Goal: Task Accomplishment & Management: Manage account settings

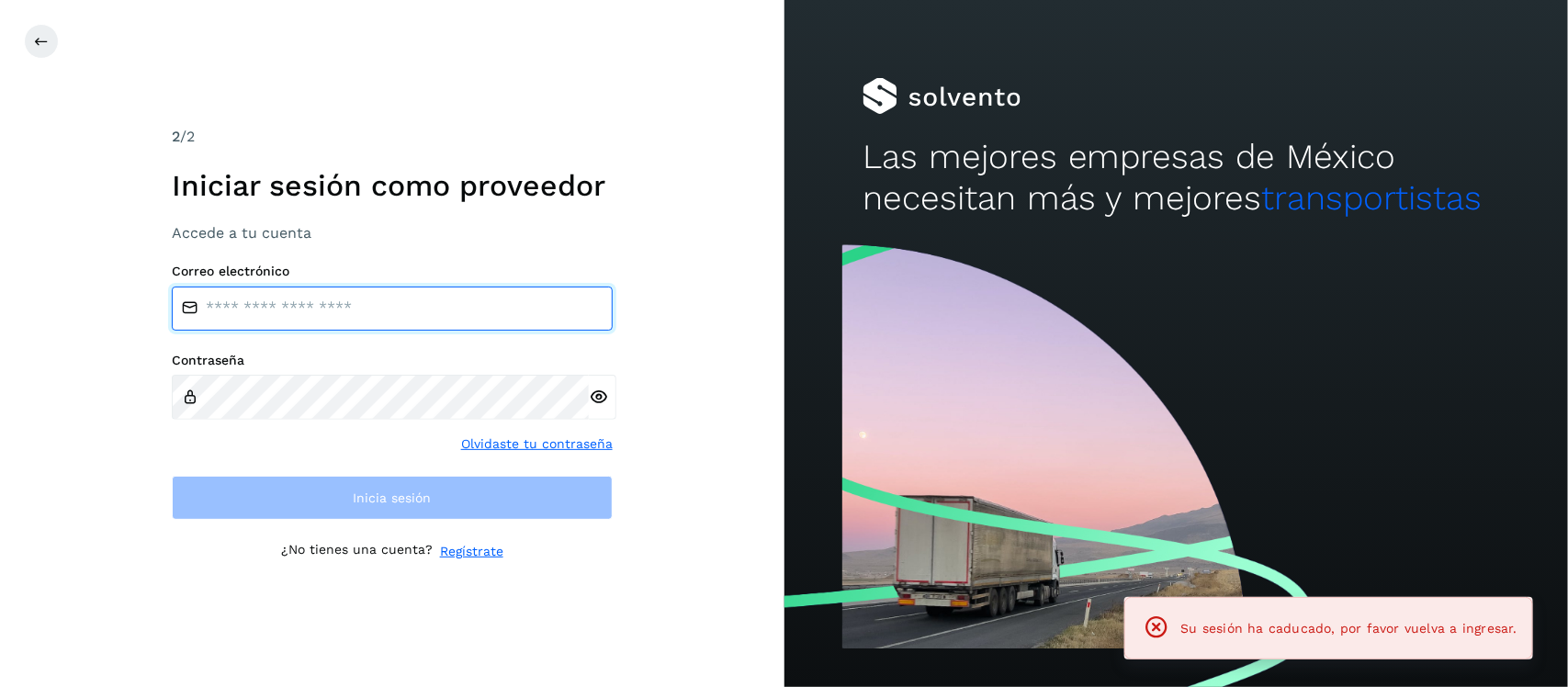
type input "**********"
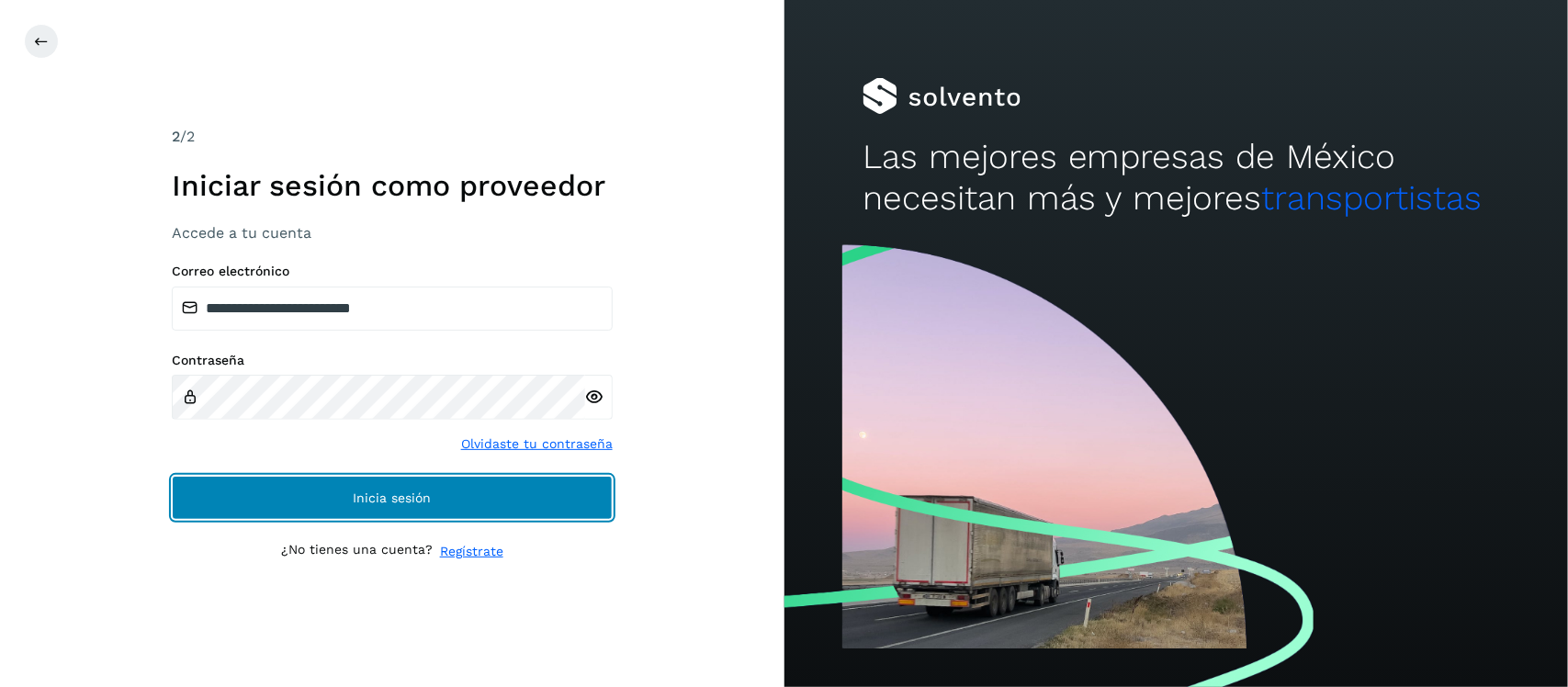
click at [250, 485] on button "Inicia sesión" at bounding box center [392, 498] width 441 height 44
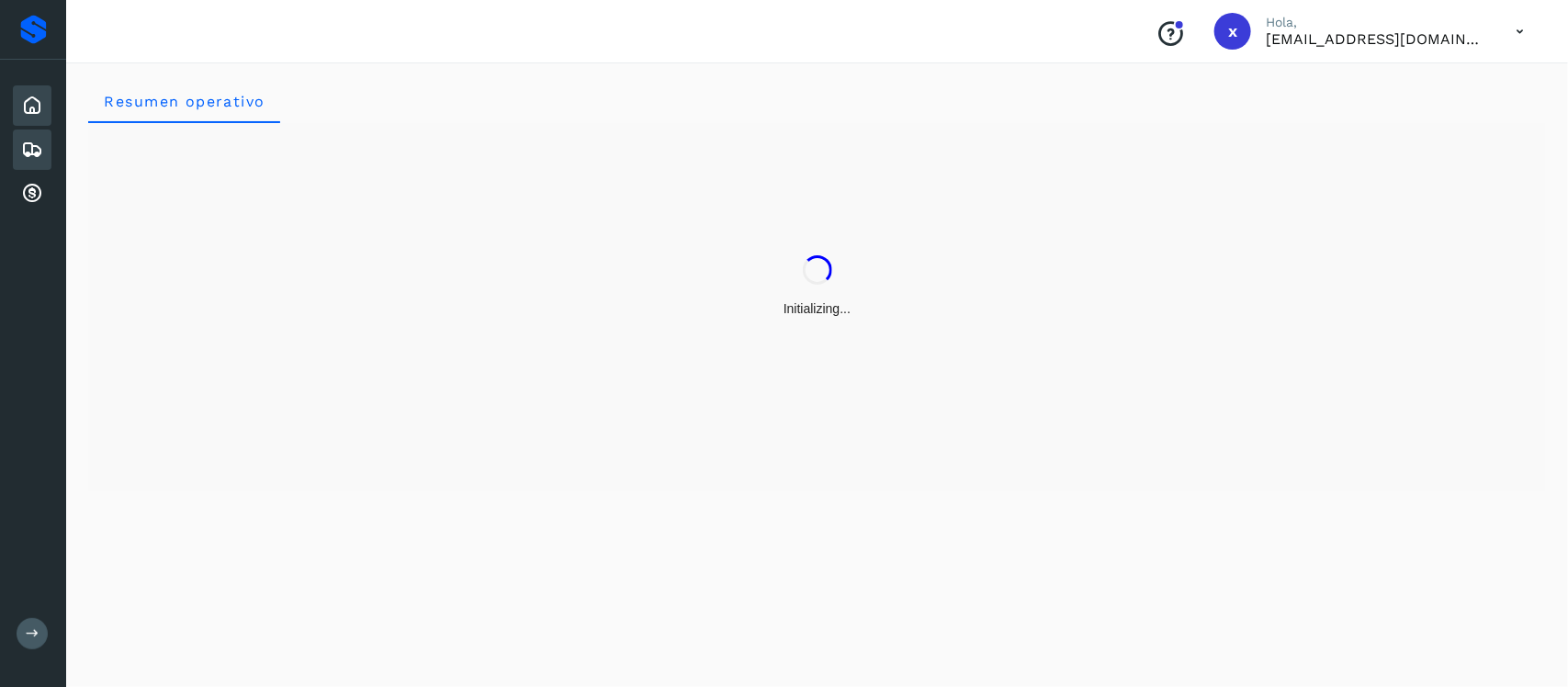
click at [25, 140] on icon at bounding box center [32, 150] width 22 height 22
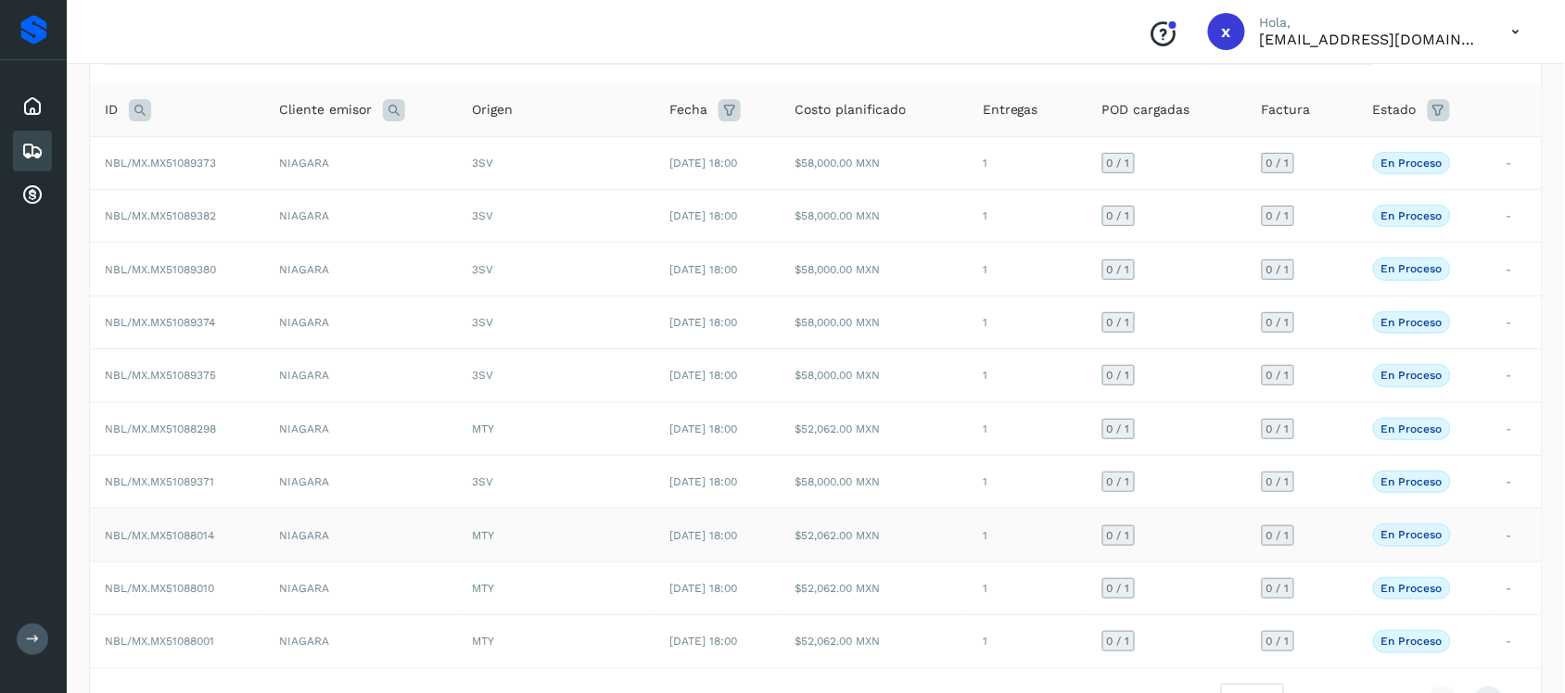
scroll to position [204, 0]
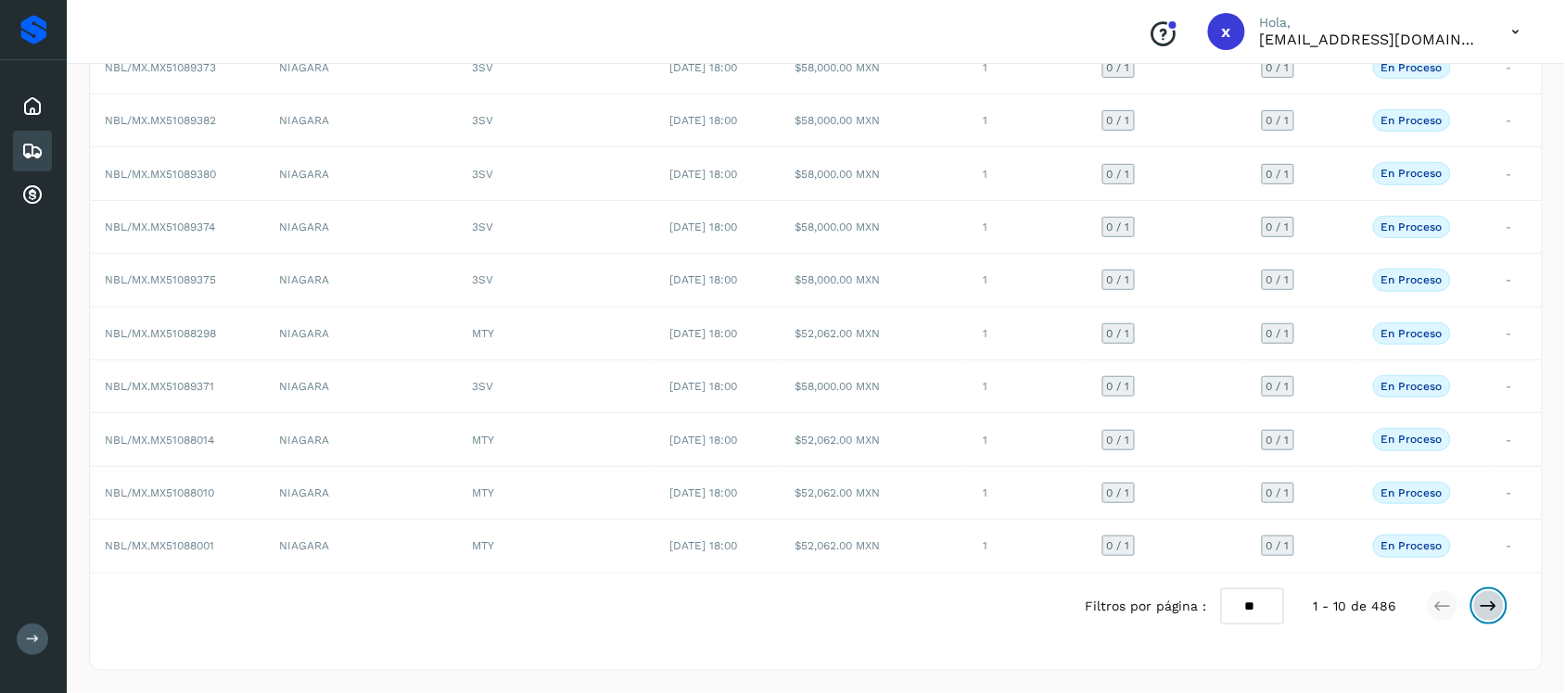
click at [1491, 612] on icon at bounding box center [1489, 606] width 19 height 19
click at [197, 434] on span "NBL/MX.MX51087988" at bounding box center [160, 440] width 111 height 13
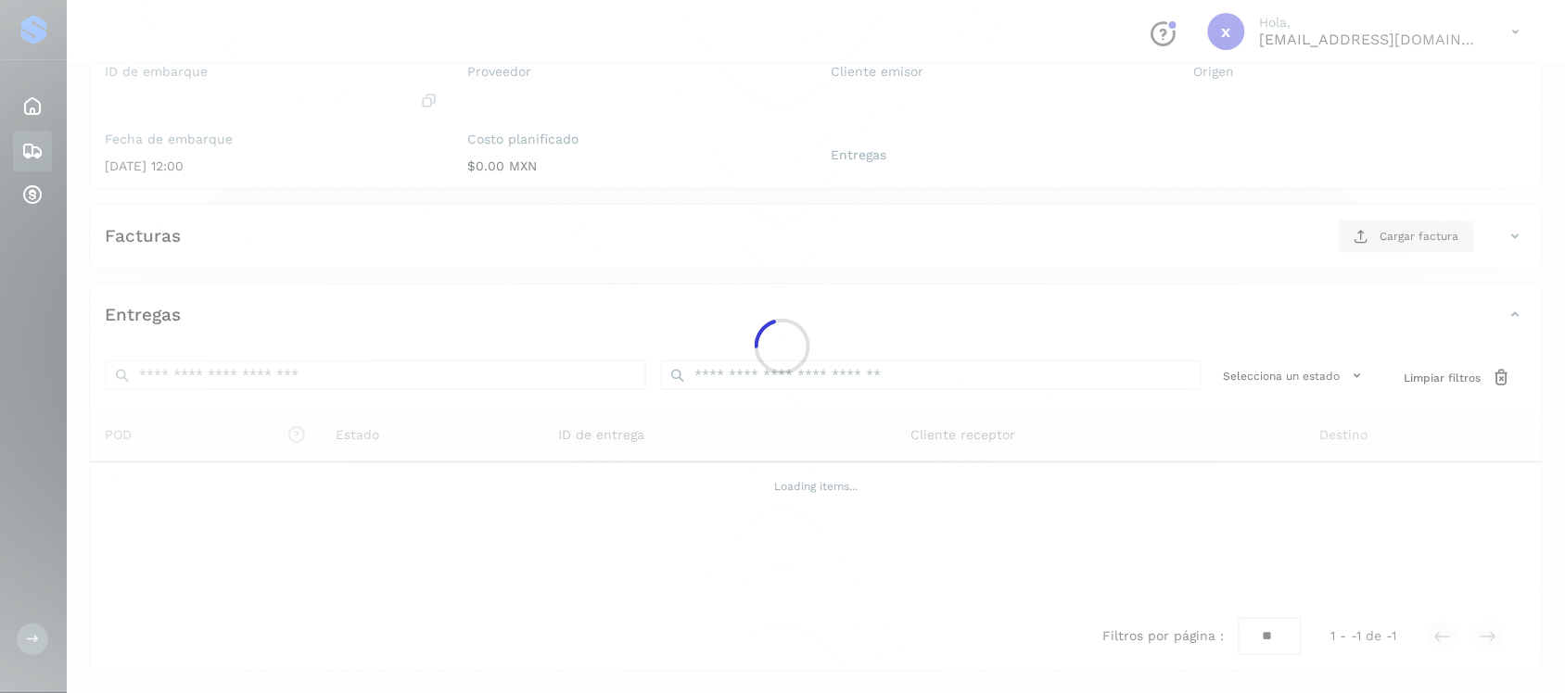
scroll to position [191, 0]
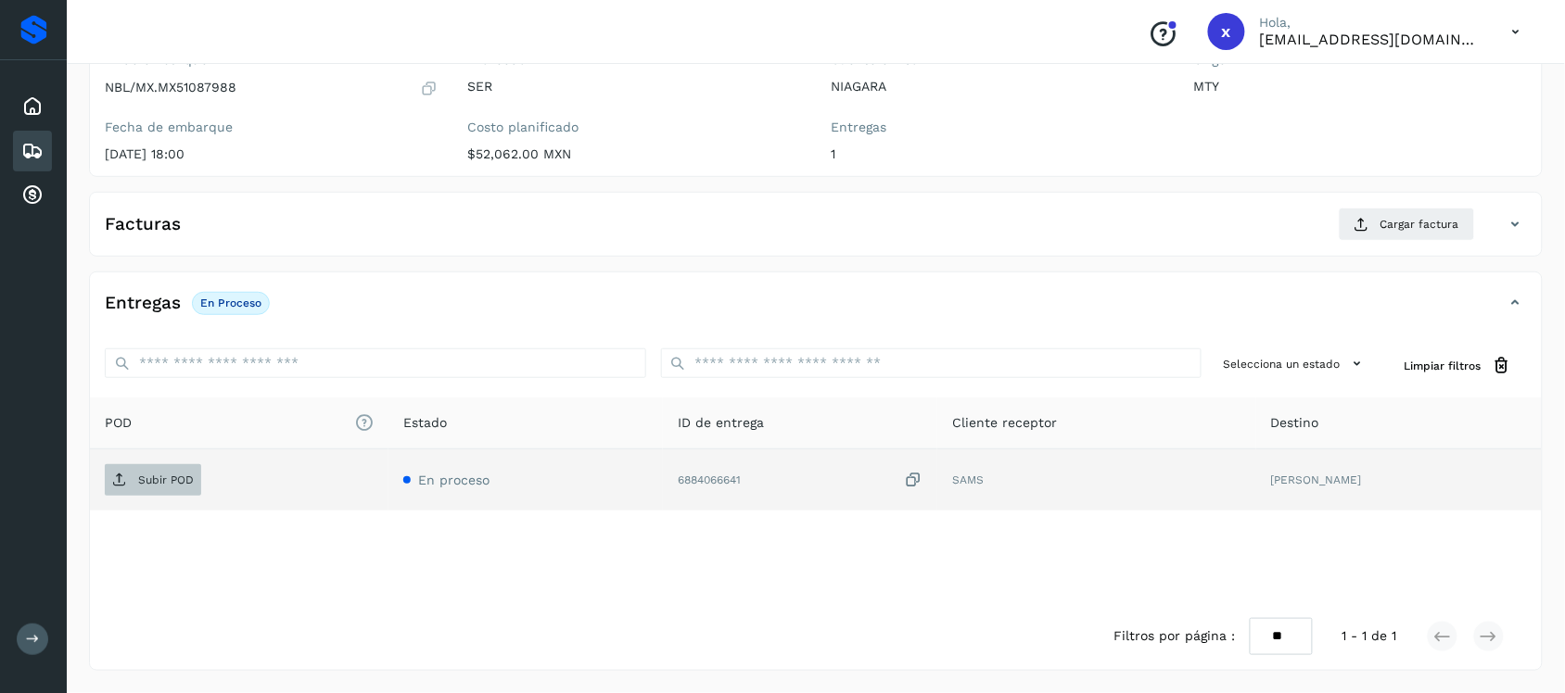
click at [146, 478] on p "Subir POD" at bounding box center [166, 480] width 56 height 13
click at [182, 479] on p "Subir POD" at bounding box center [166, 480] width 56 height 13
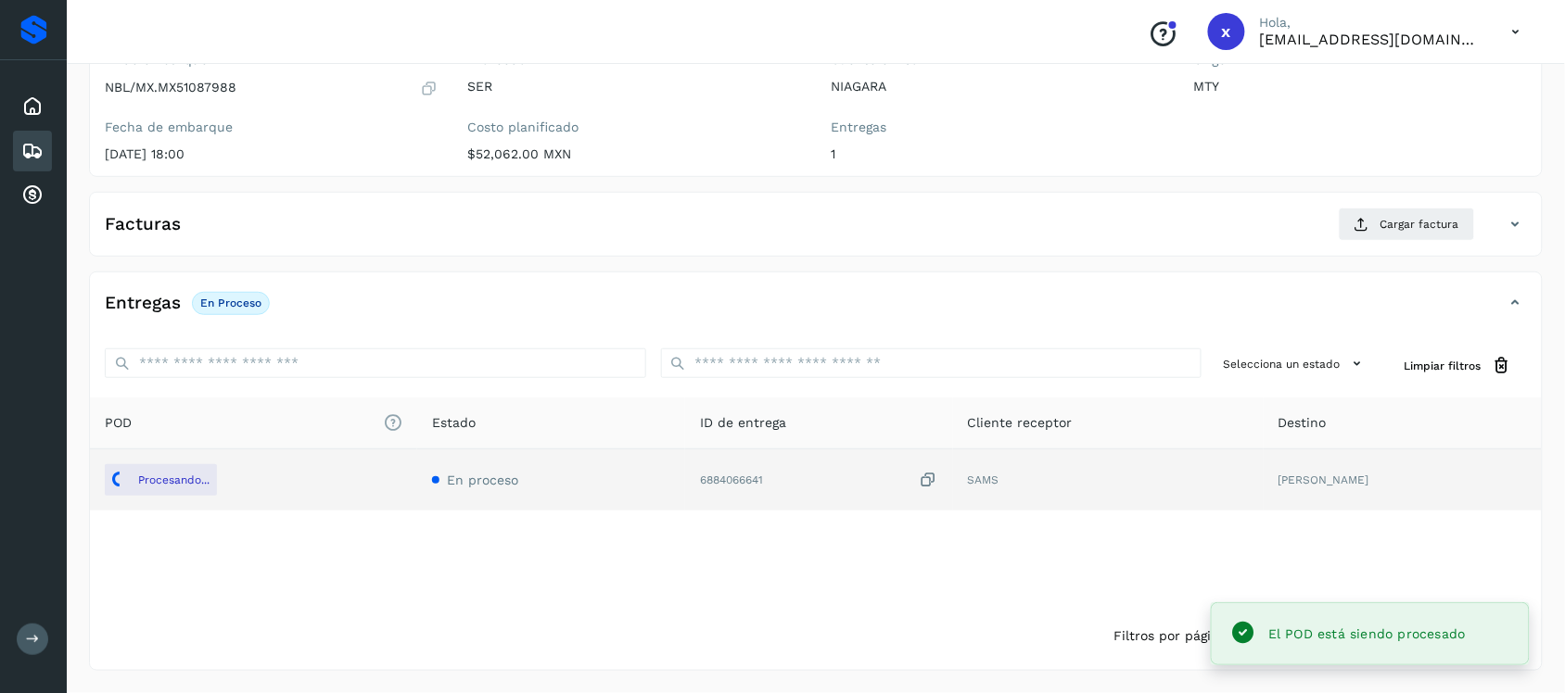
click at [32, 146] on icon at bounding box center [32, 151] width 22 height 22
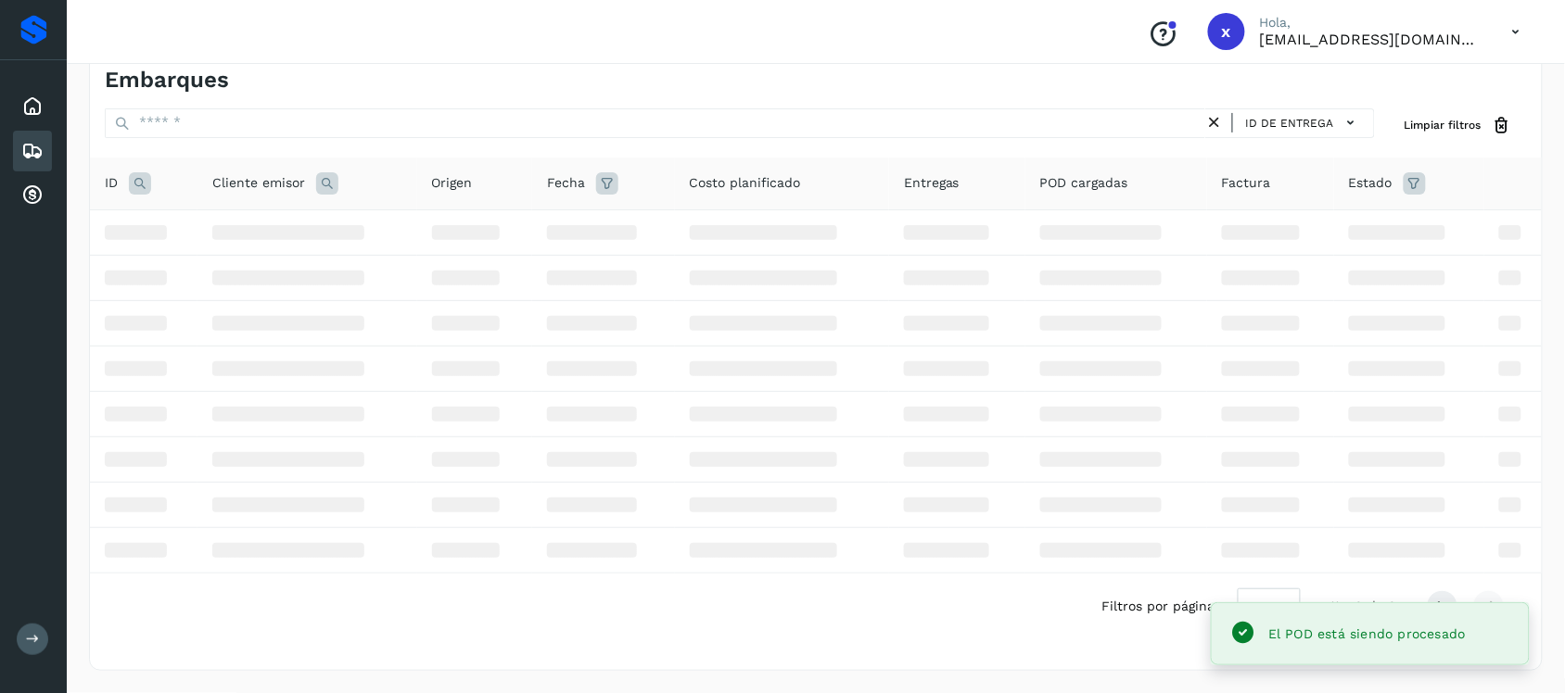
scroll to position [191, 0]
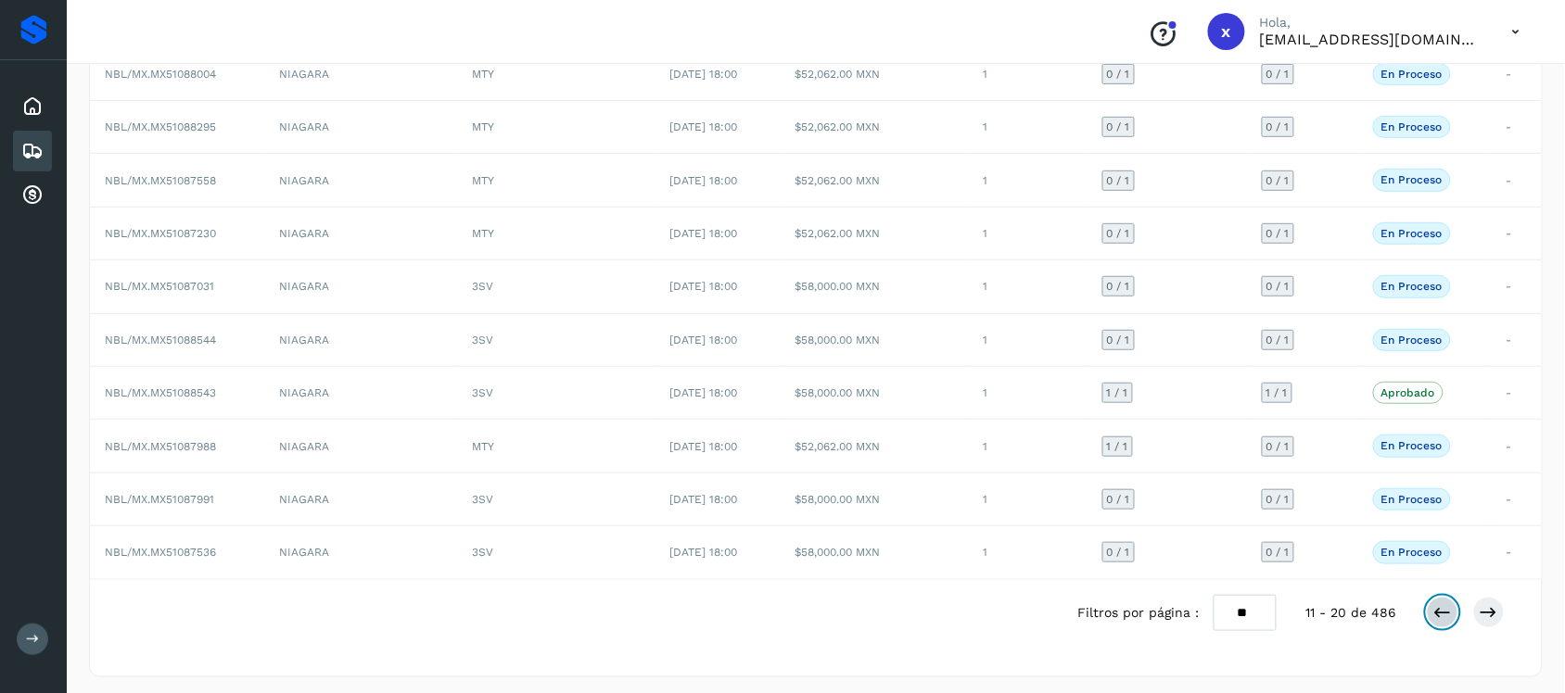
click at [1440, 622] on icon at bounding box center [1442, 613] width 19 height 19
click at [1489, 617] on icon at bounding box center [1489, 613] width 19 height 19
click at [1493, 622] on icon at bounding box center [1489, 613] width 19 height 19
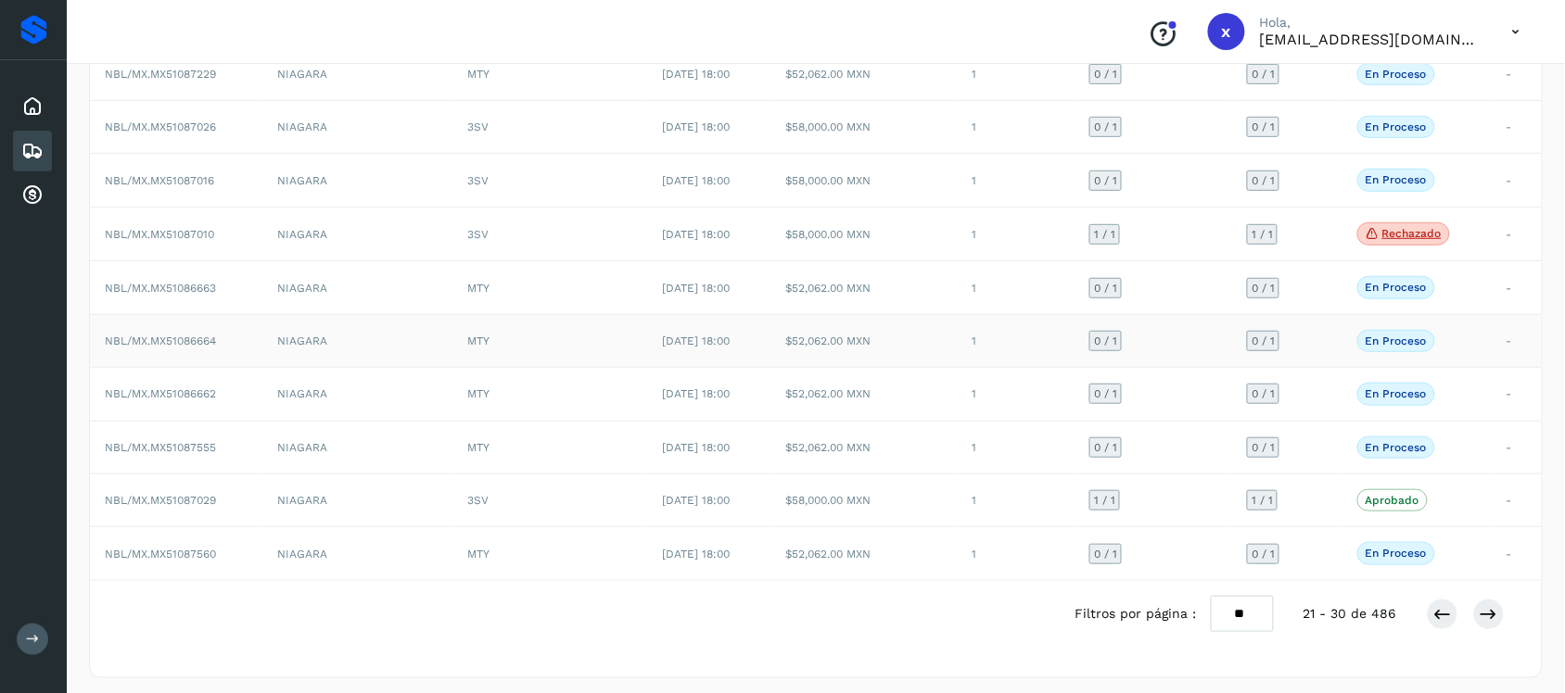
click at [169, 344] on span "NBL/MX.MX51086664" at bounding box center [160, 341] width 111 height 13
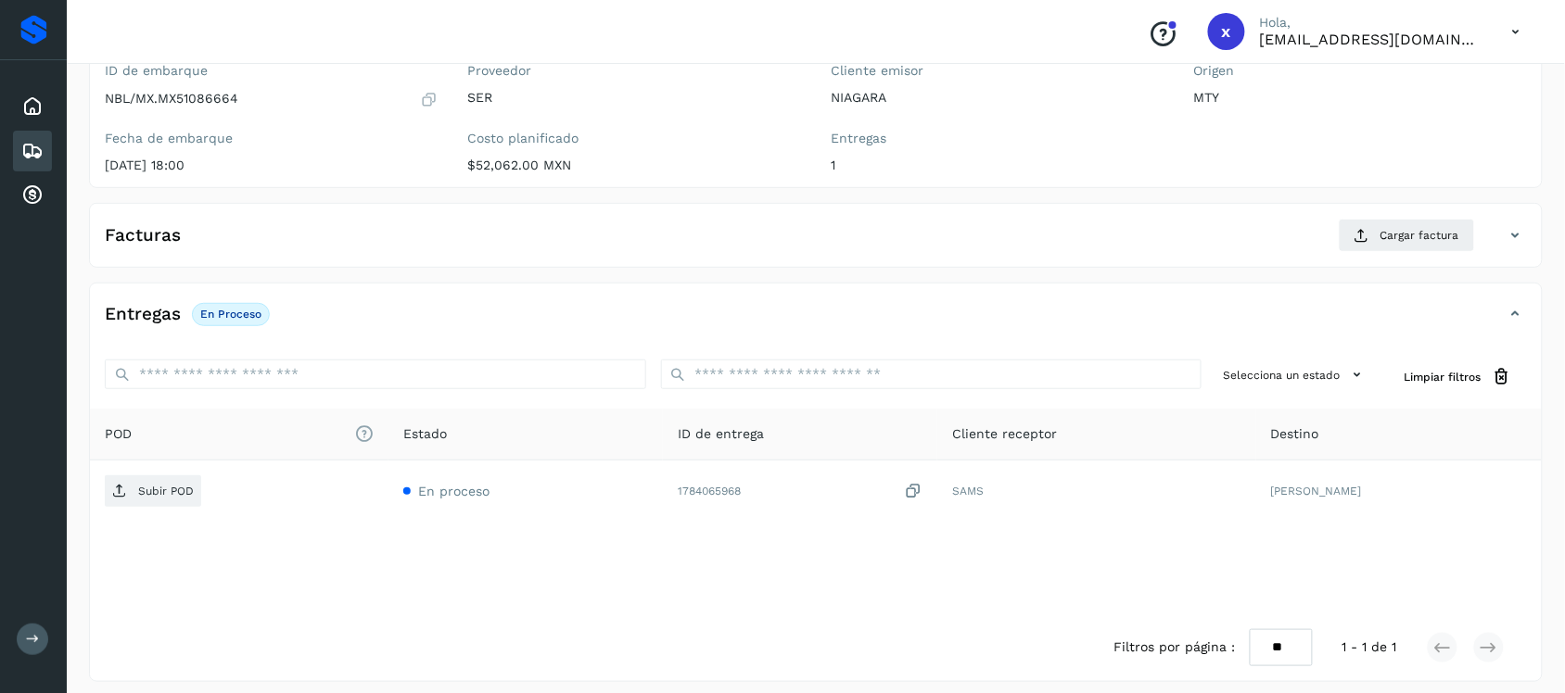
scroll to position [191, 0]
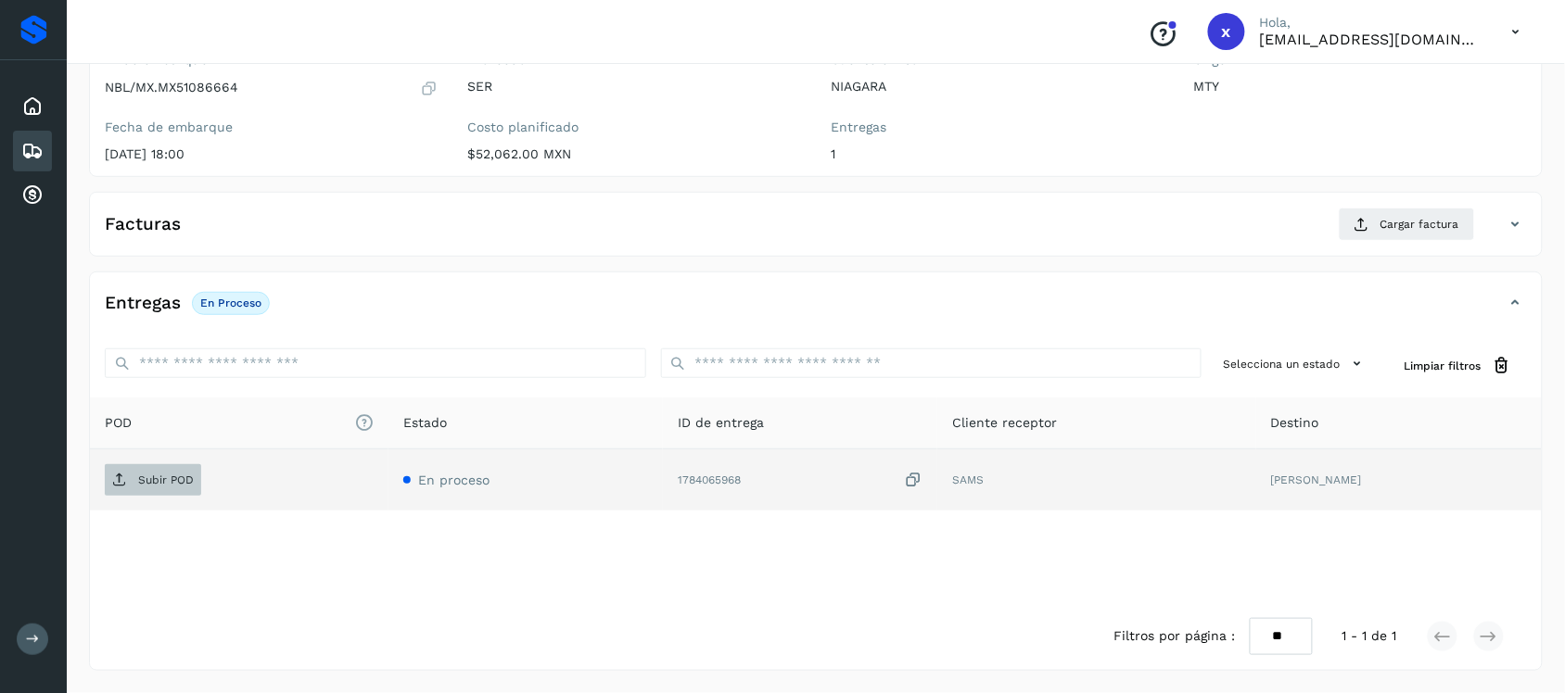
click at [159, 483] on p "Subir POD" at bounding box center [166, 480] width 56 height 13
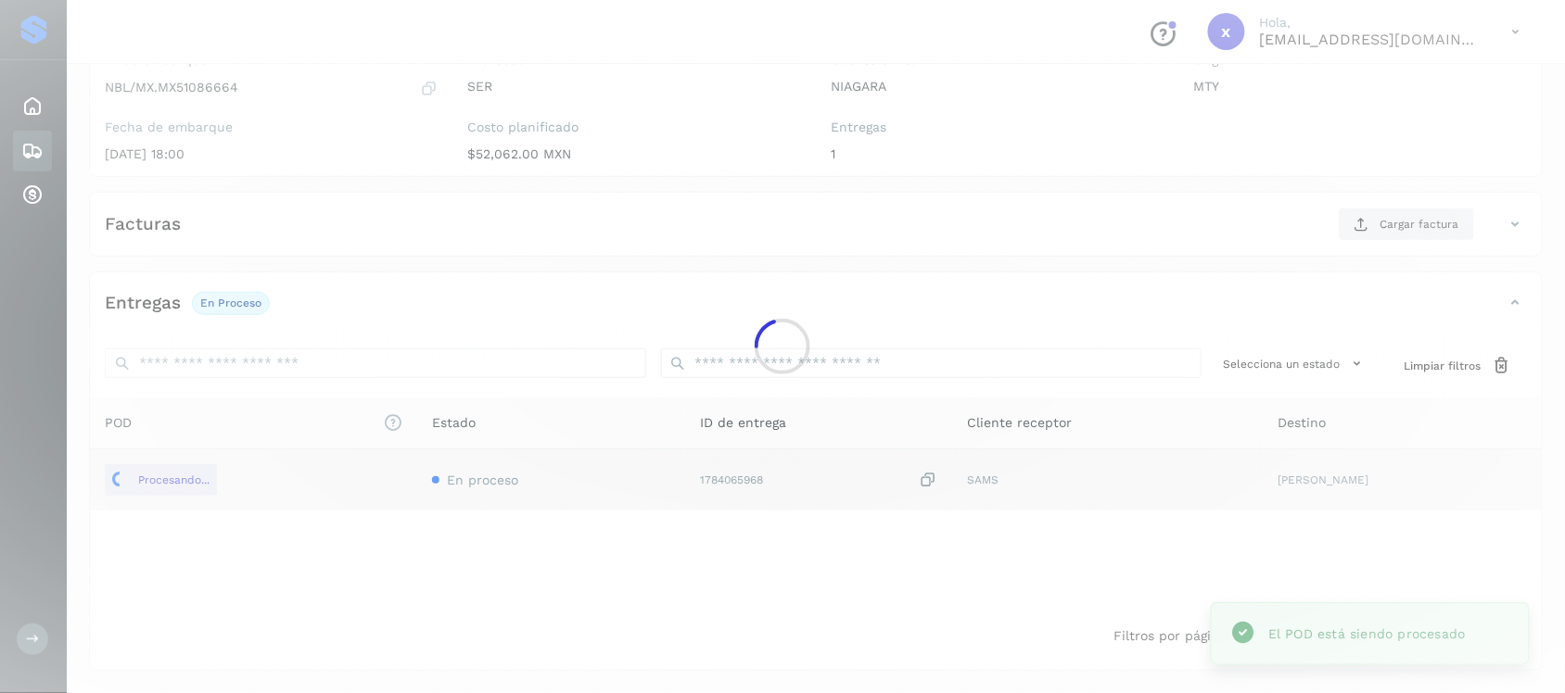
click at [42, 140] on icon at bounding box center [32, 151] width 22 height 22
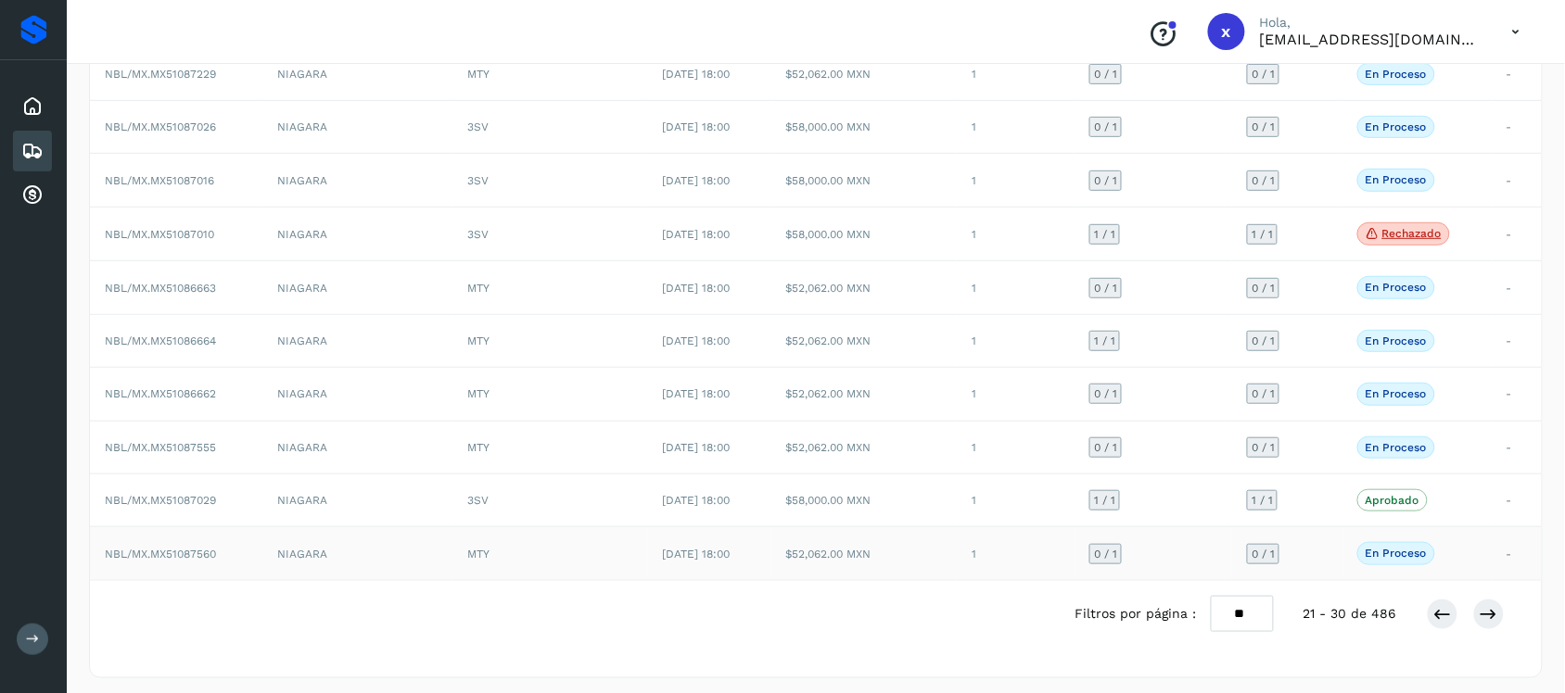
click at [878, 556] on td "$52,062.00 MXN" at bounding box center [863, 553] width 185 height 53
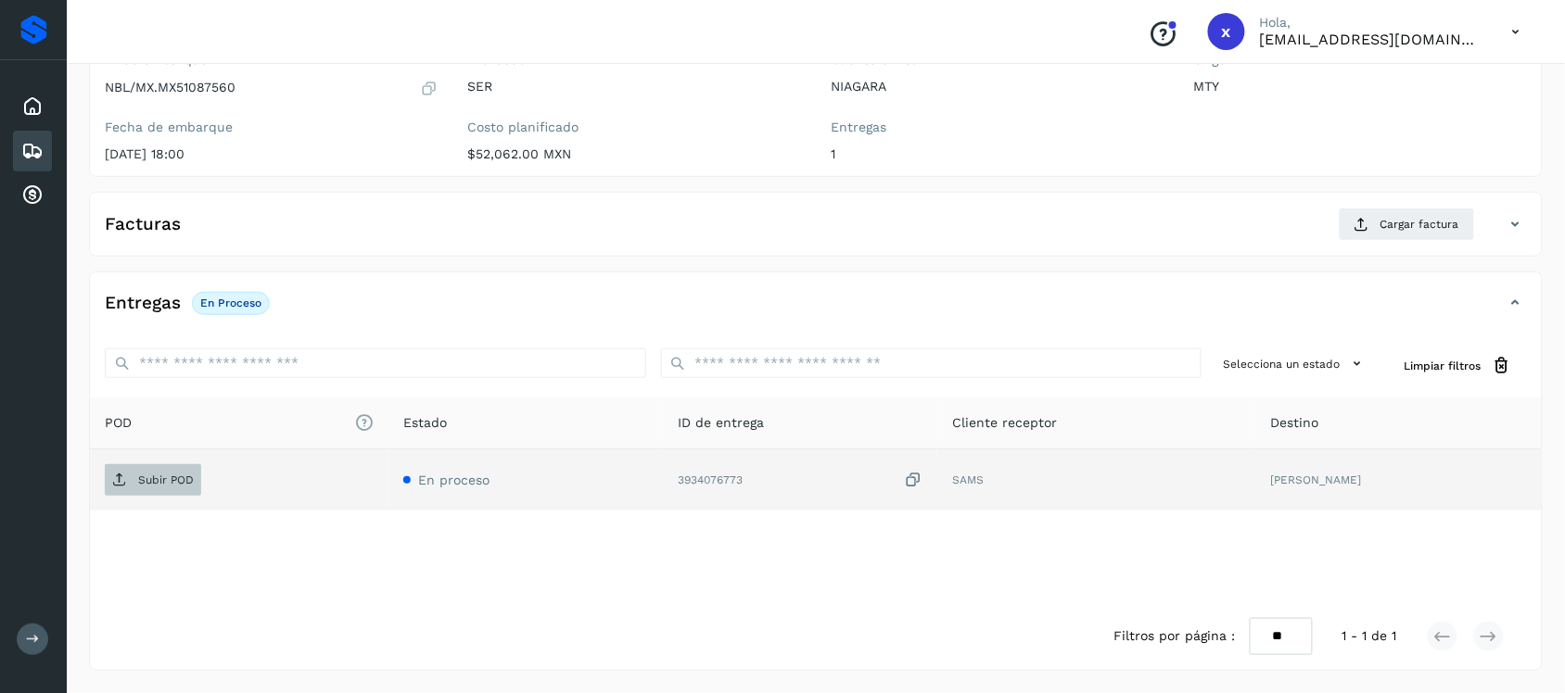
click at [163, 488] on span "Subir POD" at bounding box center [153, 480] width 96 height 30
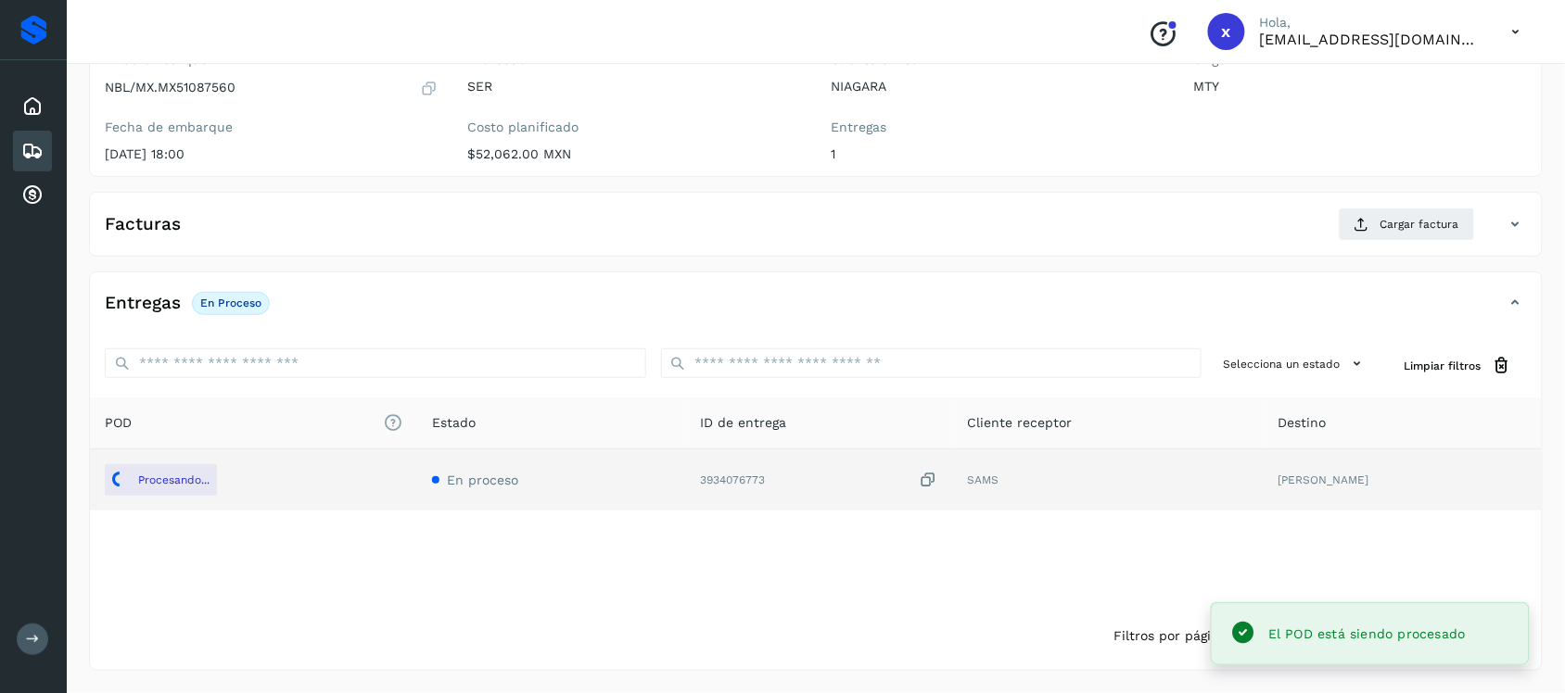
click at [15, 149] on div "Embarques" at bounding box center [32, 151] width 39 height 41
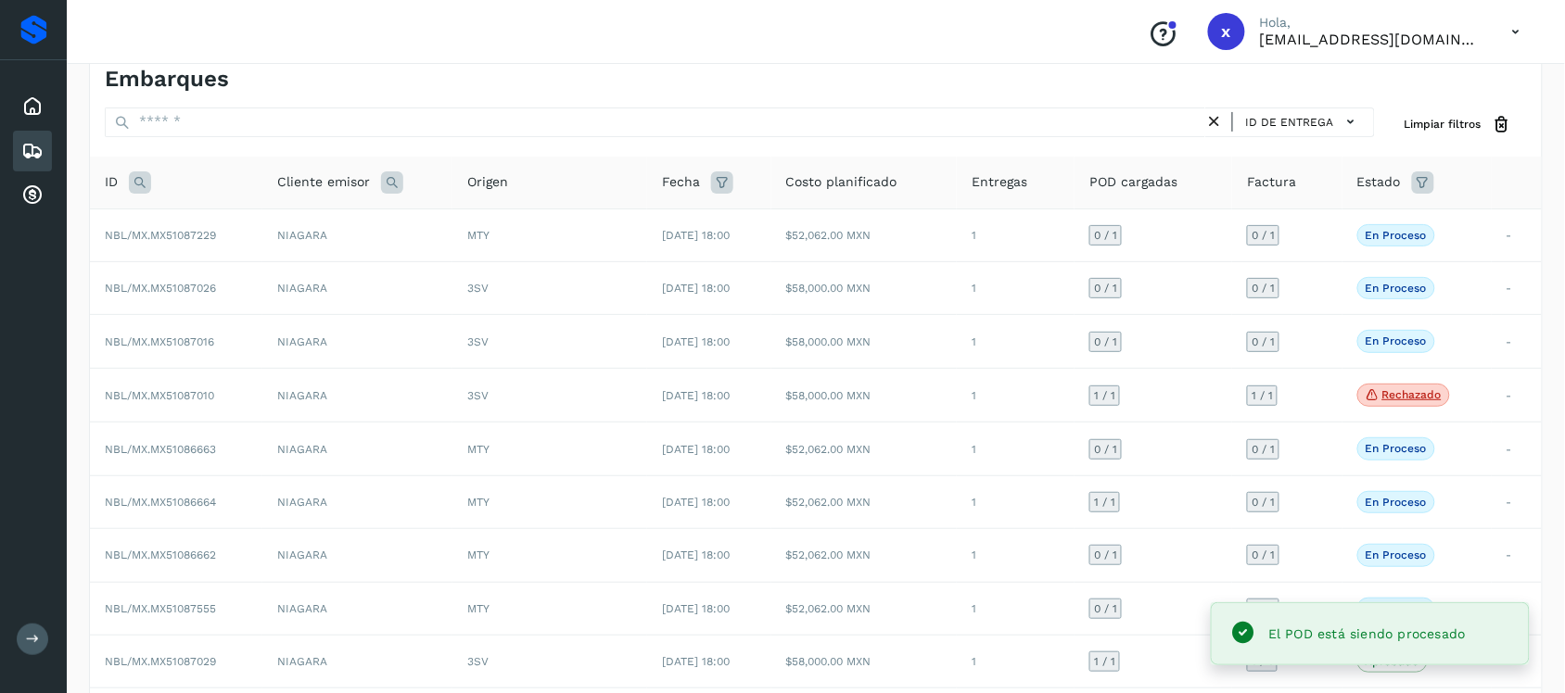
scroll to position [191, 0]
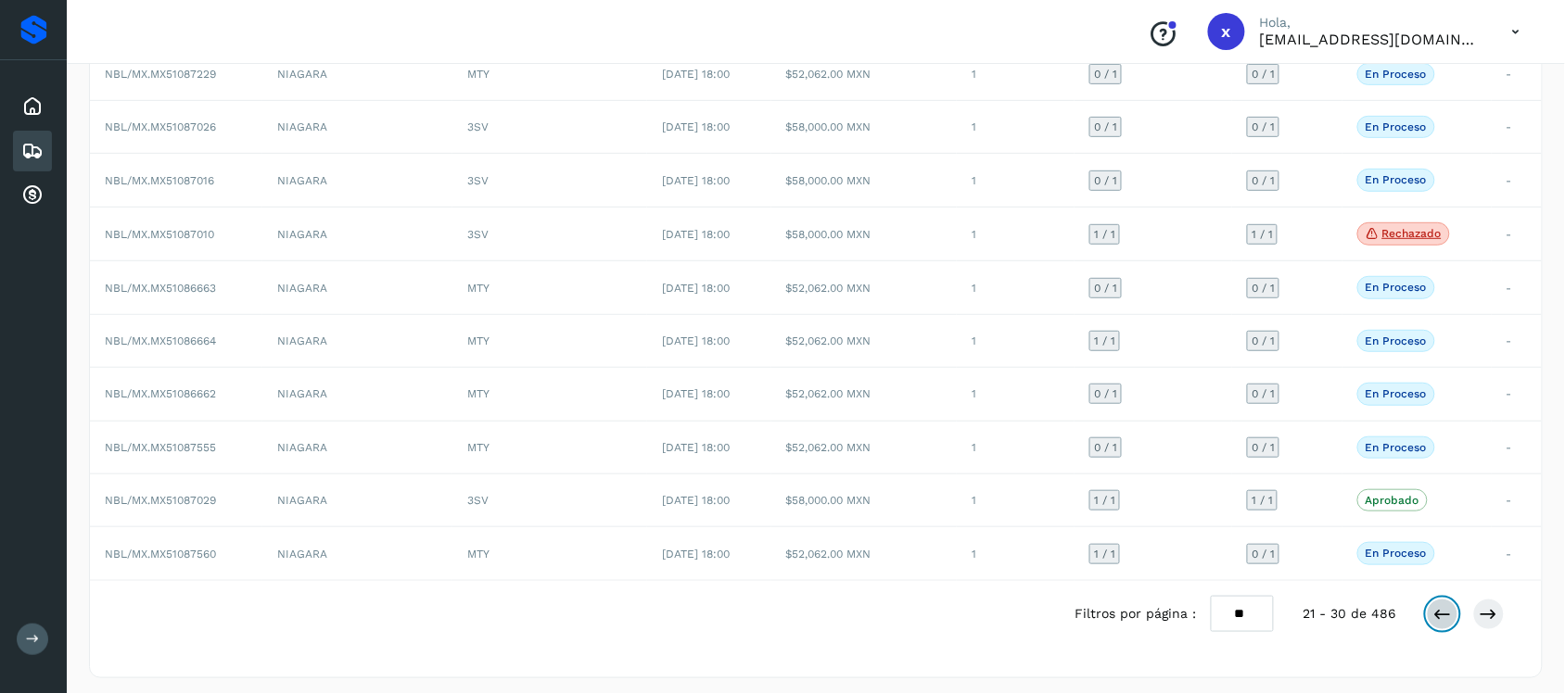
click at [1458, 623] on div at bounding box center [1466, 615] width 78 height 32
click at [1438, 621] on icon at bounding box center [1442, 614] width 19 height 19
click at [1439, 623] on icon at bounding box center [1442, 614] width 19 height 19
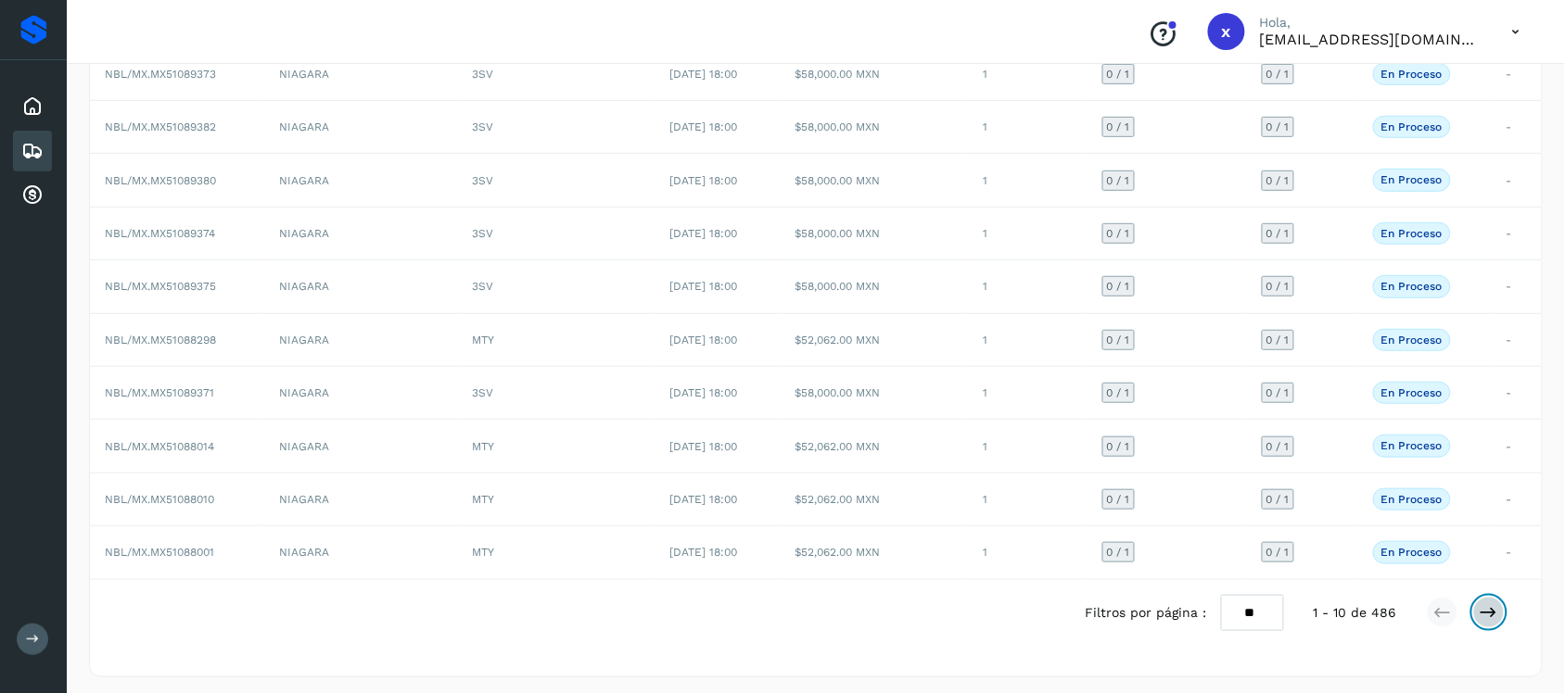
click at [1497, 617] on icon at bounding box center [1489, 613] width 19 height 19
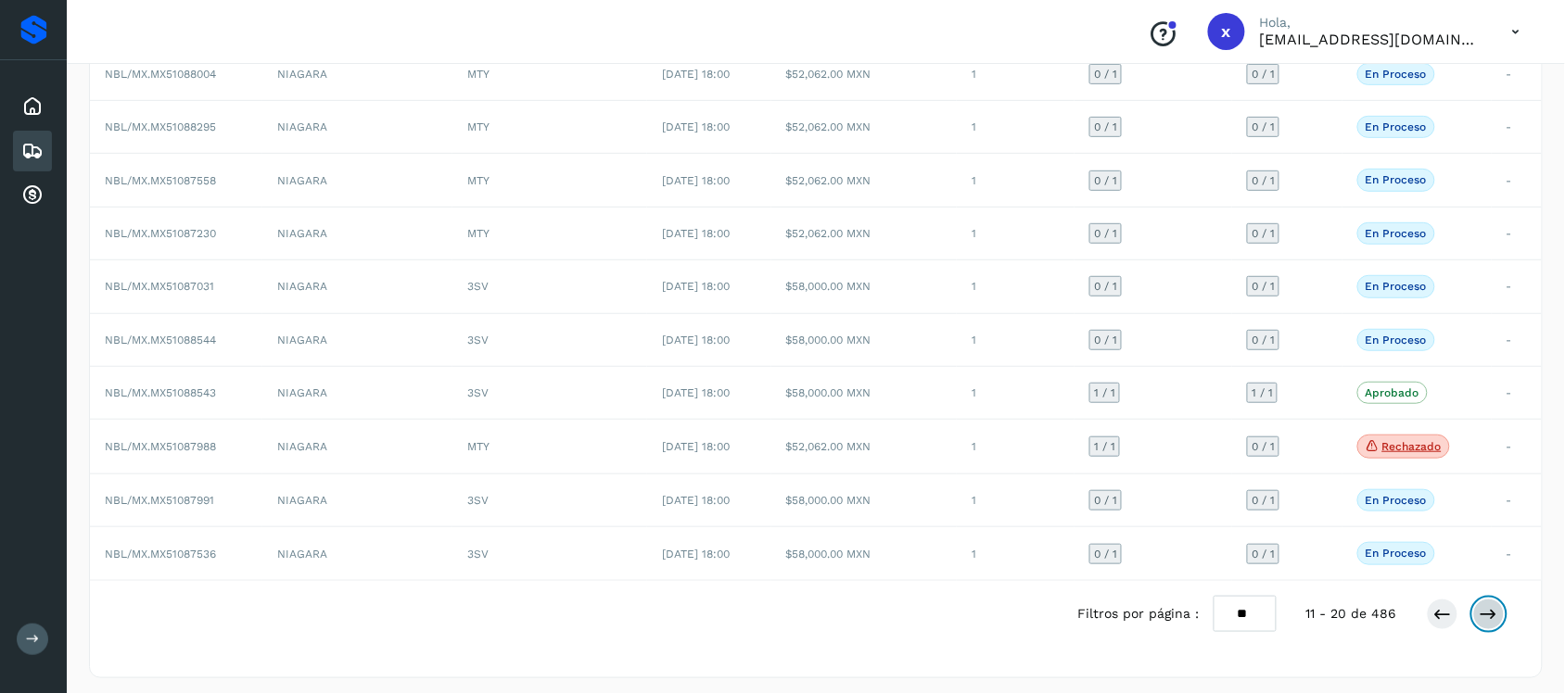
click at [1495, 617] on icon at bounding box center [1489, 614] width 19 height 19
click at [1494, 630] on button at bounding box center [1489, 615] width 32 height 32
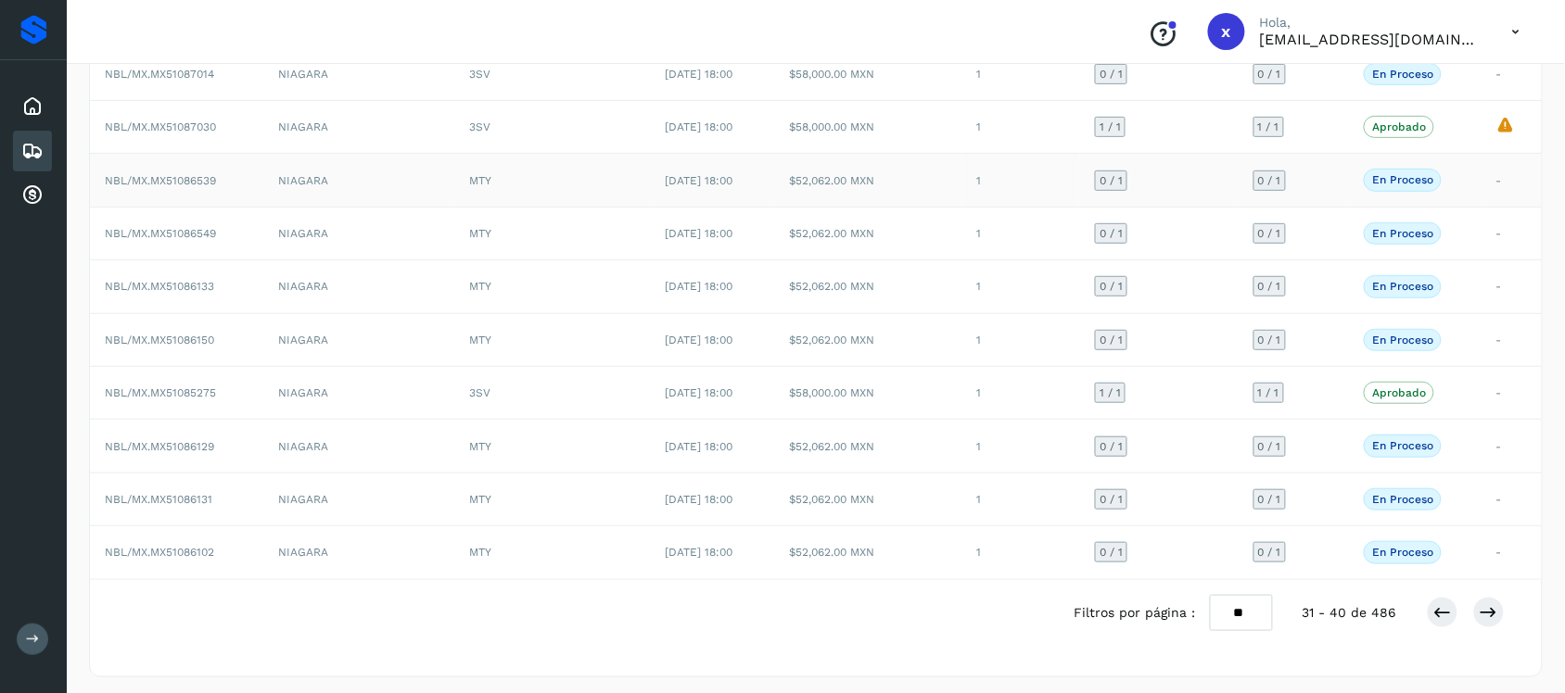
click at [163, 181] on span "NBL/MX.MX51086539" at bounding box center [160, 180] width 111 height 13
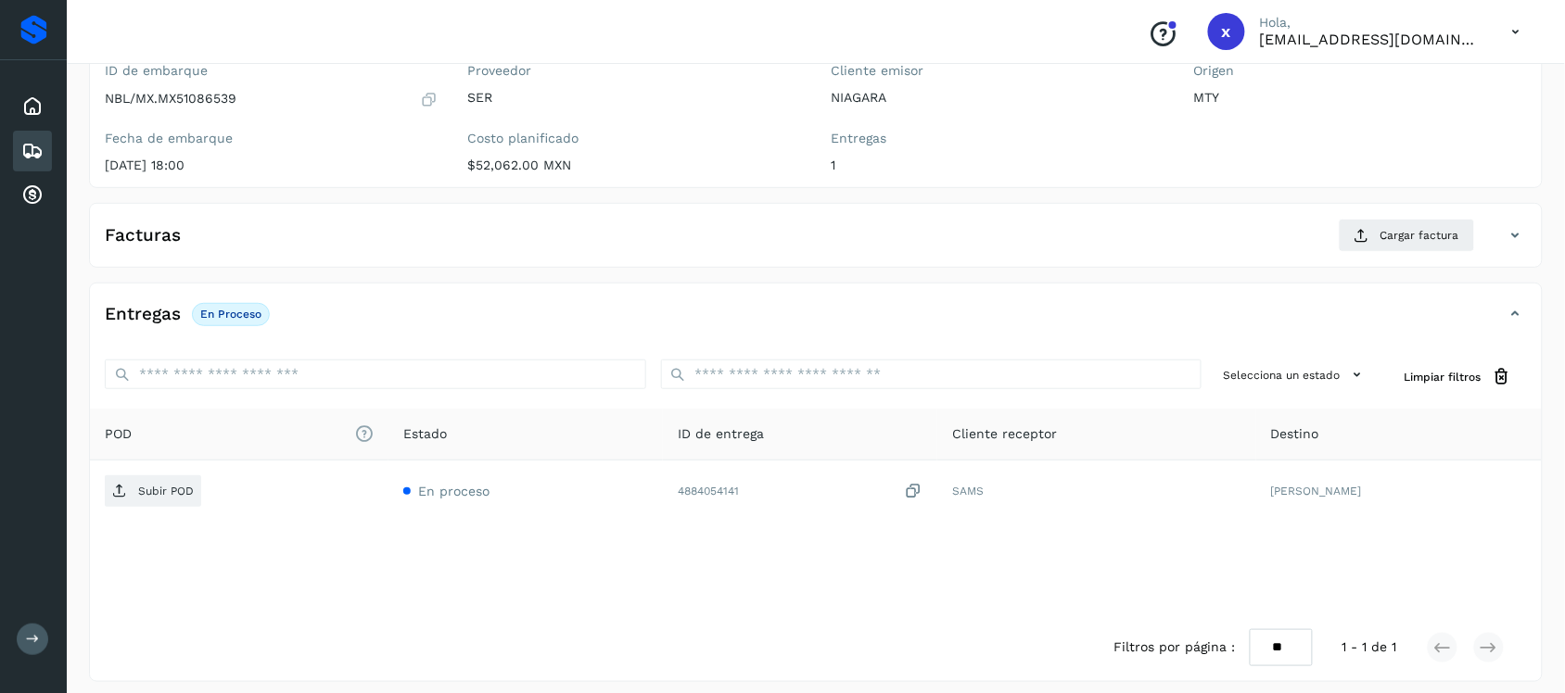
scroll to position [191, 0]
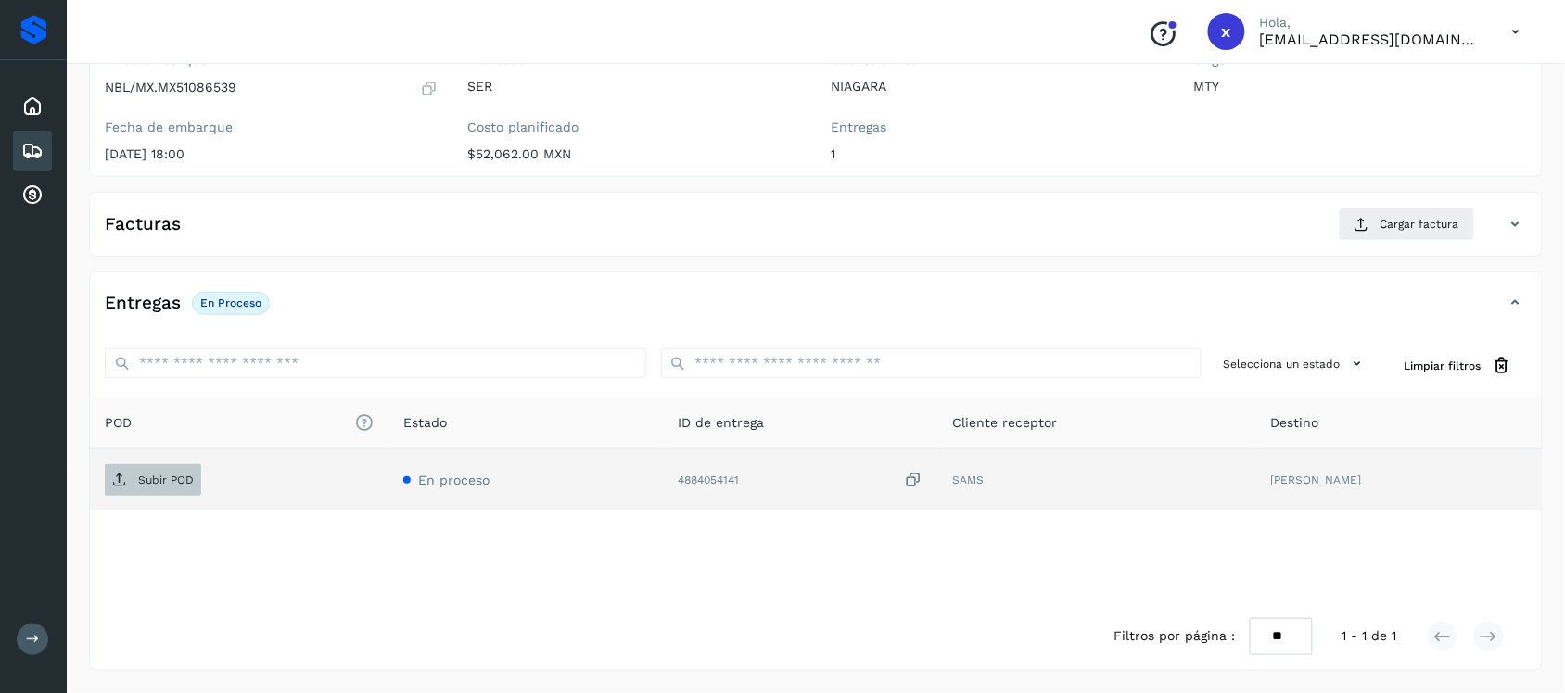
click at [178, 479] on p "Subir POD" at bounding box center [166, 480] width 56 height 13
click at [34, 146] on icon at bounding box center [32, 151] width 22 height 22
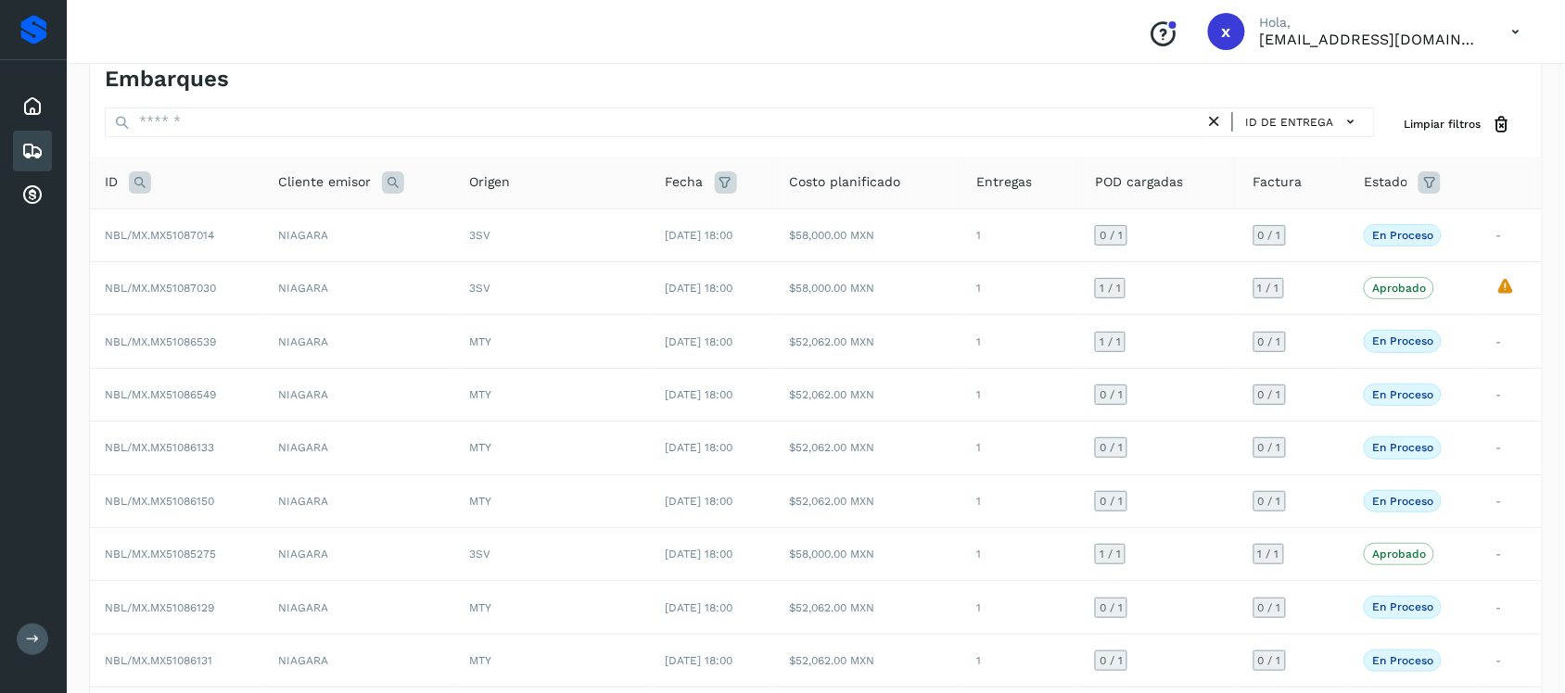
scroll to position [191, 0]
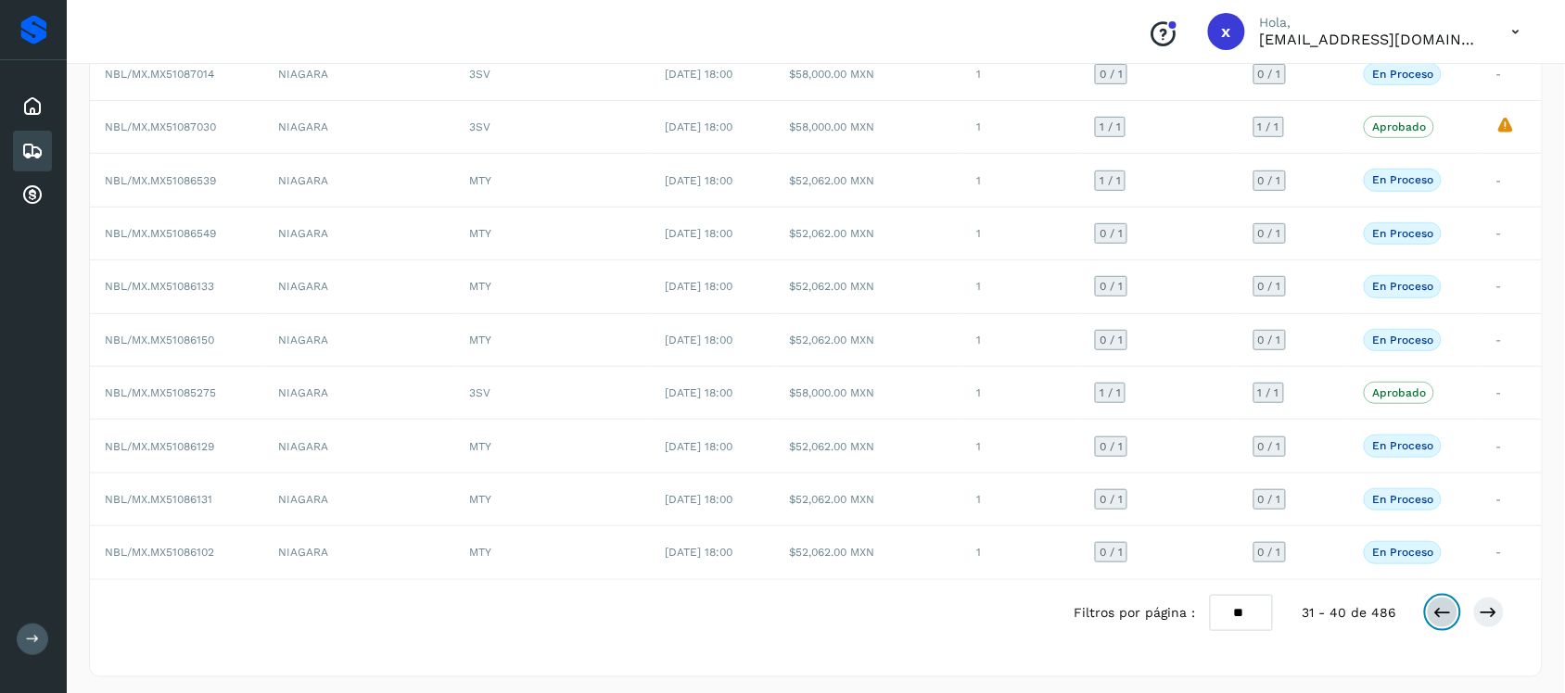
click at [1446, 622] on icon at bounding box center [1442, 613] width 19 height 19
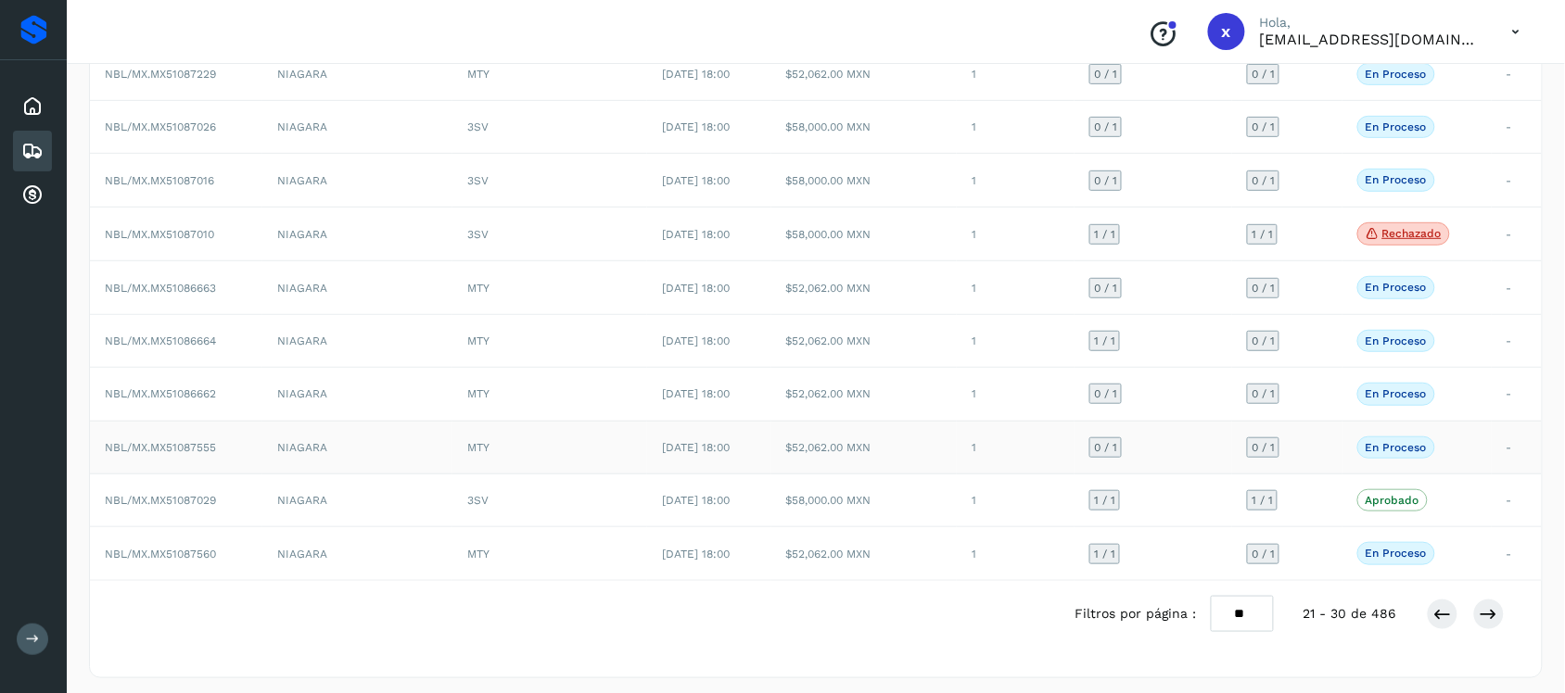
click at [136, 448] on span "NBL/MX.MX51087555" at bounding box center [160, 447] width 111 height 13
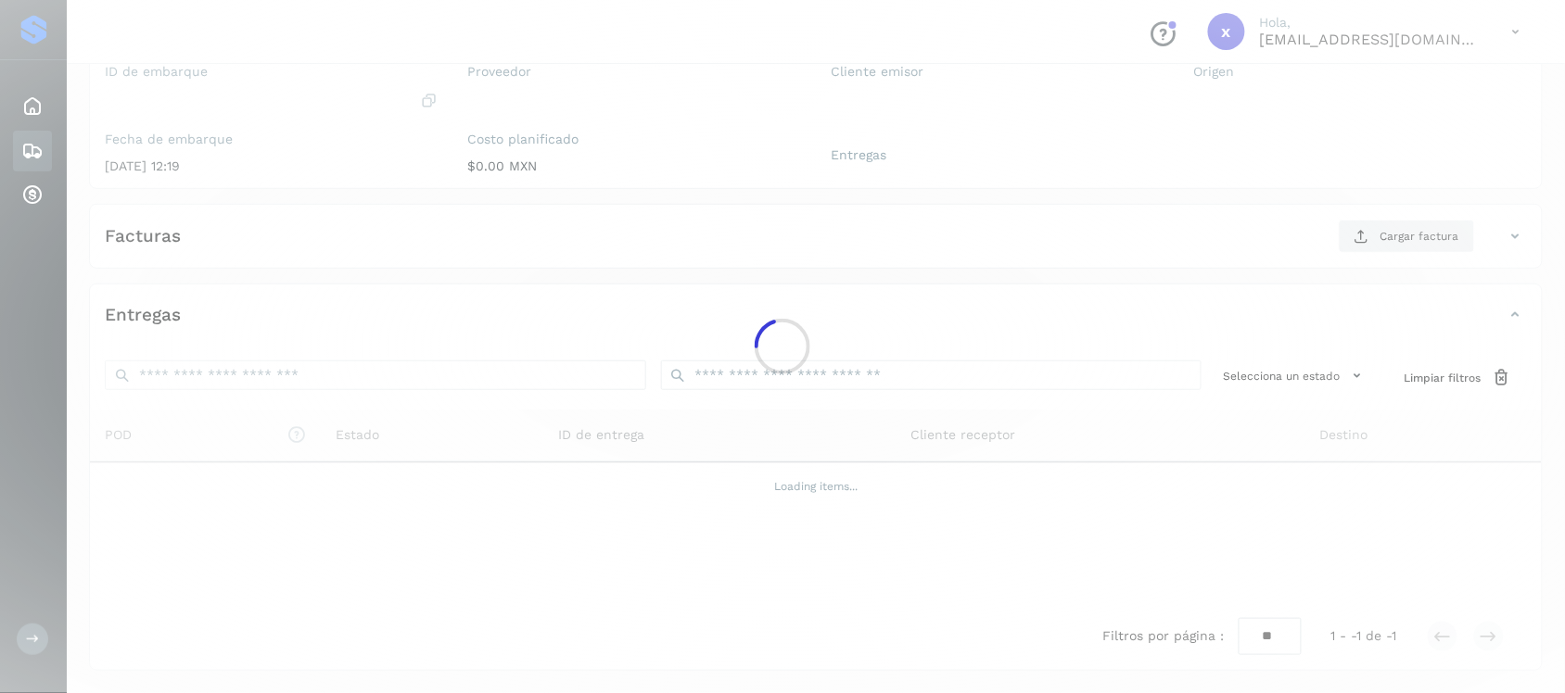
scroll to position [191, 0]
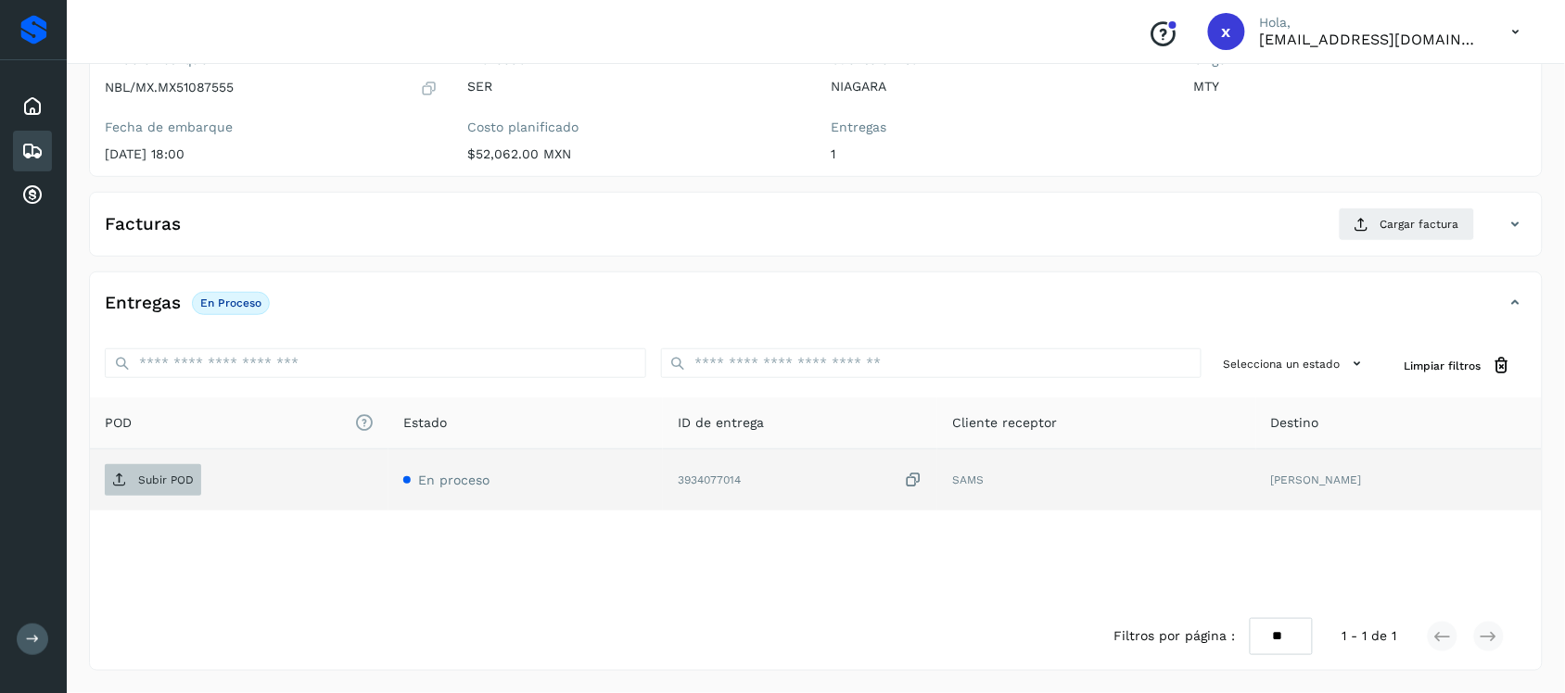
click at [164, 487] on p "Subir POD" at bounding box center [166, 480] width 56 height 13
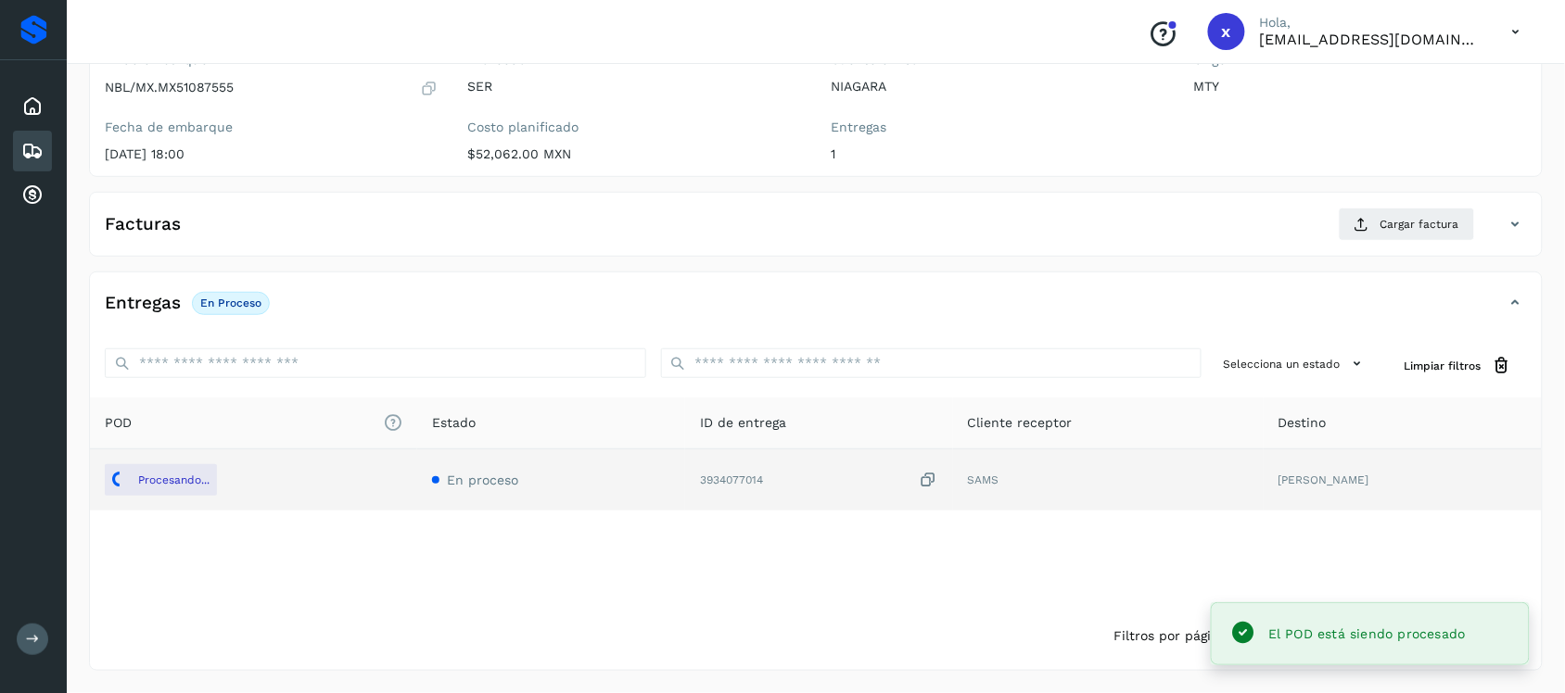
click at [33, 146] on icon at bounding box center [32, 151] width 22 height 22
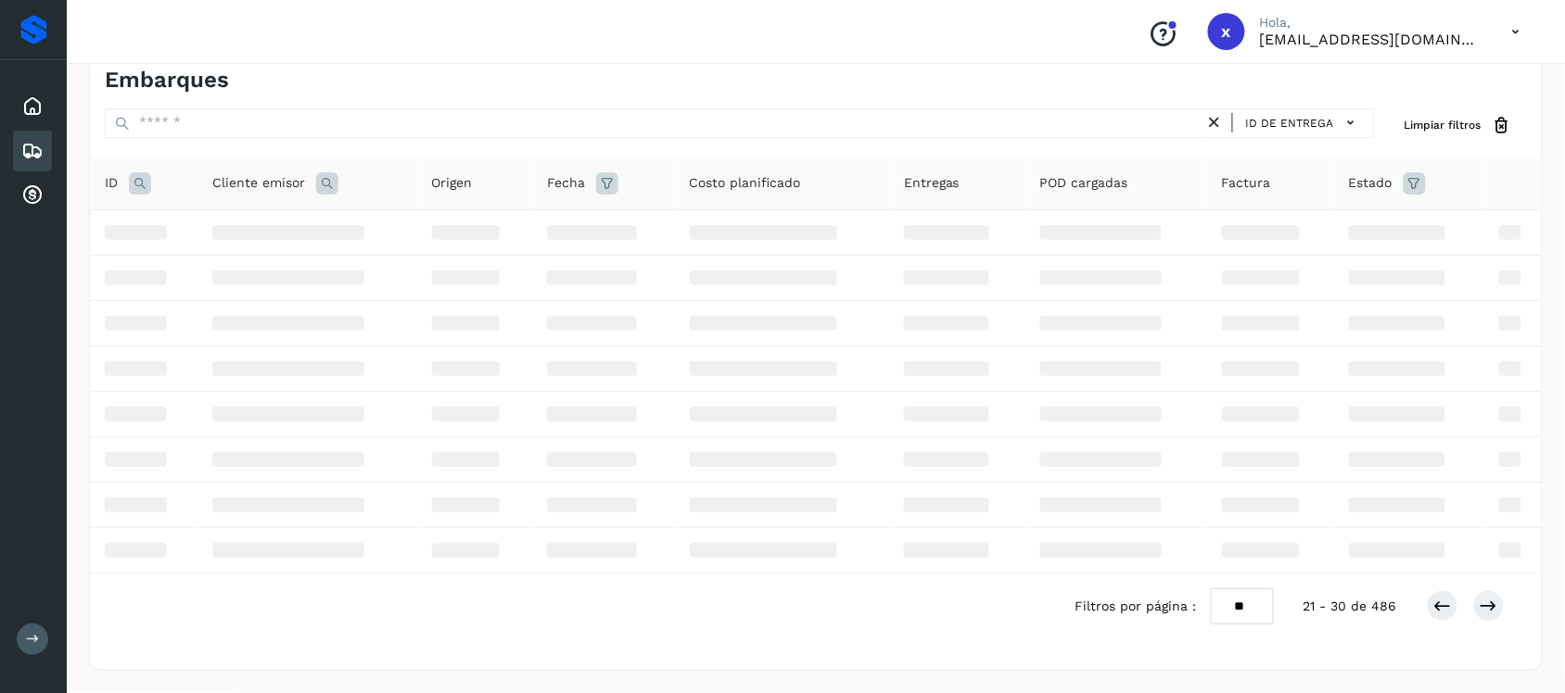
scroll to position [191, 0]
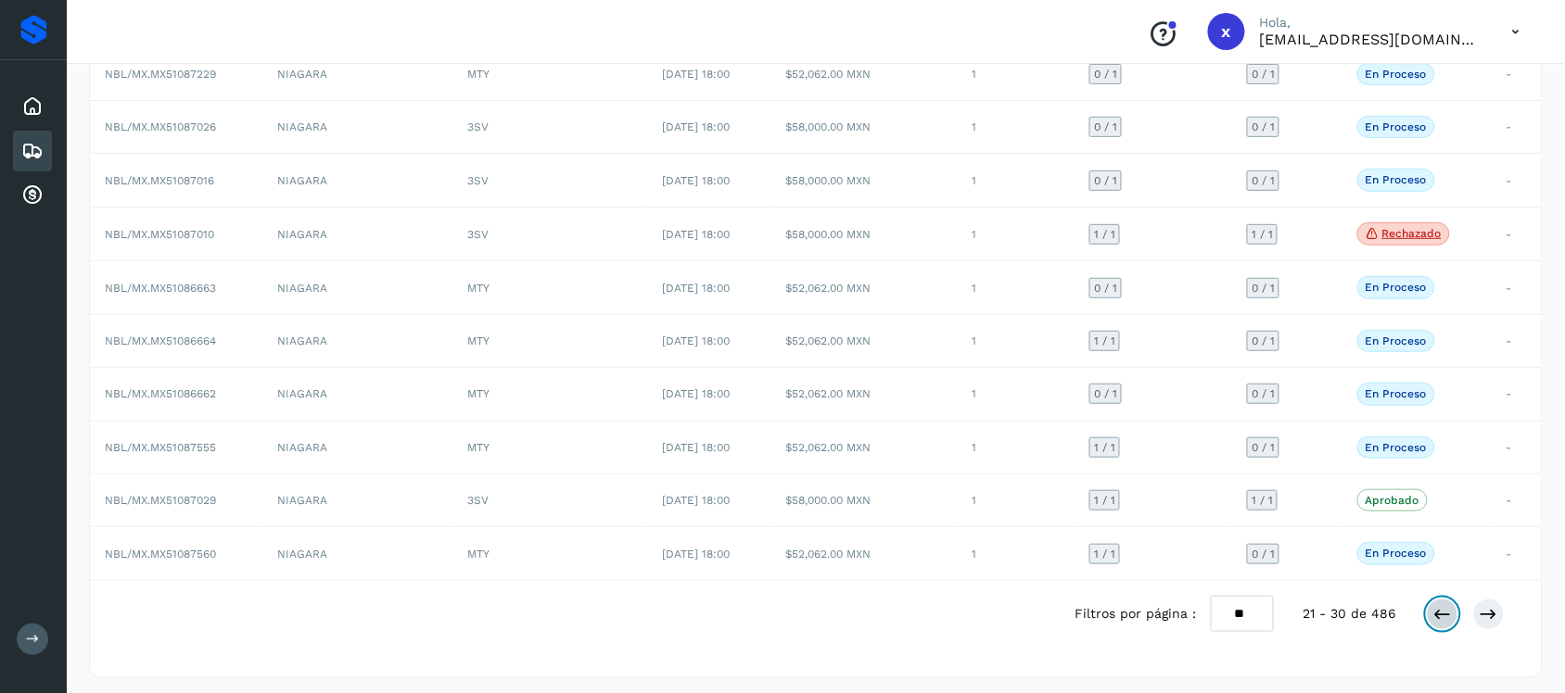
click at [1446, 623] on icon at bounding box center [1442, 614] width 19 height 19
click at [1433, 622] on button at bounding box center [1443, 615] width 32 height 32
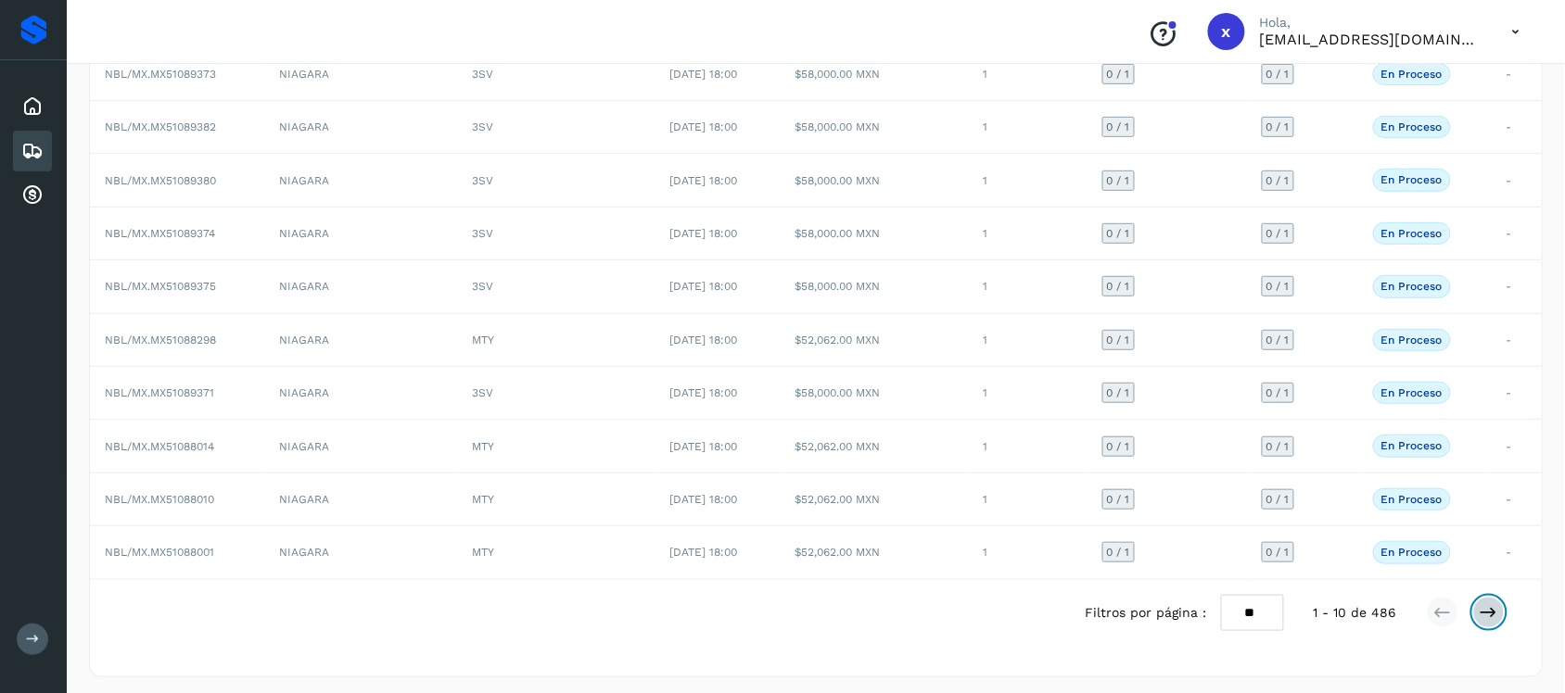
click at [1502, 621] on button at bounding box center [1489, 613] width 32 height 32
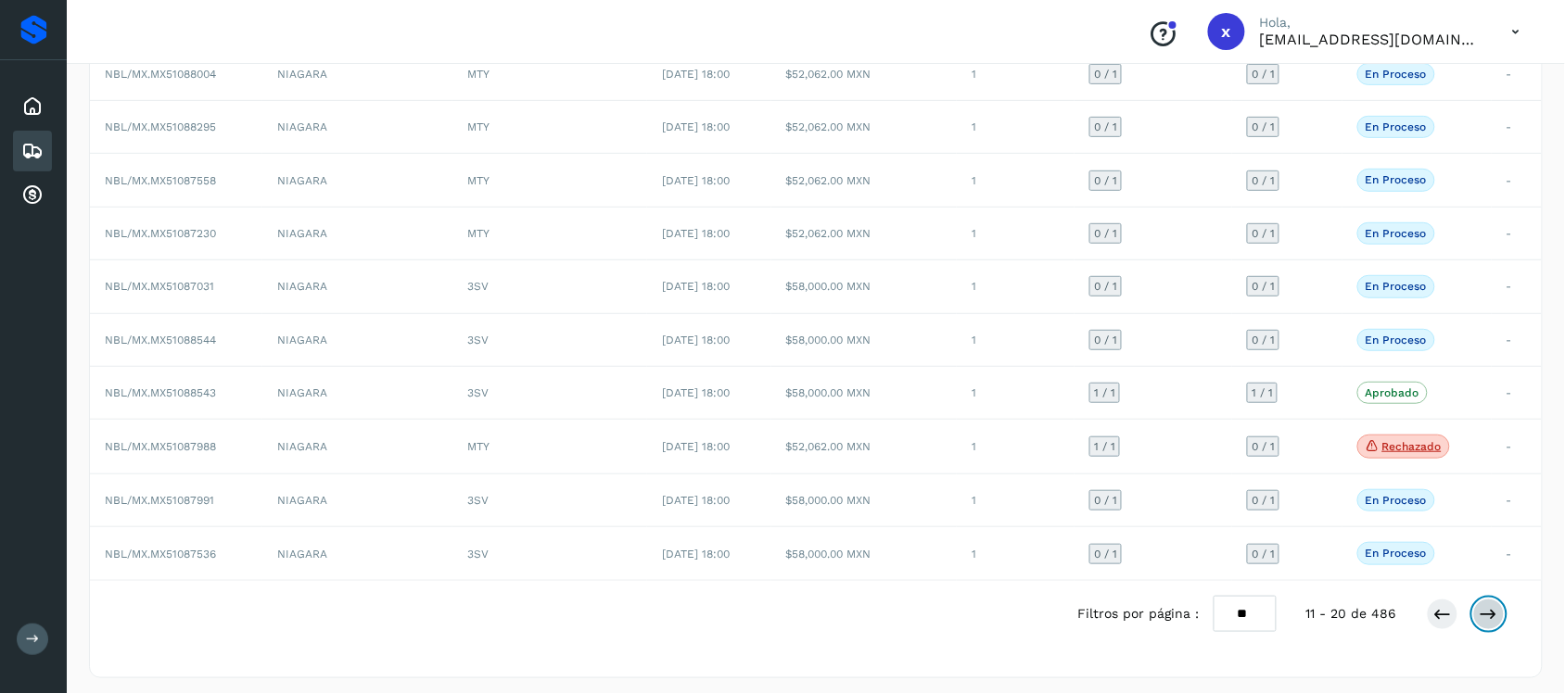
click at [1497, 616] on icon at bounding box center [1489, 614] width 19 height 19
click at [1497, 618] on icon at bounding box center [1489, 614] width 19 height 19
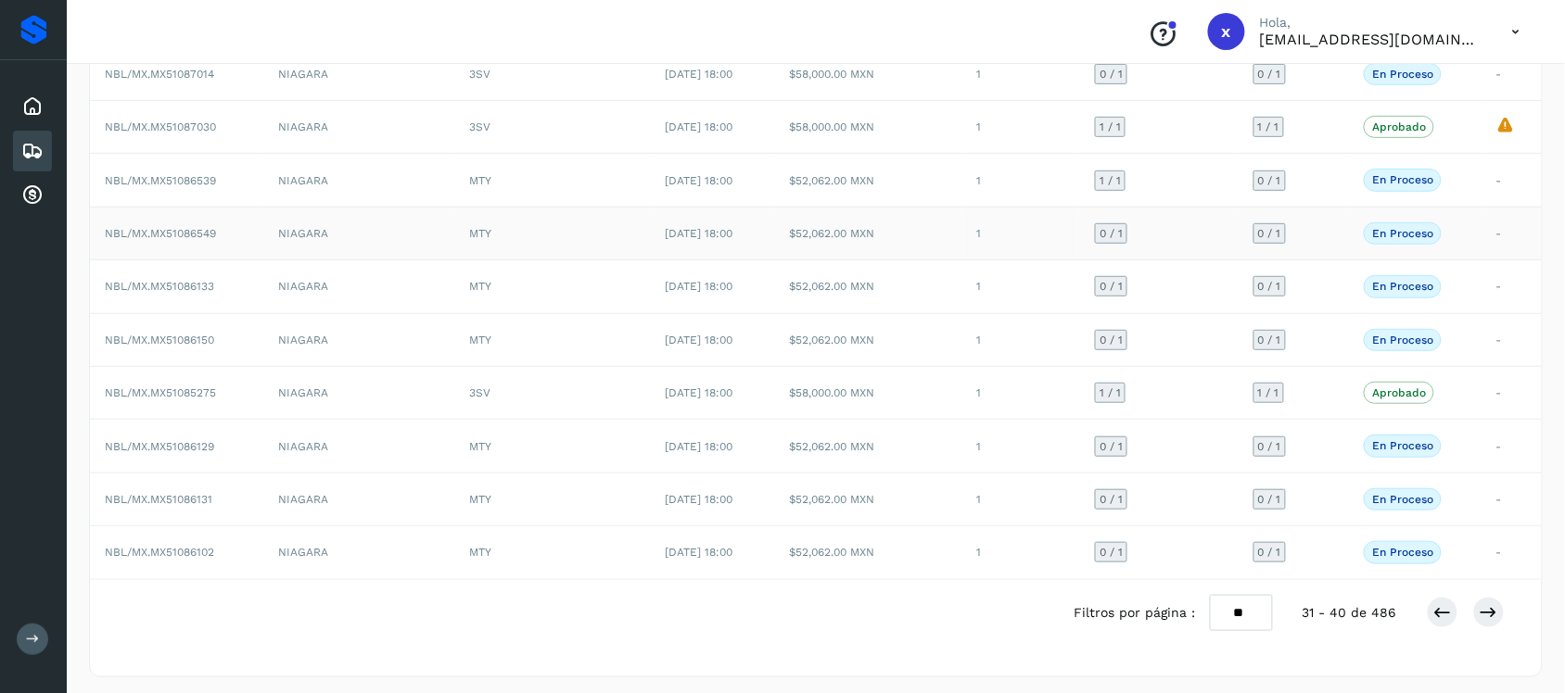
click at [207, 234] on span "NBL/MX.MX51086549" at bounding box center [160, 233] width 111 height 13
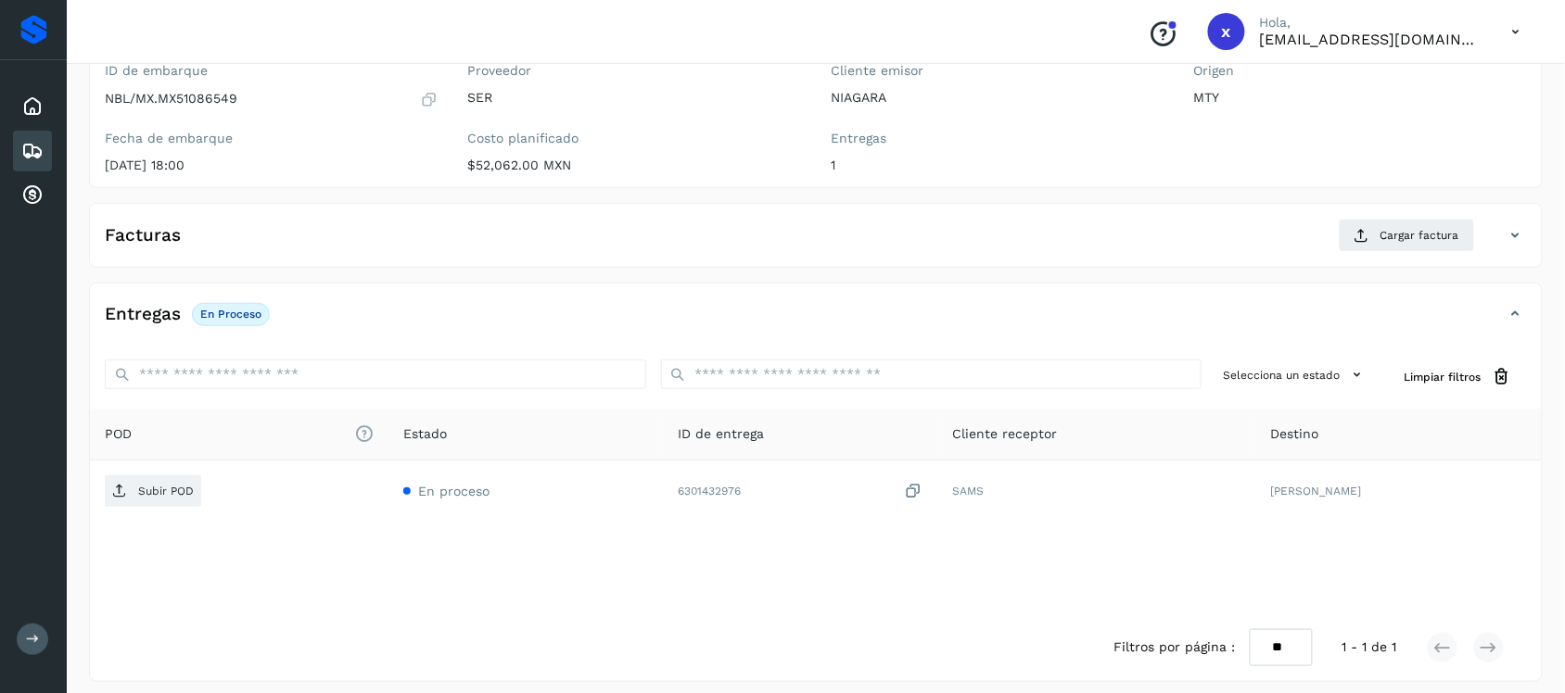
scroll to position [191, 0]
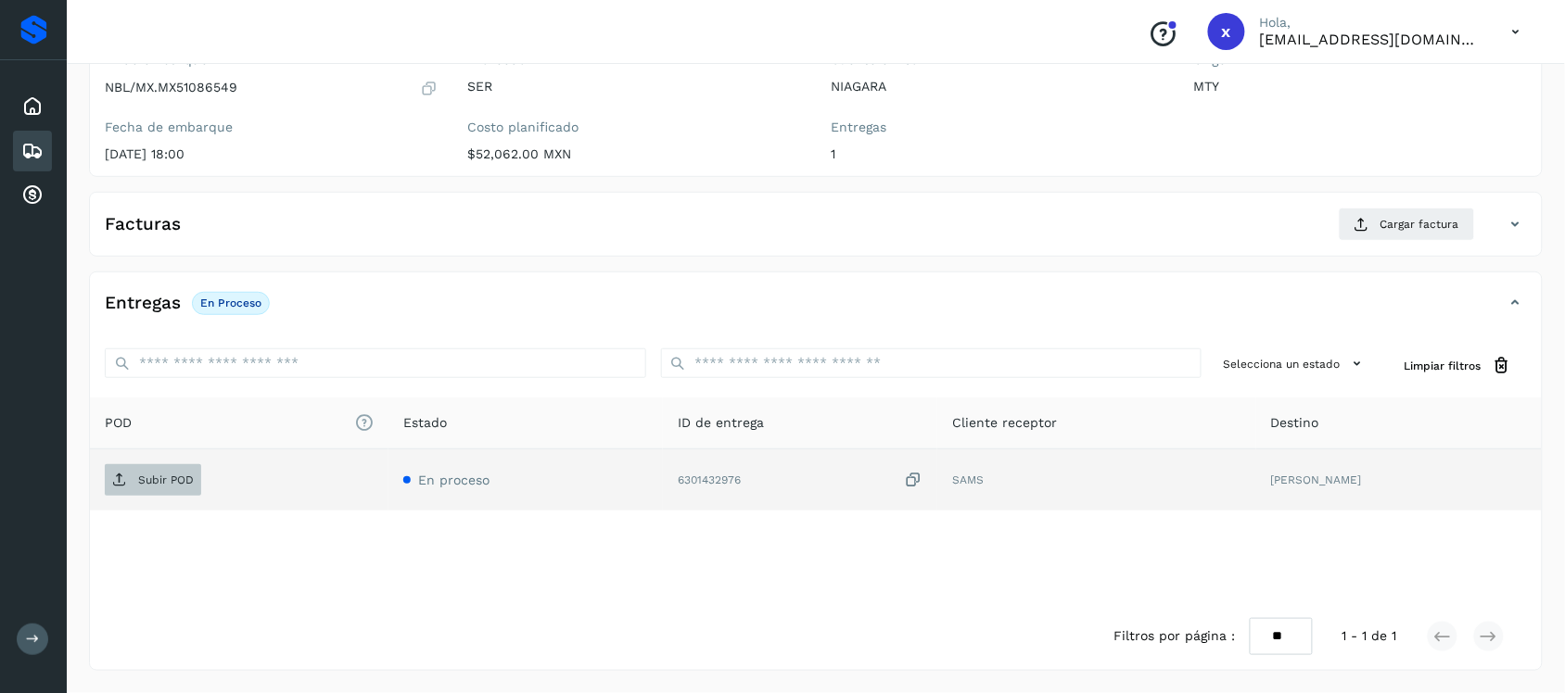
click at [146, 475] on p "Subir POD" at bounding box center [166, 480] width 56 height 13
click at [23, 146] on icon at bounding box center [32, 151] width 22 height 22
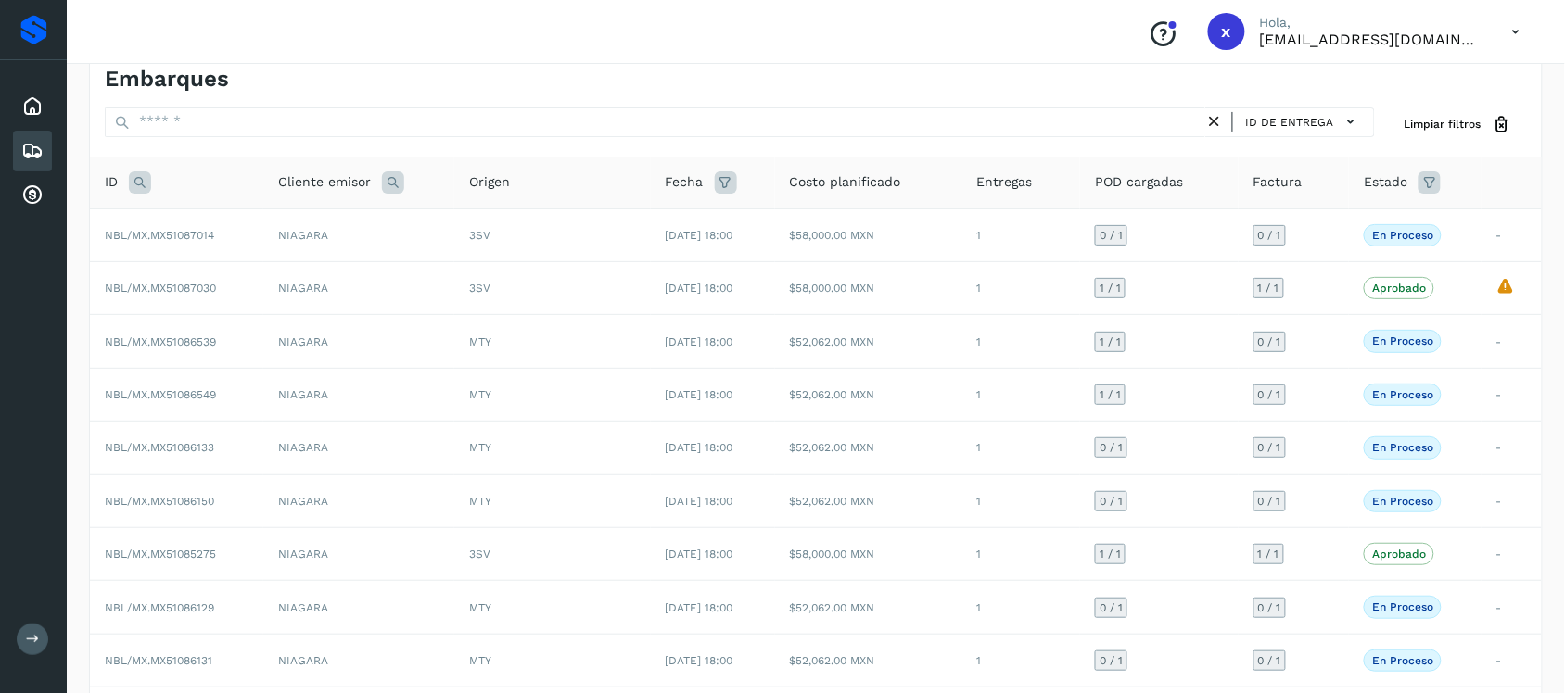
scroll to position [191, 0]
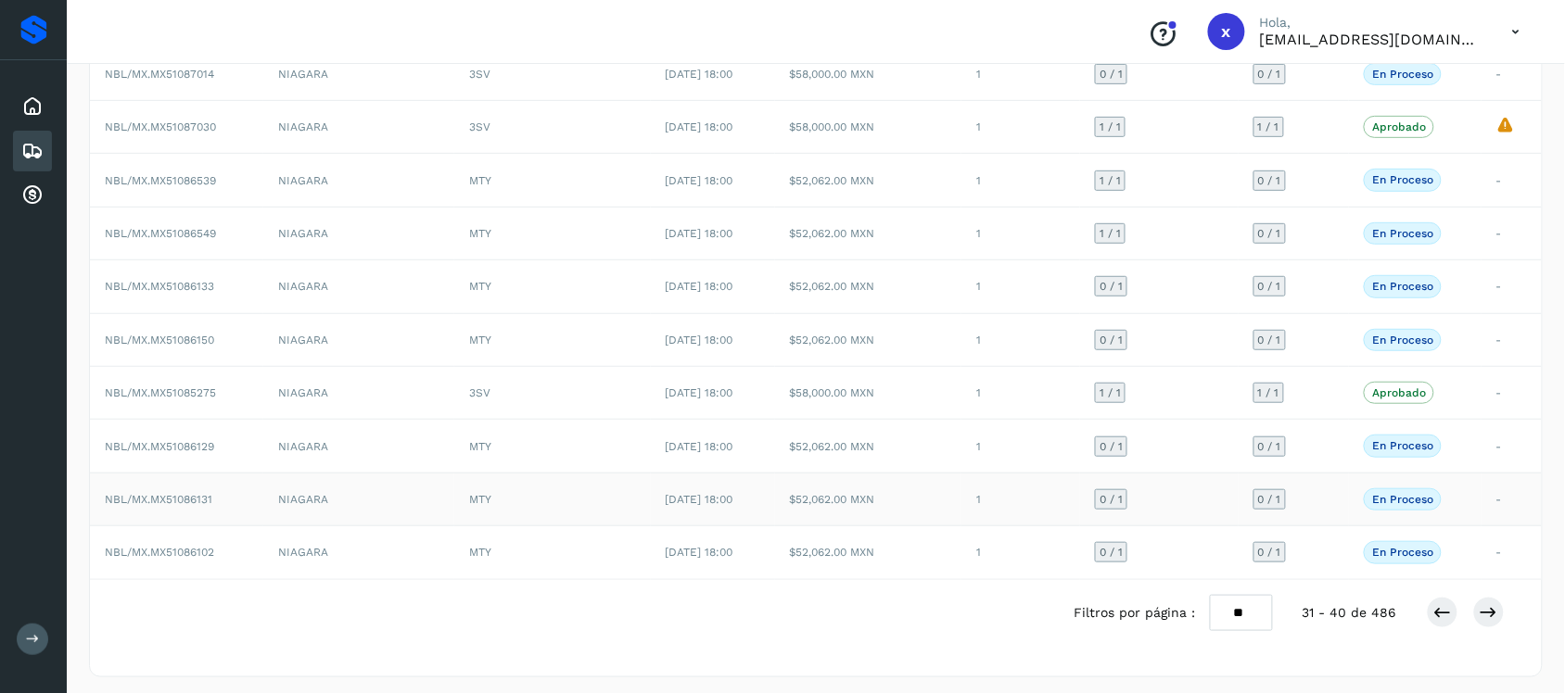
click at [192, 502] on span "NBL/MX.MX51086131" at bounding box center [159, 499] width 108 height 13
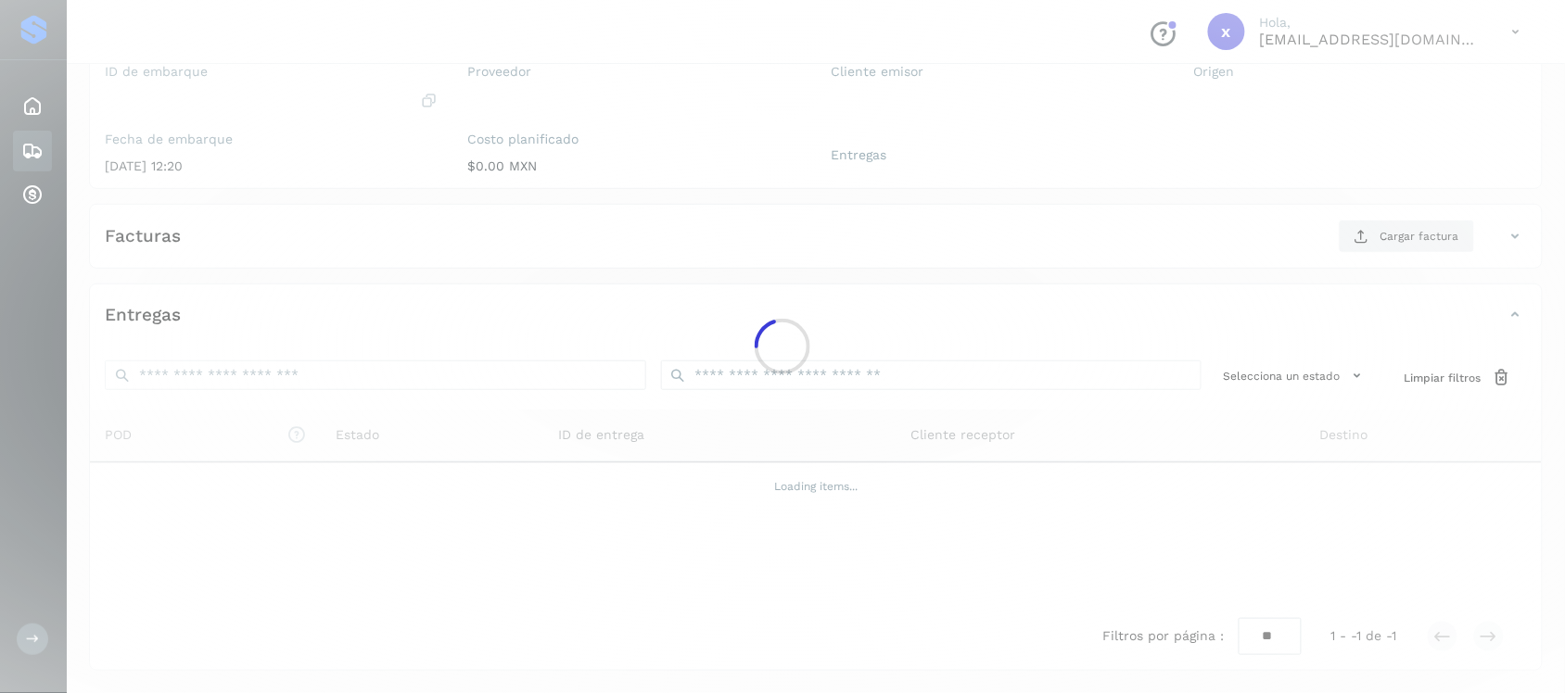
scroll to position [191, 0]
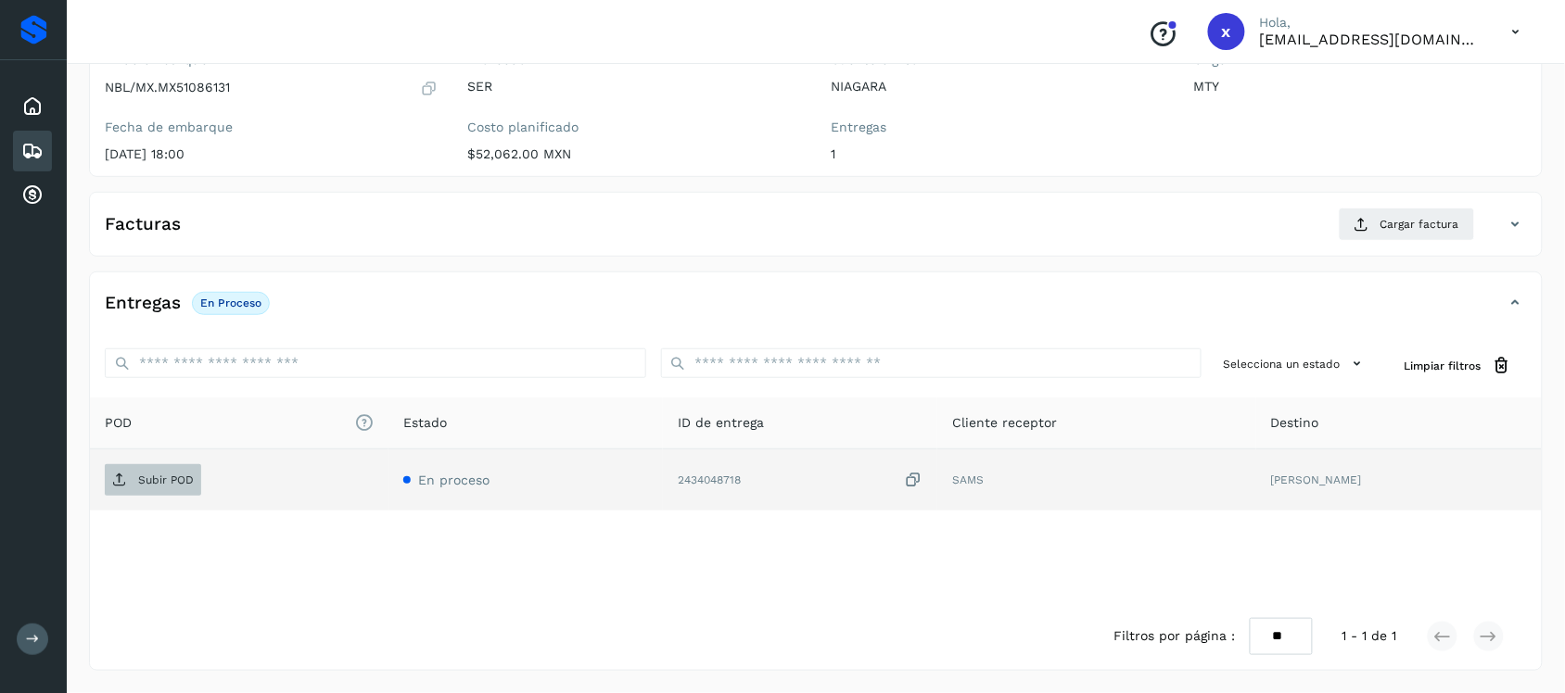
click at [149, 483] on p "Subir POD" at bounding box center [166, 480] width 56 height 13
click at [46, 146] on div "Embarques" at bounding box center [32, 151] width 39 height 41
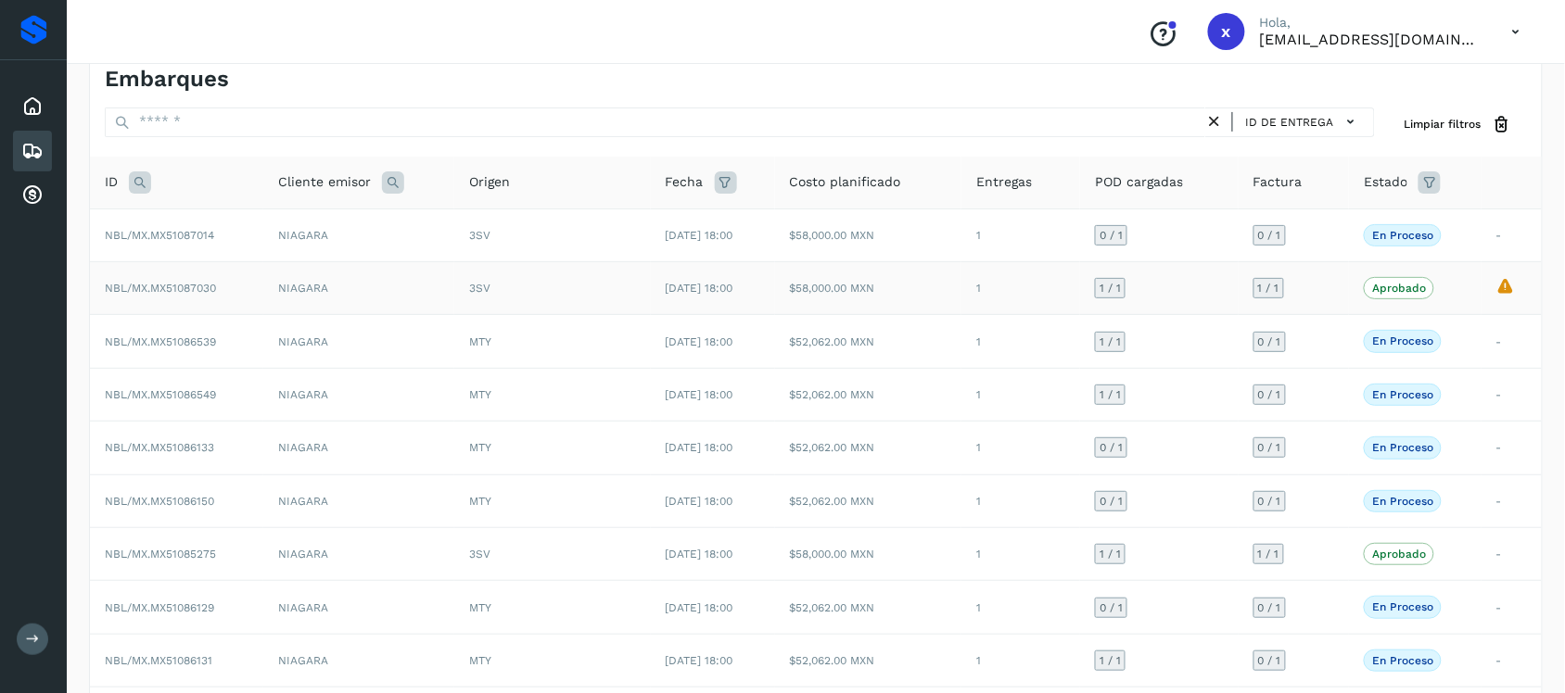
scroll to position [191, 0]
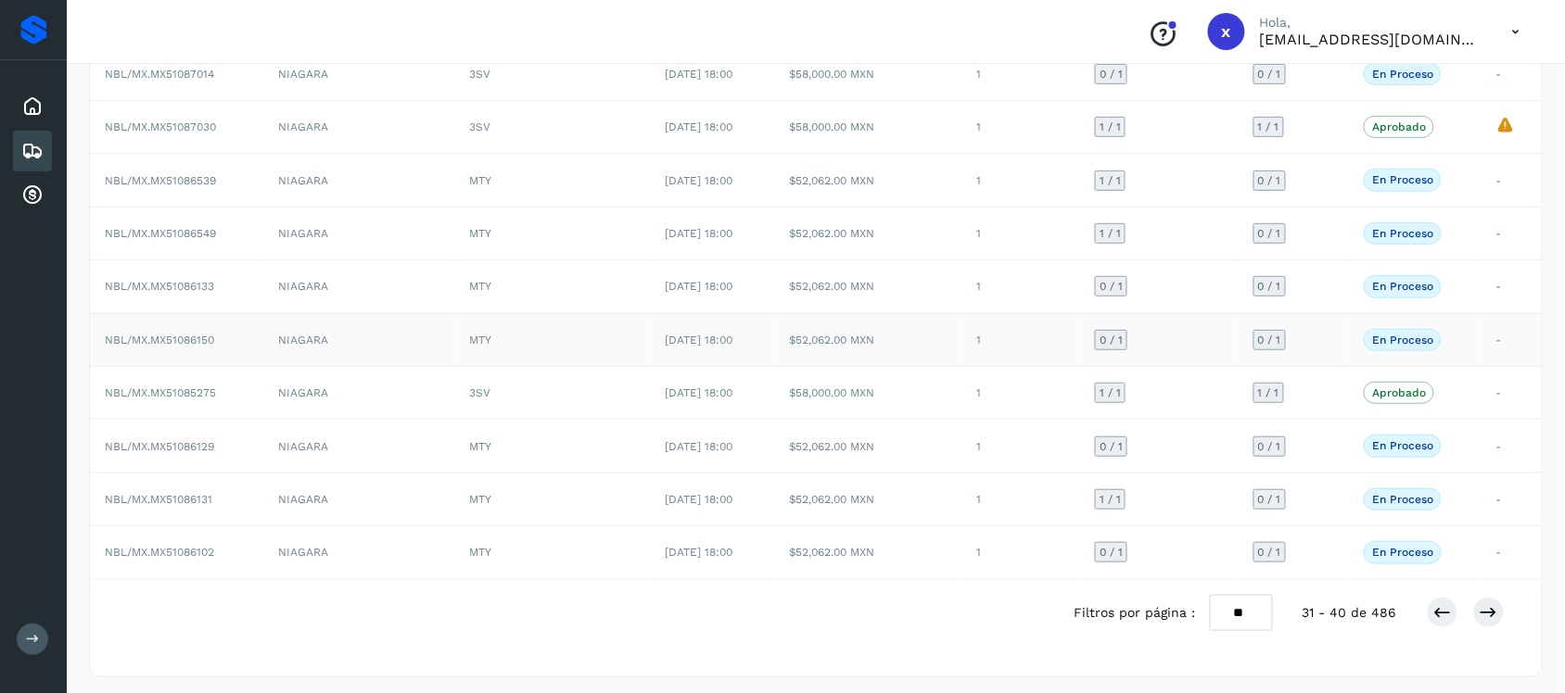
click at [197, 340] on span "NBL/MX.MX51086150" at bounding box center [159, 340] width 109 height 13
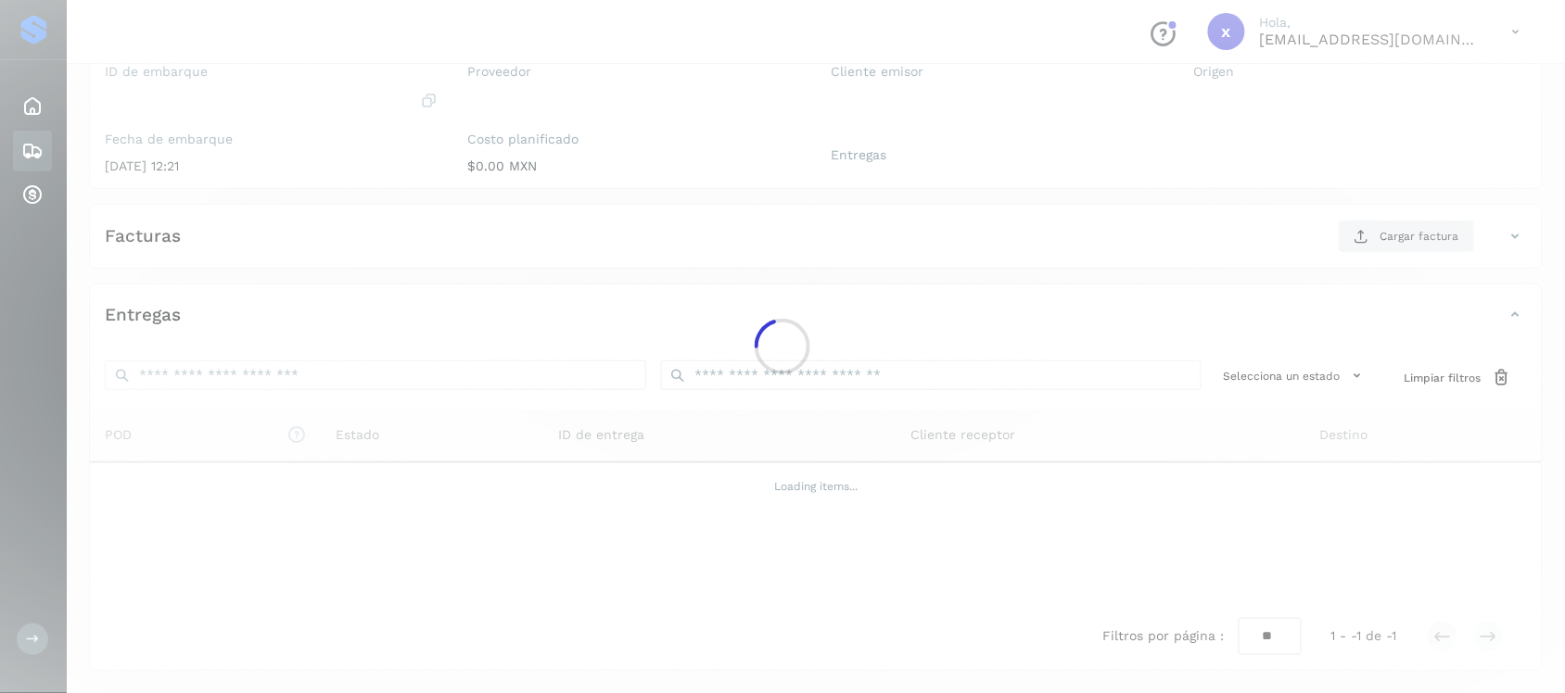
scroll to position [191, 0]
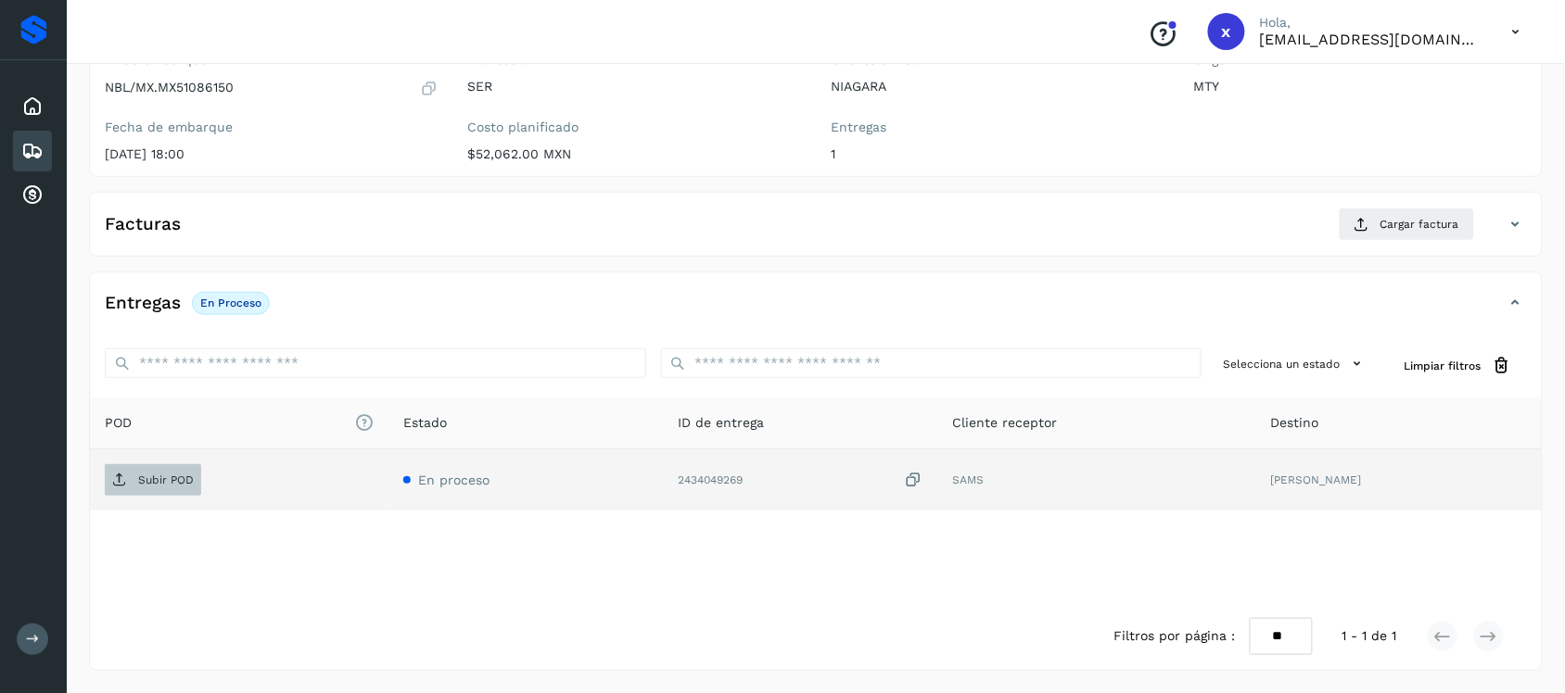
click at [153, 485] on p "Subir POD" at bounding box center [166, 480] width 56 height 13
click at [23, 140] on icon at bounding box center [32, 151] width 22 height 22
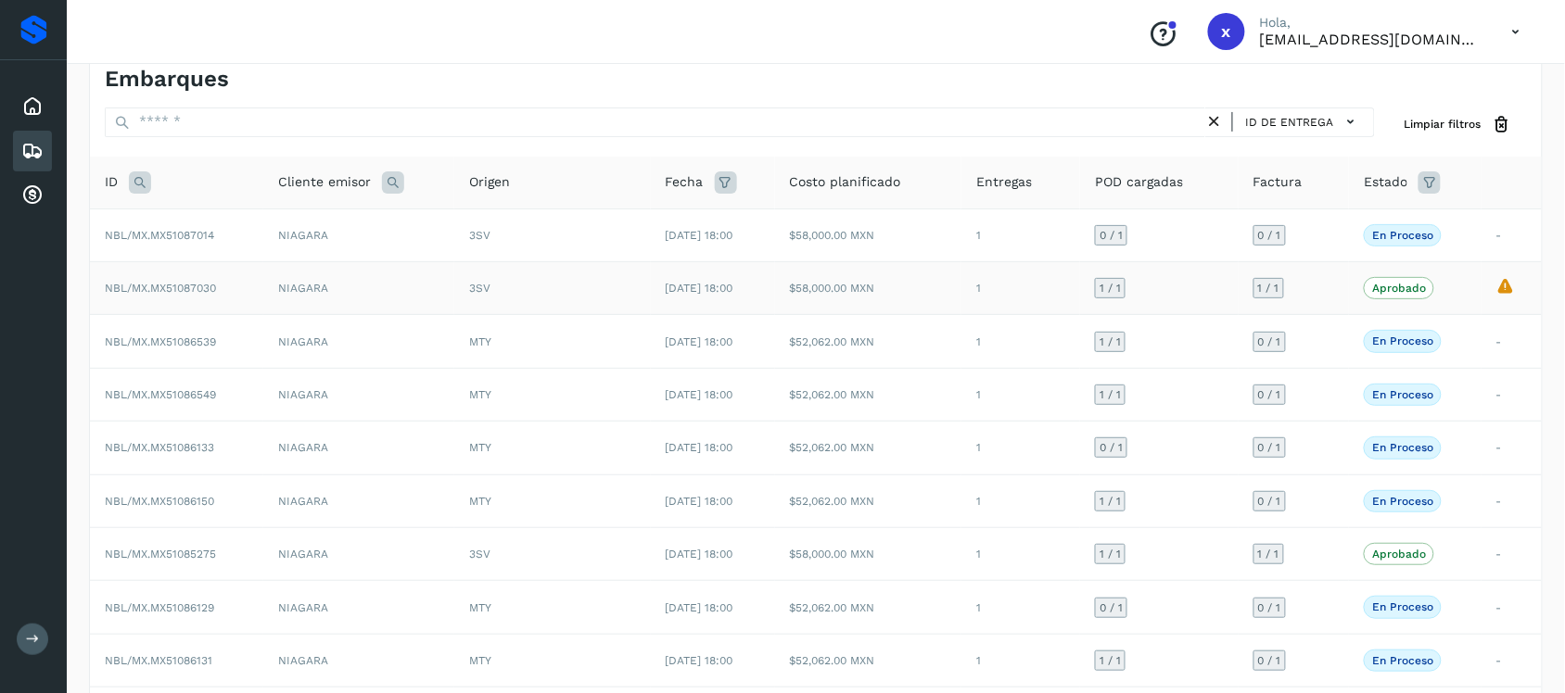
scroll to position [191, 0]
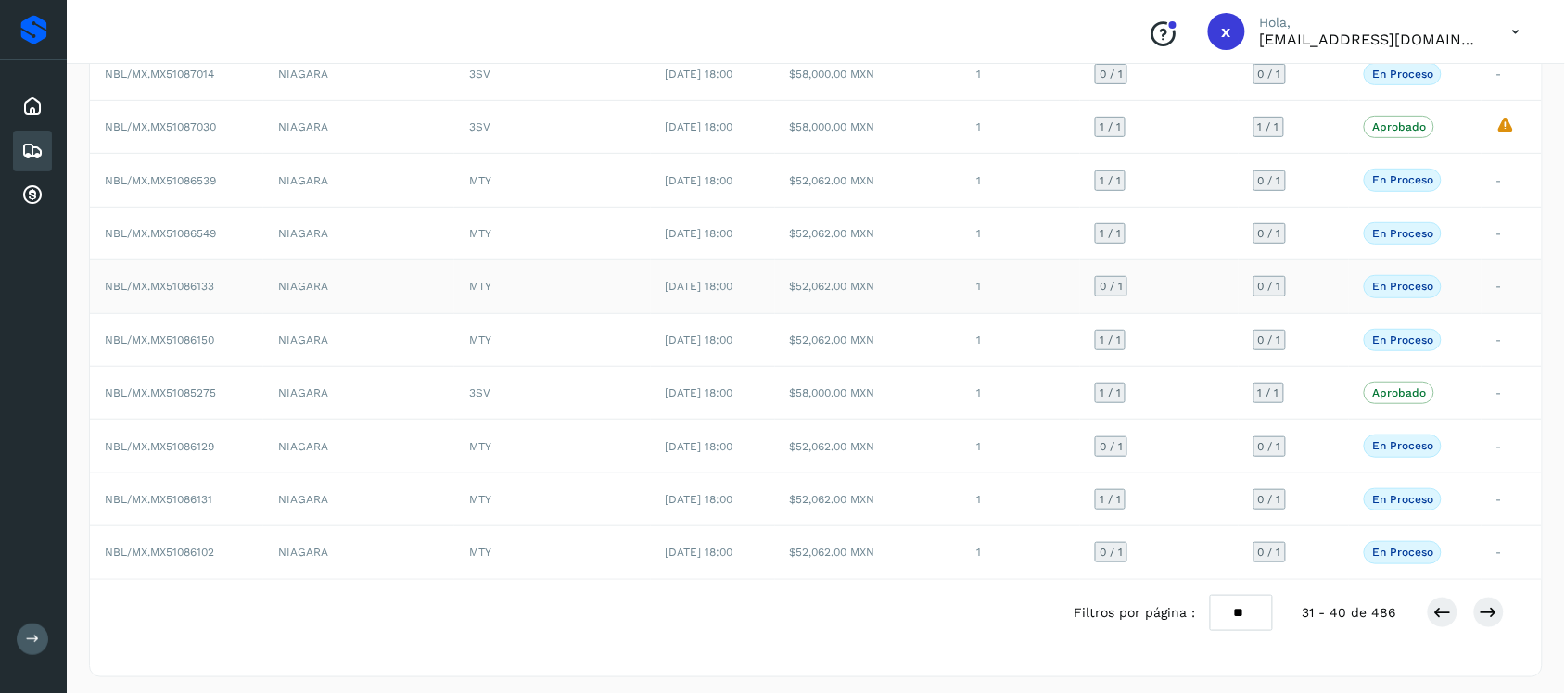
click at [139, 286] on span "NBL/MX.MX51086133" at bounding box center [159, 286] width 109 height 13
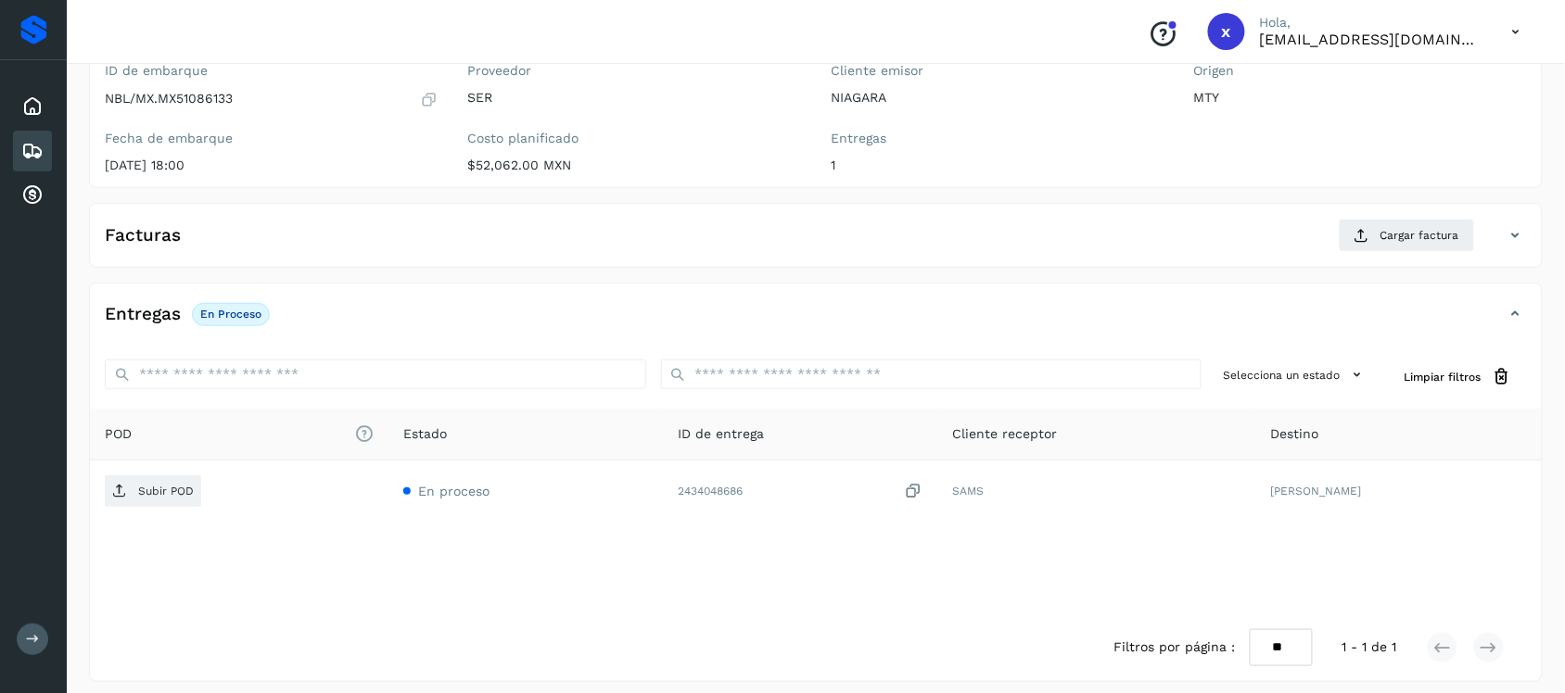
scroll to position [191, 0]
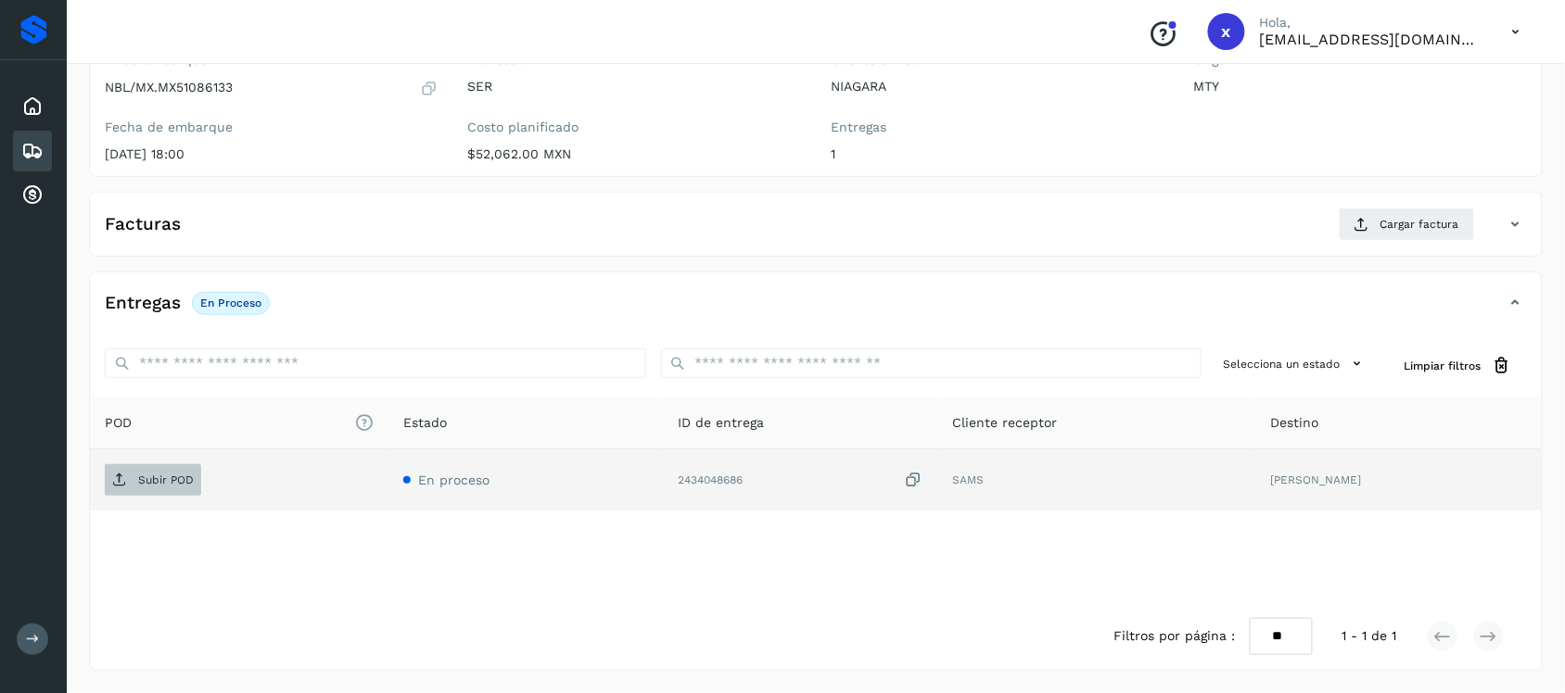
click at [154, 485] on p "Subir POD" at bounding box center [166, 480] width 56 height 13
click at [32, 146] on icon at bounding box center [32, 151] width 22 height 22
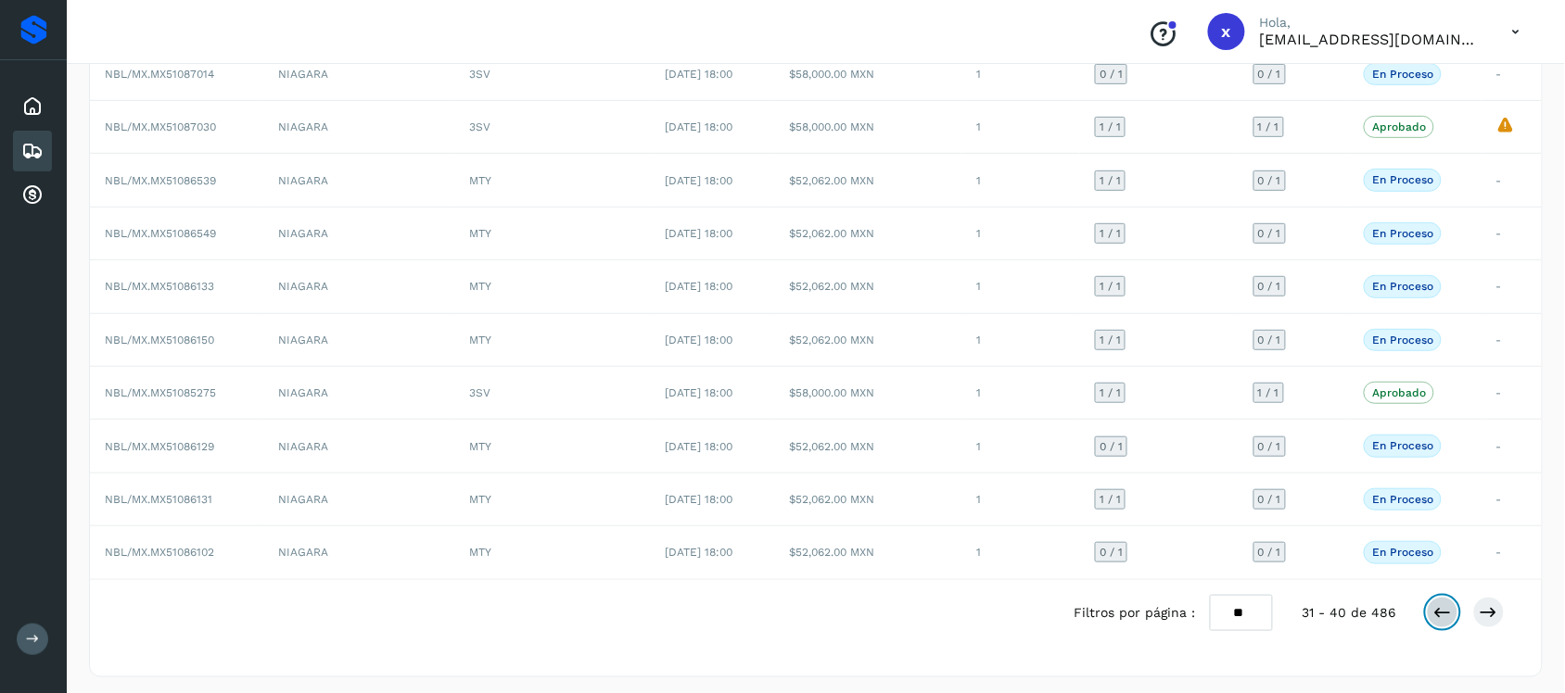
click at [1446, 622] on icon at bounding box center [1442, 613] width 19 height 19
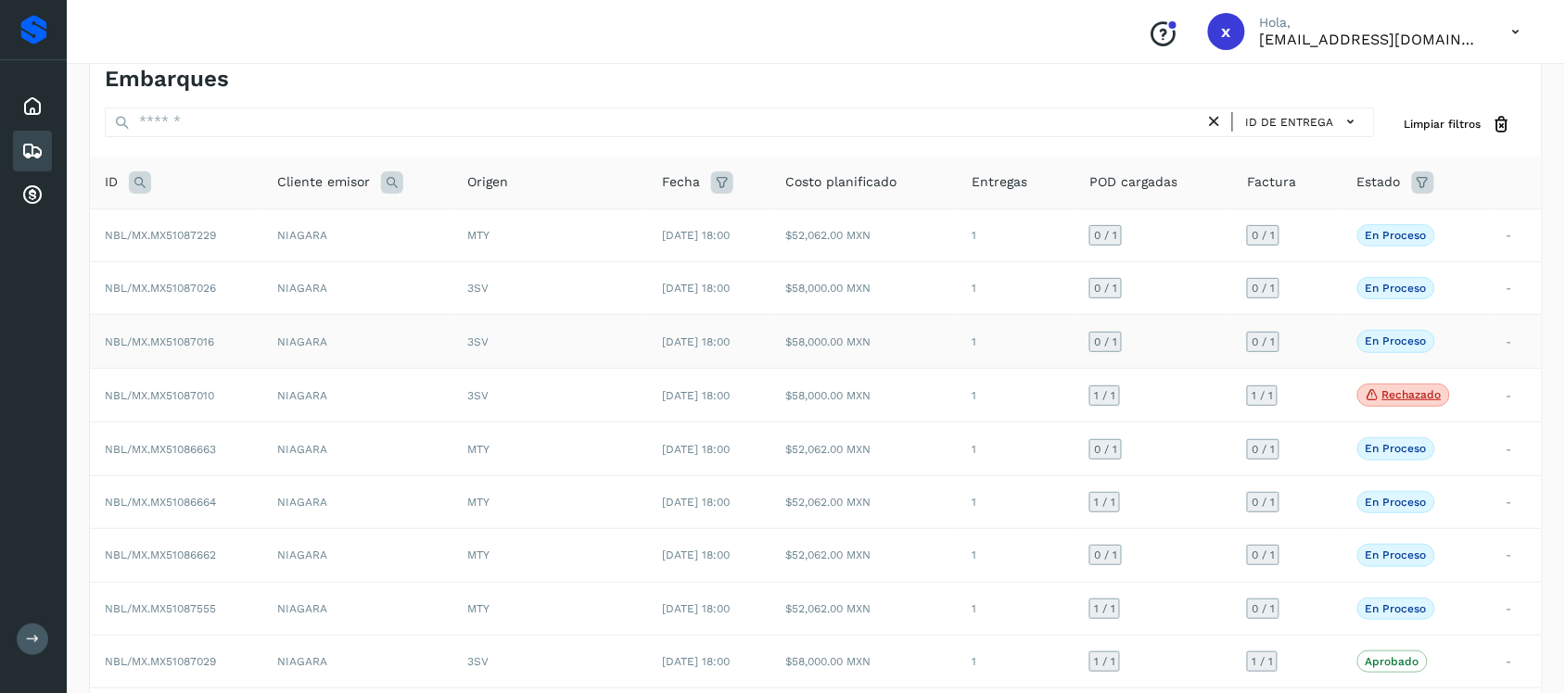
scroll to position [191, 0]
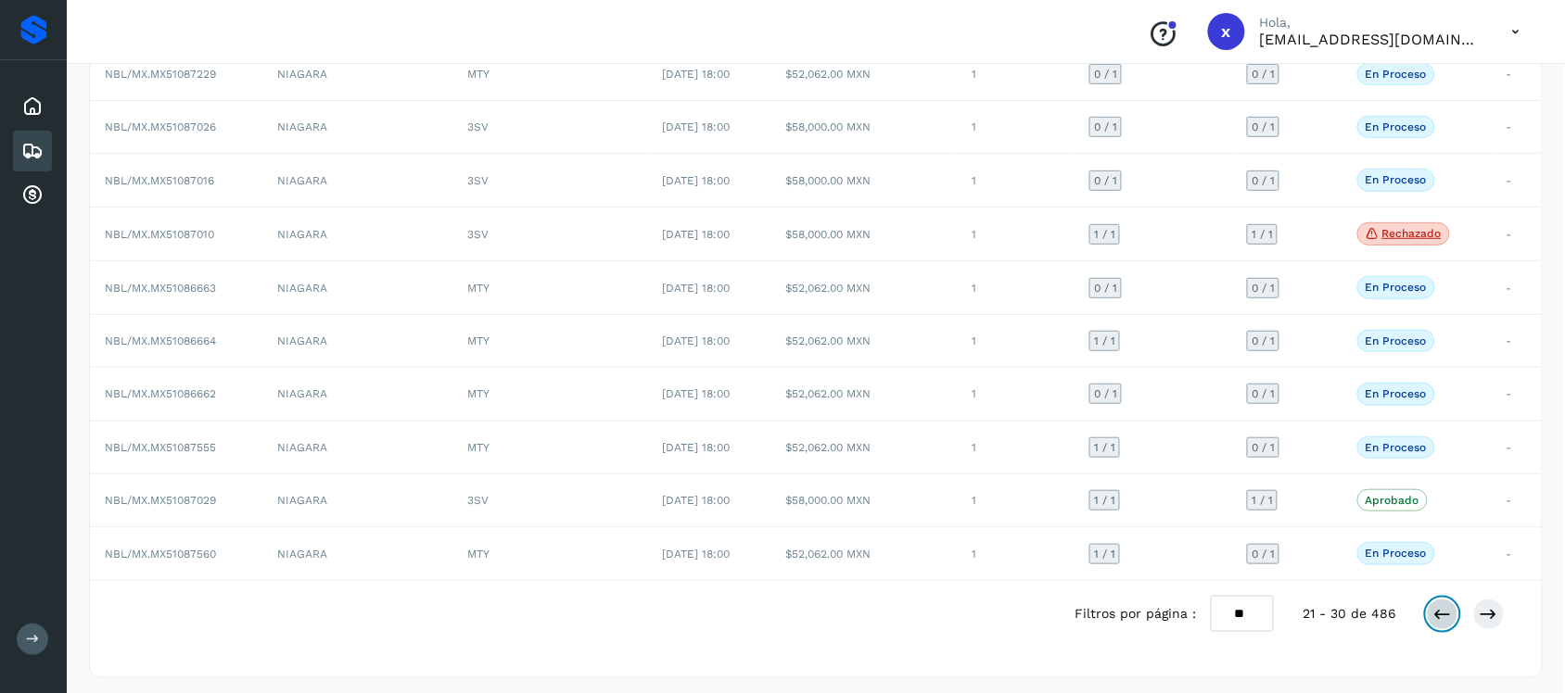
click at [1444, 616] on icon at bounding box center [1442, 614] width 19 height 19
click at [1454, 623] on button at bounding box center [1443, 615] width 32 height 32
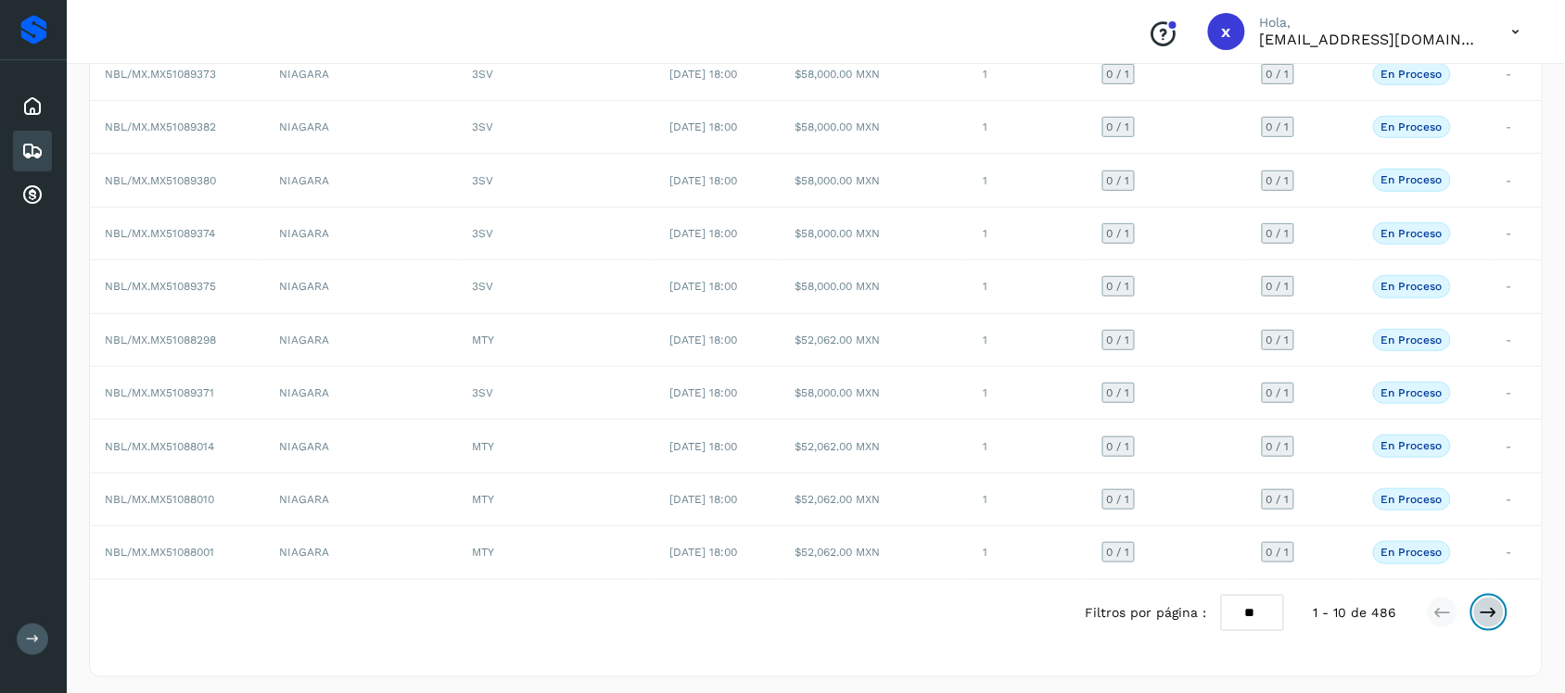
click at [1494, 622] on icon at bounding box center [1489, 613] width 19 height 19
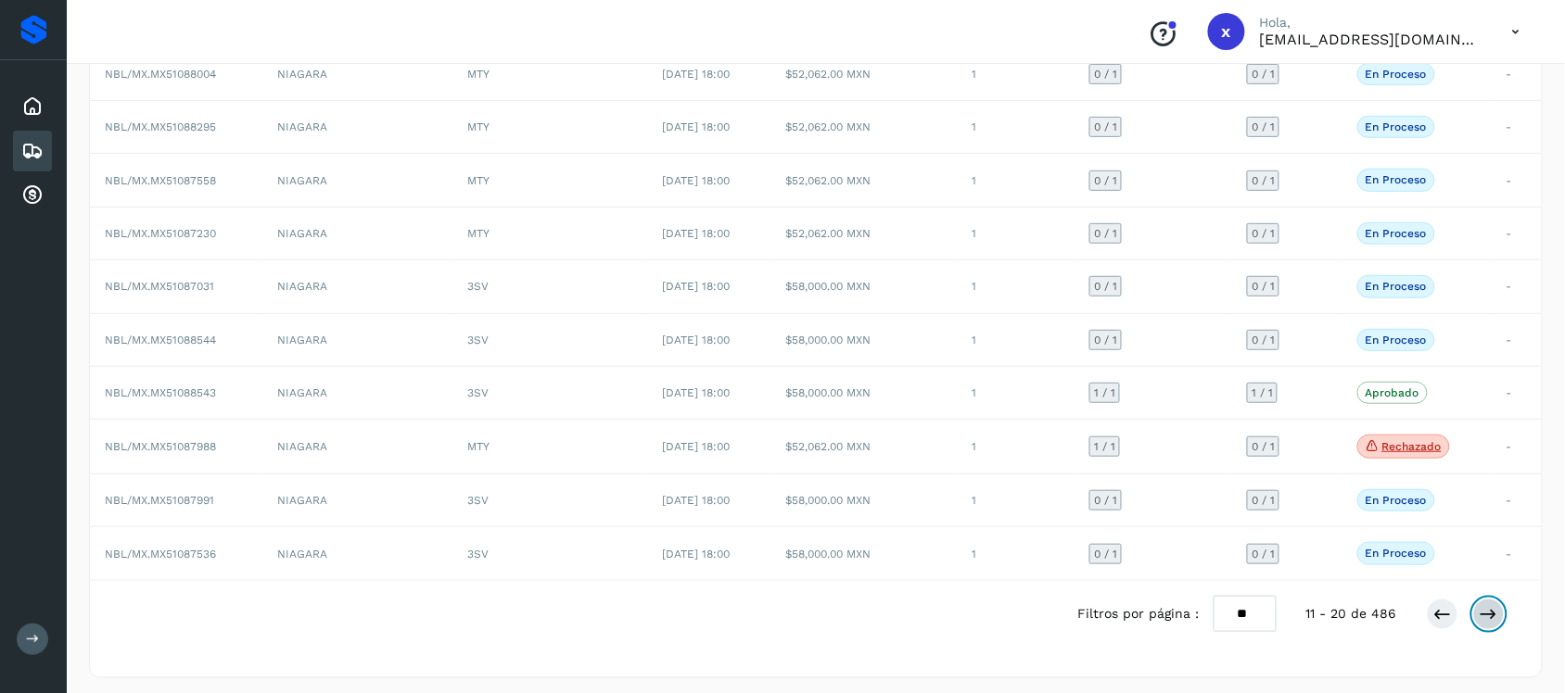
click at [1489, 619] on icon at bounding box center [1489, 614] width 19 height 19
click at [1491, 622] on icon at bounding box center [1489, 614] width 19 height 19
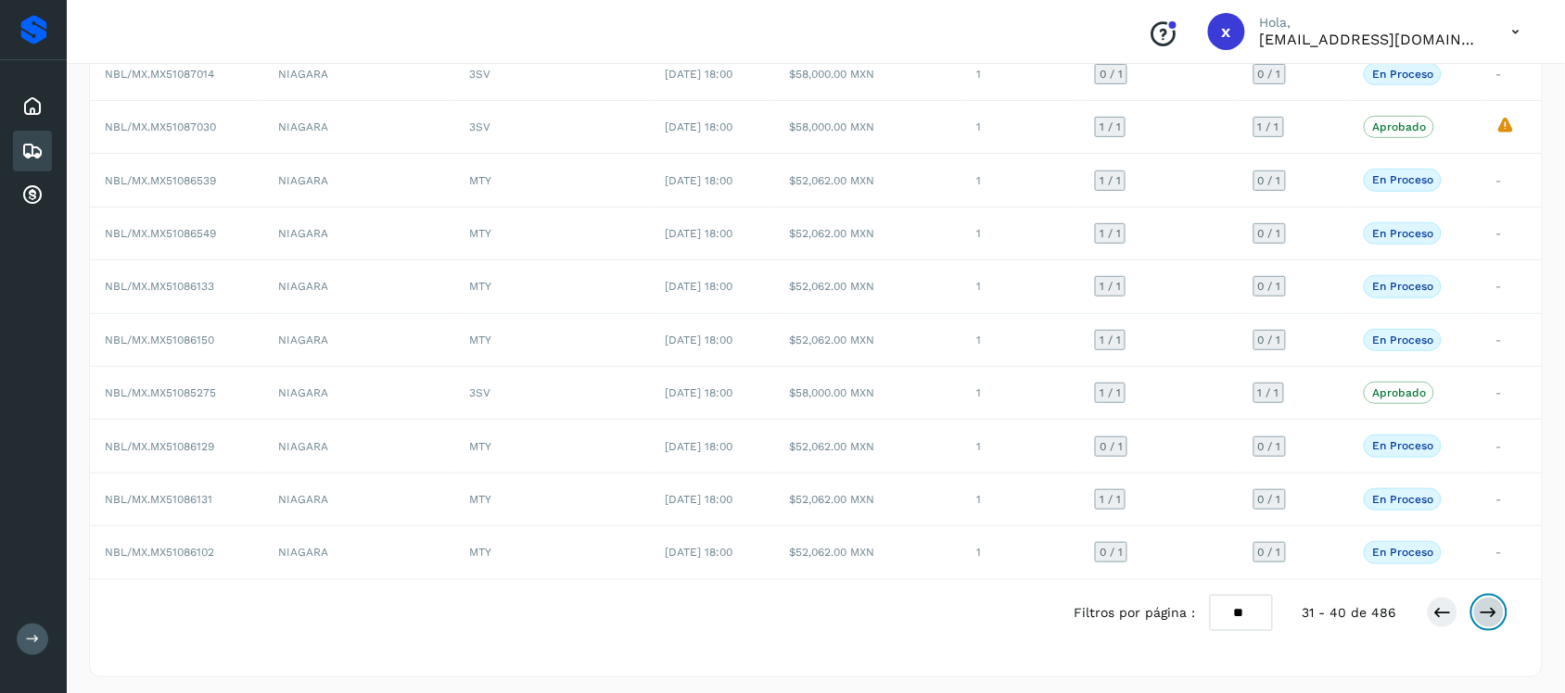
click at [1491, 619] on icon at bounding box center [1489, 613] width 19 height 19
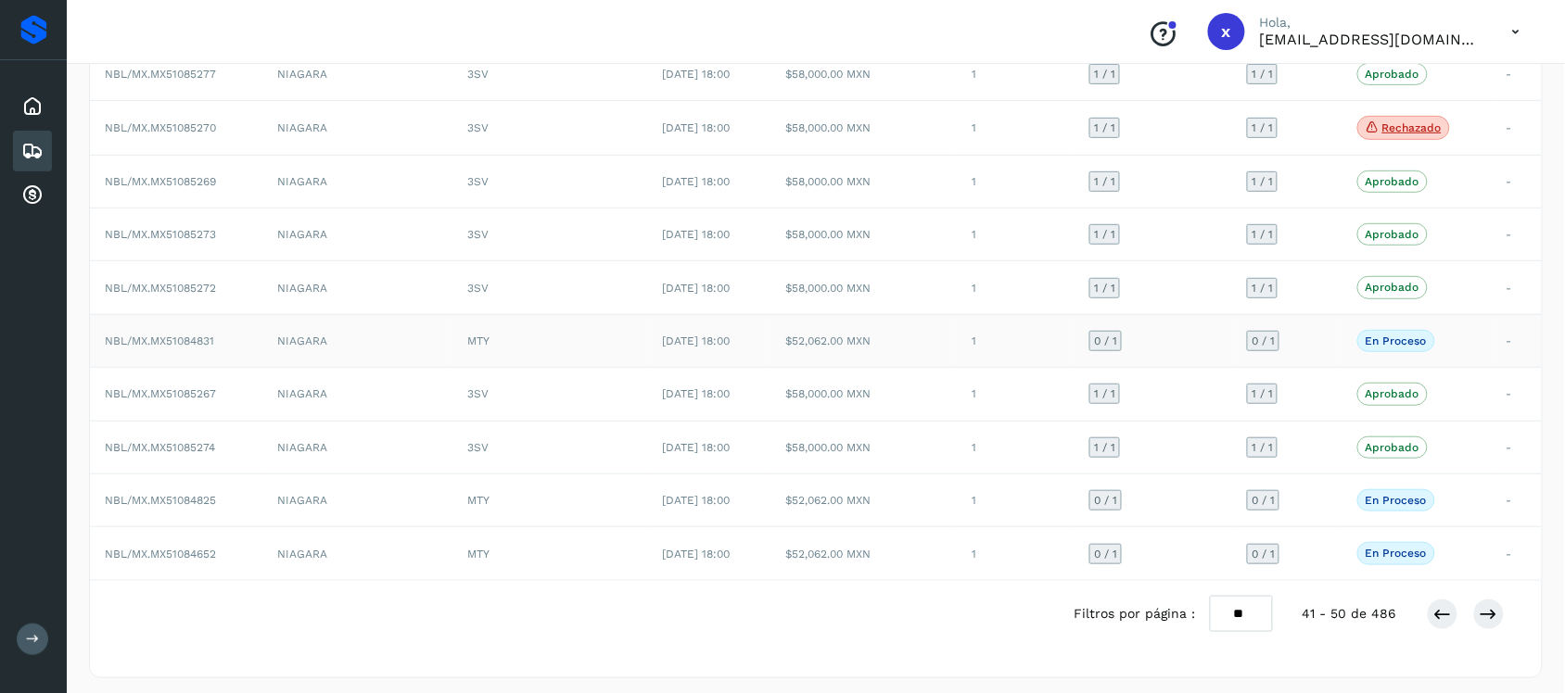
click at [197, 341] on span "NBL/MX.MX51084831" at bounding box center [159, 341] width 109 height 13
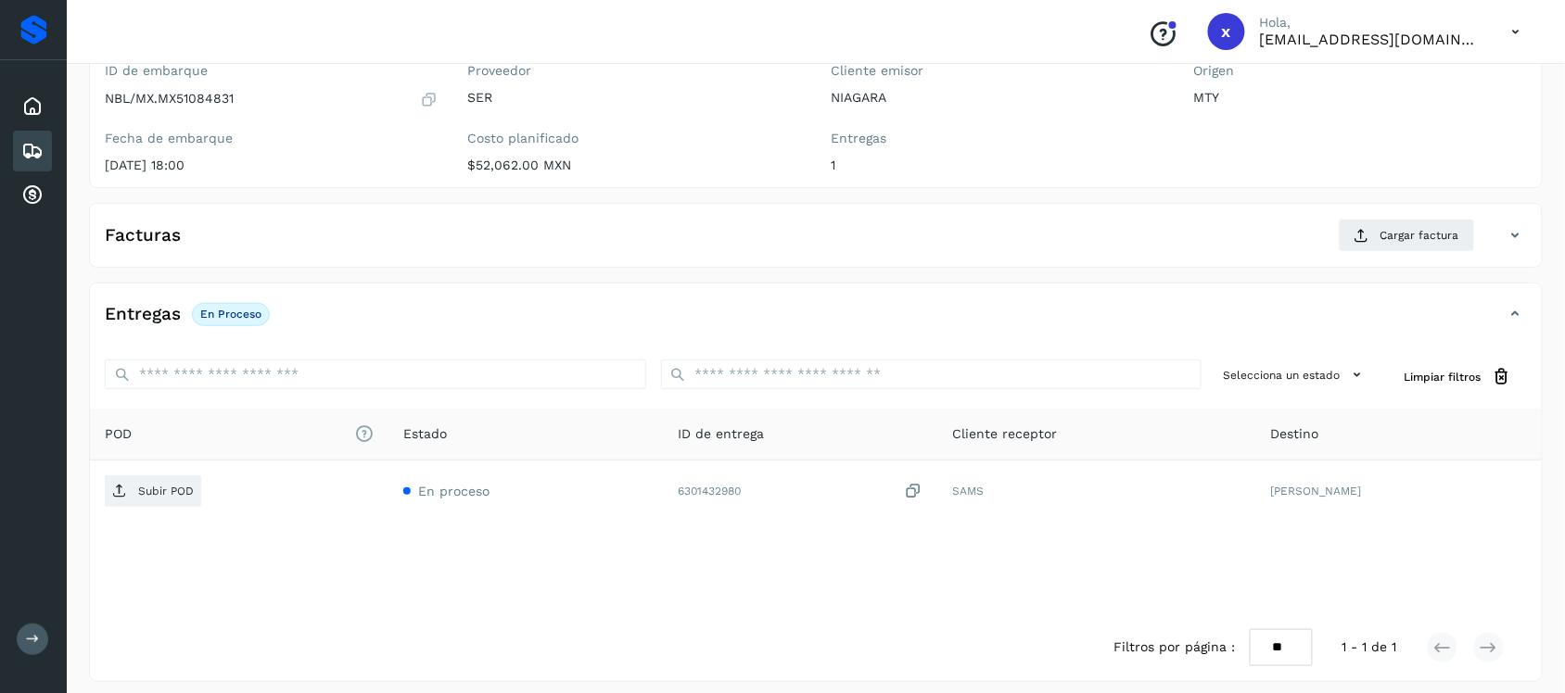
scroll to position [191, 0]
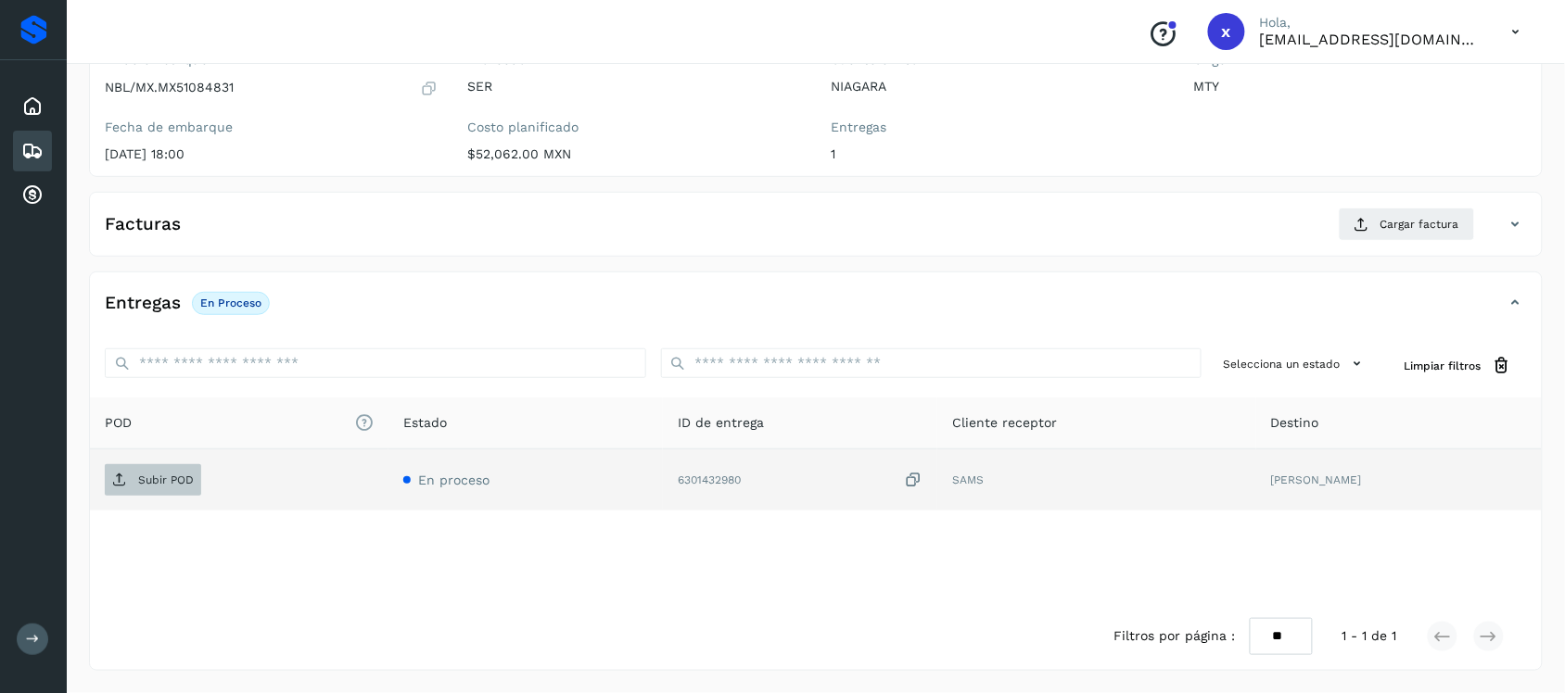
click at [137, 475] on span "Subir POD" at bounding box center [153, 480] width 96 height 30
click at [43, 144] on div "Embarques" at bounding box center [32, 151] width 39 height 41
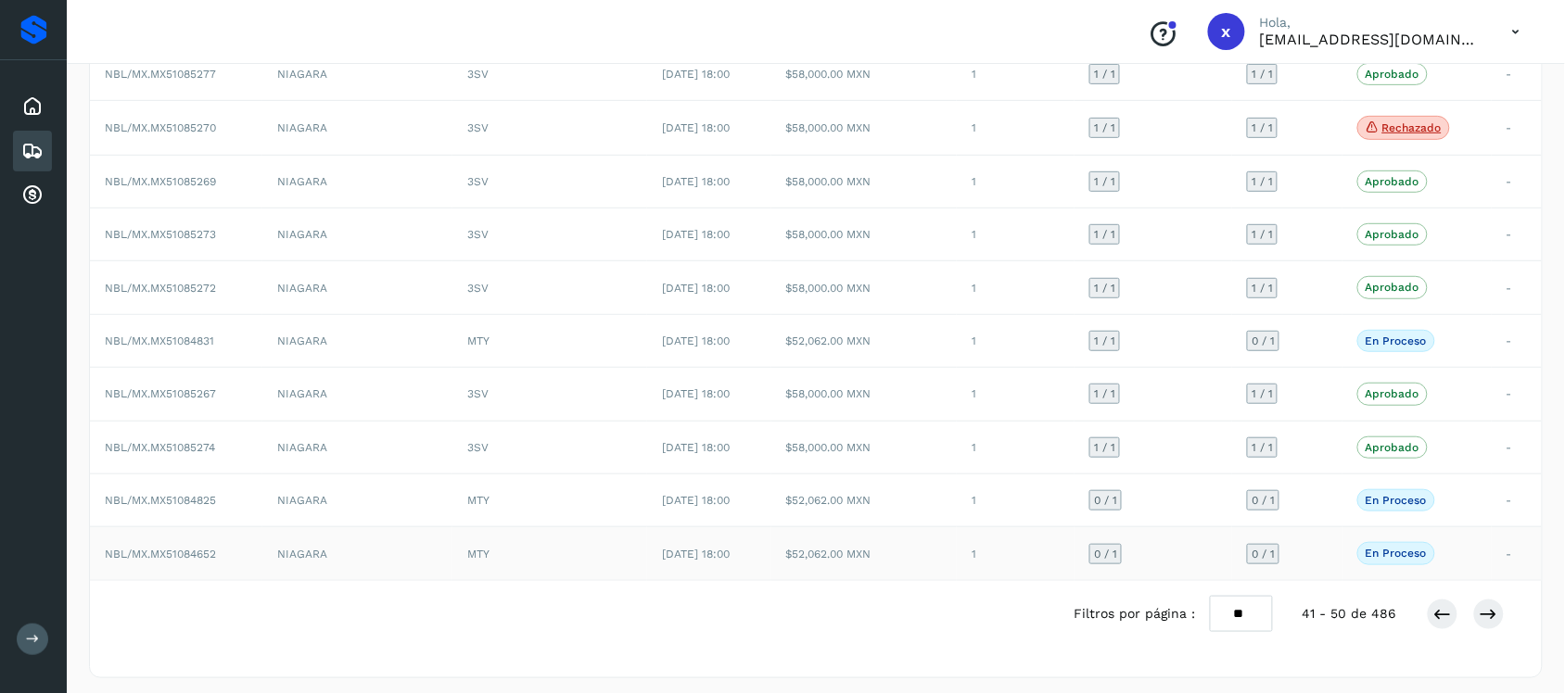
click at [205, 558] on span "NBL/MX.MX51084652" at bounding box center [160, 554] width 111 height 13
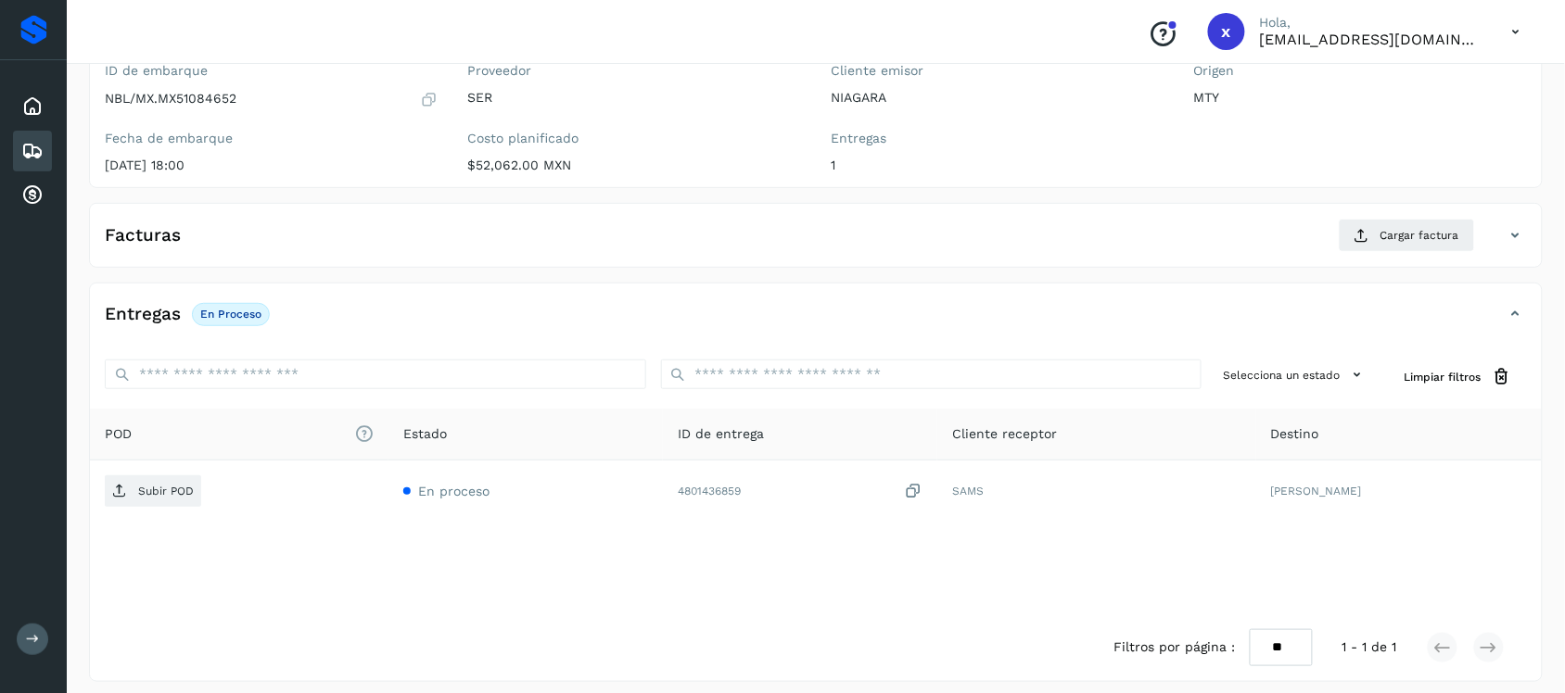
scroll to position [191, 0]
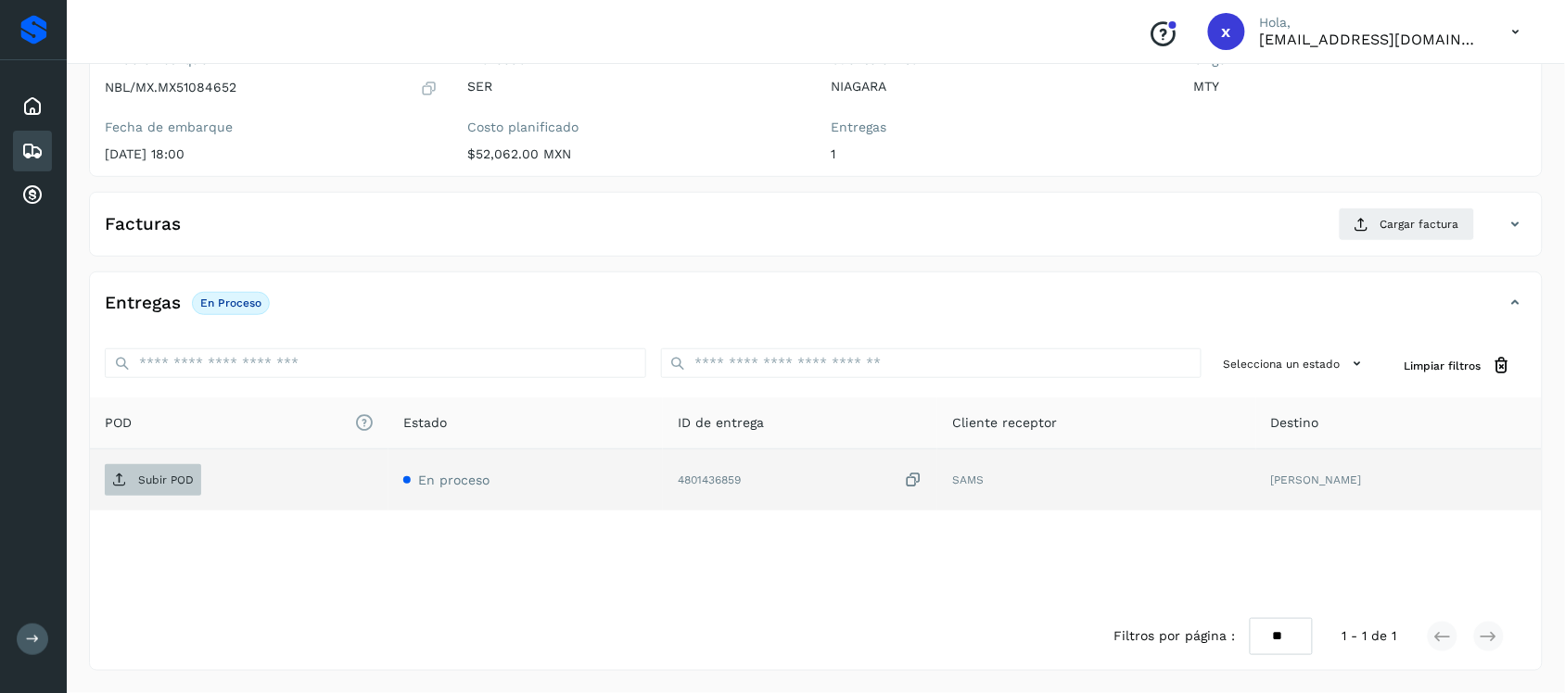
click at [159, 483] on p "Subir POD" at bounding box center [166, 480] width 56 height 13
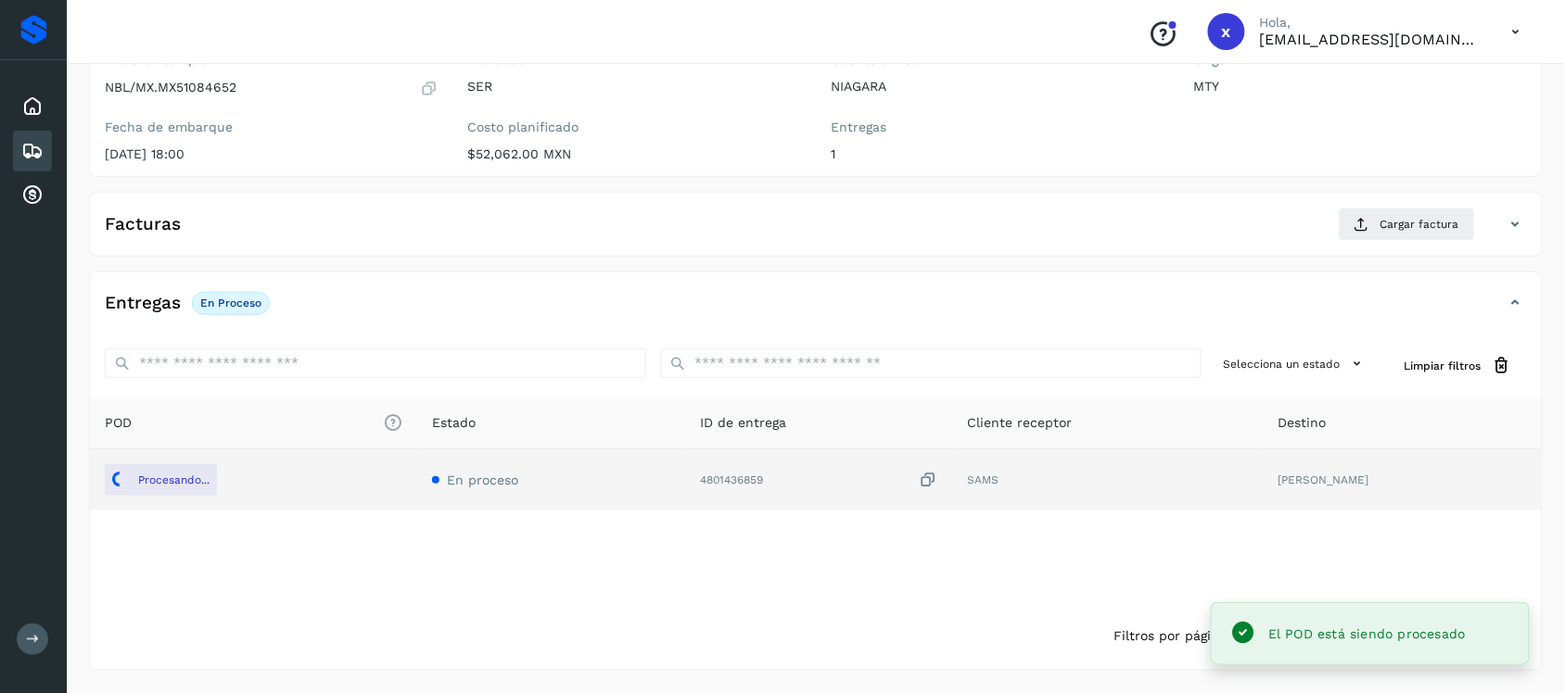
click at [25, 140] on icon at bounding box center [32, 151] width 22 height 22
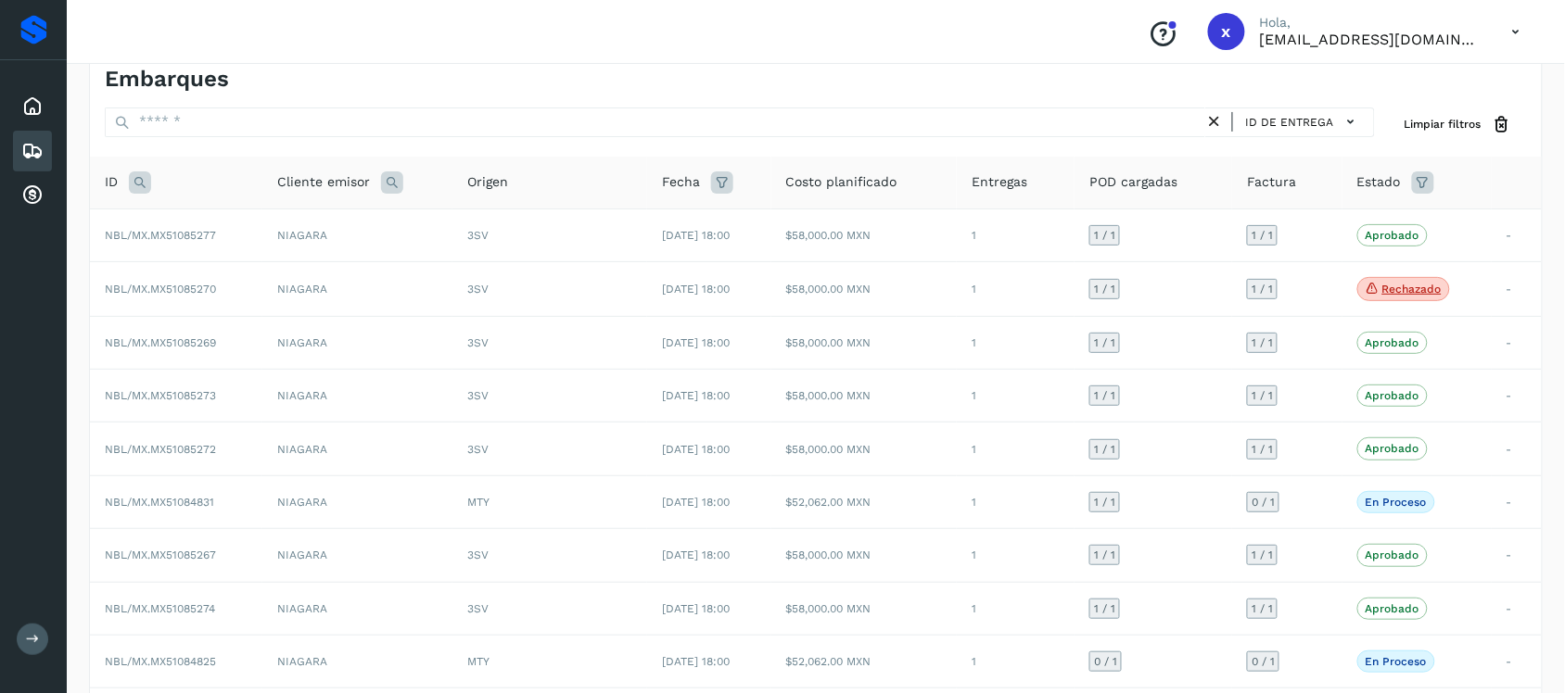
scroll to position [191, 0]
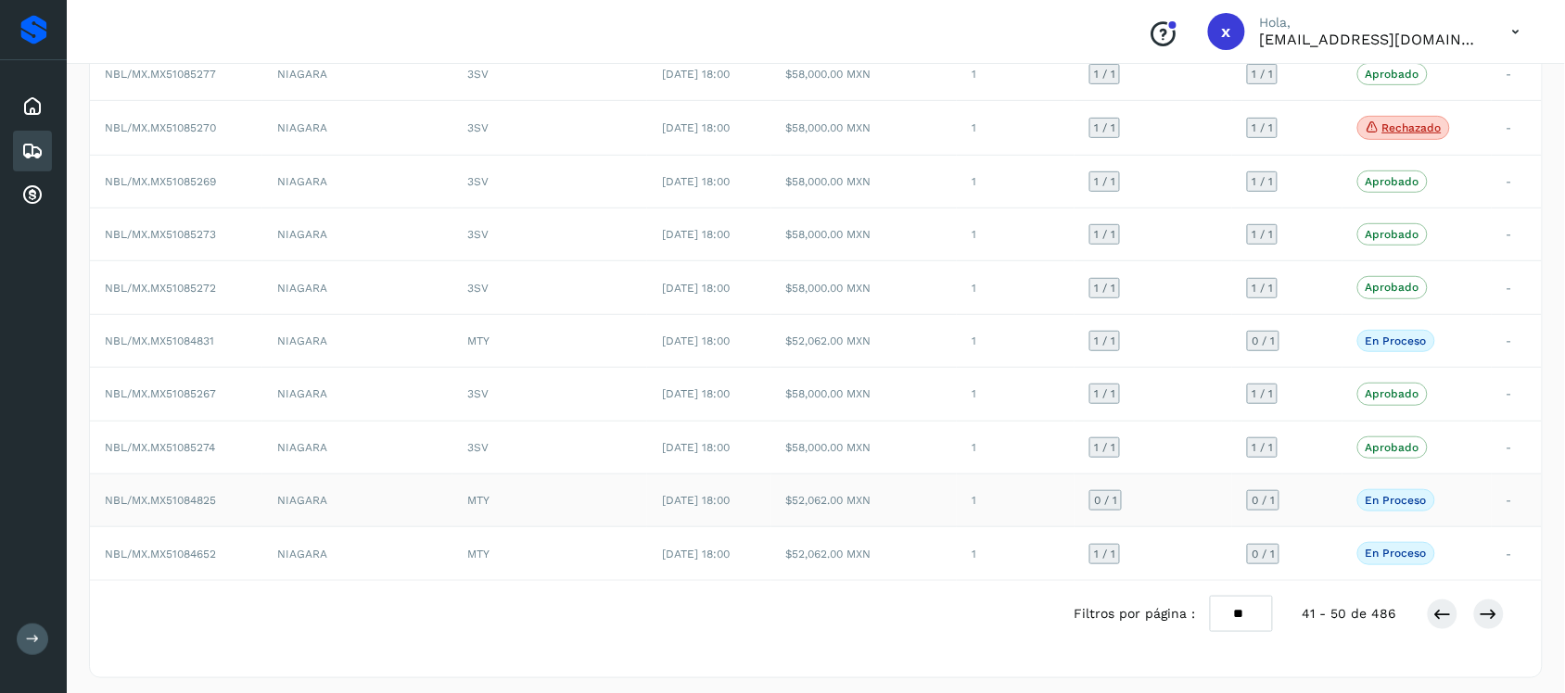
click at [172, 503] on span "NBL/MX.MX51084825" at bounding box center [160, 500] width 111 height 13
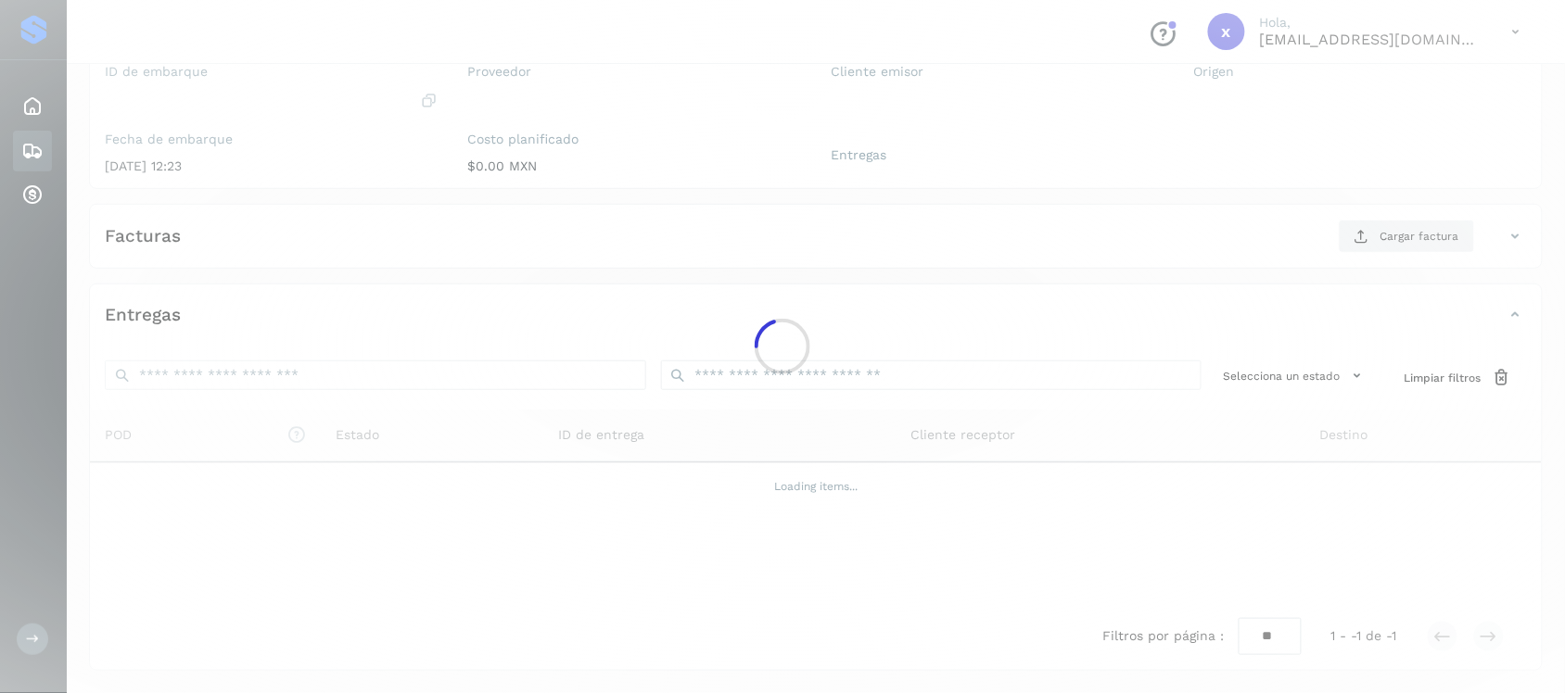
scroll to position [191, 0]
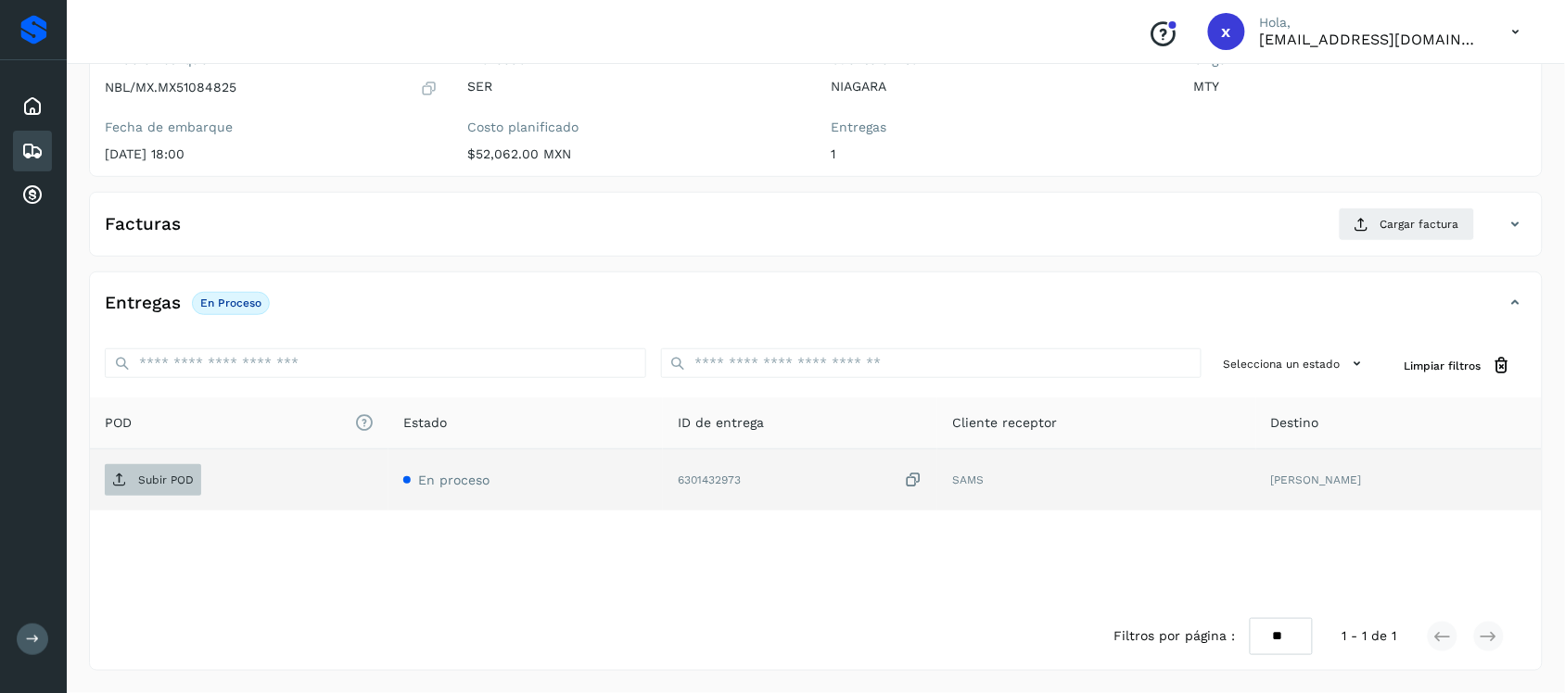
click at [162, 487] on p "Subir POD" at bounding box center [166, 480] width 56 height 13
click at [35, 150] on icon at bounding box center [32, 151] width 22 height 22
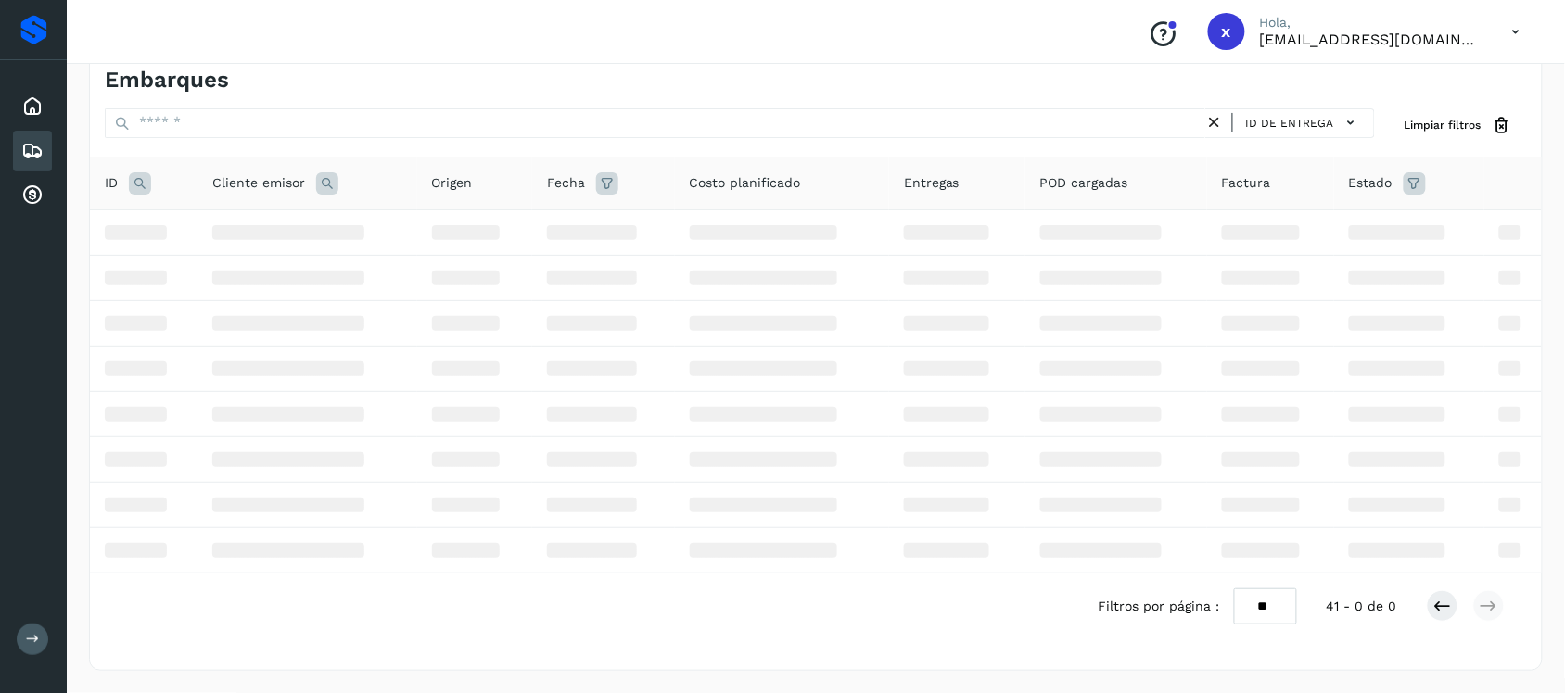
scroll to position [191, 0]
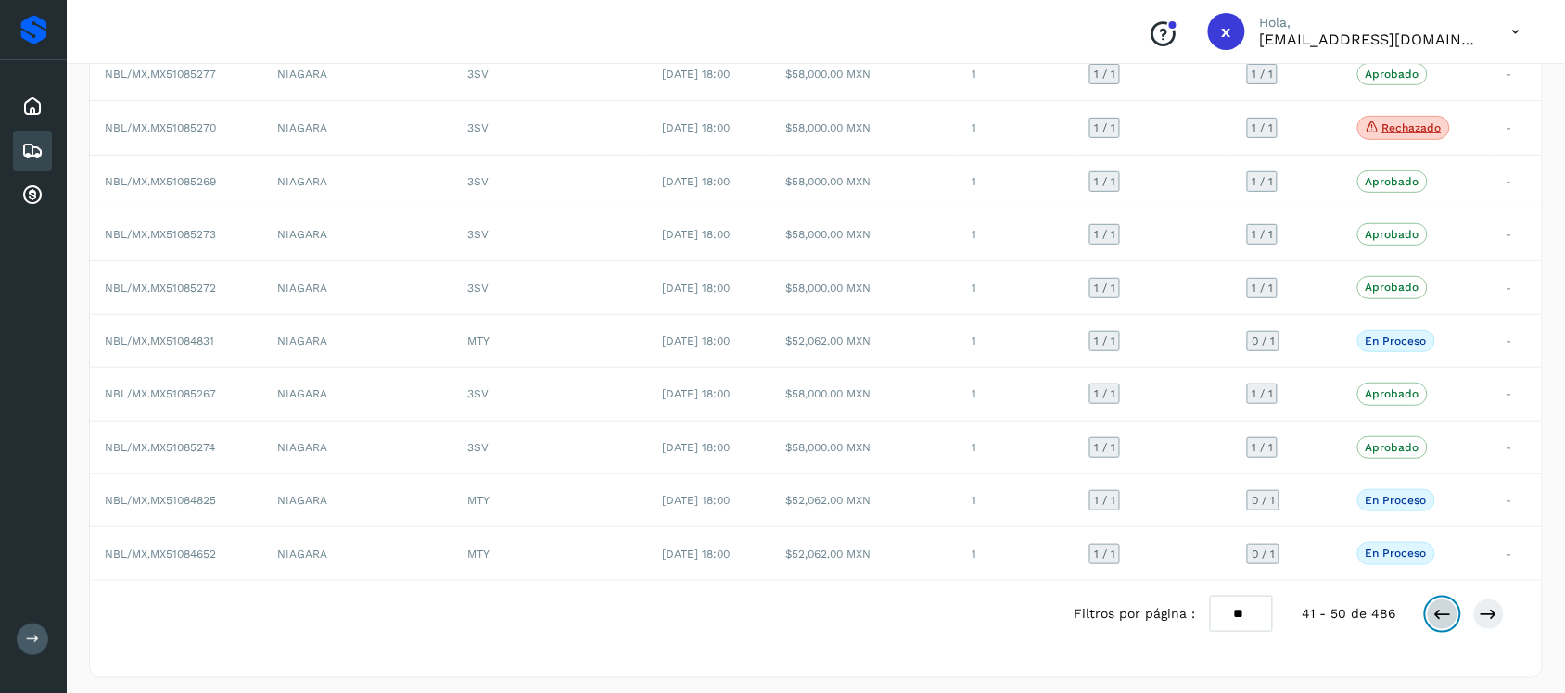
click at [1442, 618] on icon at bounding box center [1442, 614] width 19 height 19
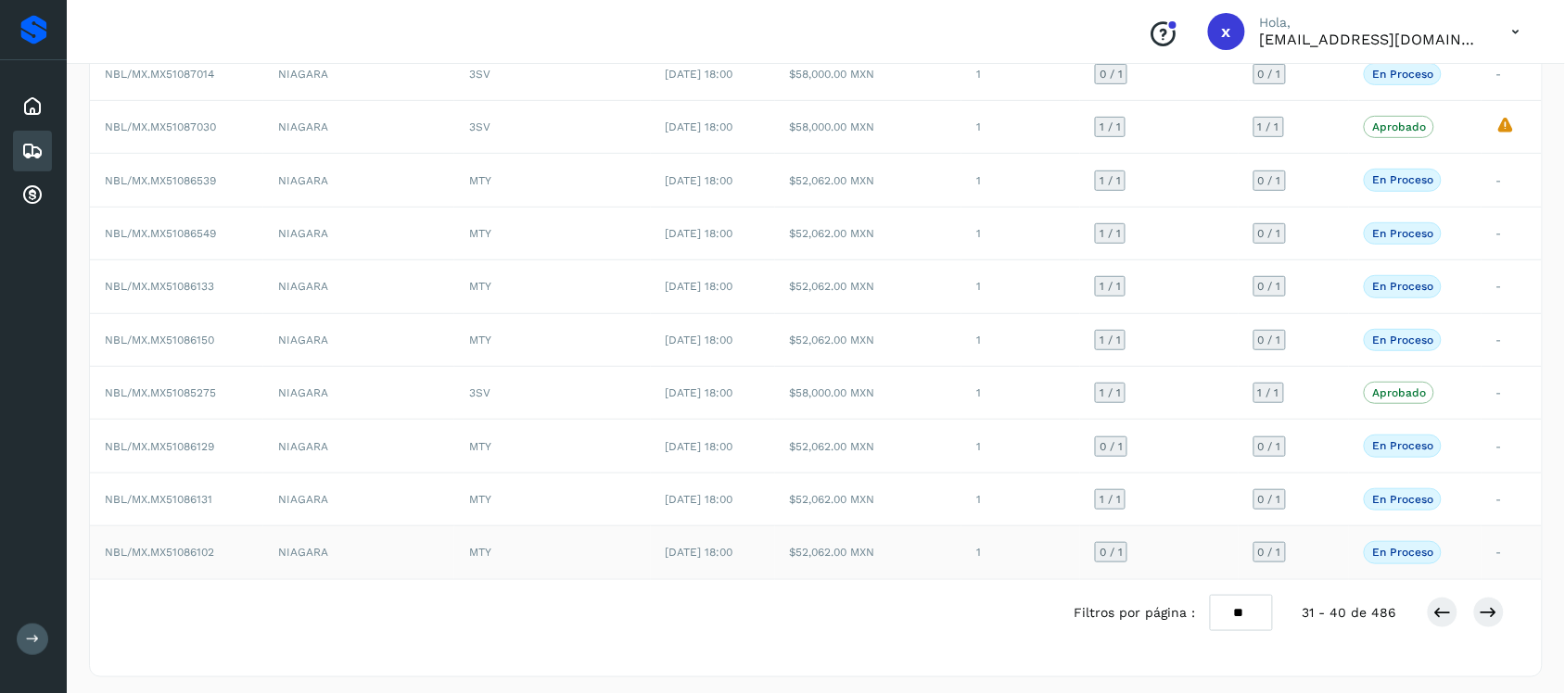
click at [169, 559] on span "NBL/MX.MX51086102" at bounding box center [159, 552] width 109 height 13
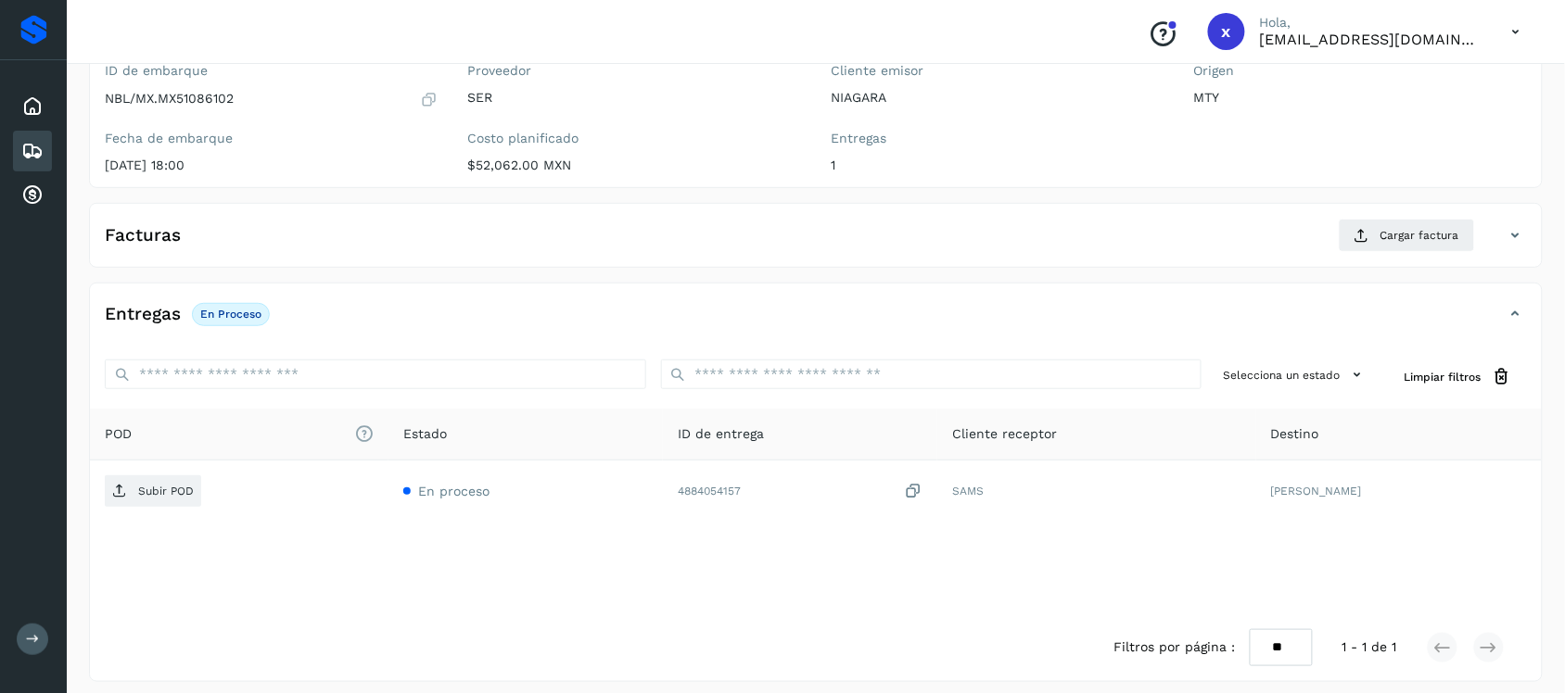
scroll to position [191, 0]
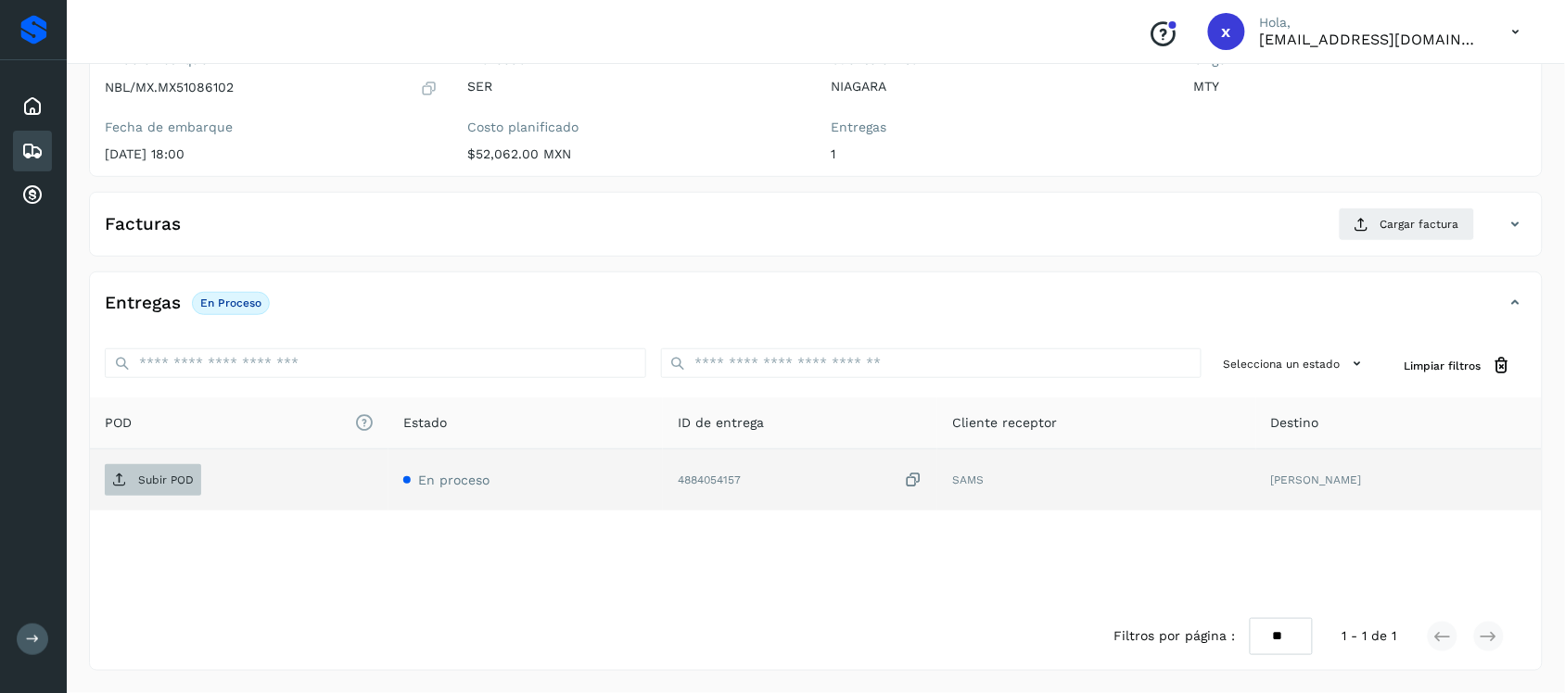
click at [163, 476] on p "Subir POD" at bounding box center [166, 480] width 56 height 13
click at [19, 148] on div "Embarques" at bounding box center [32, 151] width 39 height 41
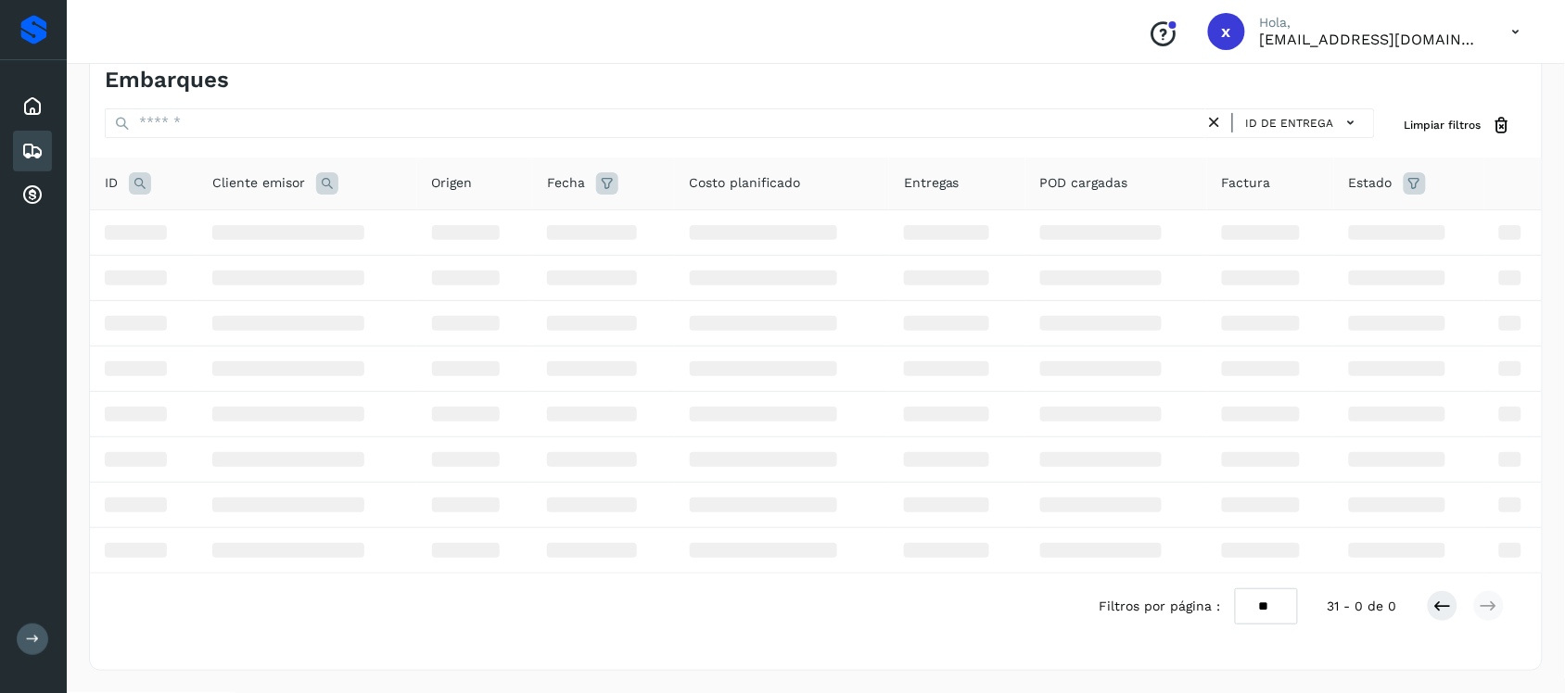
scroll to position [191, 0]
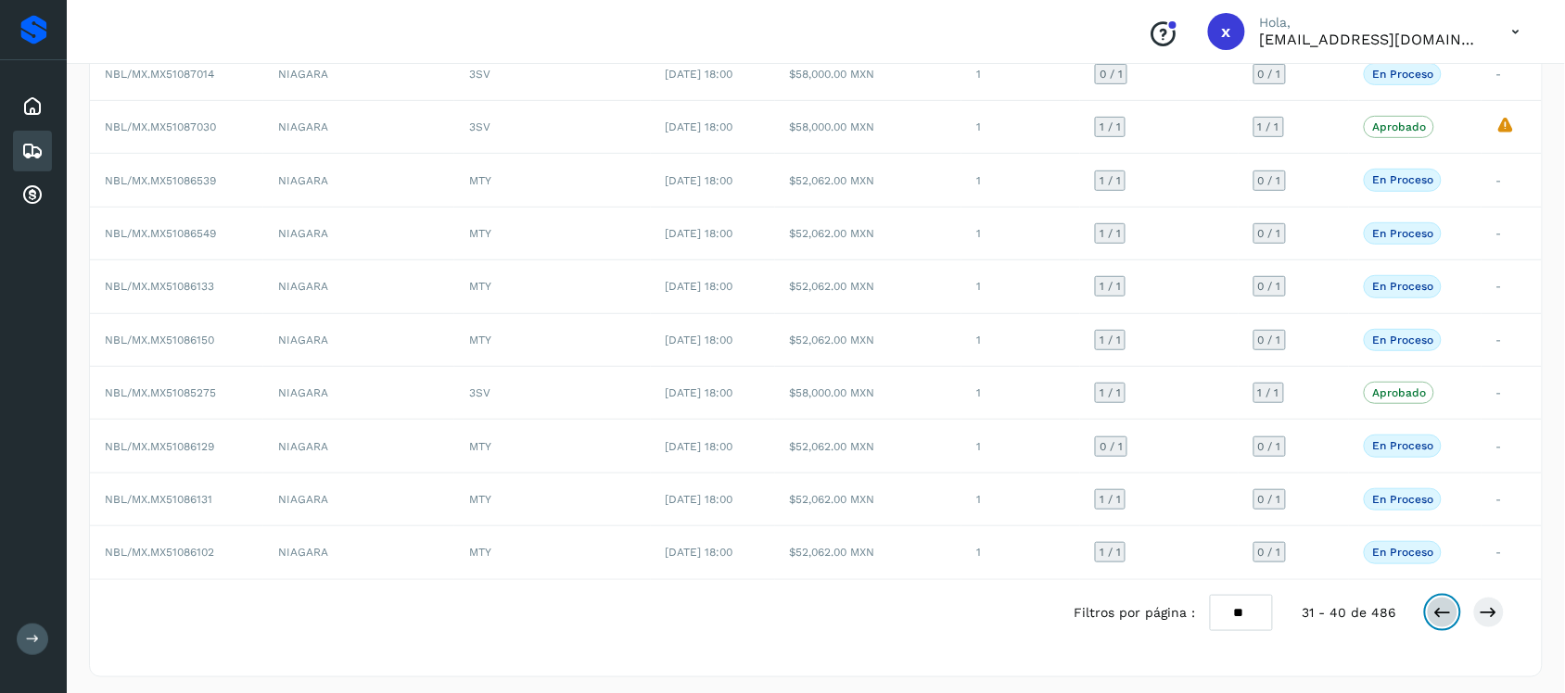
click at [1439, 621] on icon at bounding box center [1442, 613] width 19 height 19
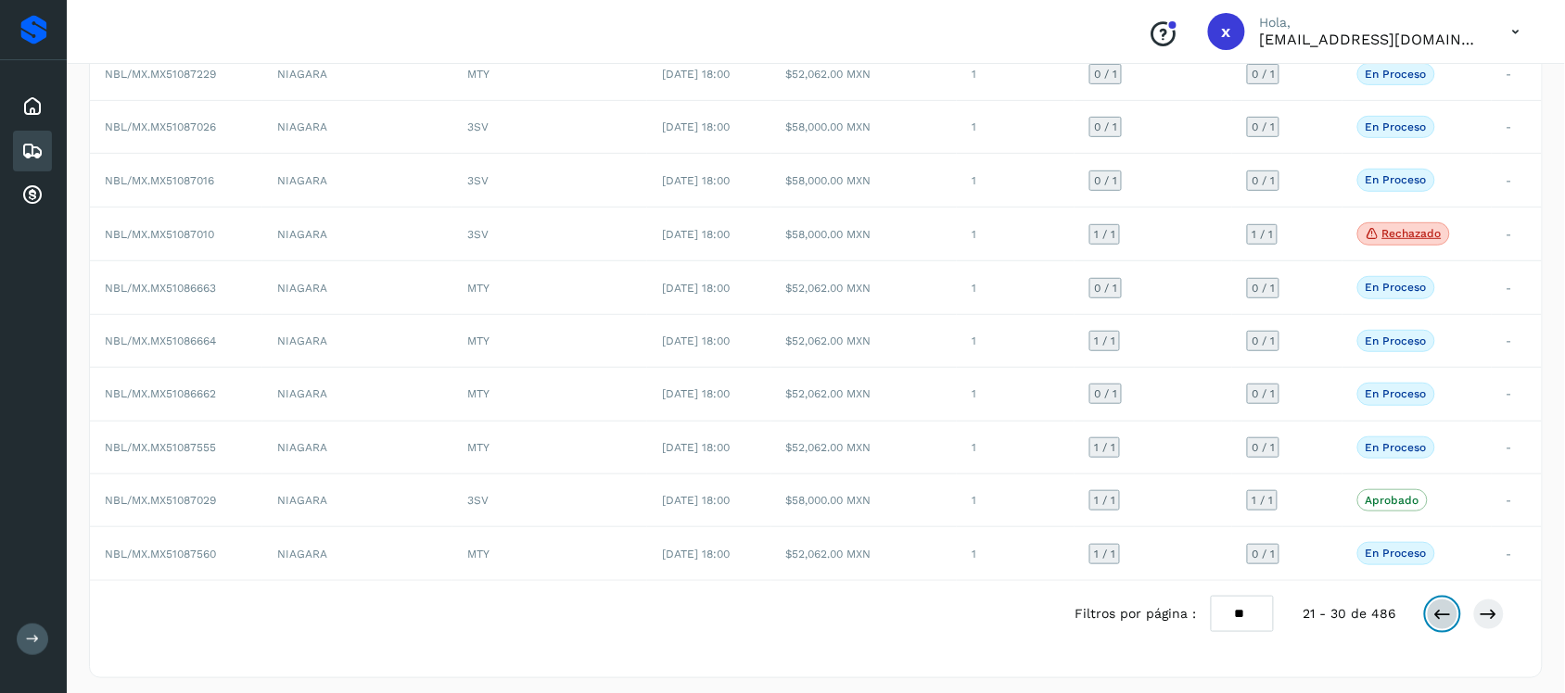
click at [1449, 624] on icon at bounding box center [1442, 614] width 19 height 19
click at [1444, 621] on icon at bounding box center [1442, 614] width 19 height 19
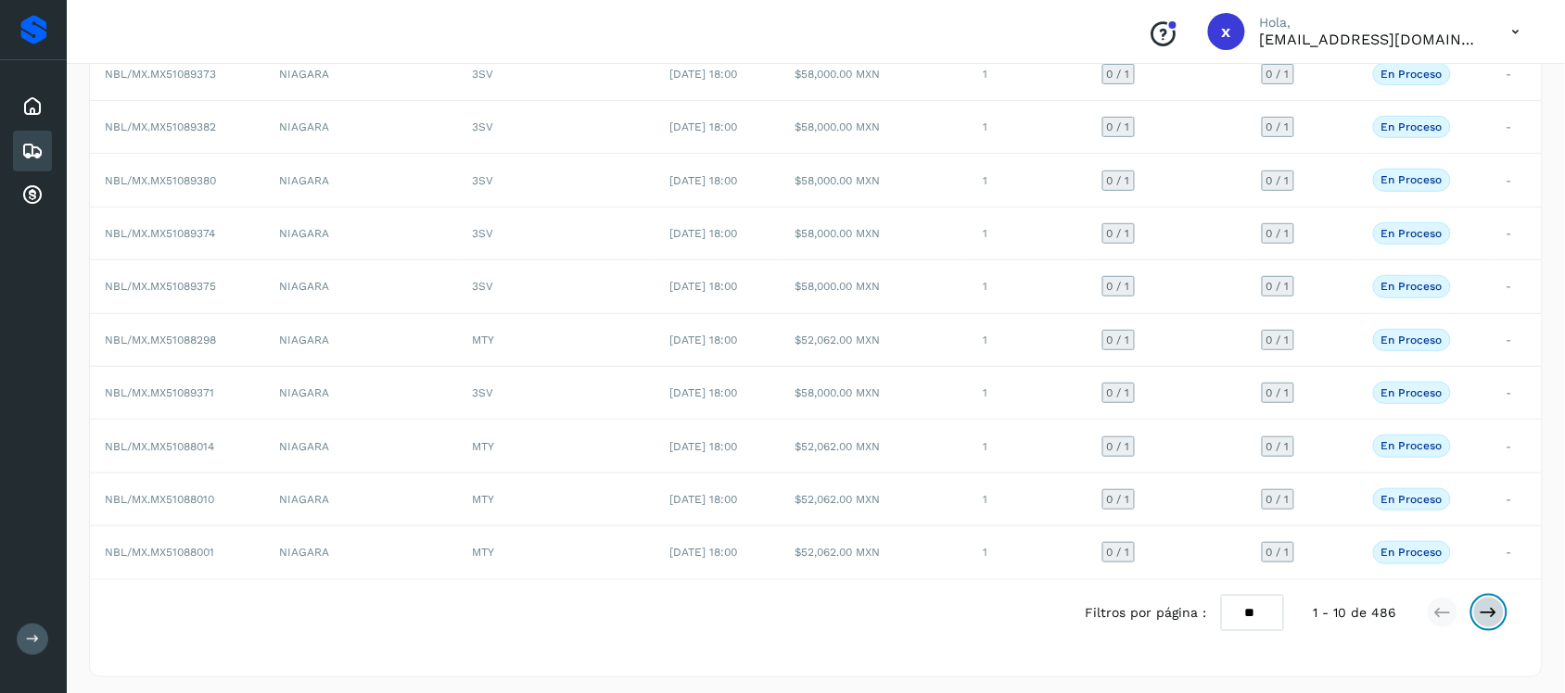
click at [1498, 621] on icon at bounding box center [1489, 613] width 19 height 19
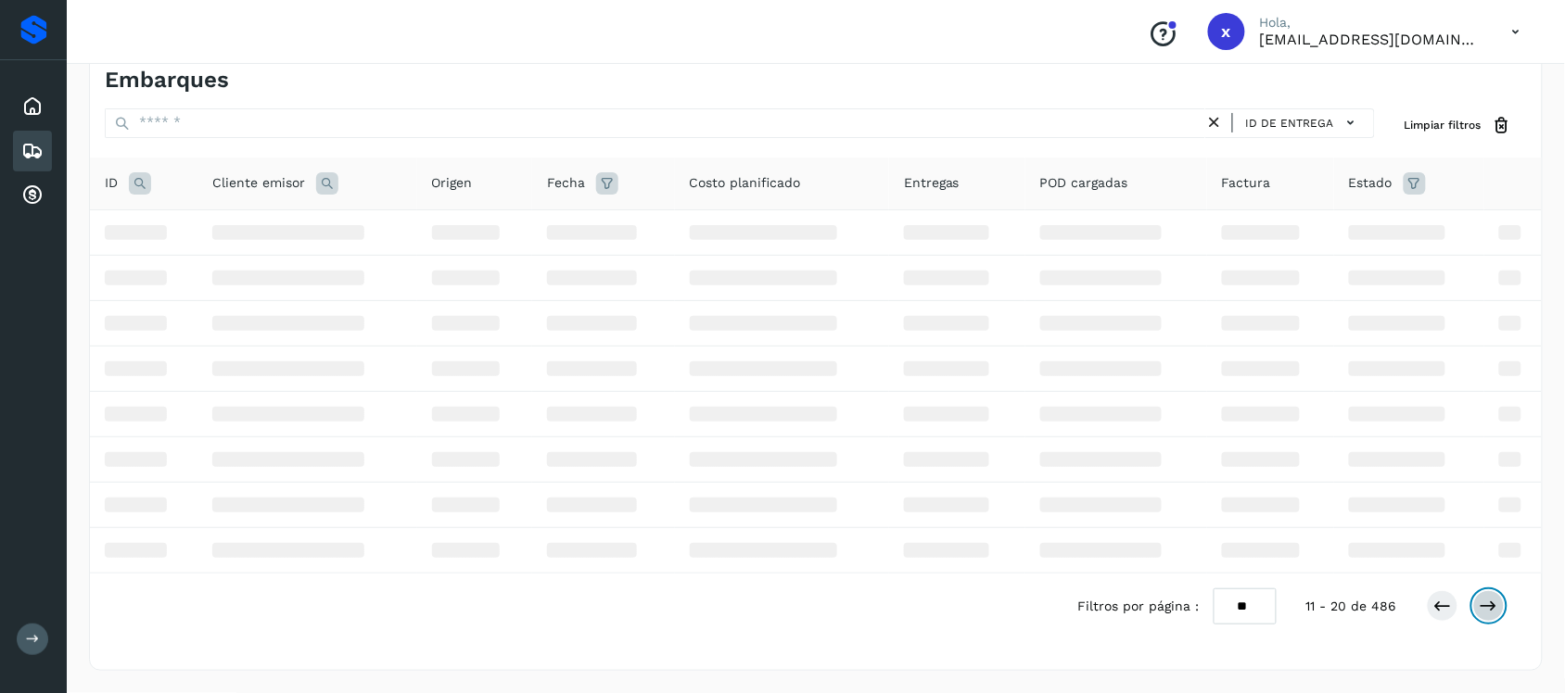
click at [1498, 621] on button at bounding box center [1489, 607] width 32 height 32
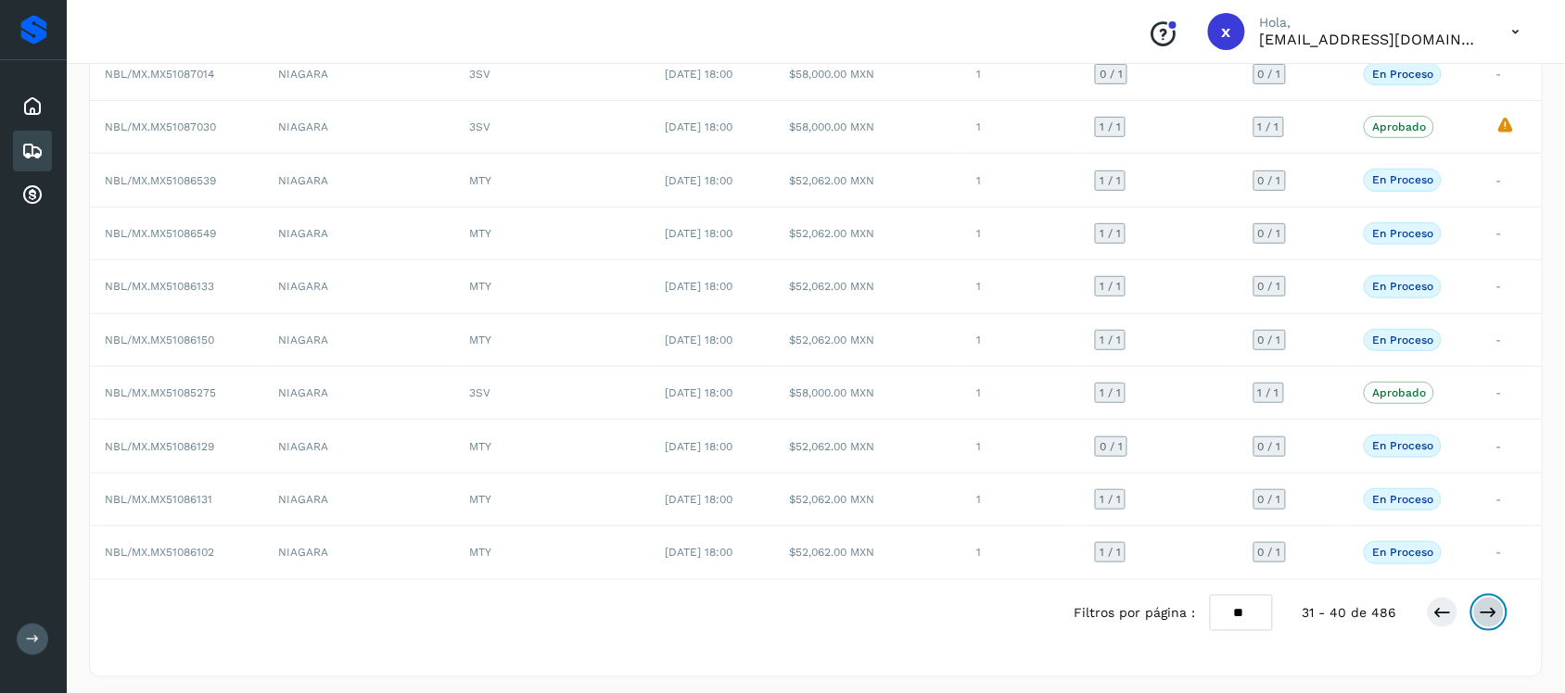
click at [1498, 619] on icon at bounding box center [1489, 613] width 19 height 19
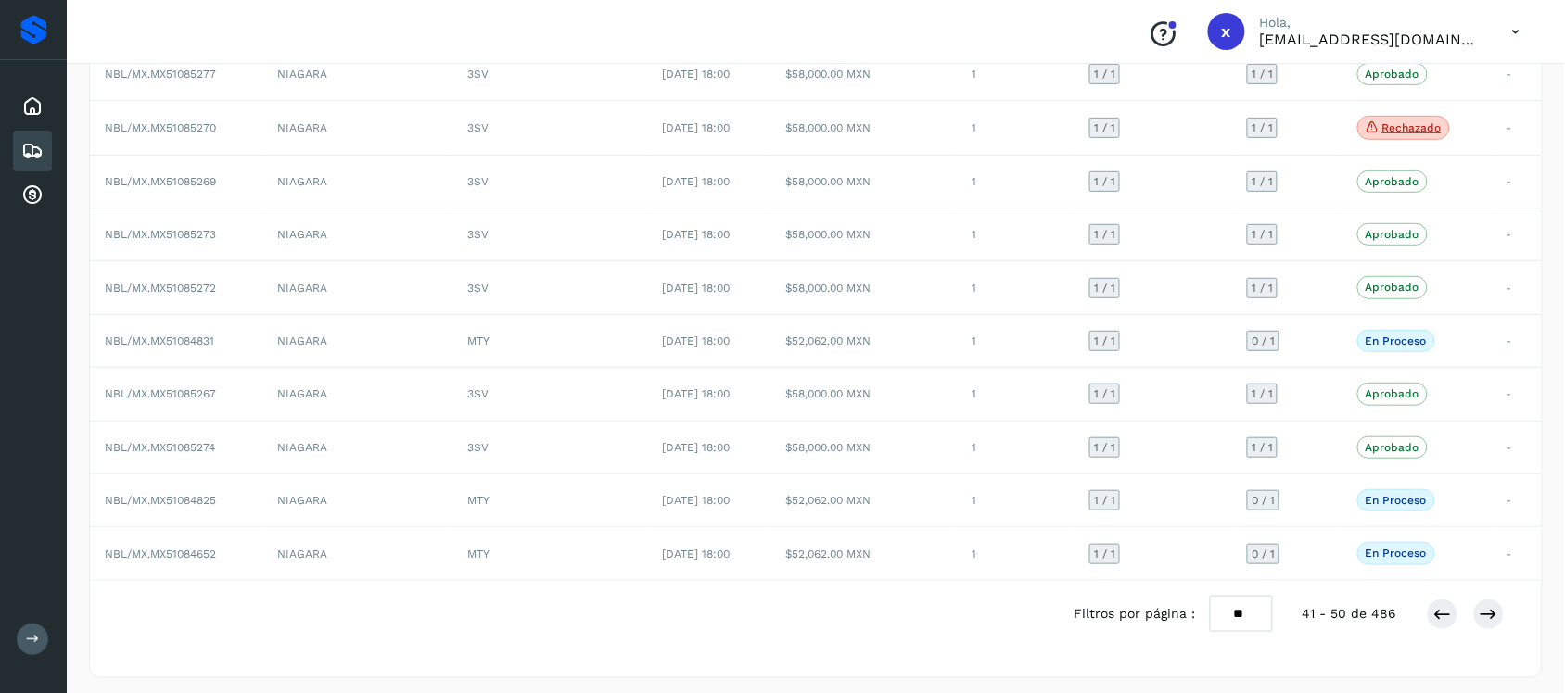
click at [1505, 626] on div "Filtros por página : ** ** ** 41 - 50 de 486" at bounding box center [1304, 614] width 461 height 36
click at [1493, 619] on icon at bounding box center [1489, 614] width 19 height 19
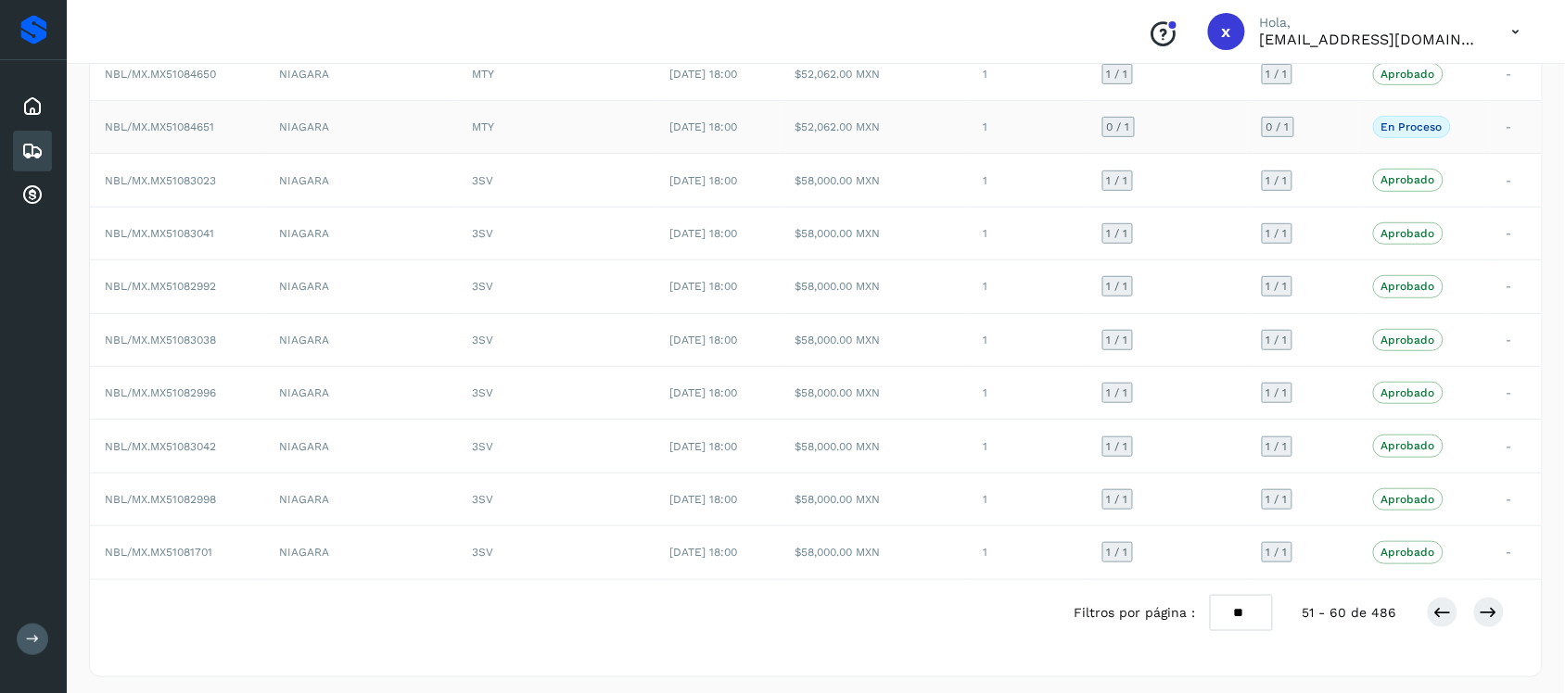
click at [167, 121] on span "NBL/MX.MX51084651" at bounding box center [159, 127] width 109 height 13
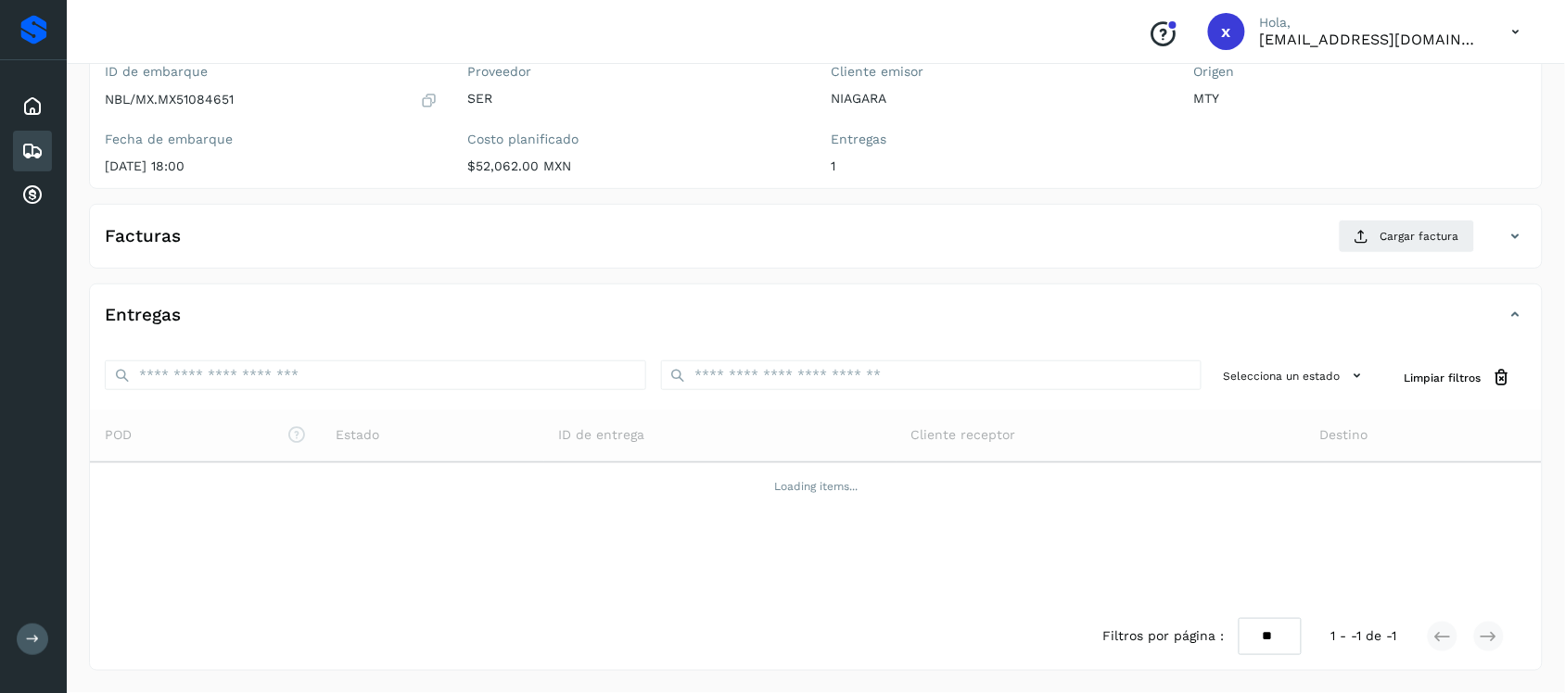
scroll to position [191, 0]
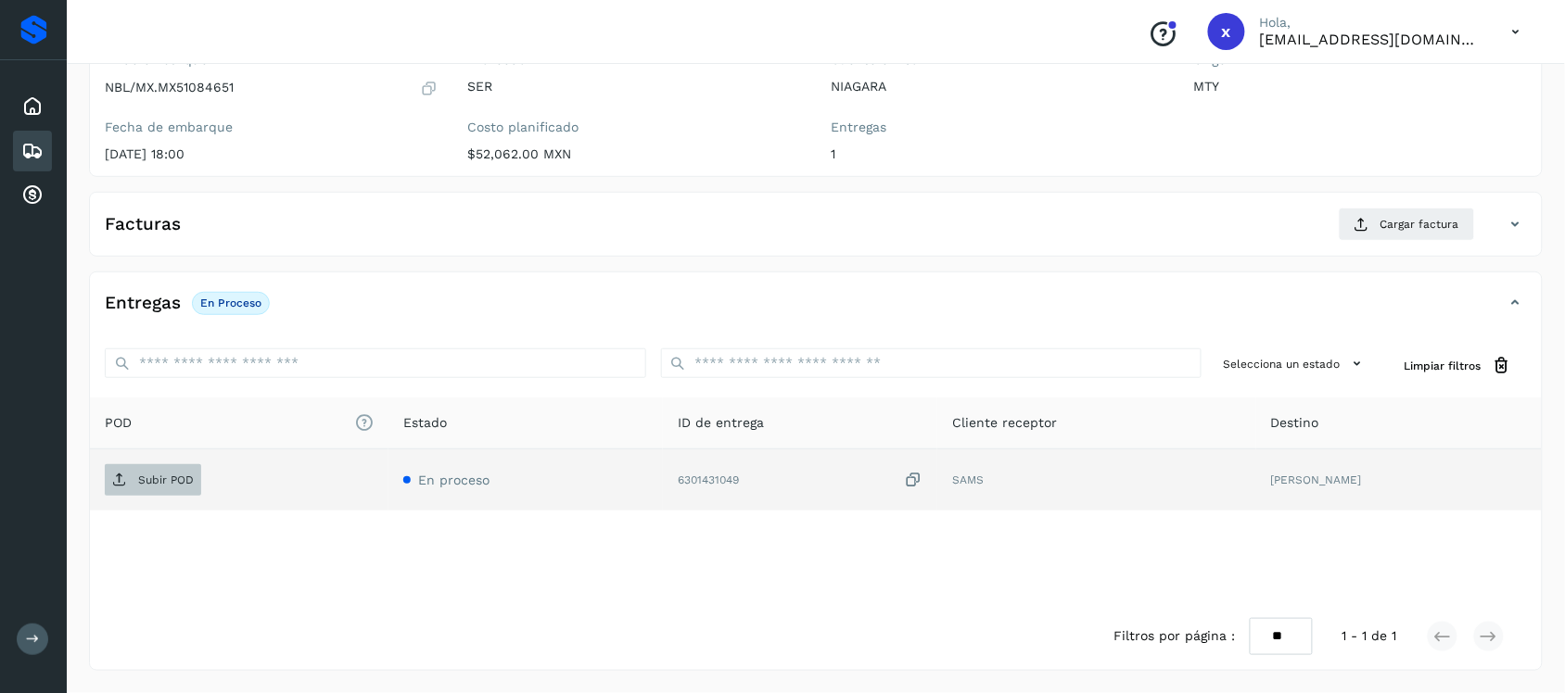
click at [174, 476] on p "Subir POD" at bounding box center [166, 480] width 56 height 13
click at [26, 144] on icon at bounding box center [32, 151] width 22 height 22
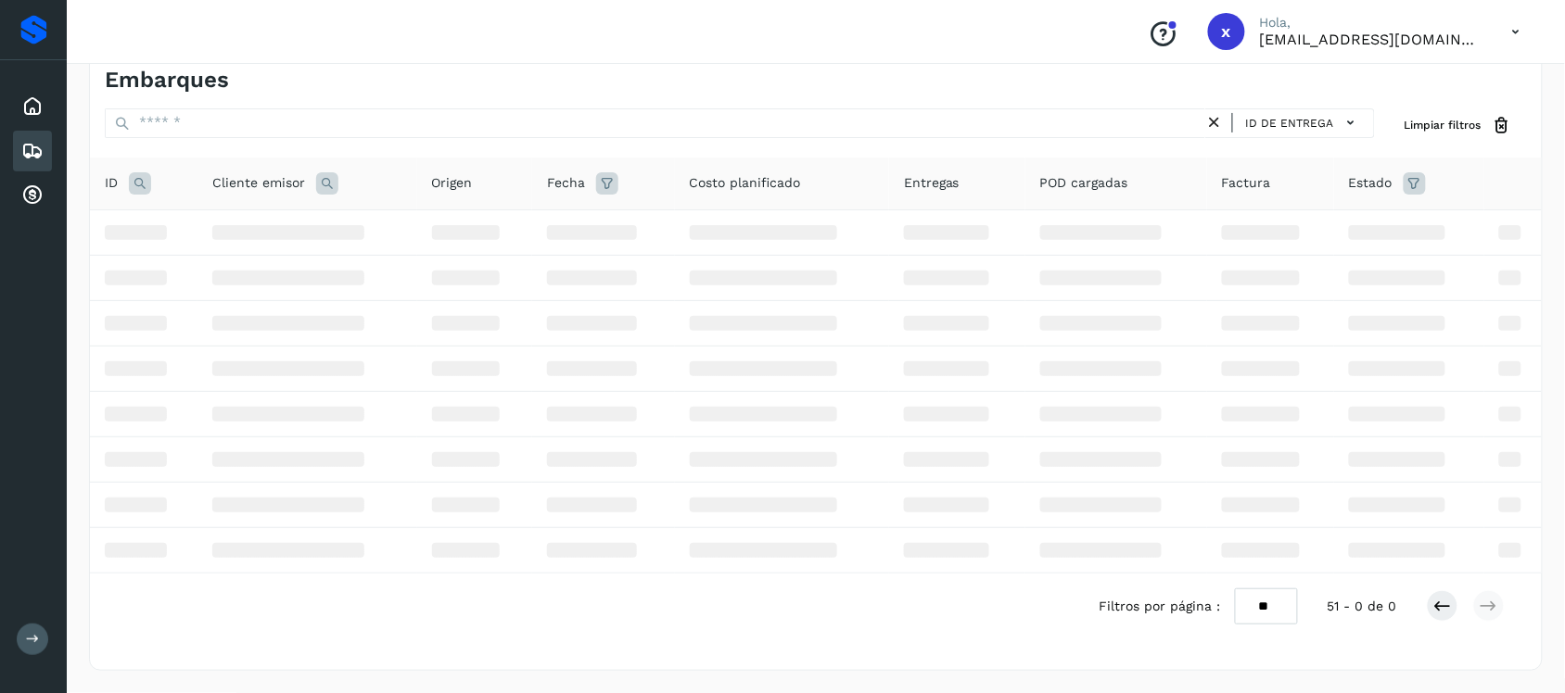
scroll to position [191, 0]
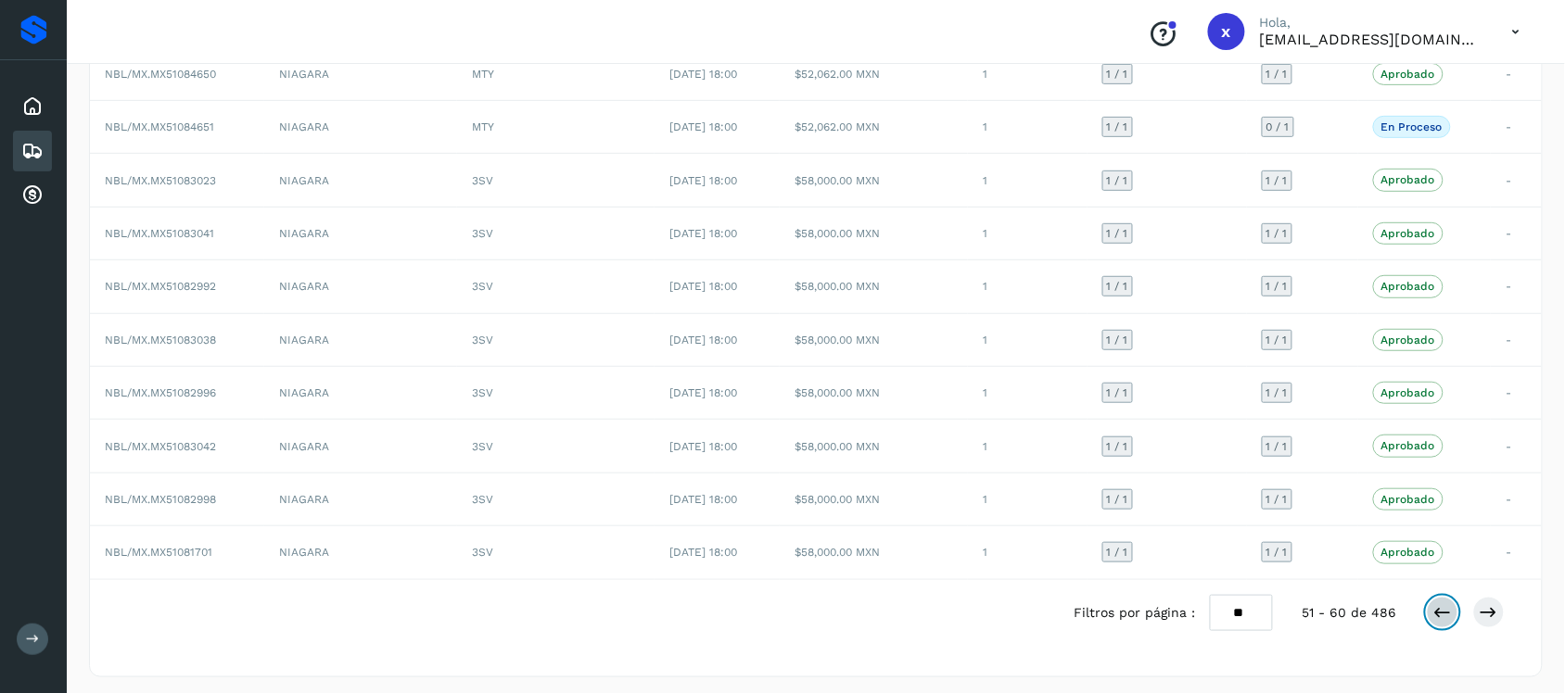
click at [1433, 607] on button at bounding box center [1443, 613] width 32 height 32
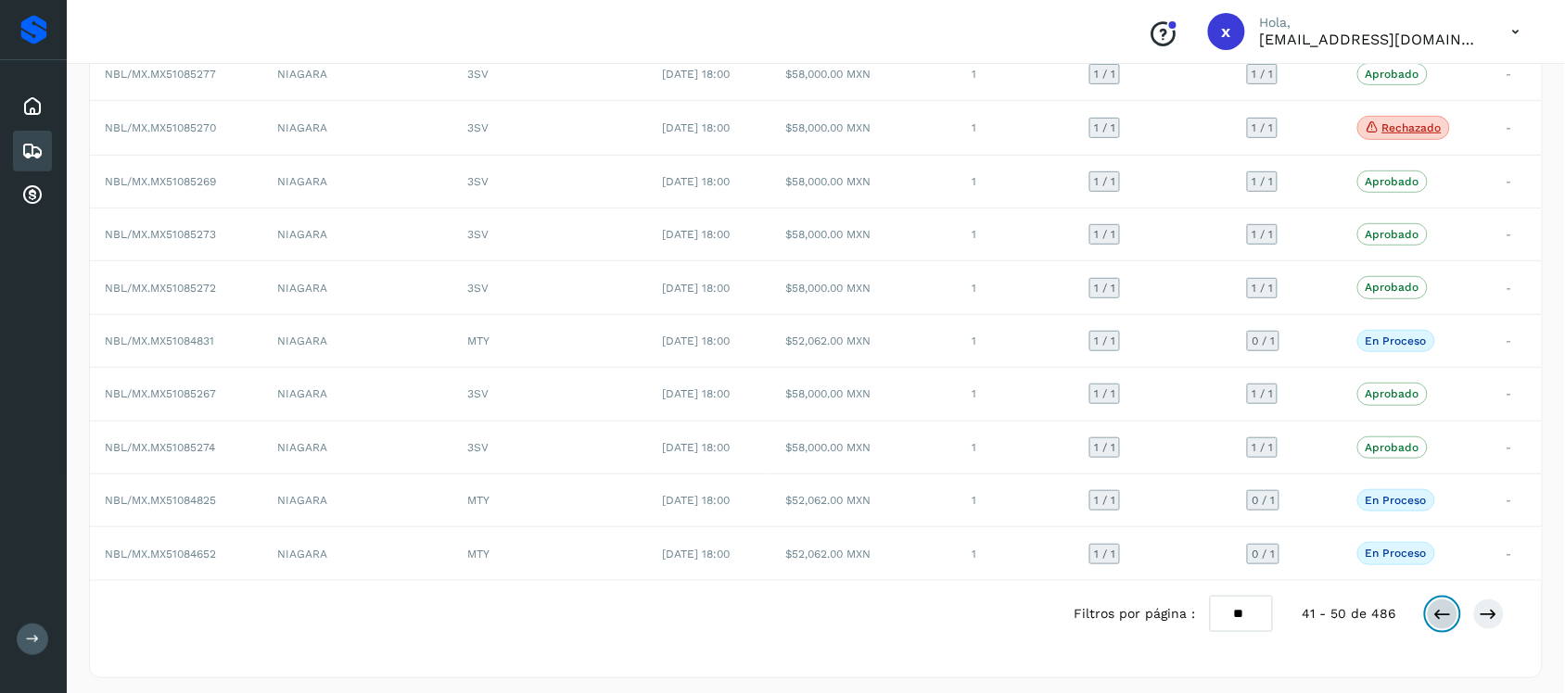
click at [1433, 622] on icon at bounding box center [1442, 614] width 19 height 19
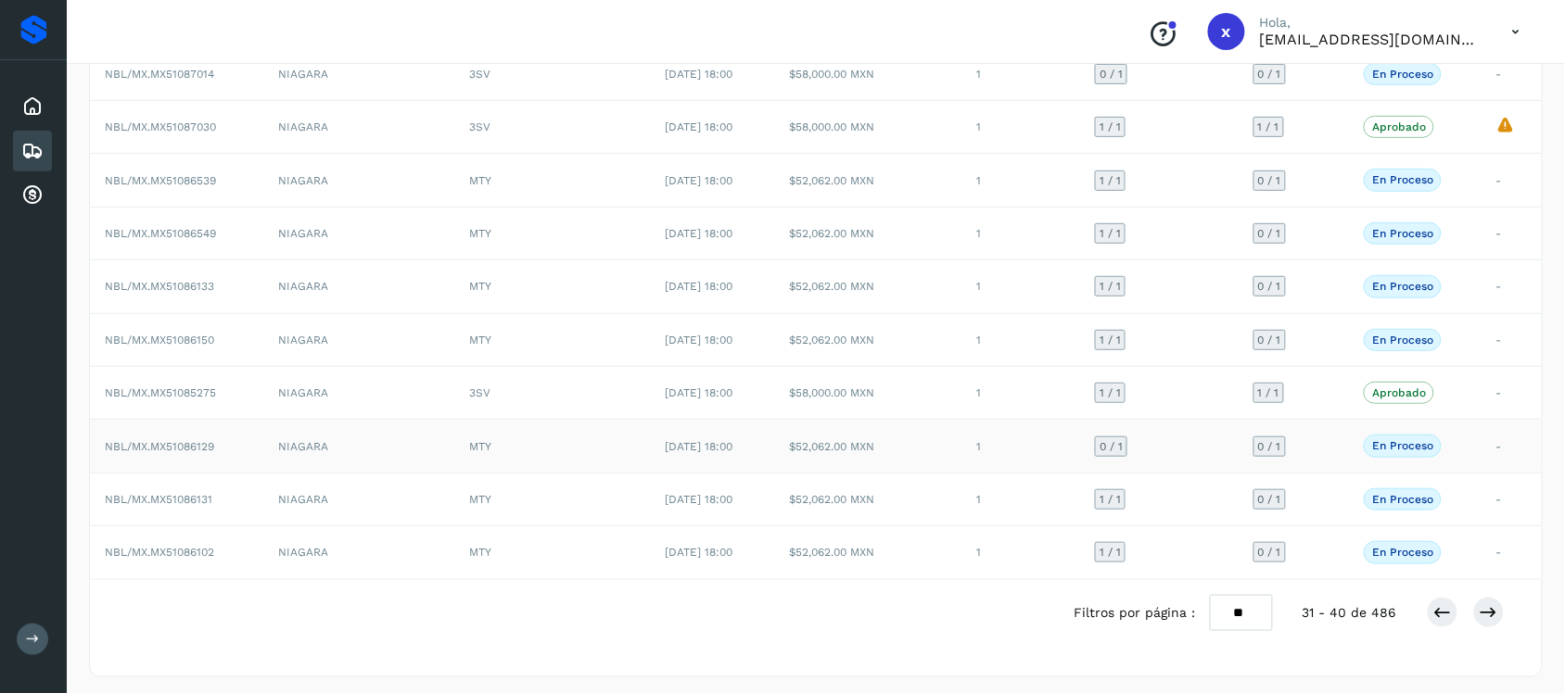
click at [186, 446] on span "NBL/MX.MX51086129" at bounding box center [159, 446] width 109 height 13
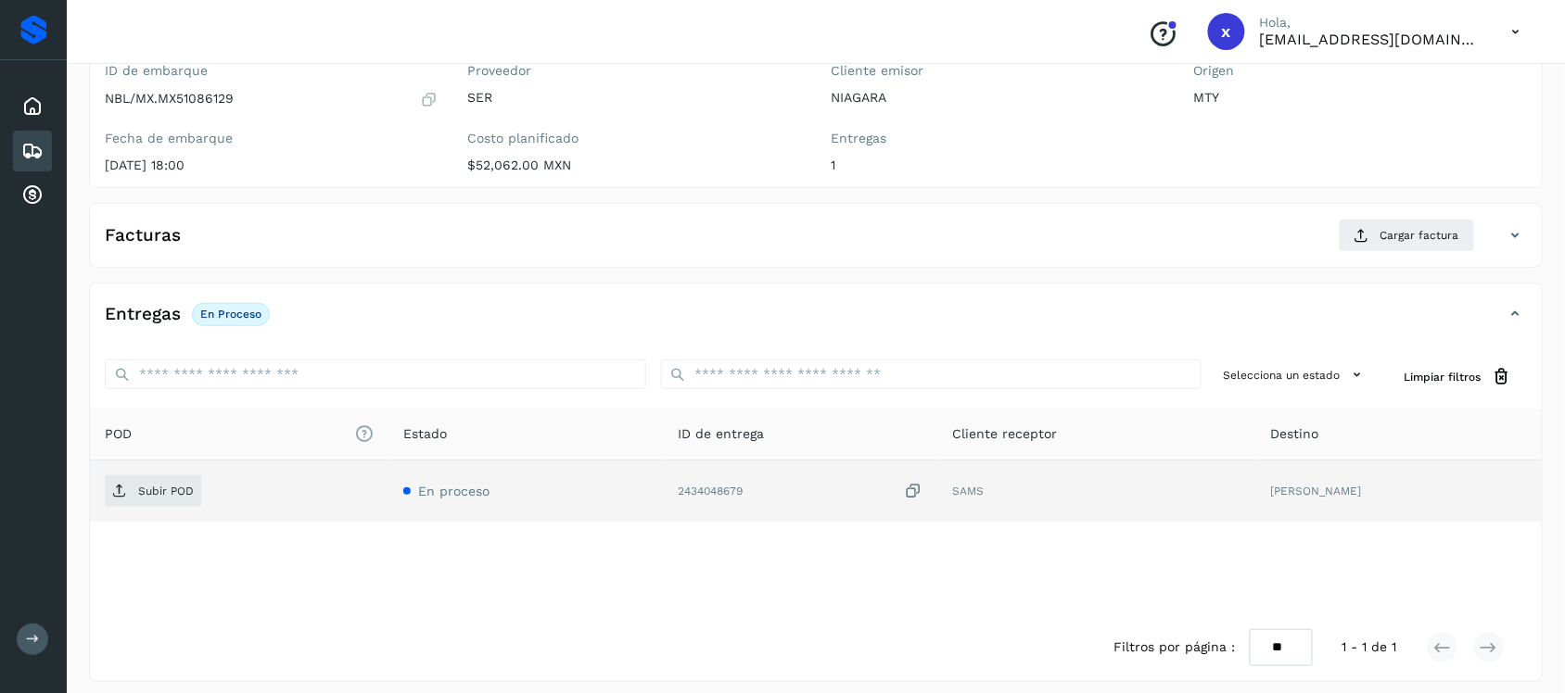
scroll to position [191, 0]
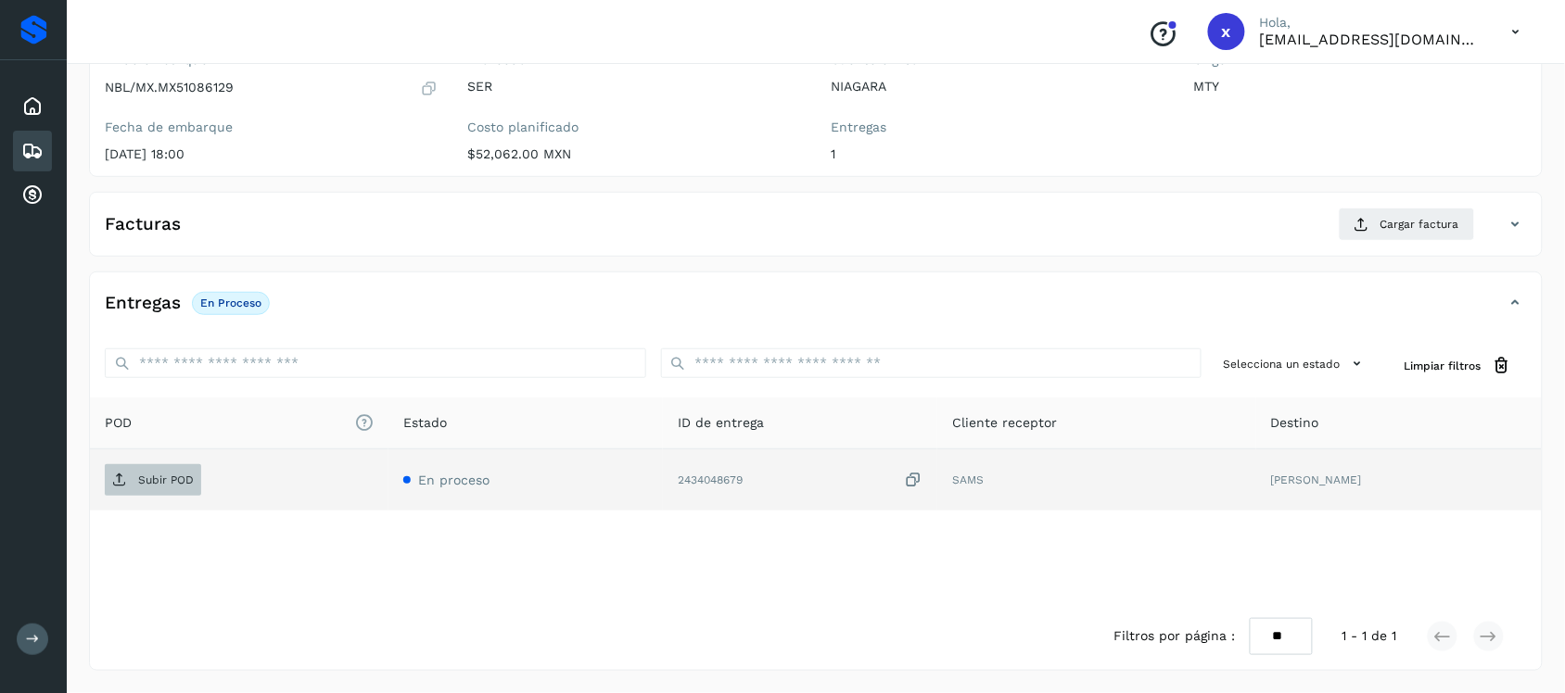
click at [148, 491] on span "Subir POD" at bounding box center [153, 480] width 96 height 30
click at [33, 145] on icon at bounding box center [32, 151] width 22 height 22
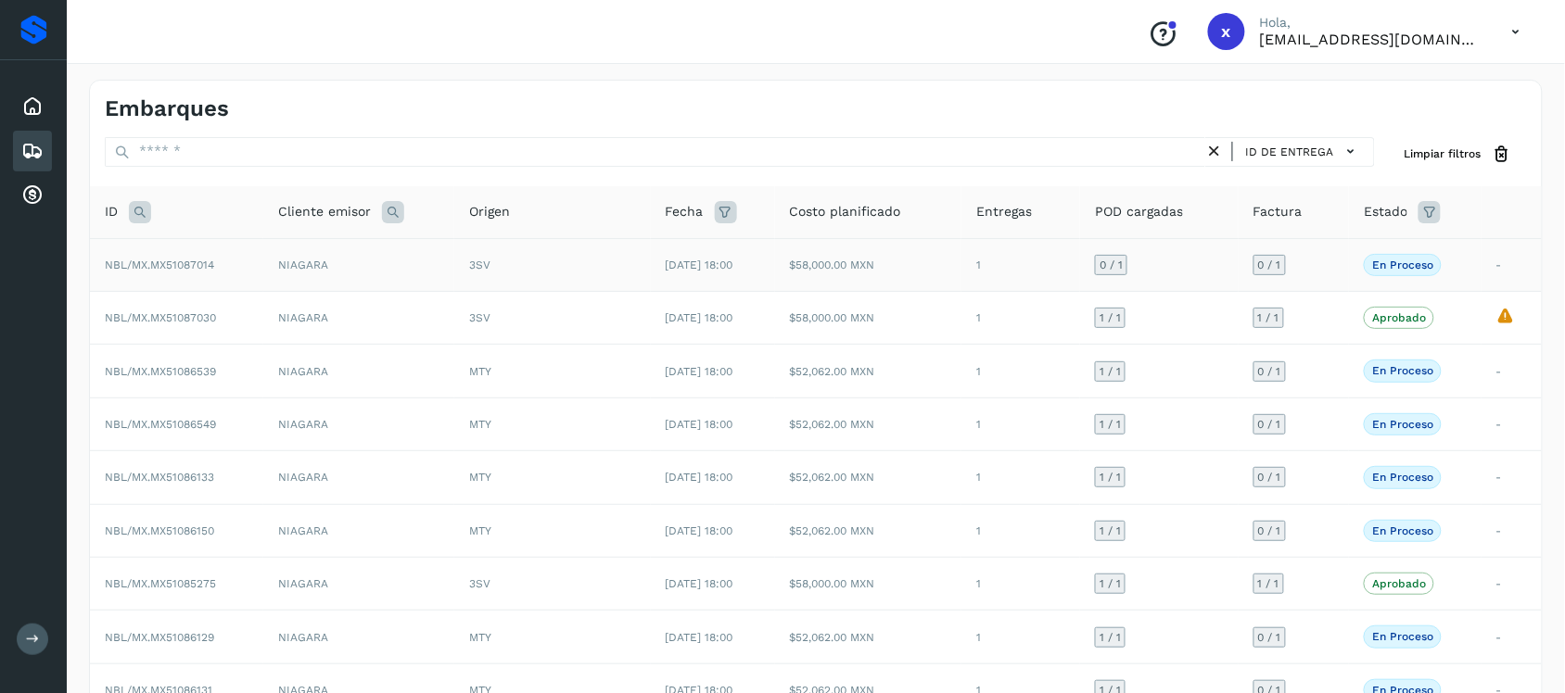
click at [197, 262] on span "NBL/MX.MX51087014" at bounding box center [159, 265] width 109 height 13
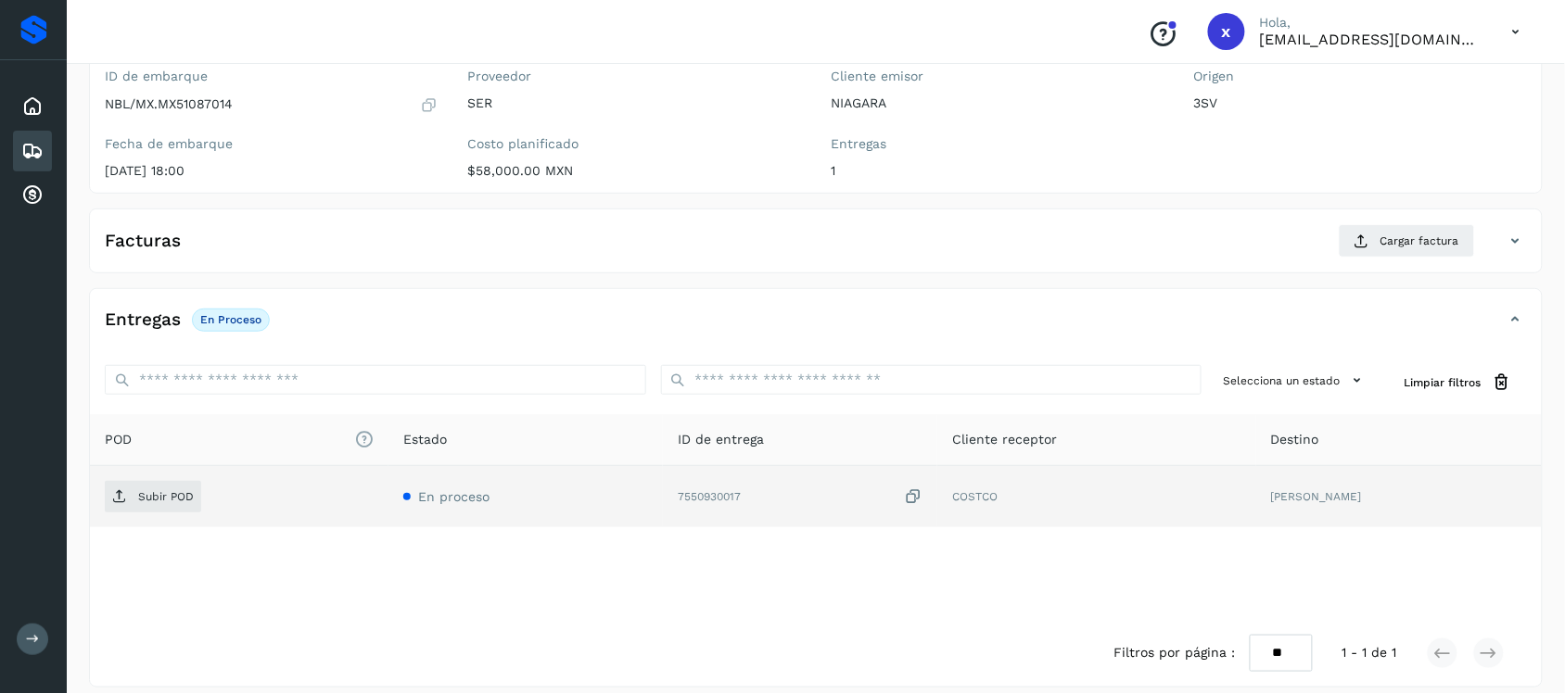
scroll to position [191, 0]
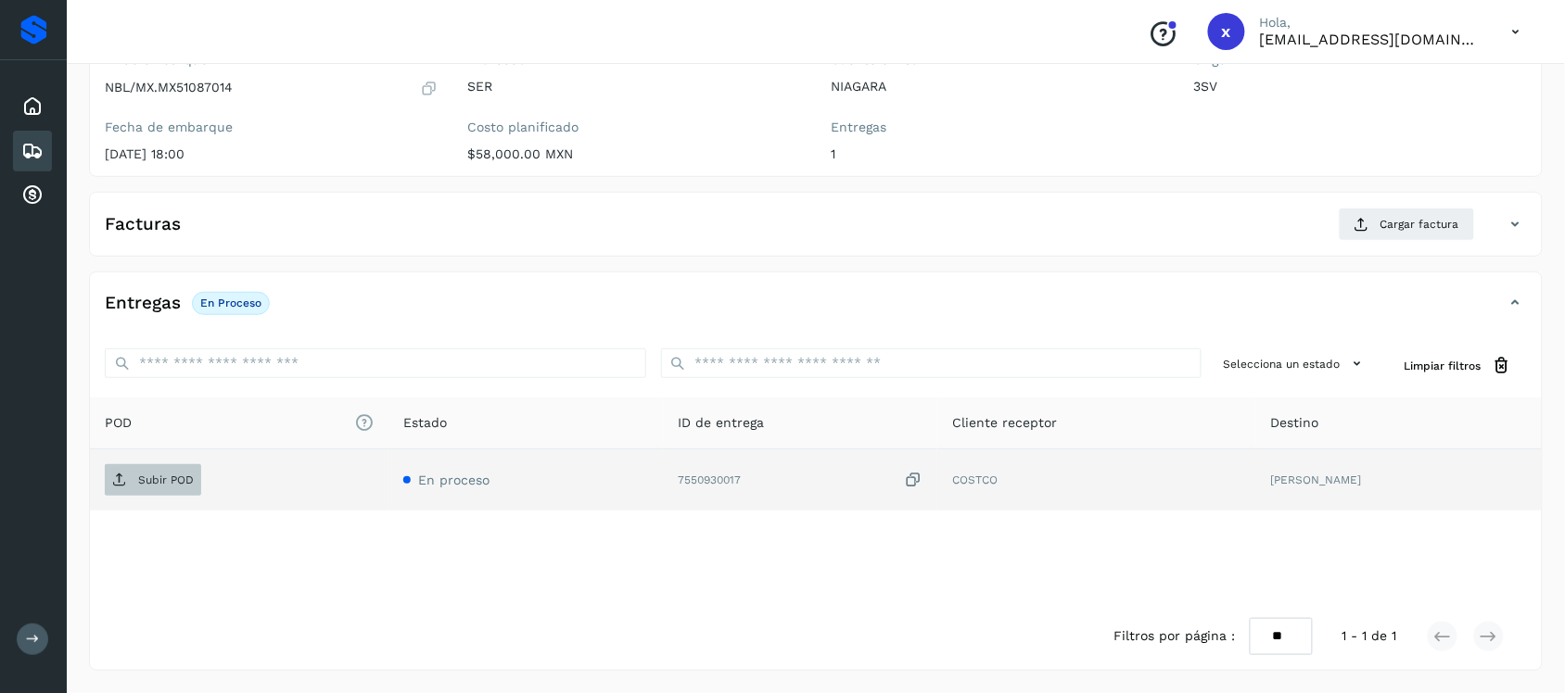
click at [131, 483] on span "Subir POD" at bounding box center [153, 480] width 96 height 30
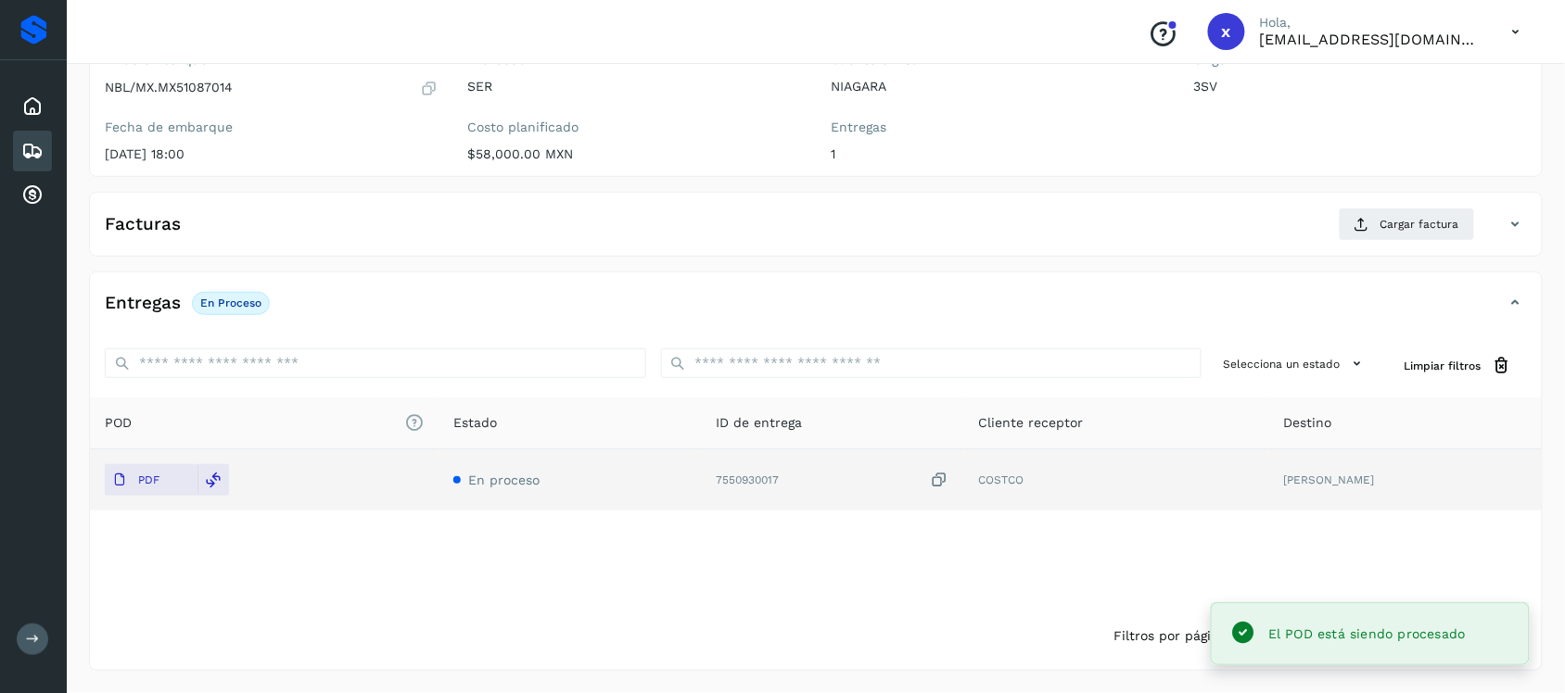
click at [24, 145] on icon at bounding box center [32, 151] width 22 height 22
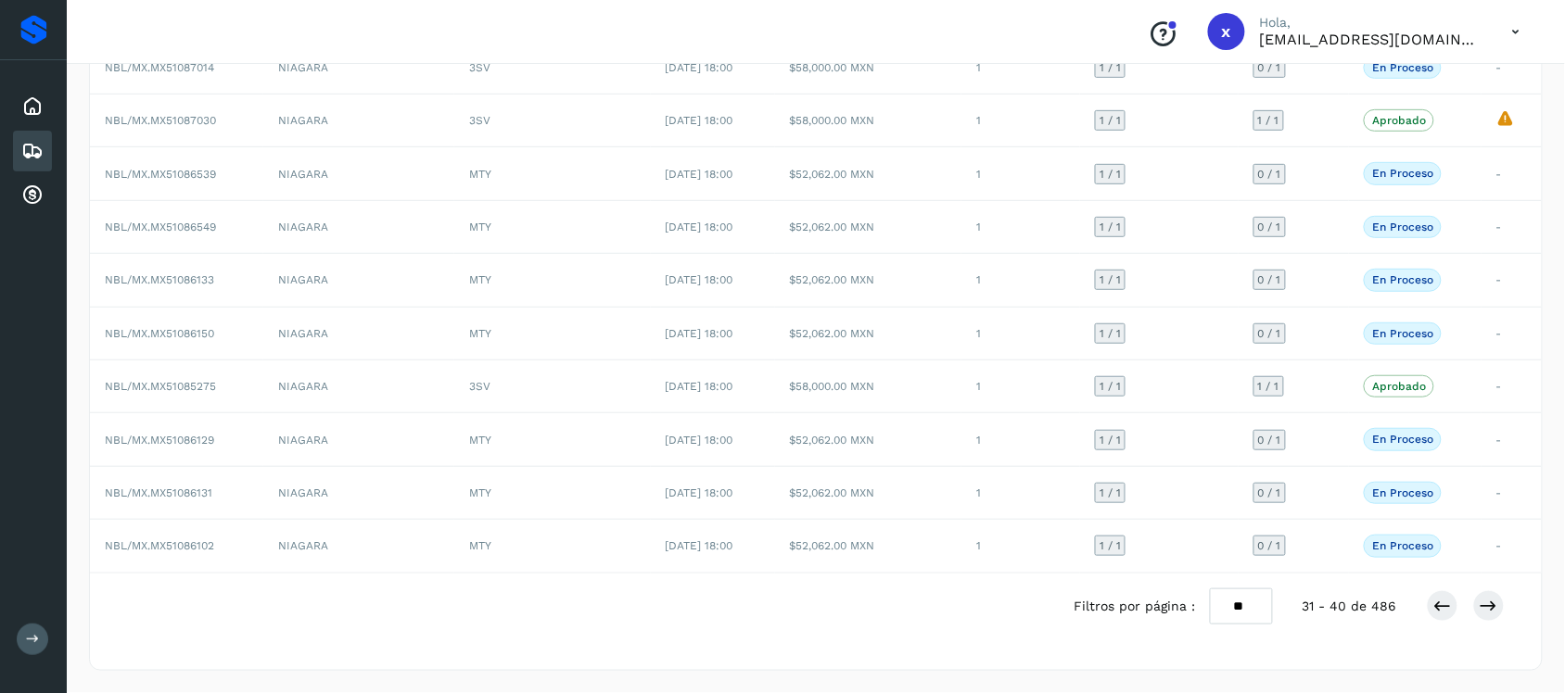
scroll to position [204, 0]
click at [1438, 607] on icon at bounding box center [1442, 606] width 19 height 19
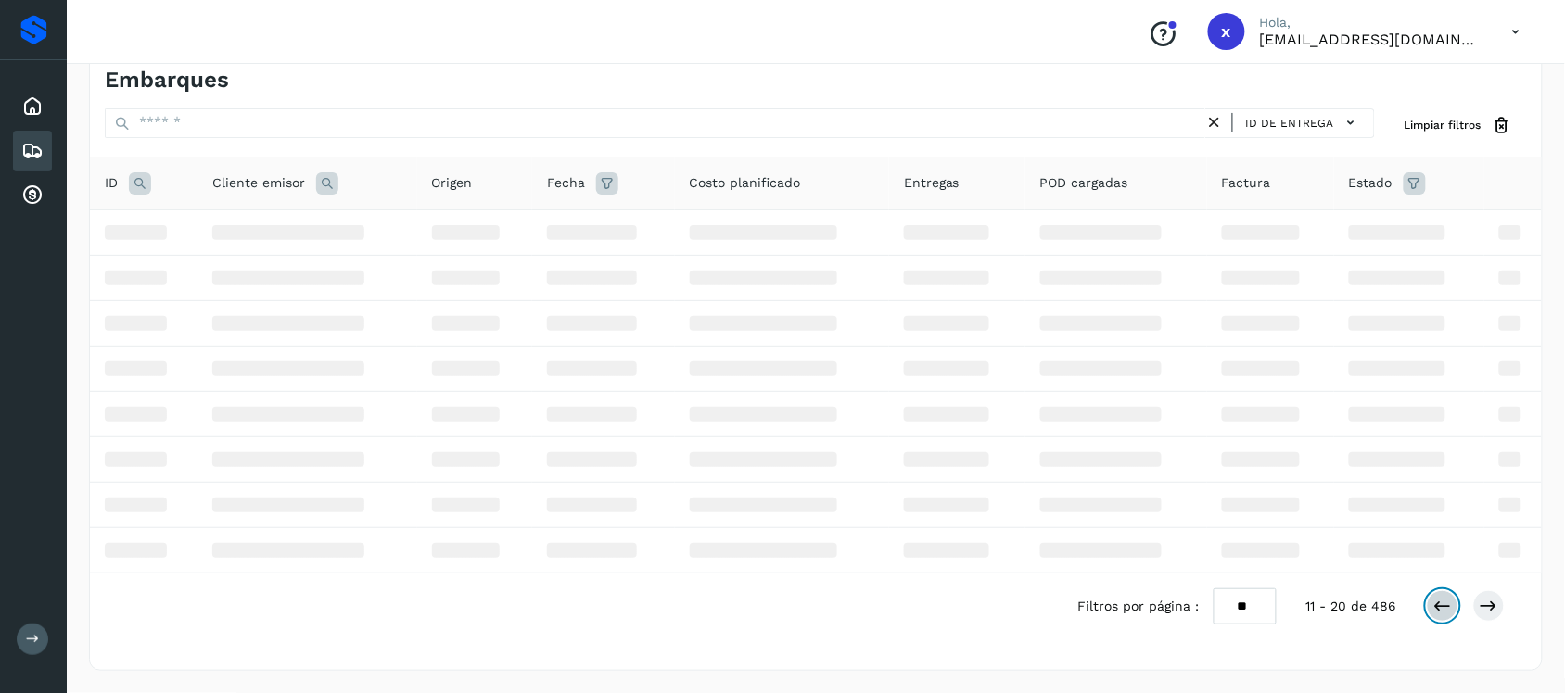
click at [1438, 607] on icon at bounding box center [1442, 606] width 19 height 19
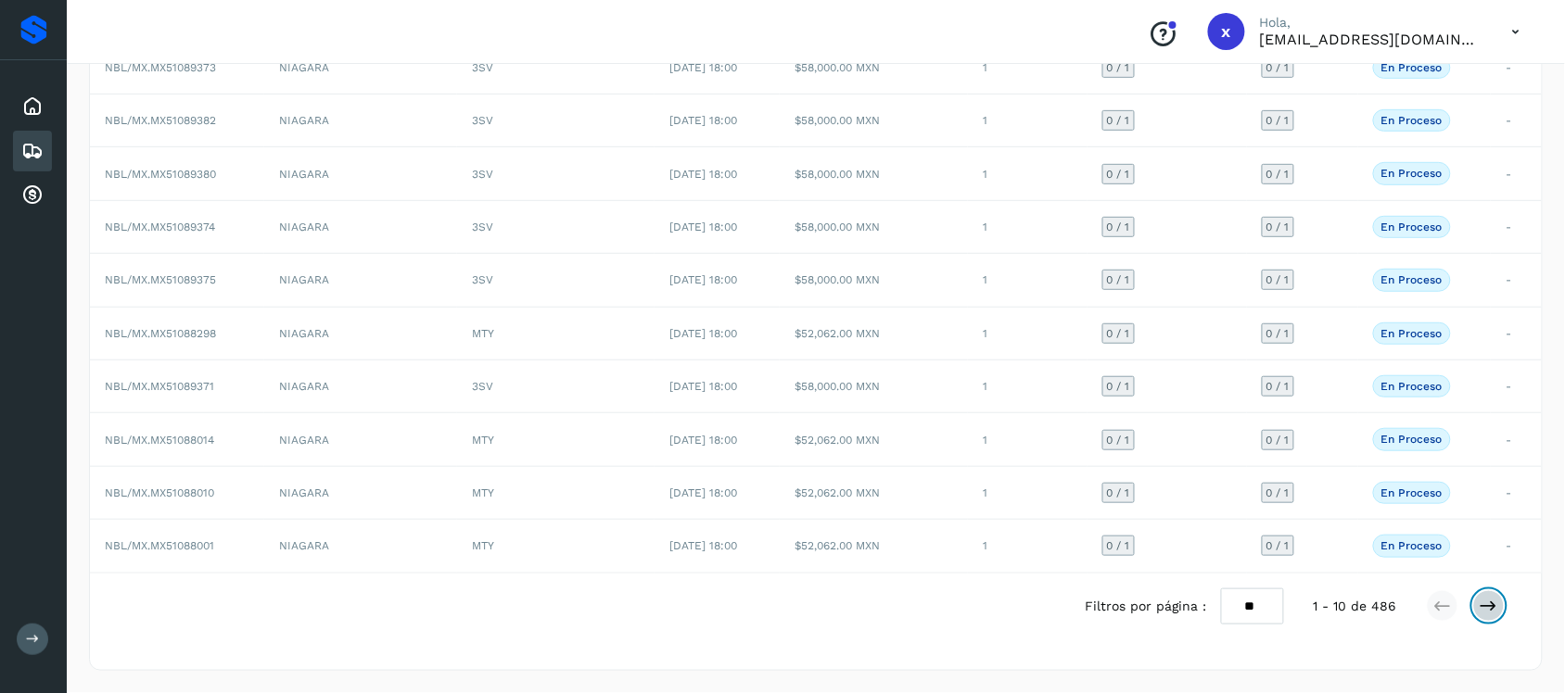
click at [1502, 605] on button at bounding box center [1489, 607] width 32 height 32
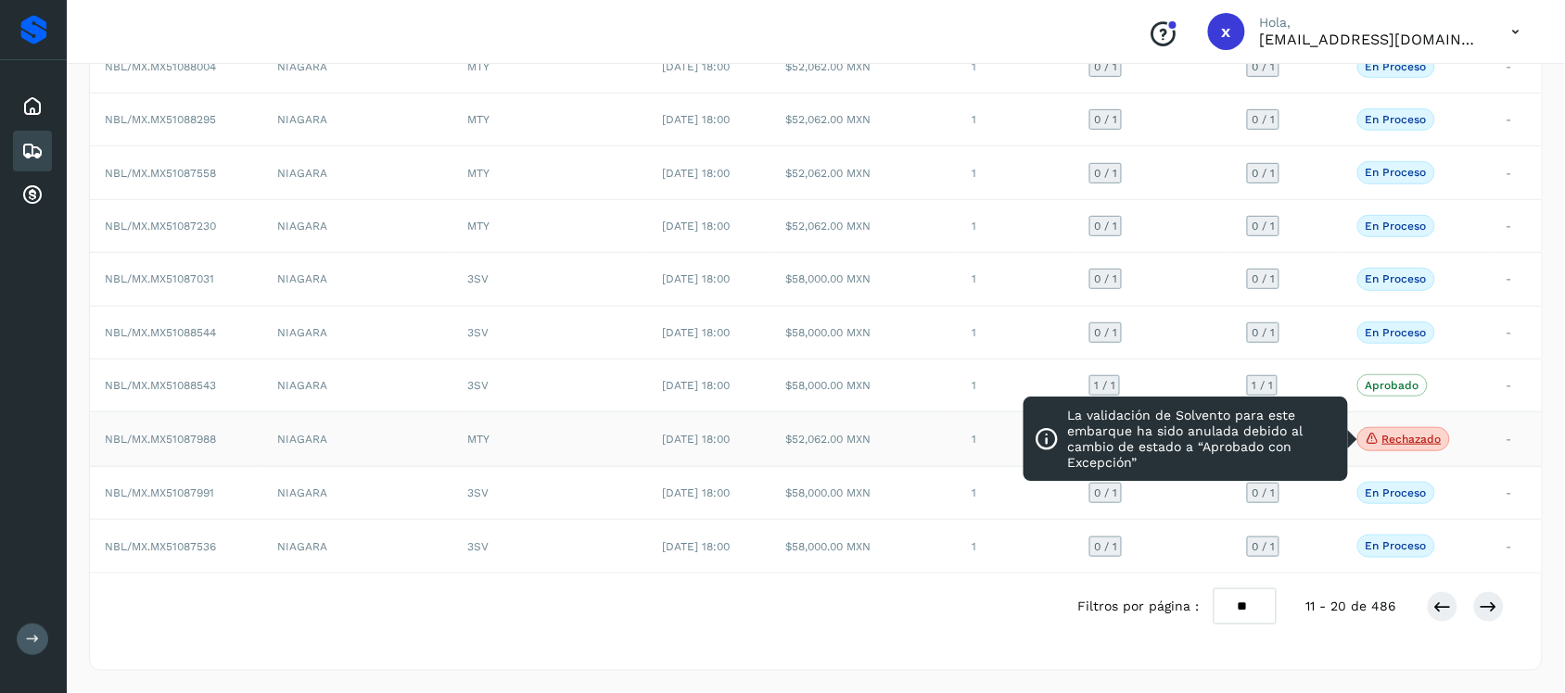
click at [1414, 438] on p "Rechazado" at bounding box center [1411, 439] width 59 height 13
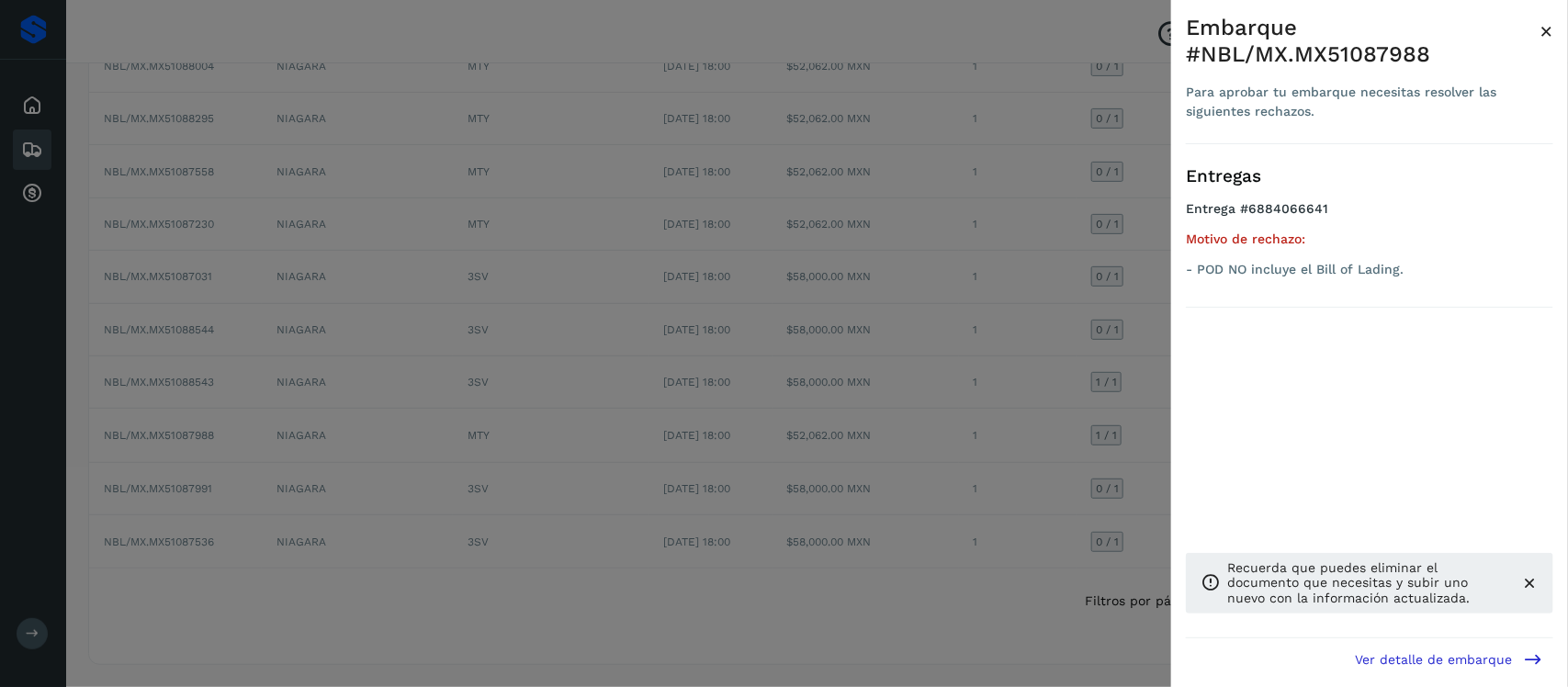
click at [1367, 47] on div "Embarque #NBL/MX.MX51087988" at bounding box center [1363, 42] width 354 height 54
copy div "MX51087988"
click at [1087, 133] on div at bounding box center [784, 343] width 1568 height 687
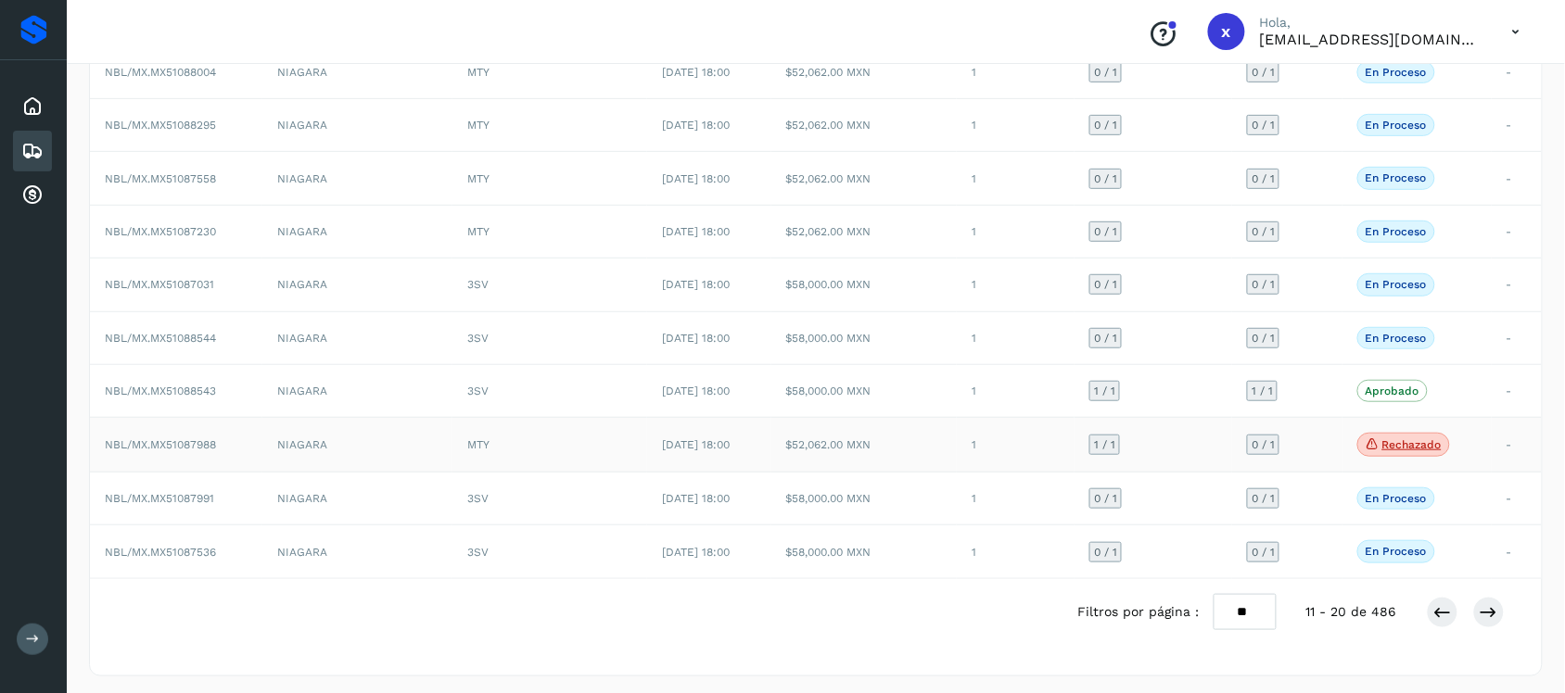
scroll to position [205, 0]
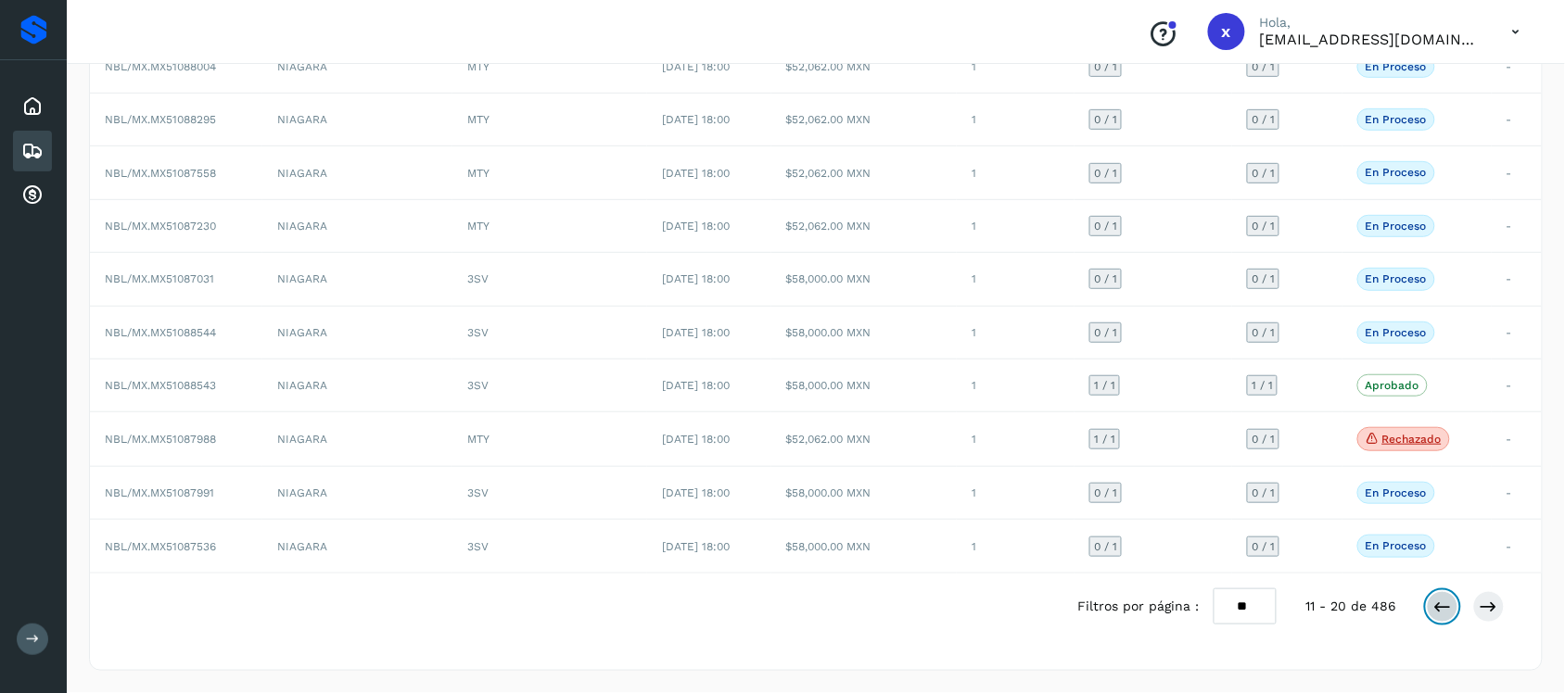
click at [1442, 613] on icon at bounding box center [1442, 607] width 19 height 19
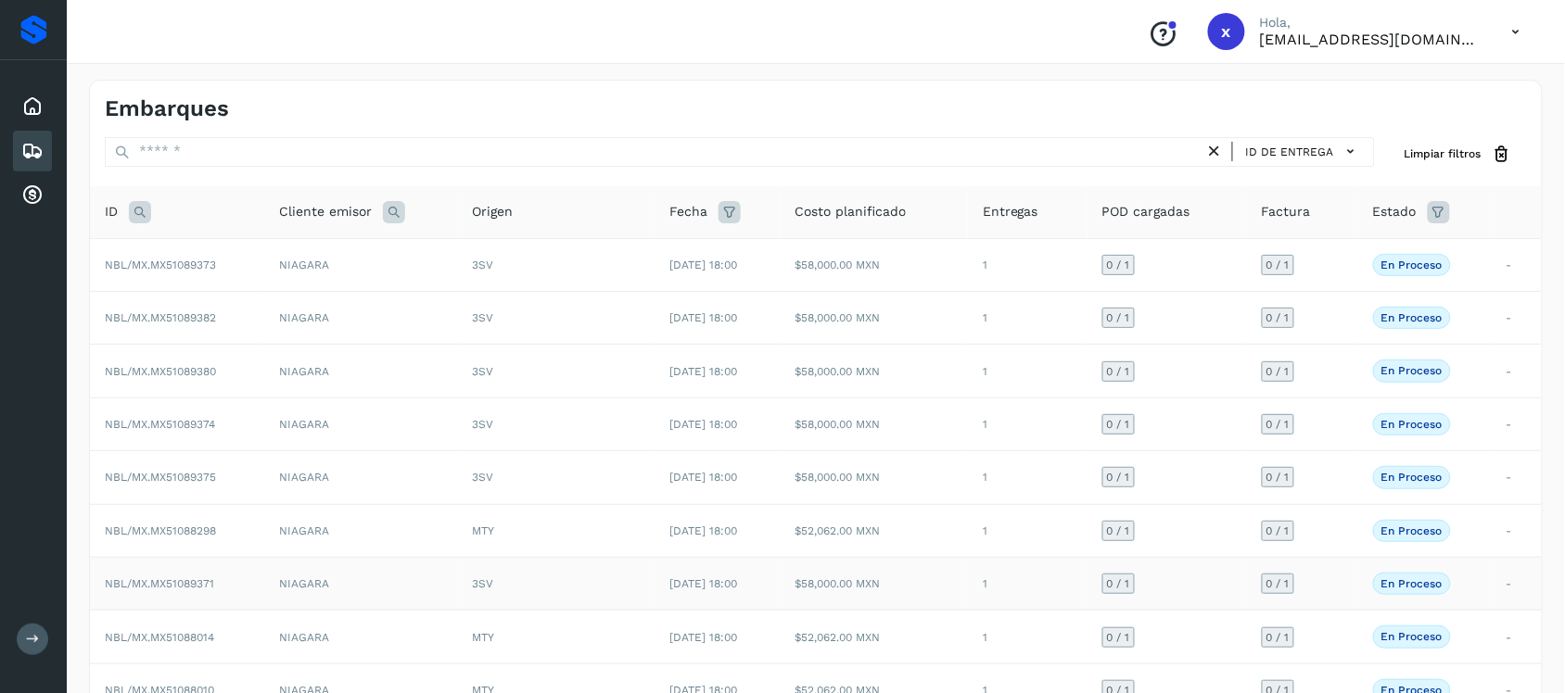
scroll to position [204, 0]
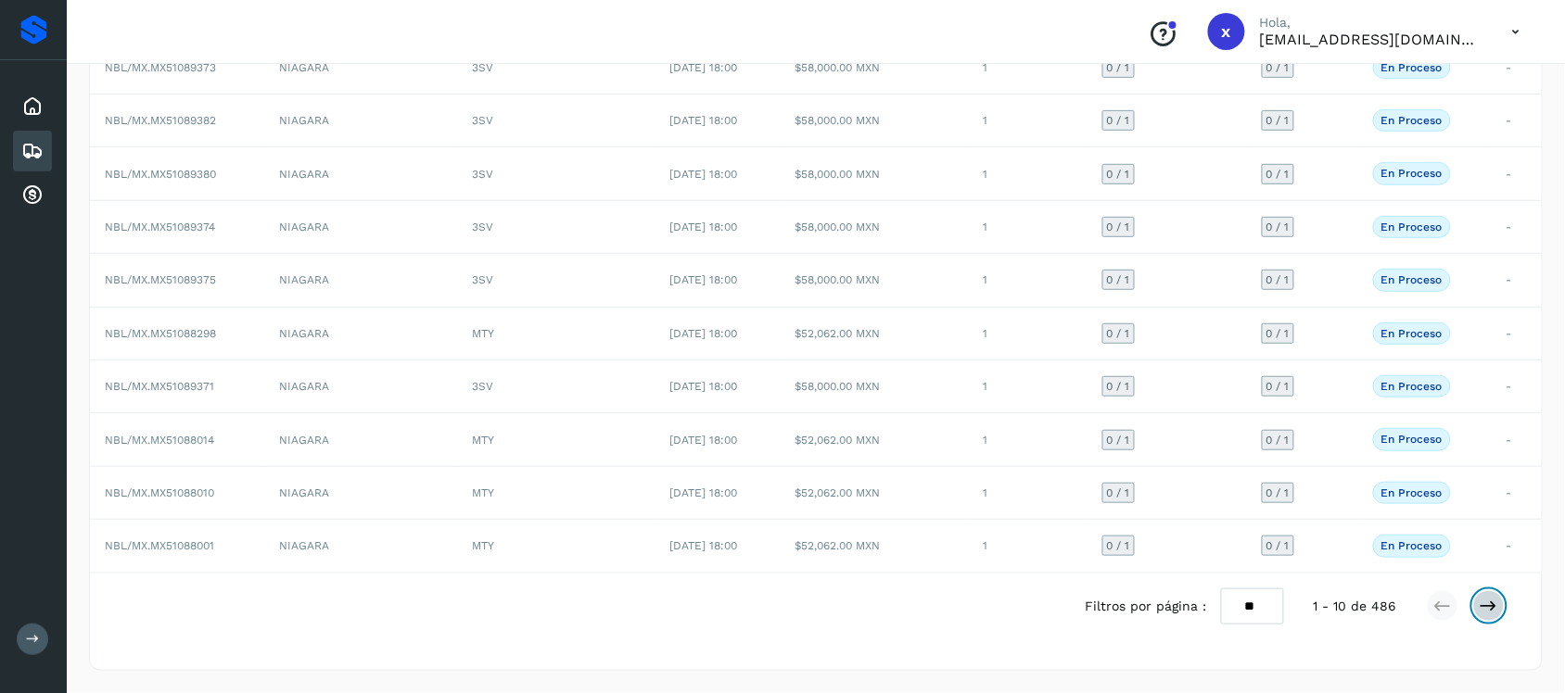
click at [1486, 610] on icon at bounding box center [1489, 606] width 19 height 19
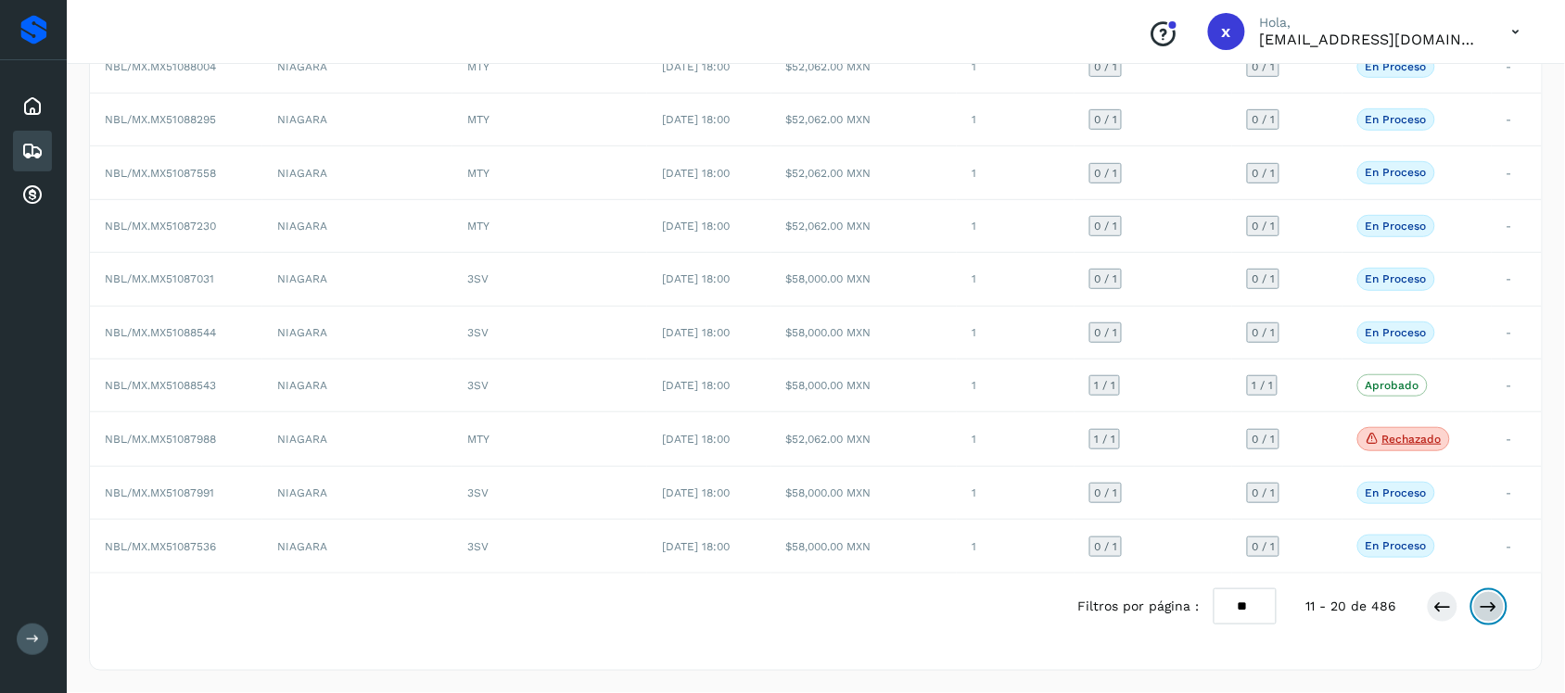
click at [1490, 607] on icon at bounding box center [1489, 607] width 19 height 19
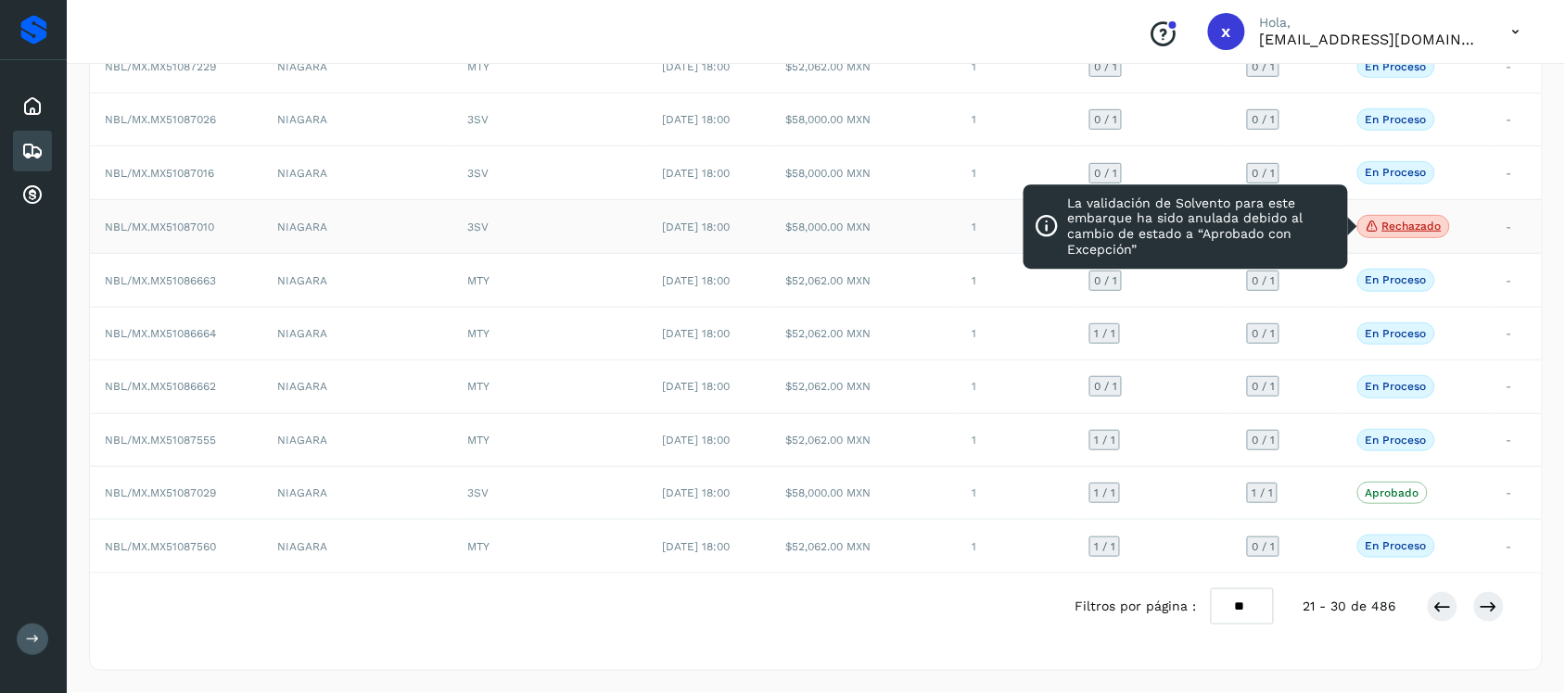
click at [1415, 224] on p "Rechazado" at bounding box center [1411, 226] width 59 height 13
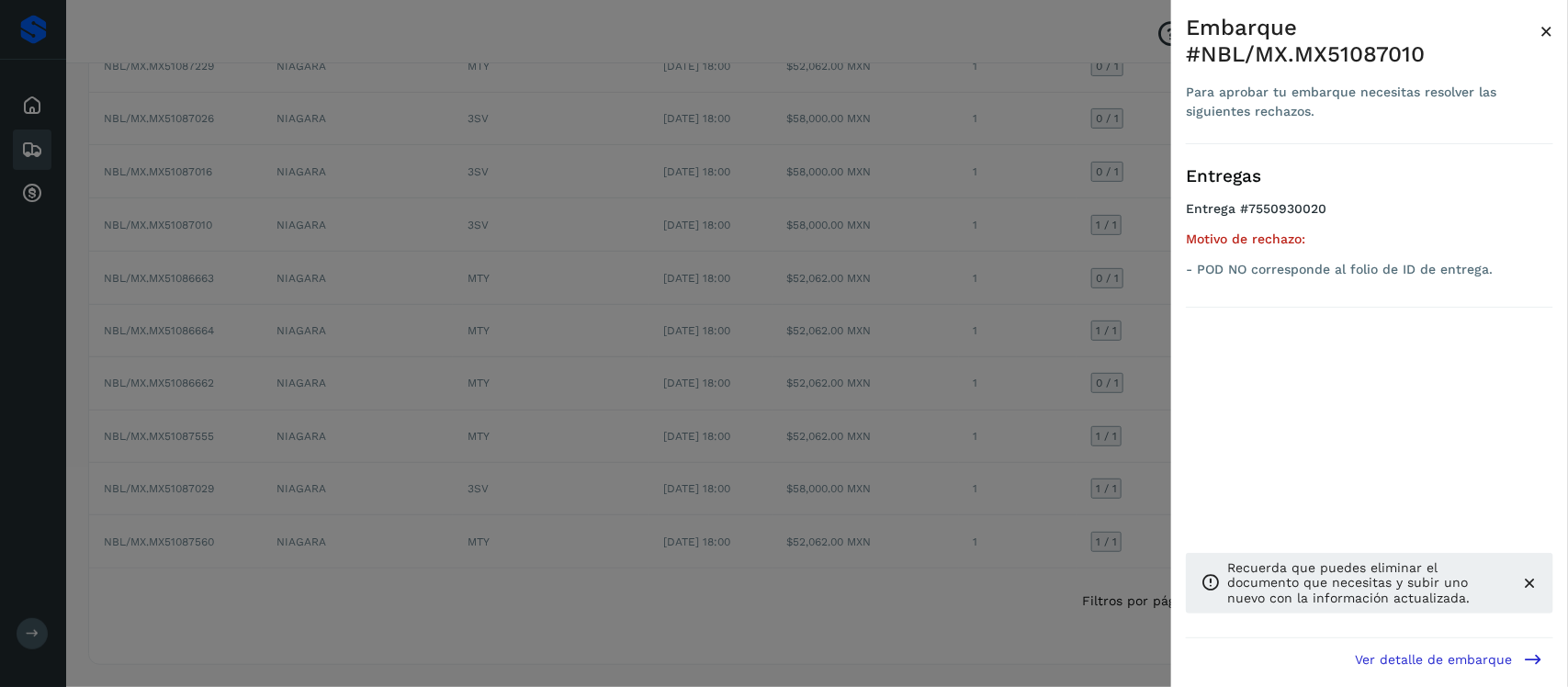
click at [1376, 54] on div "Embarque #NBL/MX.MX51087010" at bounding box center [1363, 42] width 354 height 54
copy div "MX51087010"
click at [1374, 60] on div "Embarque #NBL/MX.MX51087010" at bounding box center [1363, 42] width 354 height 54
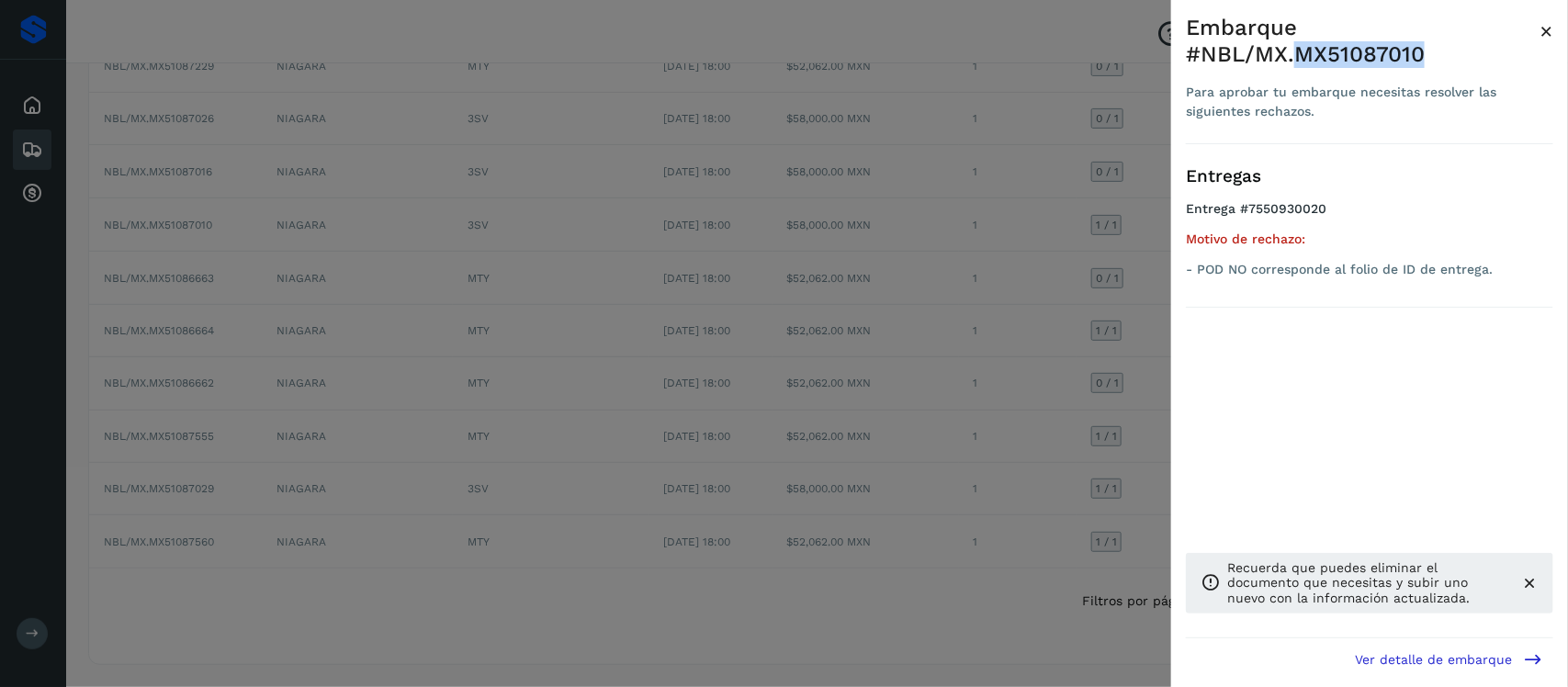
click at [1374, 60] on div "Embarque #NBL/MX.MX51087010" at bounding box center [1363, 42] width 354 height 54
click at [1554, 29] on span "×" at bounding box center [1547, 32] width 14 height 26
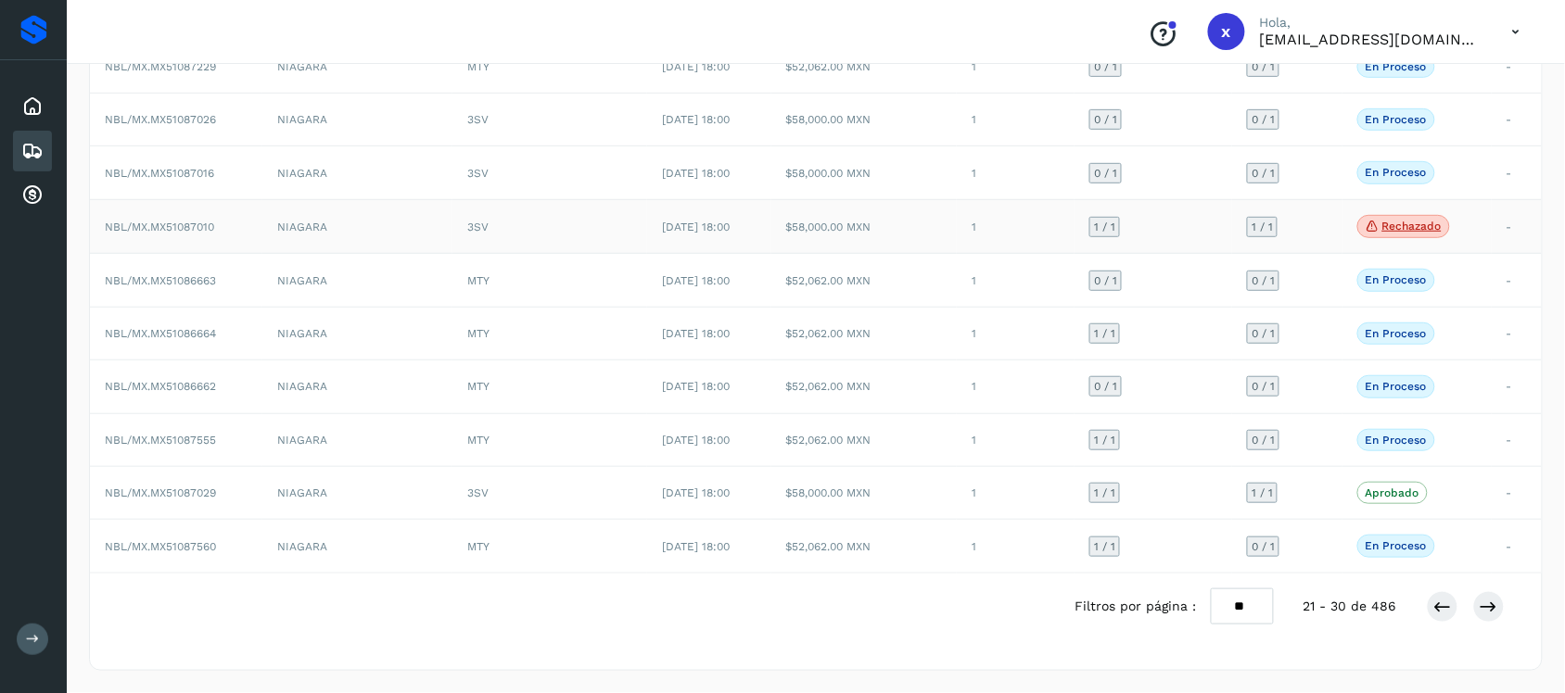
click at [266, 227] on td "NIAGARA" at bounding box center [357, 226] width 190 height 55
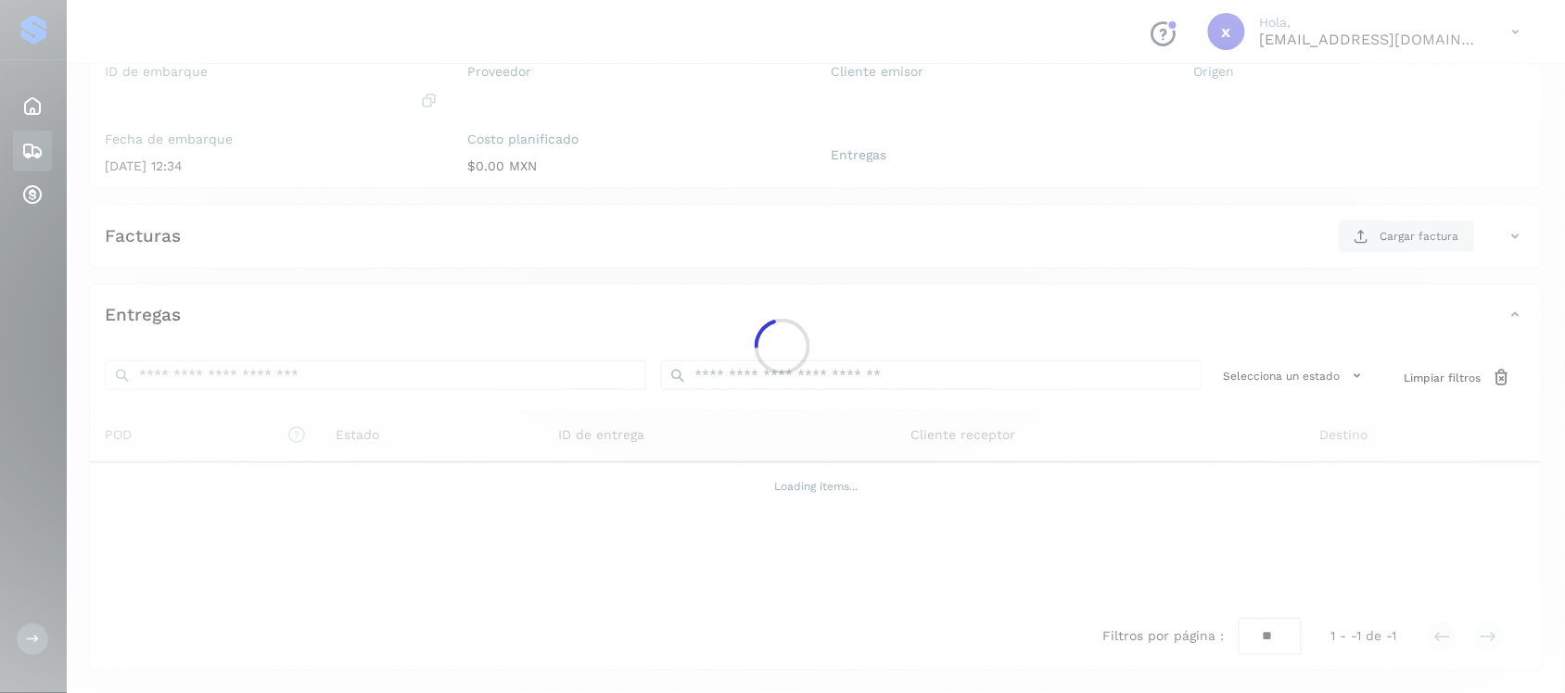
scroll to position [188, 0]
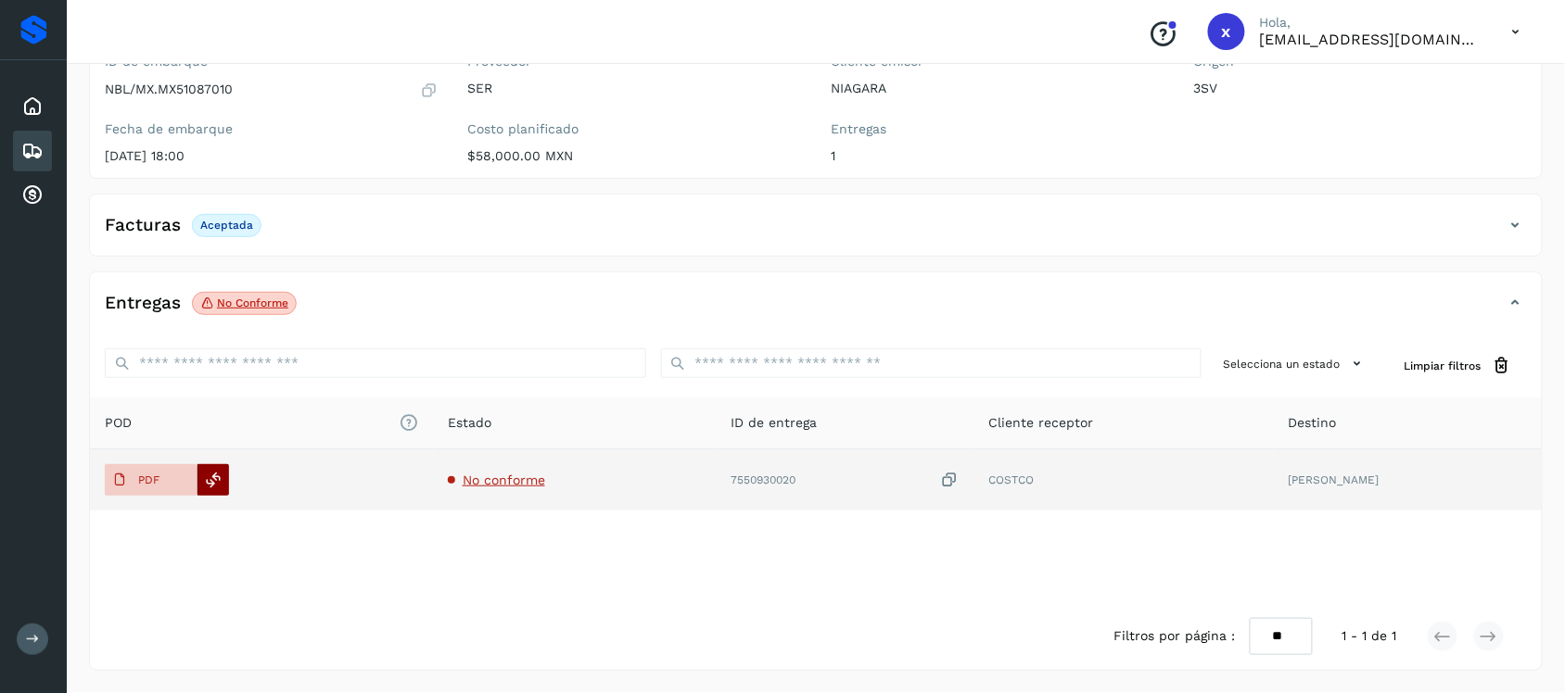
click at [210, 487] on icon at bounding box center [214, 480] width 17 height 17
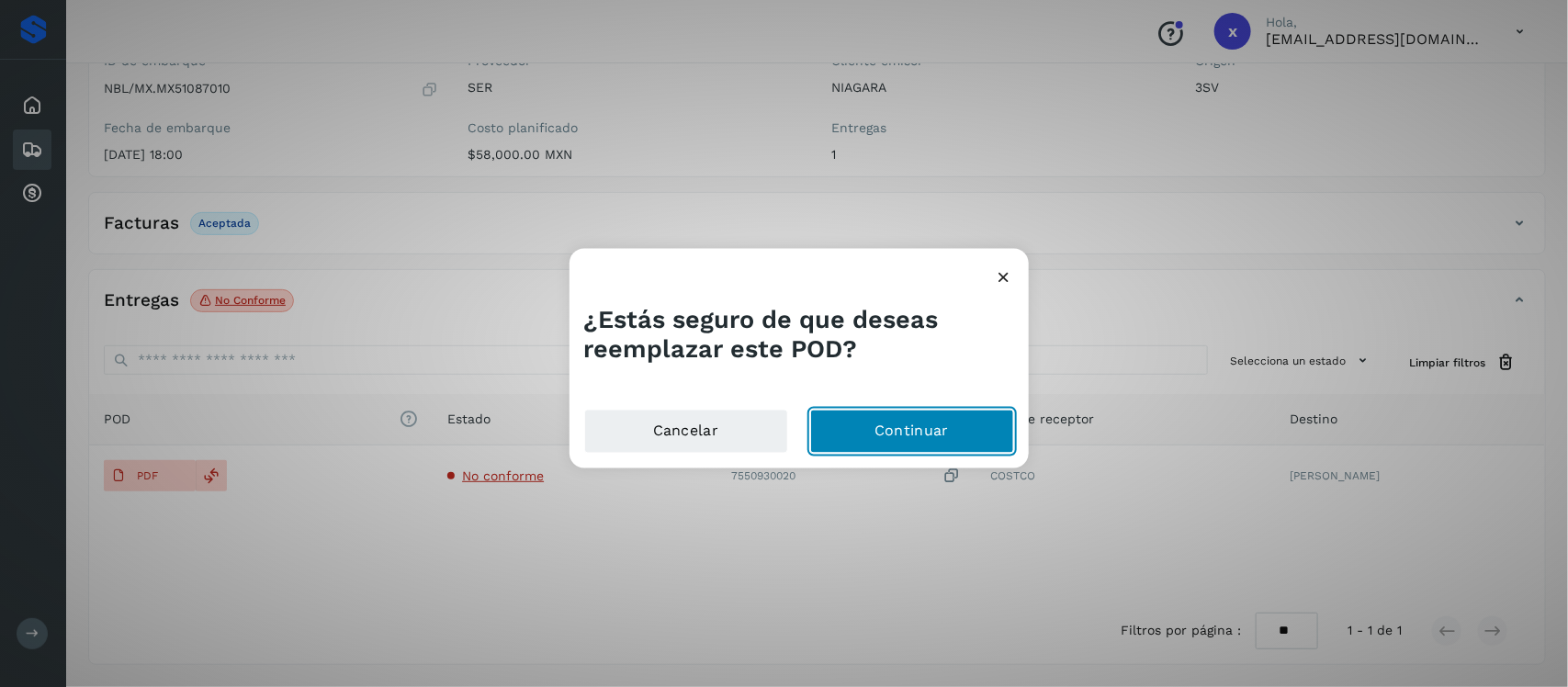
click at [913, 432] on button "Continuar" at bounding box center [913, 431] width 204 height 44
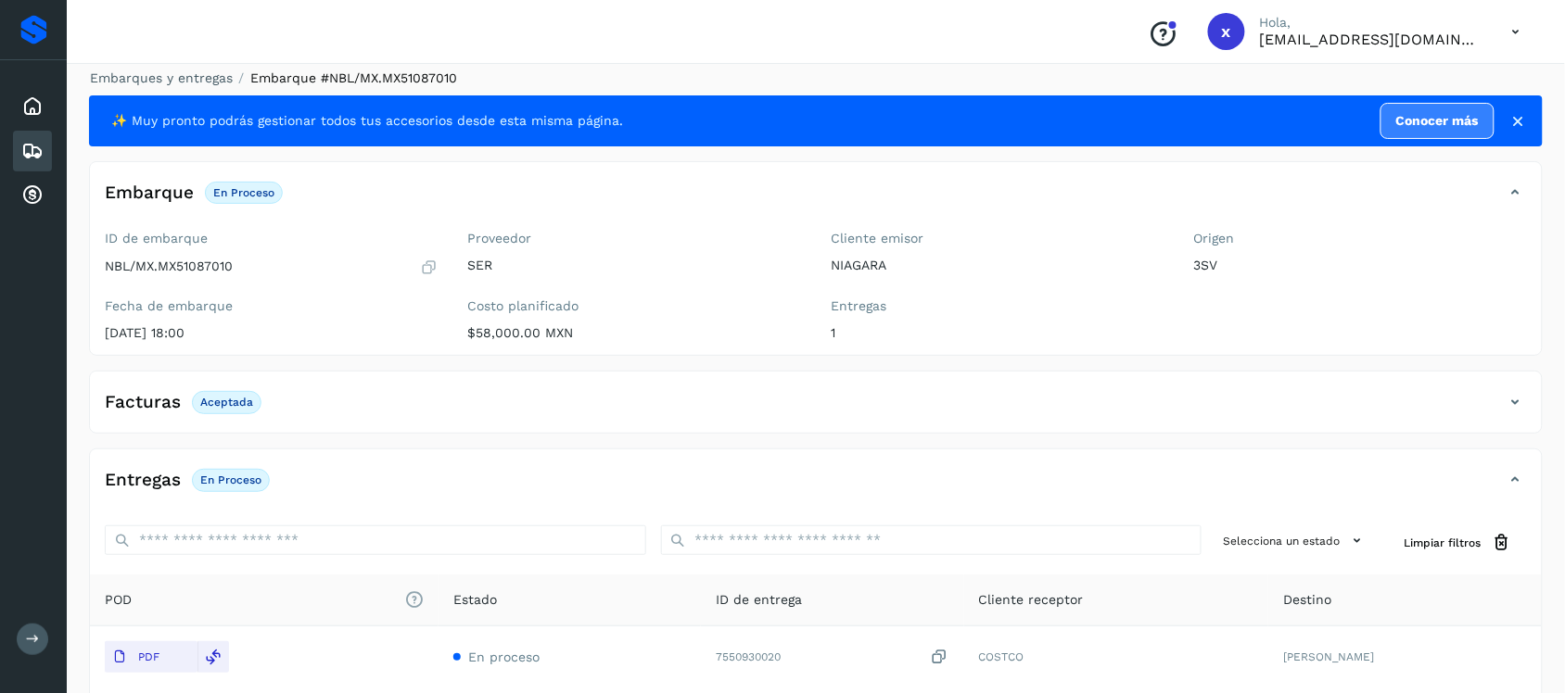
scroll to position [0, 0]
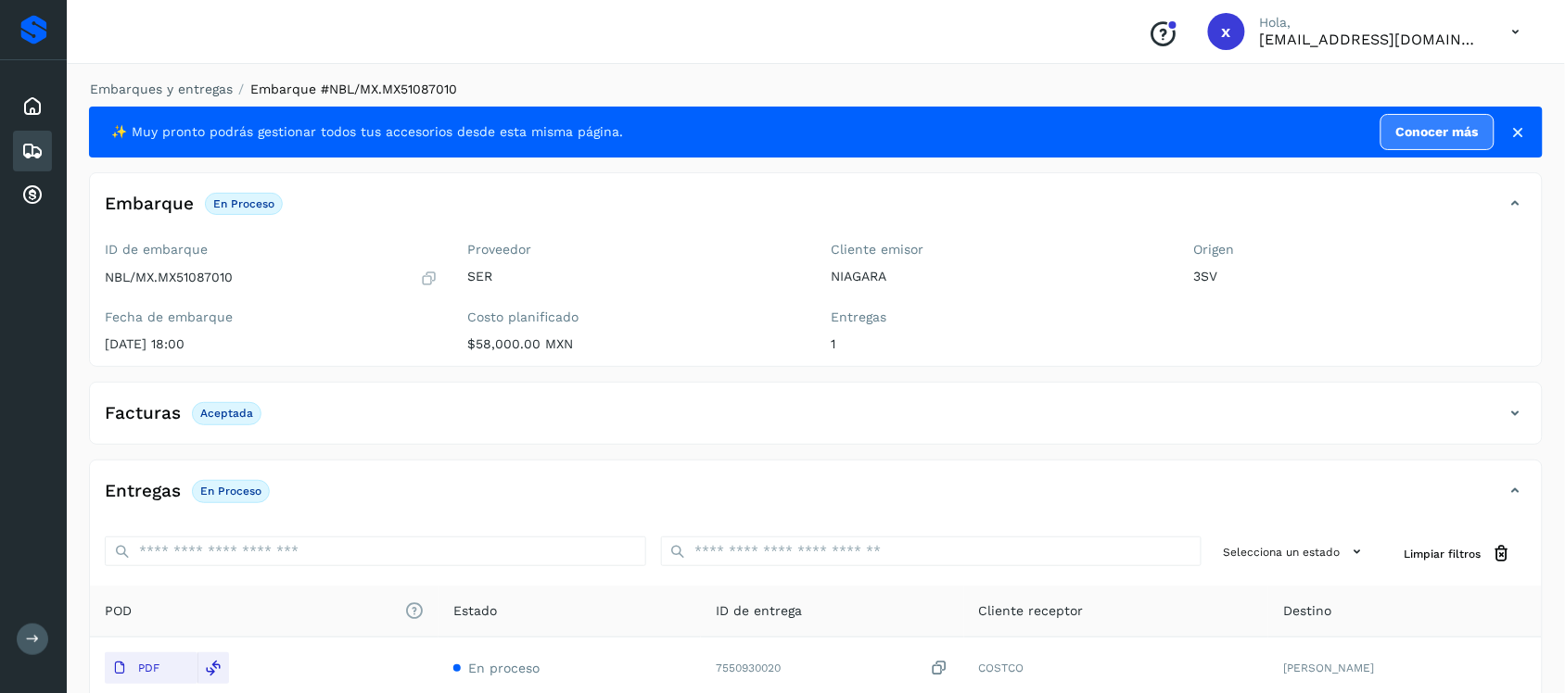
click at [24, 144] on icon at bounding box center [32, 151] width 22 height 22
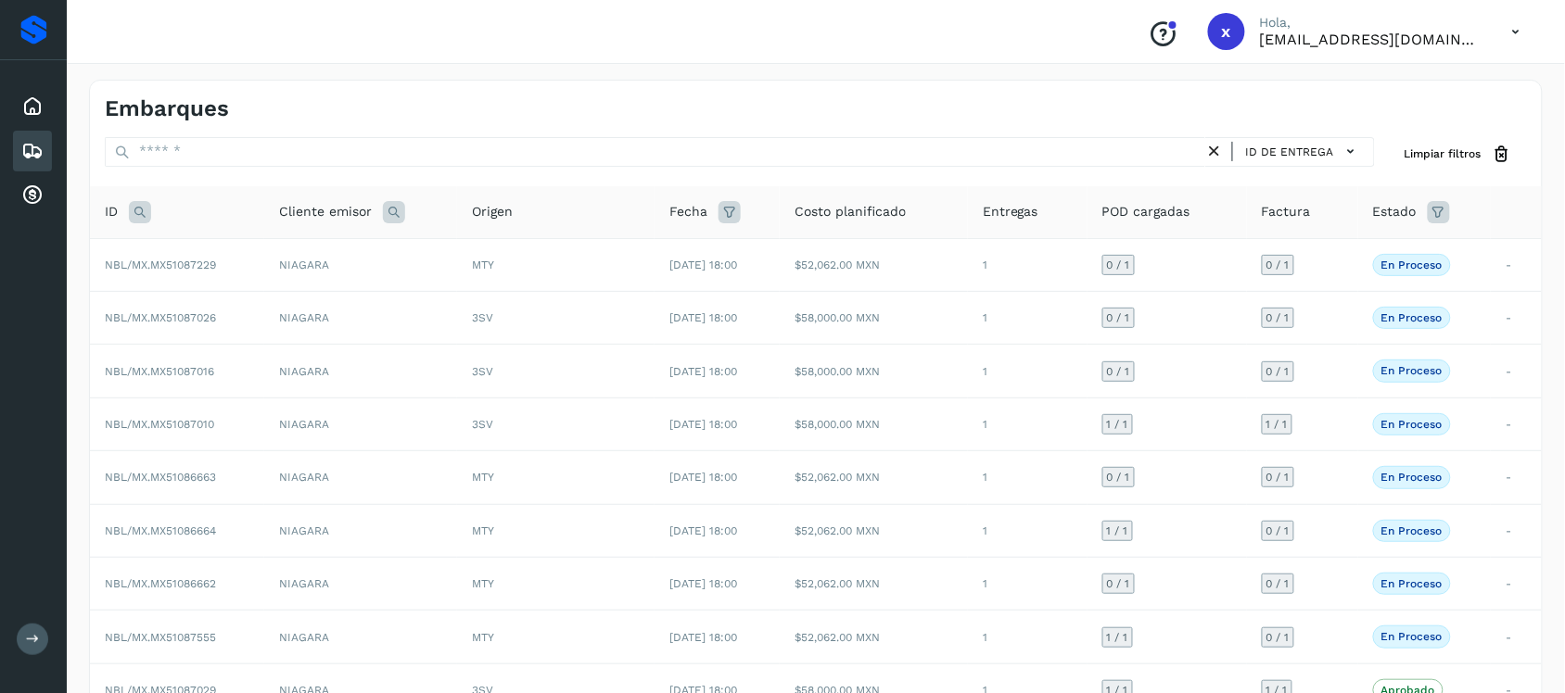
scroll to position [204, 0]
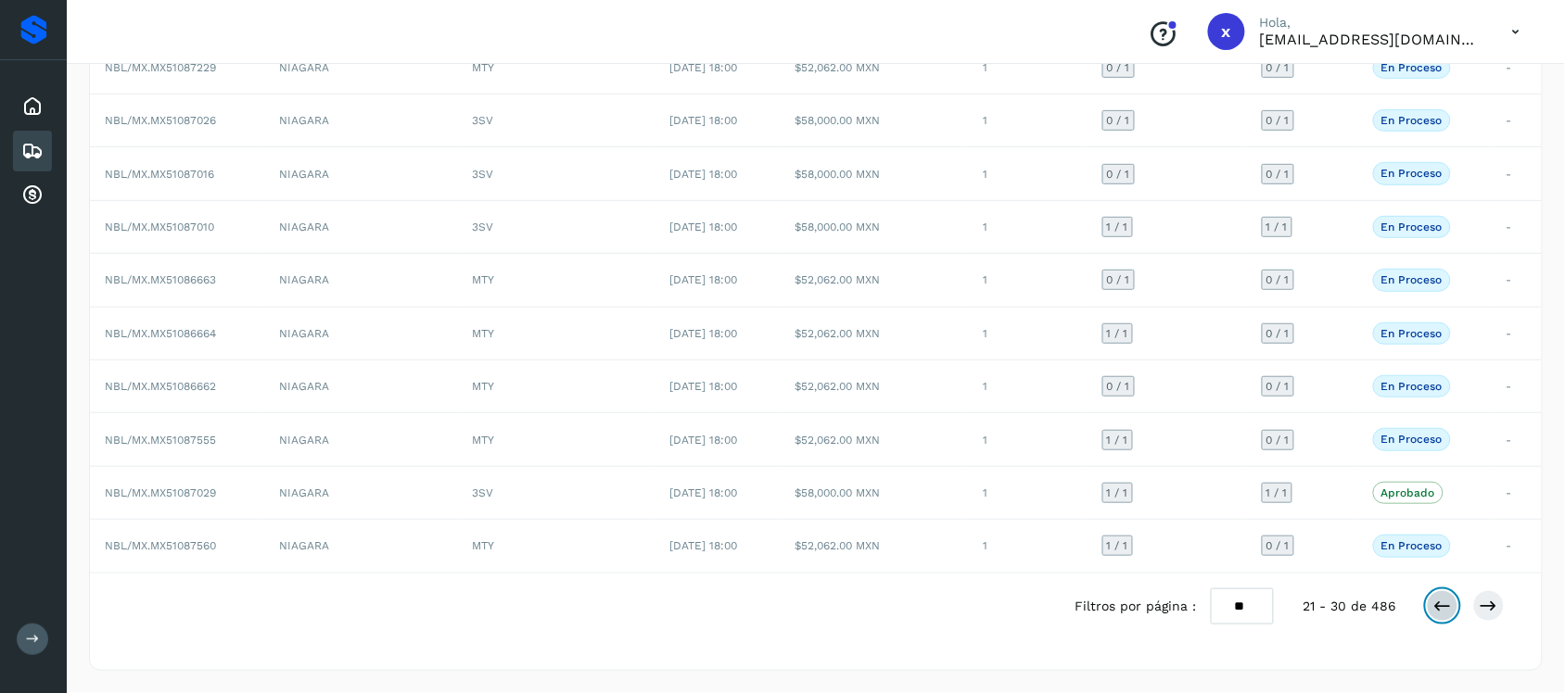
click at [1452, 617] on button at bounding box center [1443, 607] width 32 height 32
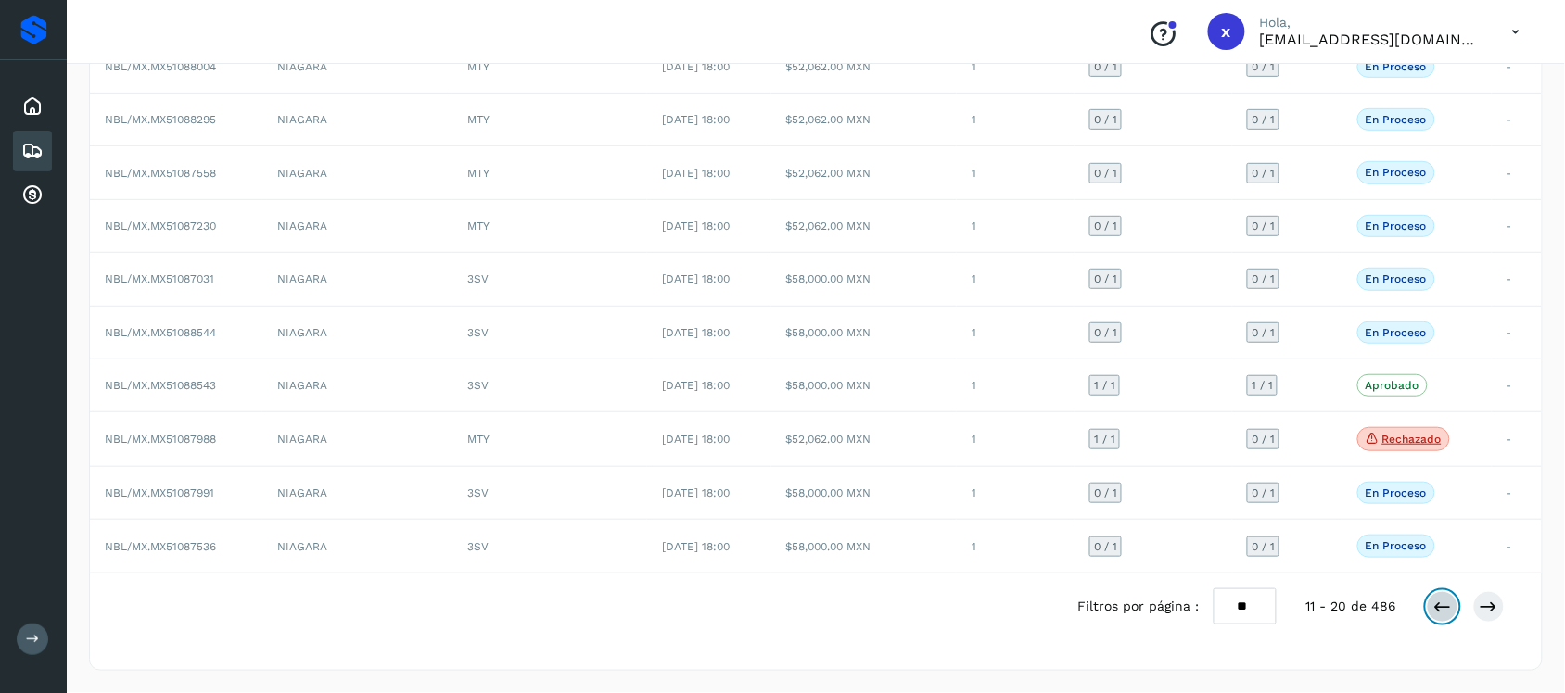
click at [1449, 615] on icon at bounding box center [1442, 607] width 19 height 19
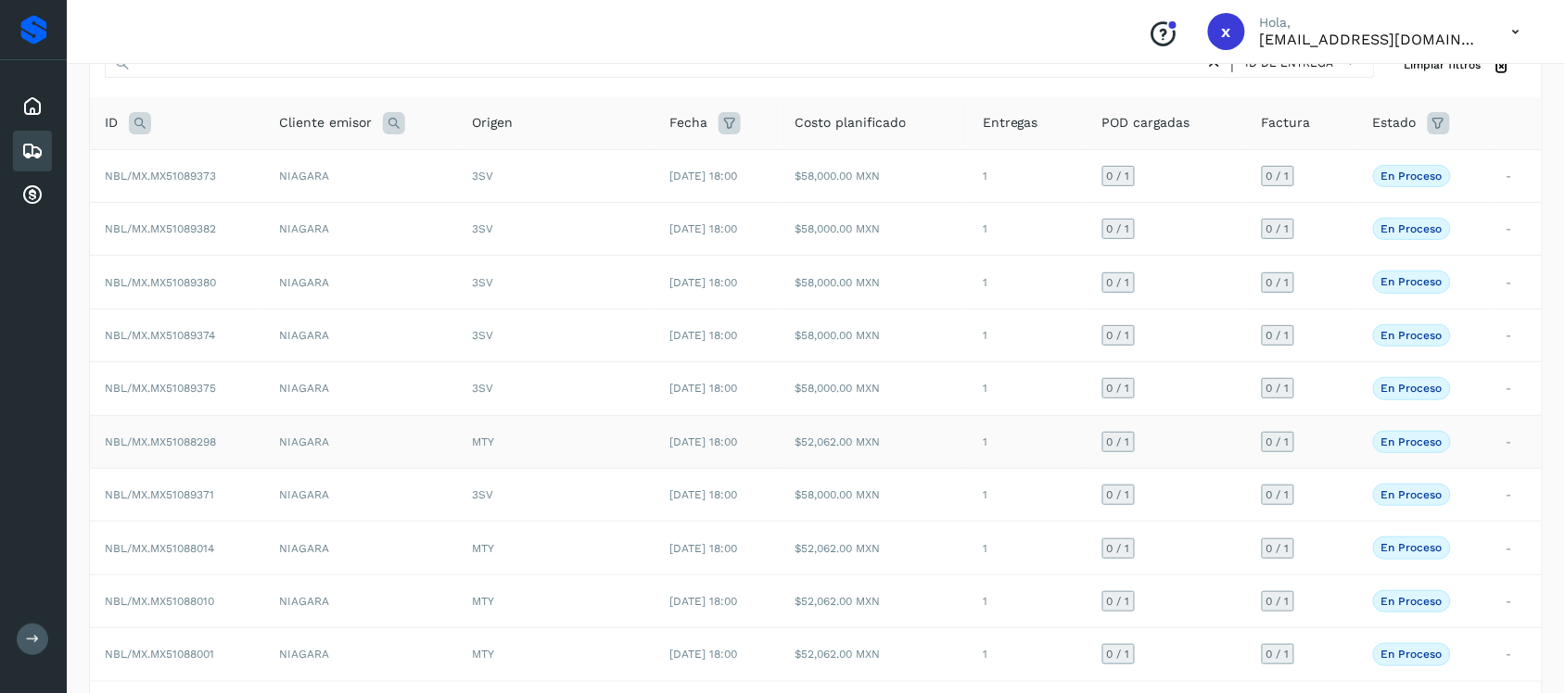
scroll to position [0, 0]
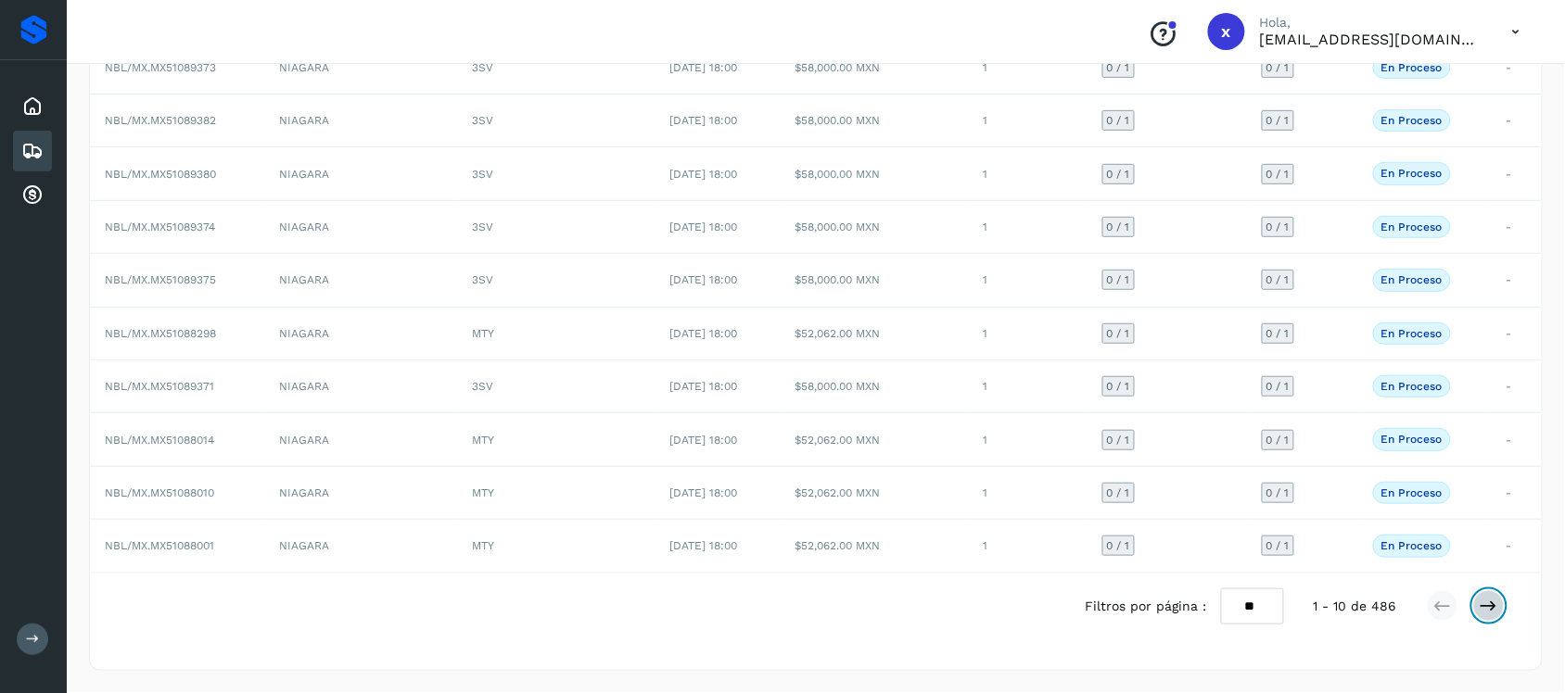
click at [1491, 613] on icon at bounding box center [1489, 606] width 19 height 19
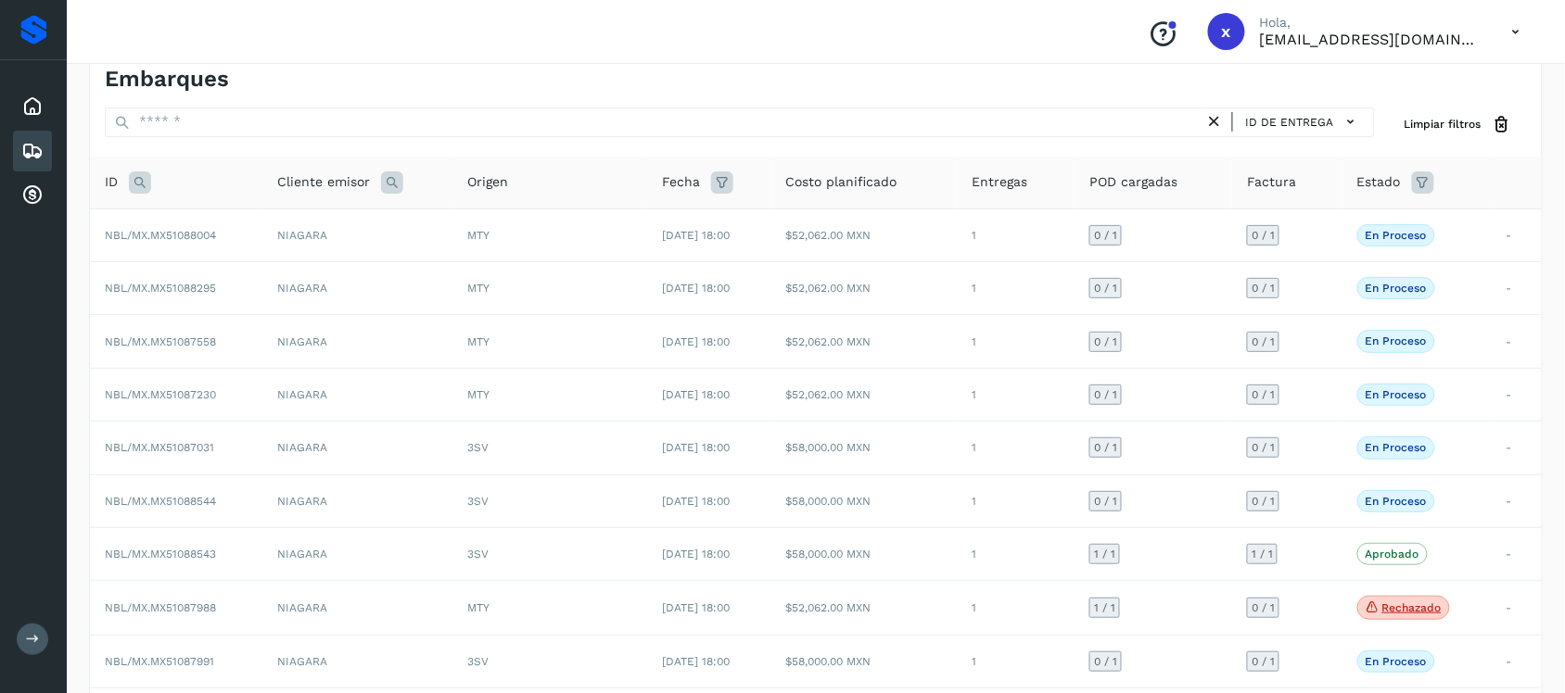
scroll to position [204, 0]
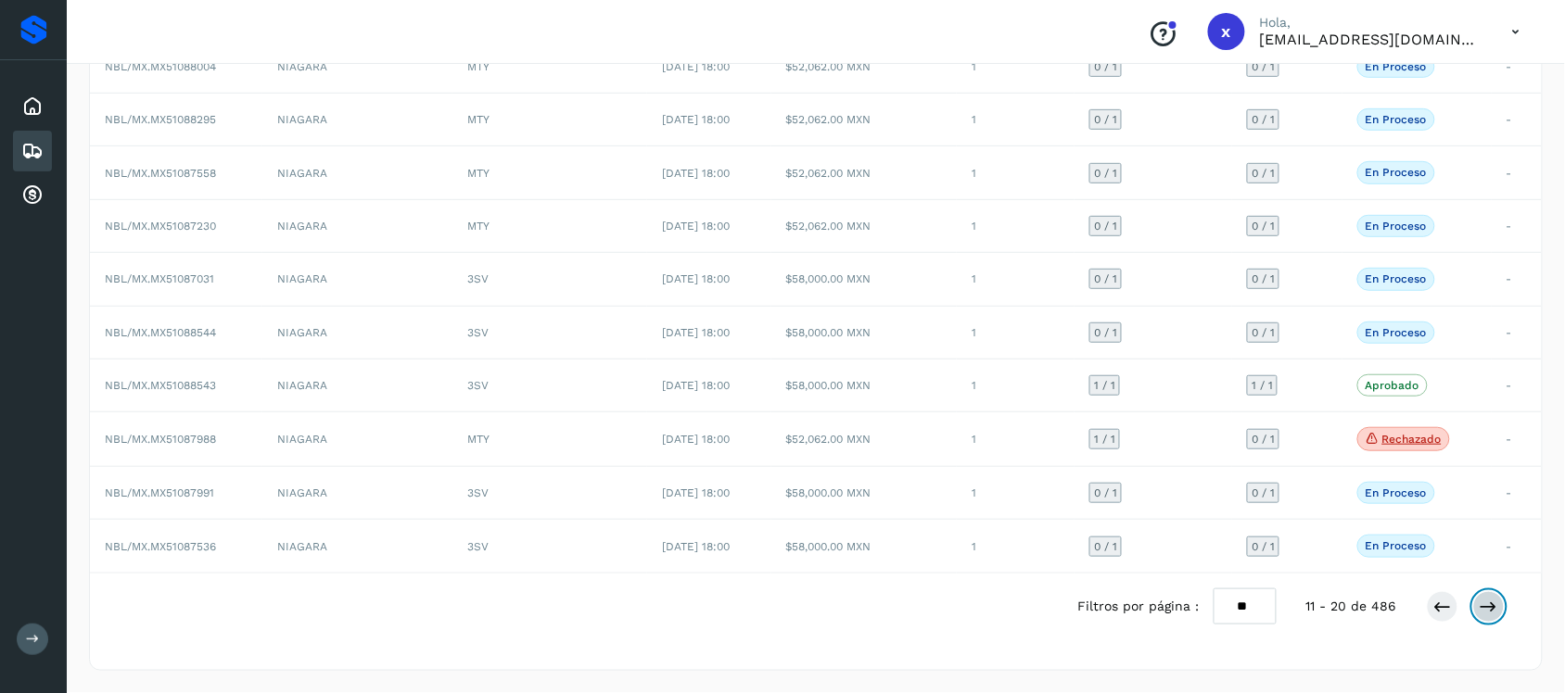
click at [1493, 607] on icon at bounding box center [1489, 607] width 19 height 19
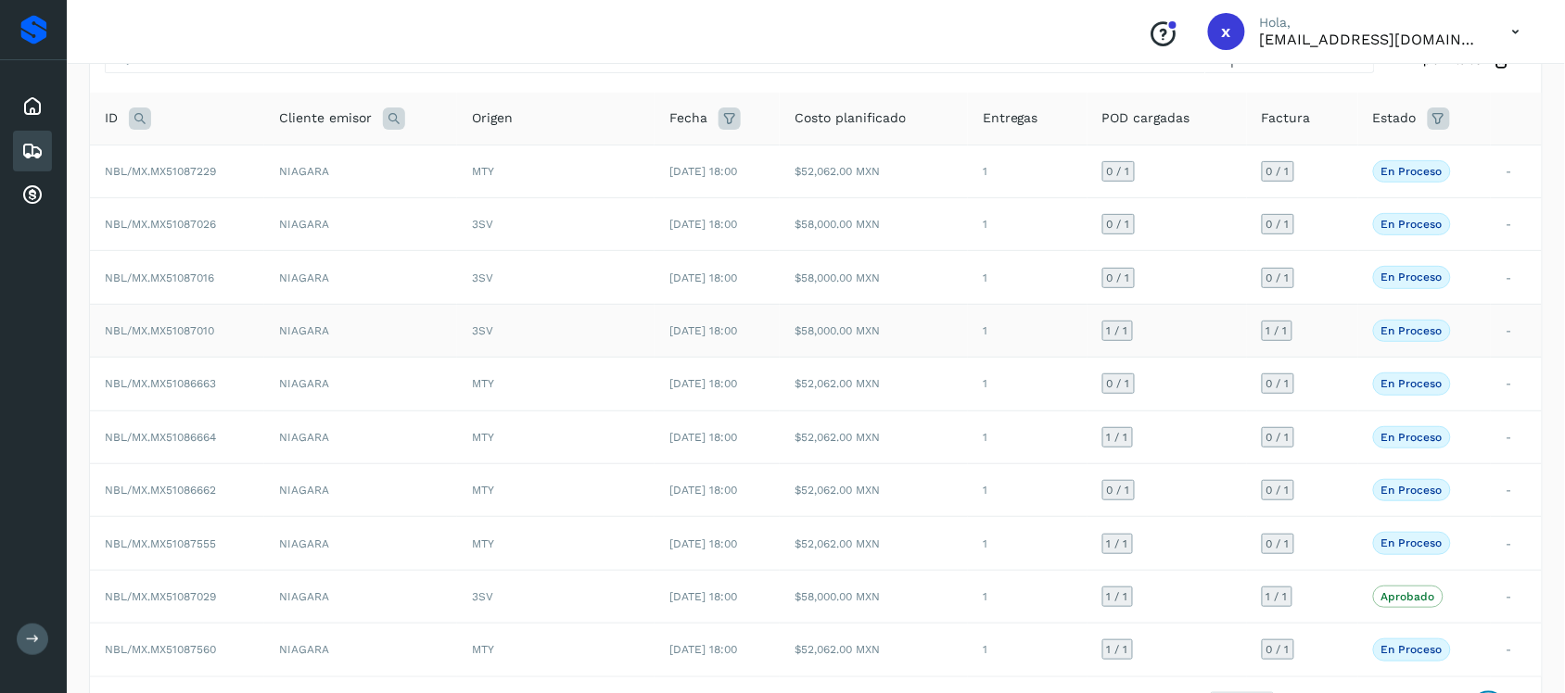
scroll to position [0, 0]
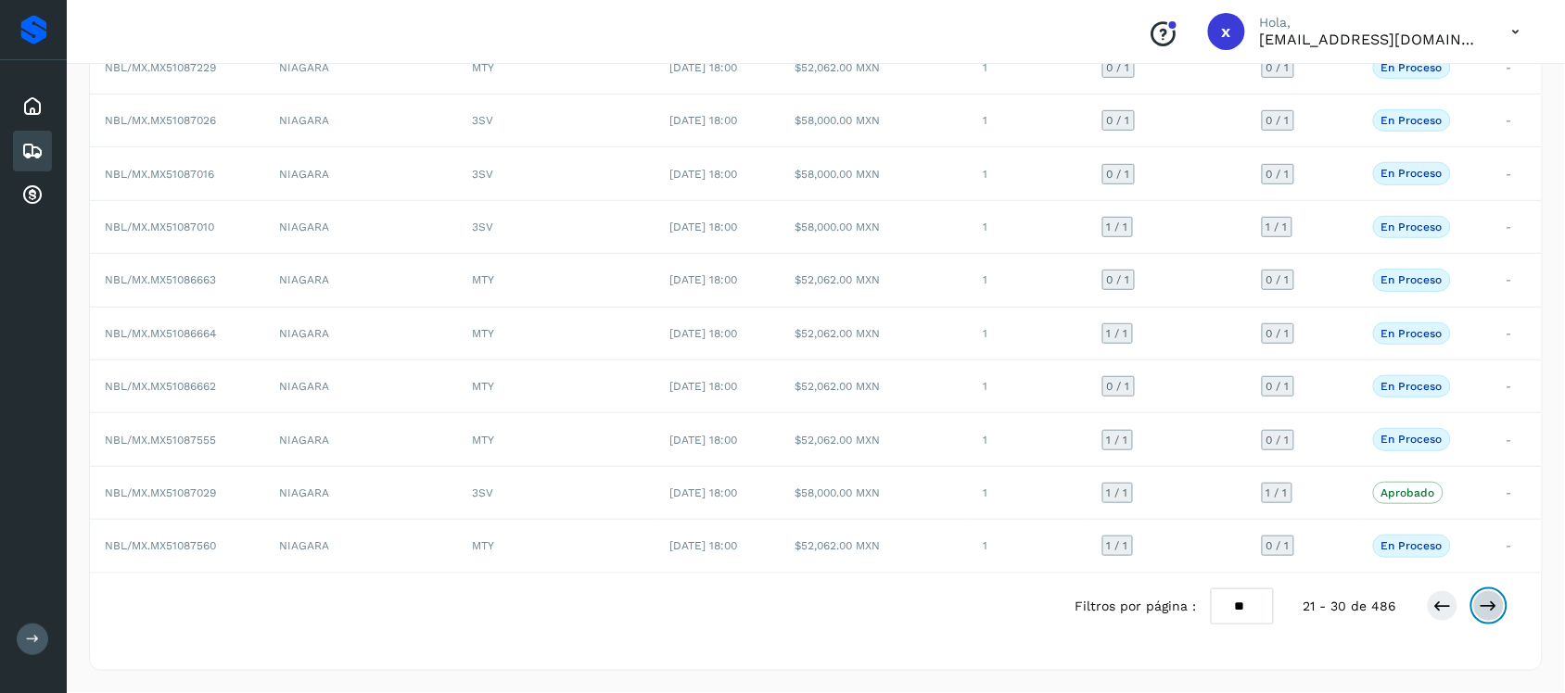
click at [1489, 607] on icon at bounding box center [1489, 606] width 19 height 19
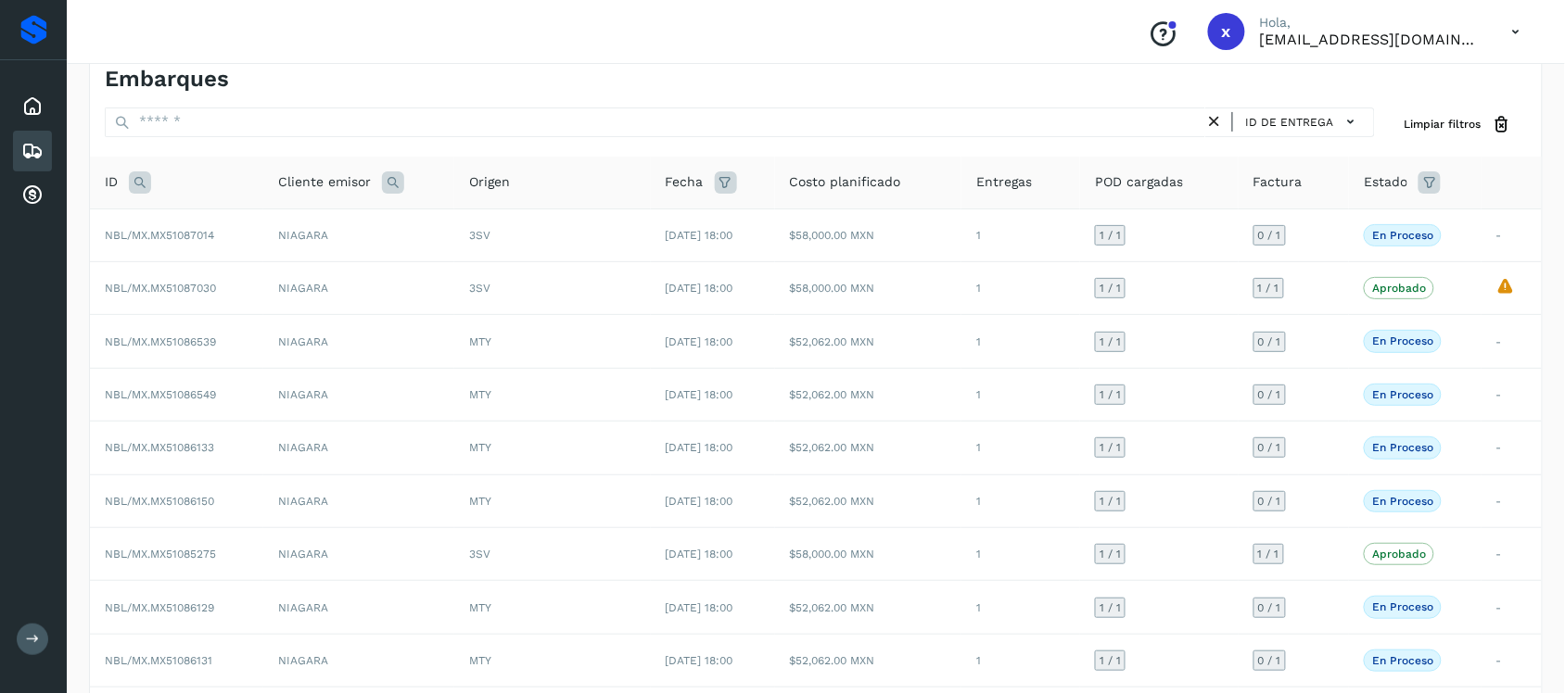
scroll to position [204, 0]
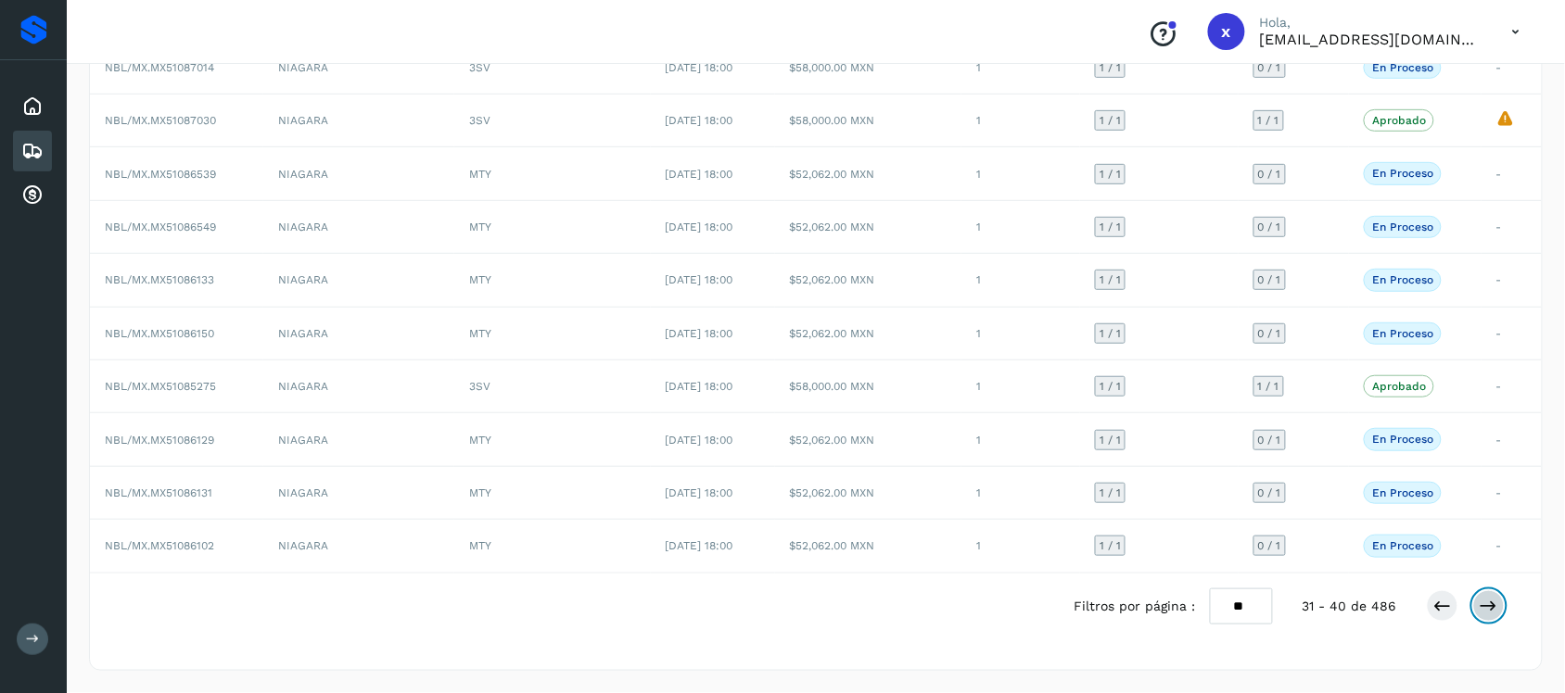
click at [1498, 601] on icon at bounding box center [1489, 606] width 19 height 19
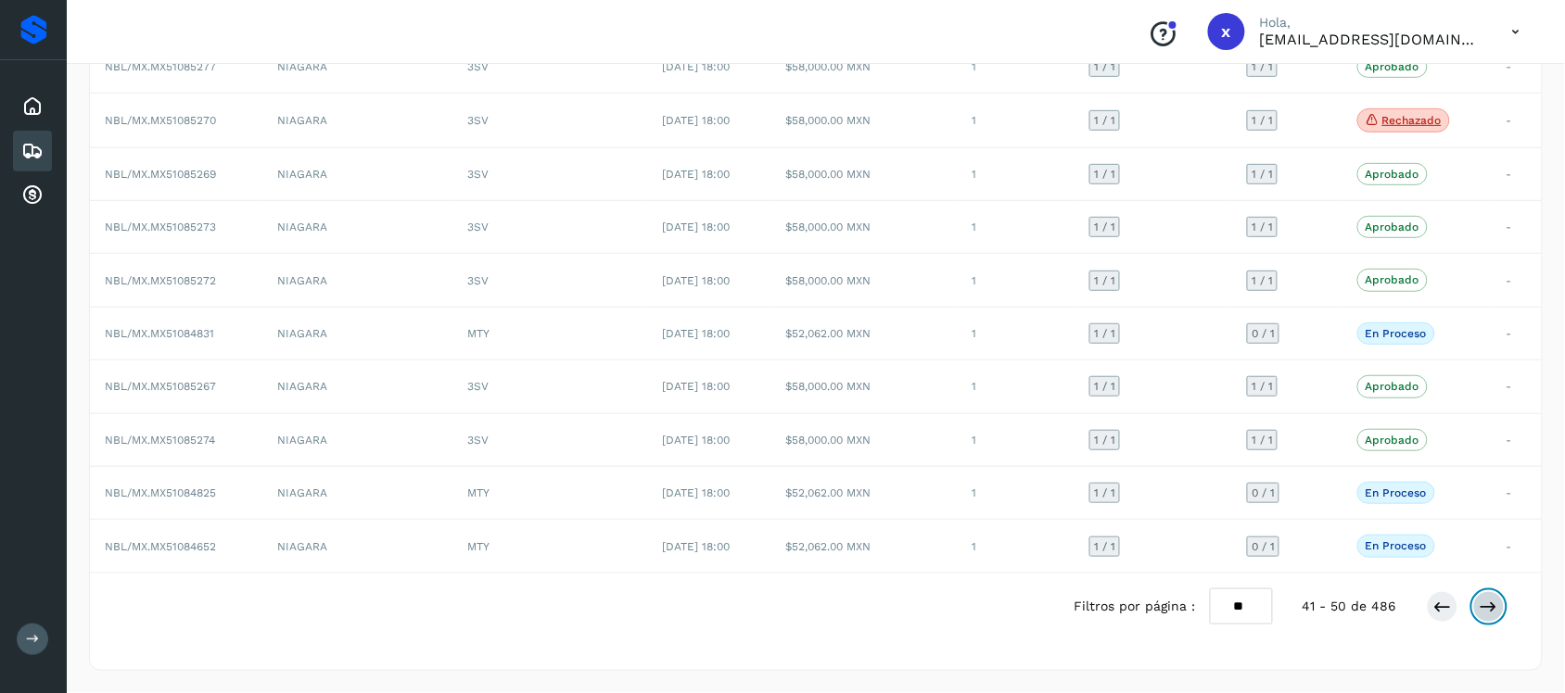
click at [1484, 603] on icon at bounding box center [1489, 607] width 19 height 19
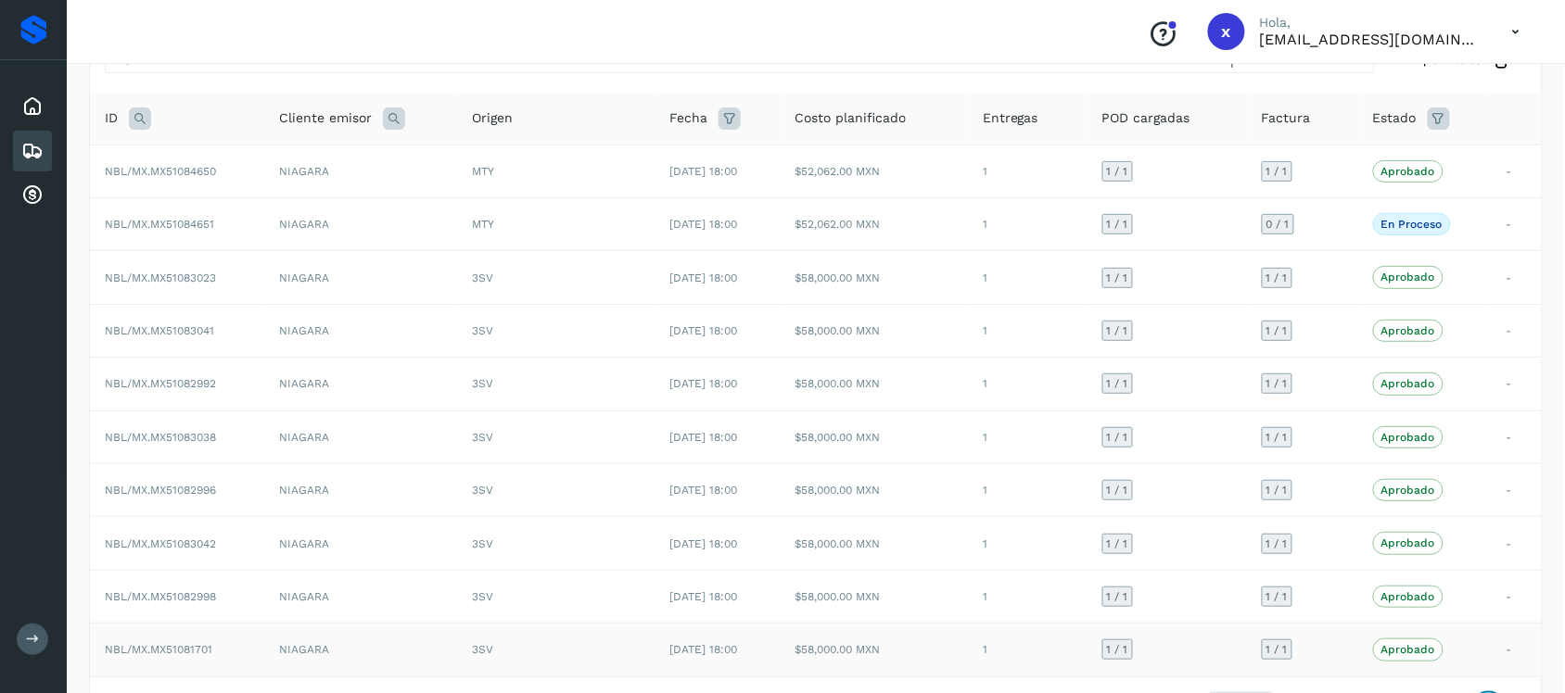
scroll to position [0, 0]
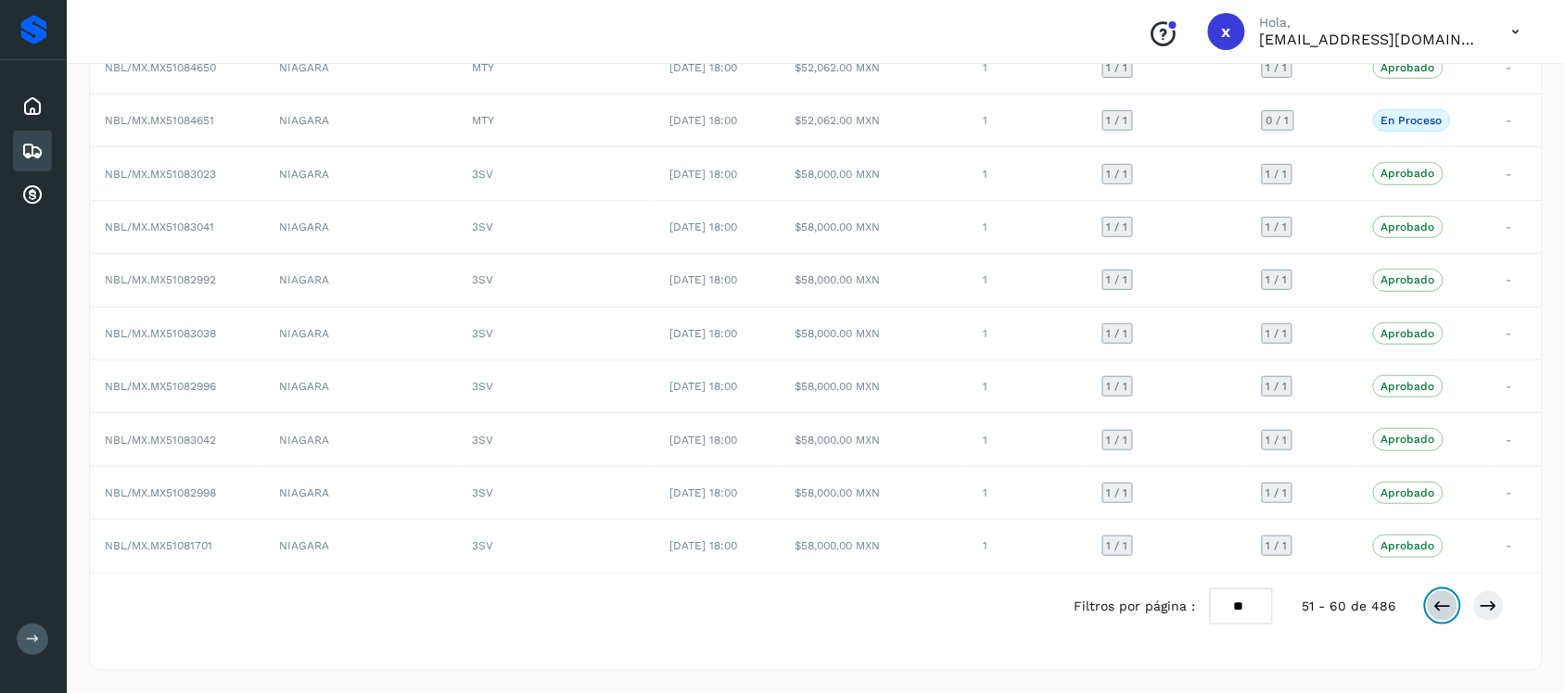
click at [1444, 603] on icon at bounding box center [1442, 606] width 19 height 19
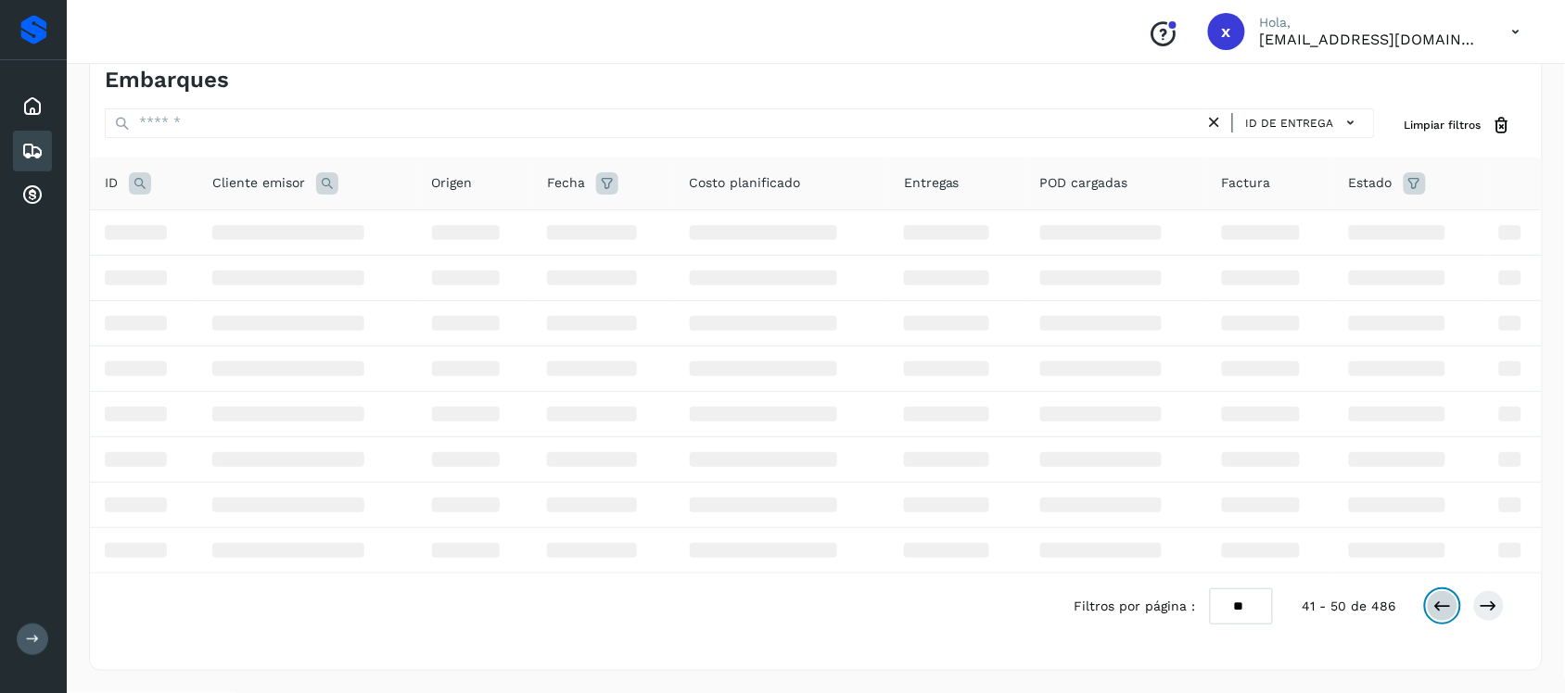
scroll to position [204, 0]
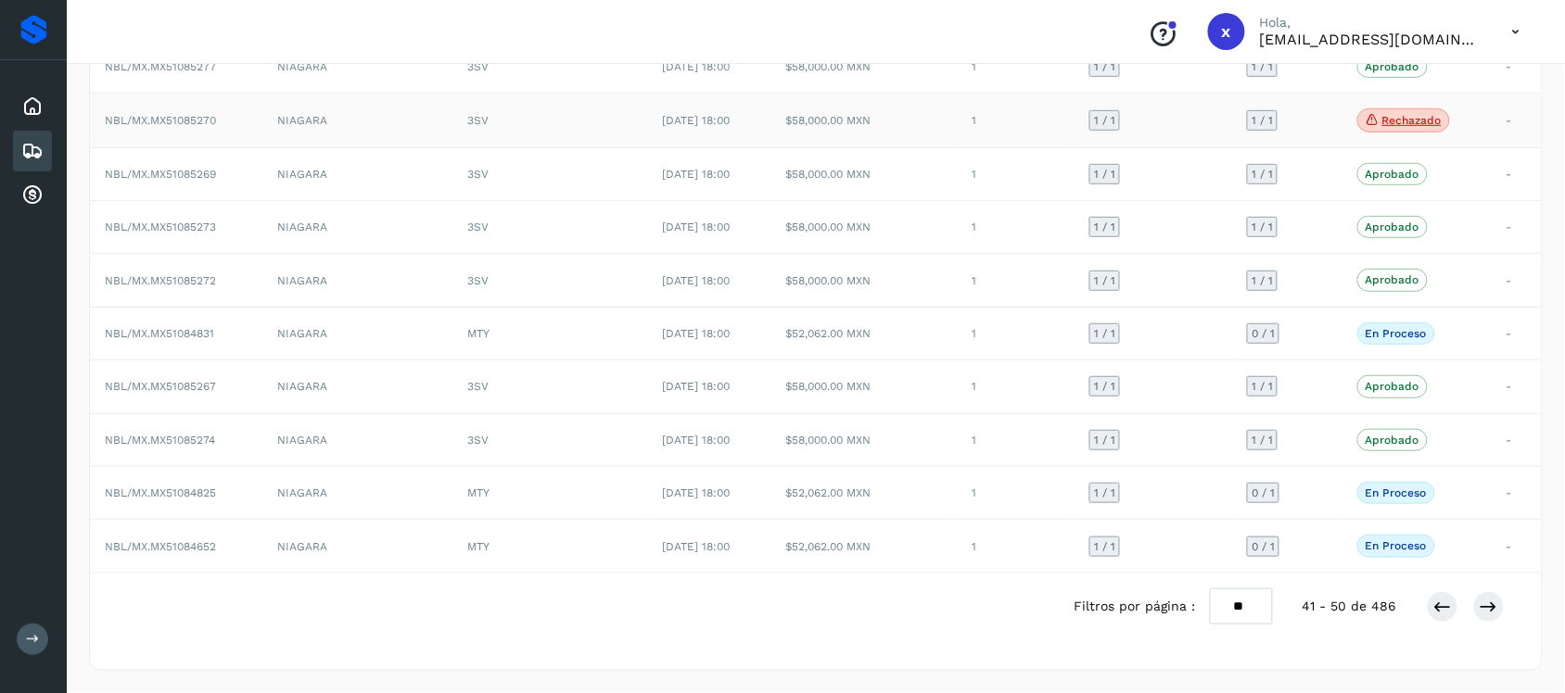
click at [1425, 114] on p "Rechazado" at bounding box center [1411, 120] width 59 height 13
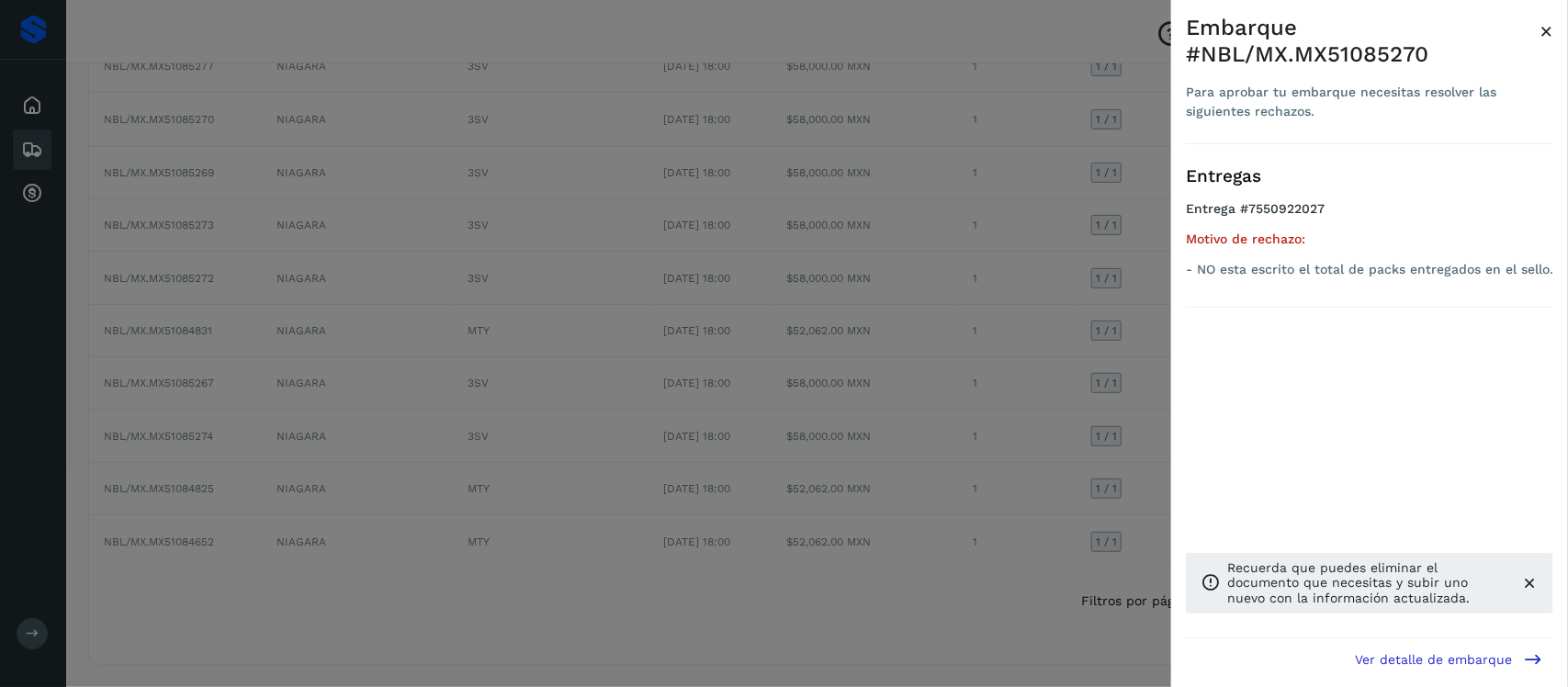
click at [1398, 57] on div "Embarque #NBL/MX.MX51085270" at bounding box center [1363, 42] width 354 height 54
copy div "MX51085270"
click at [1555, 29] on div "Embarque #NBL/MX.MX51085270 Para aprobar tu embarque necesitas resolver las sig…" at bounding box center [1370, 358] width 396 height 717
click at [1542, 32] on span "×" at bounding box center [1547, 32] width 14 height 26
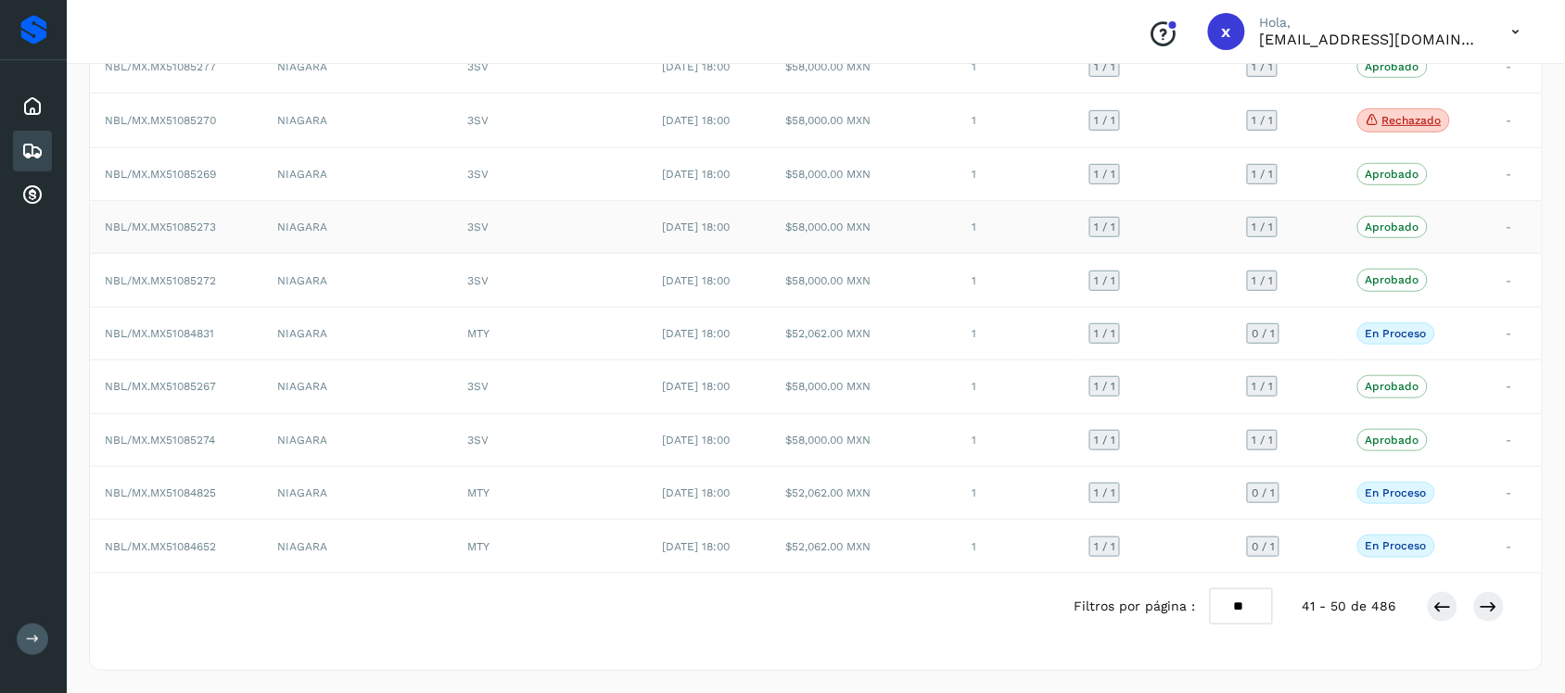
scroll to position [205, 0]
click at [1498, 612] on icon at bounding box center [1489, 607] width 19 height 19
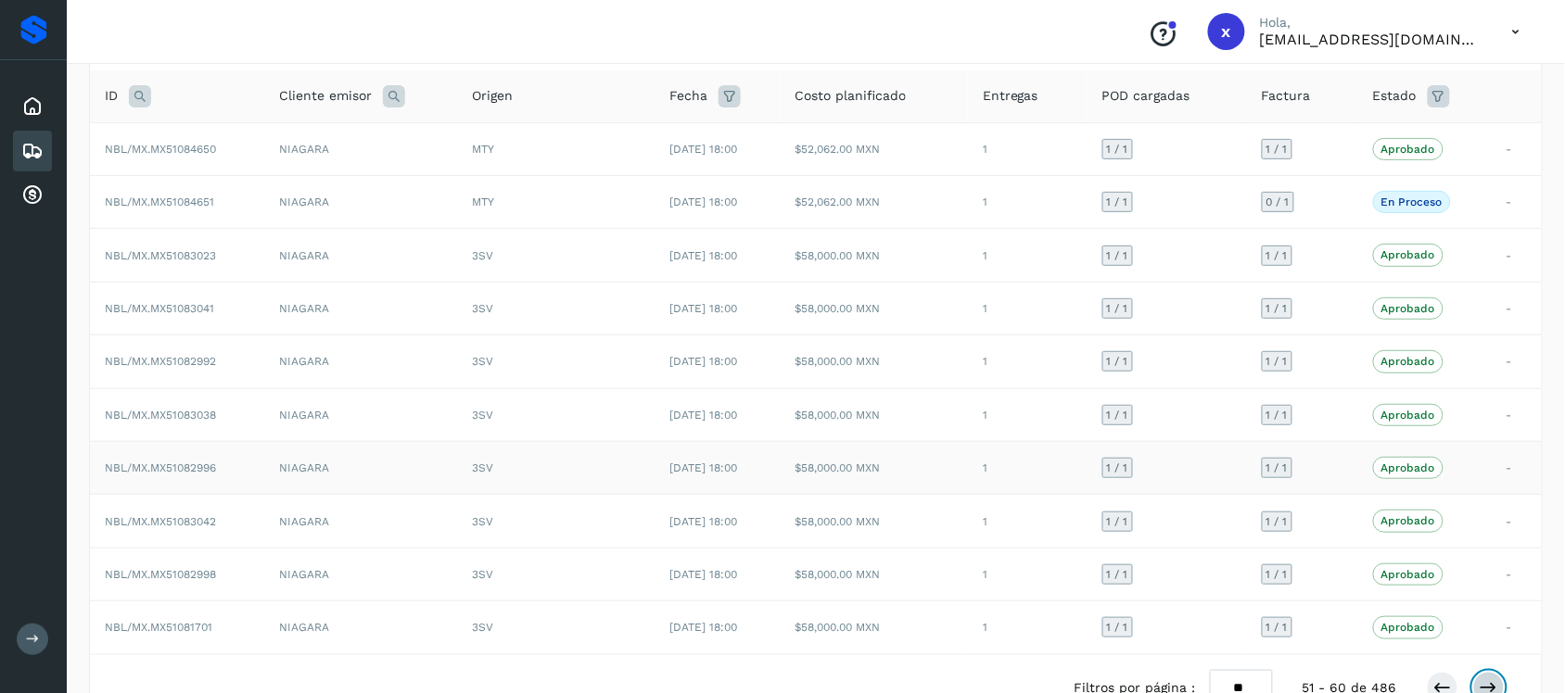
scroll to position [0, 0]
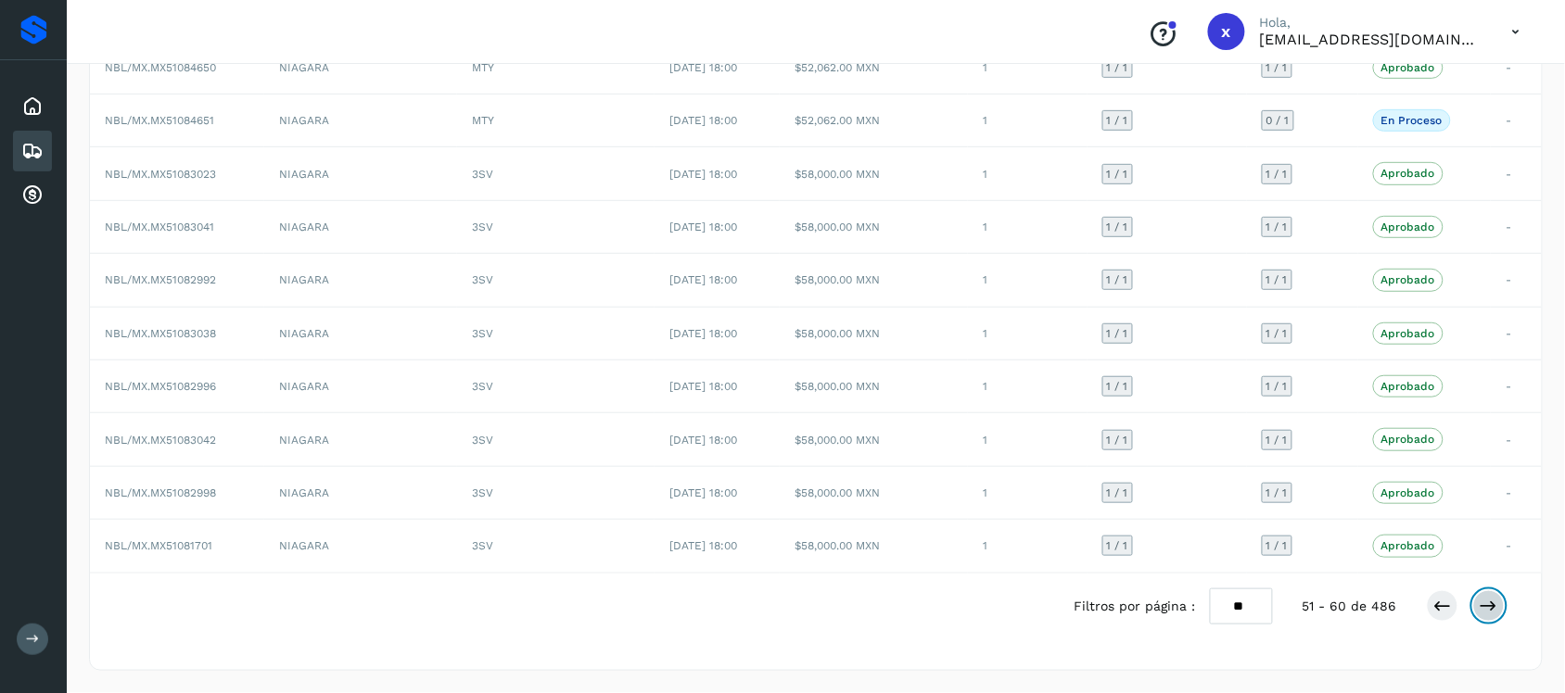
click at [1481, 600] on icon at bounding box center [1489, 606] width 19 height 19
click at [1446, 608] on icon at bounding box center [1442, 606] width 19 height 19
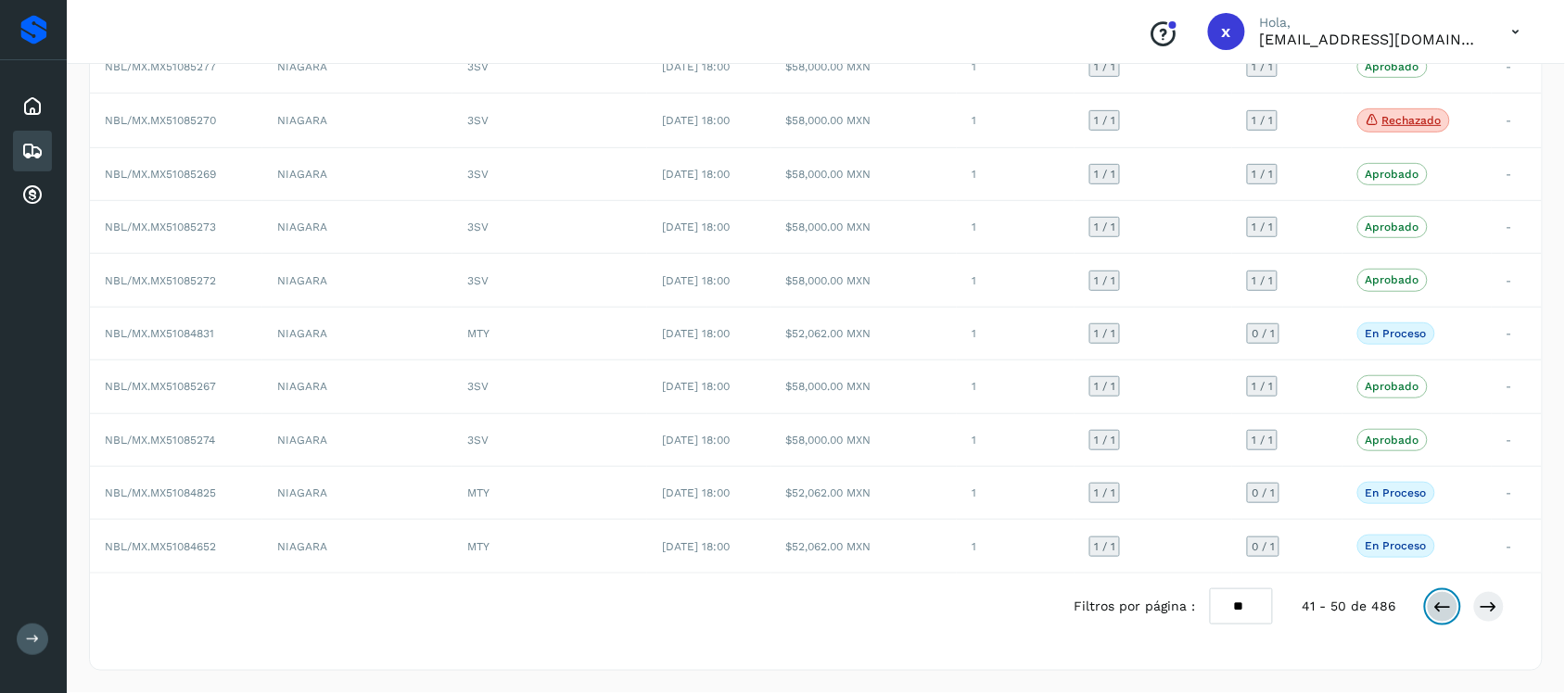
click at [1444, 608] on icon at bounding box center [1442, 607] width 19 height 19
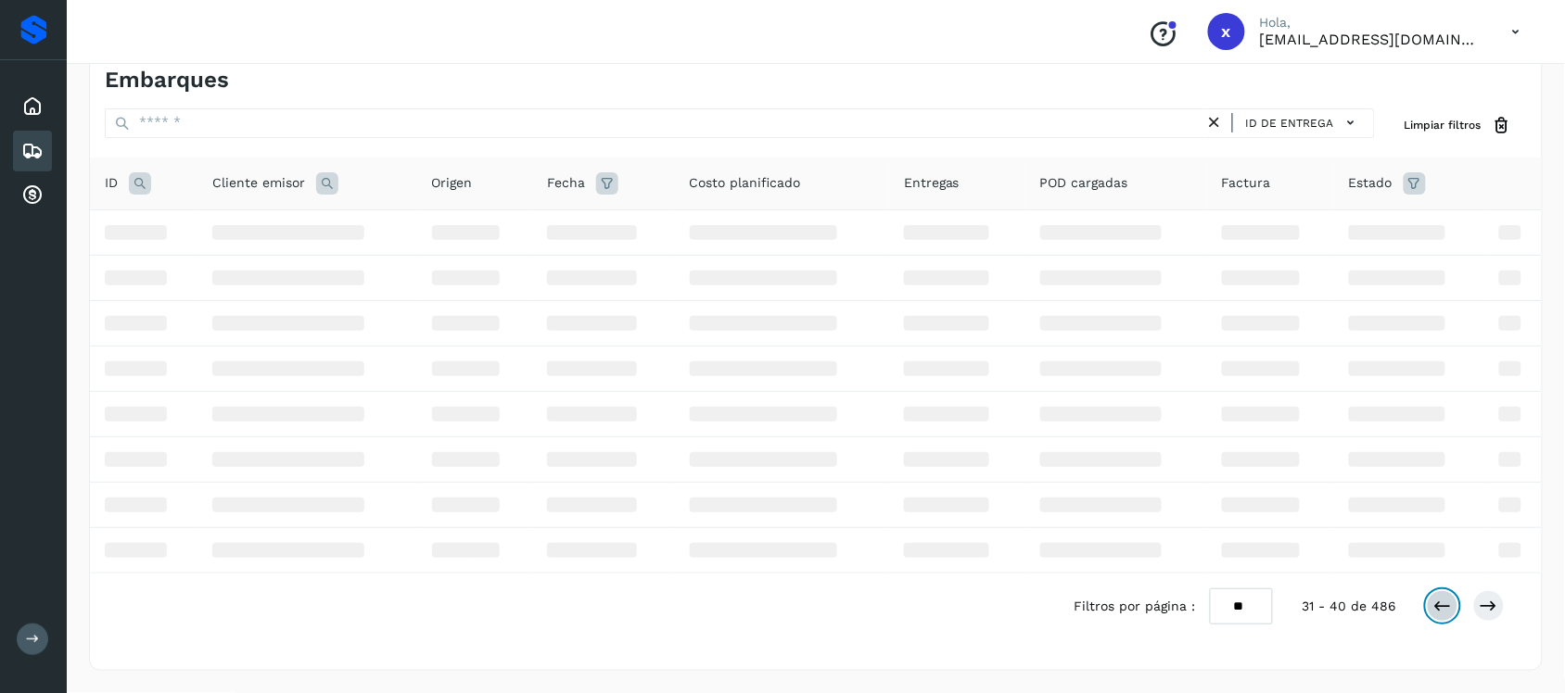
scroll to position [204, 0]
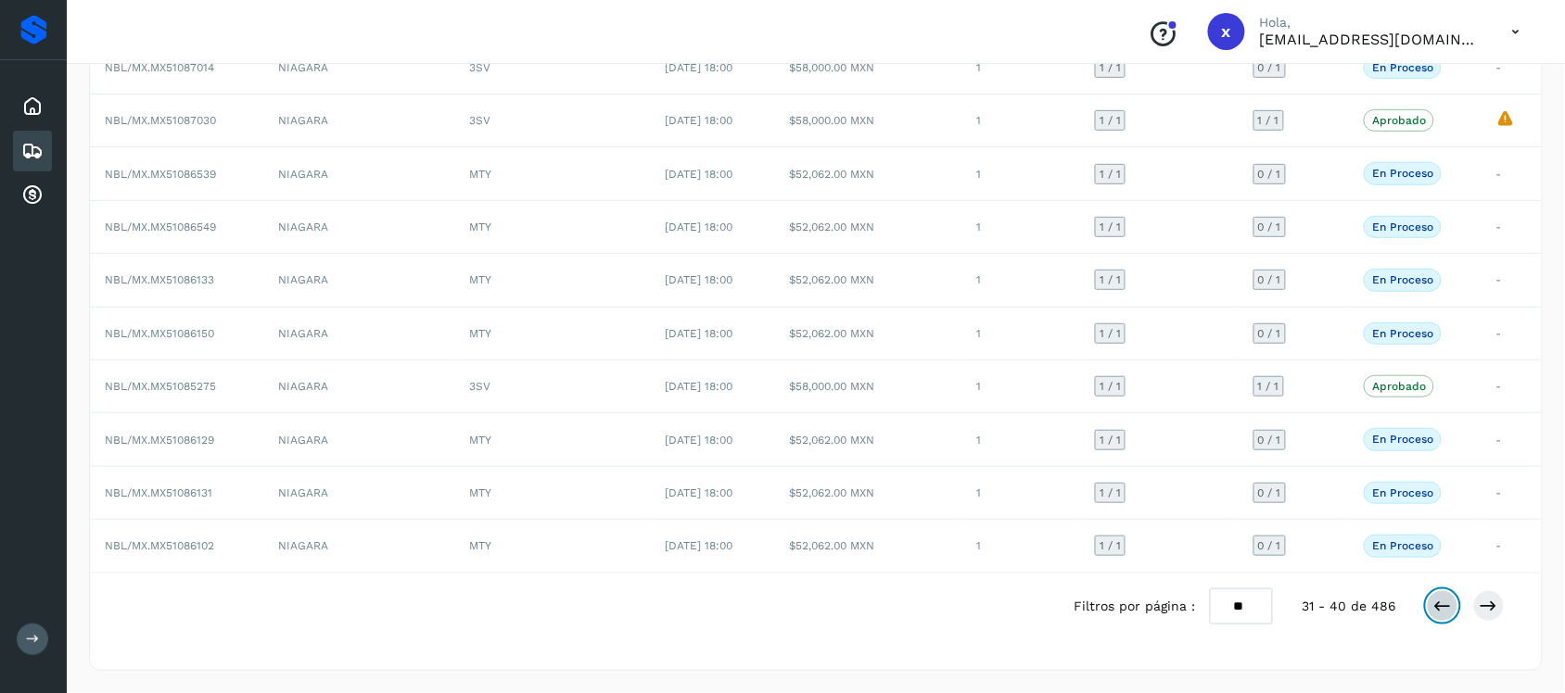
click at [1439, 605] on icon at bounding box center [1442, 606] width 19 height 19
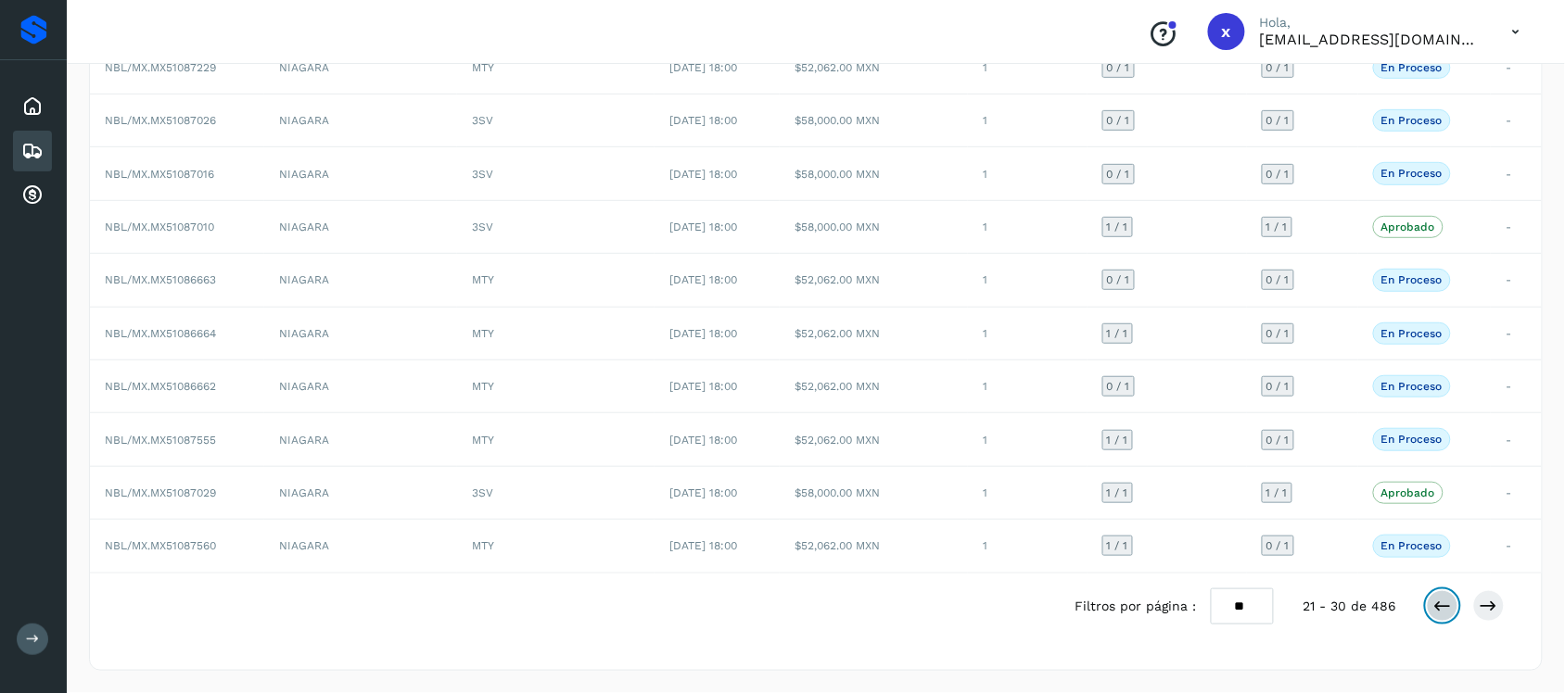
click at [1438, 605] on icon at bounding box center [1442, 606] width 19 height 19
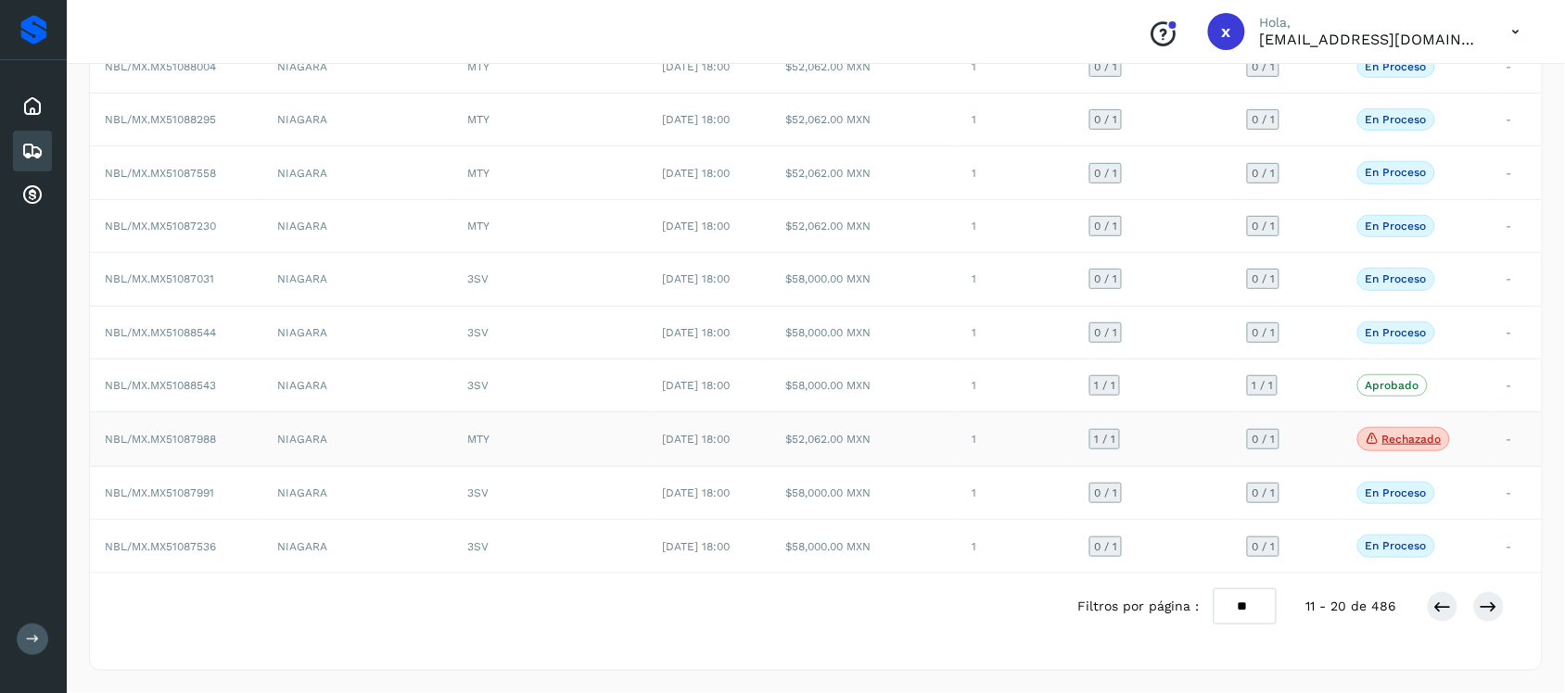
click at [1414, 438] on p "Rechazado" at bounding box center [1411, 439] width 59 height 13
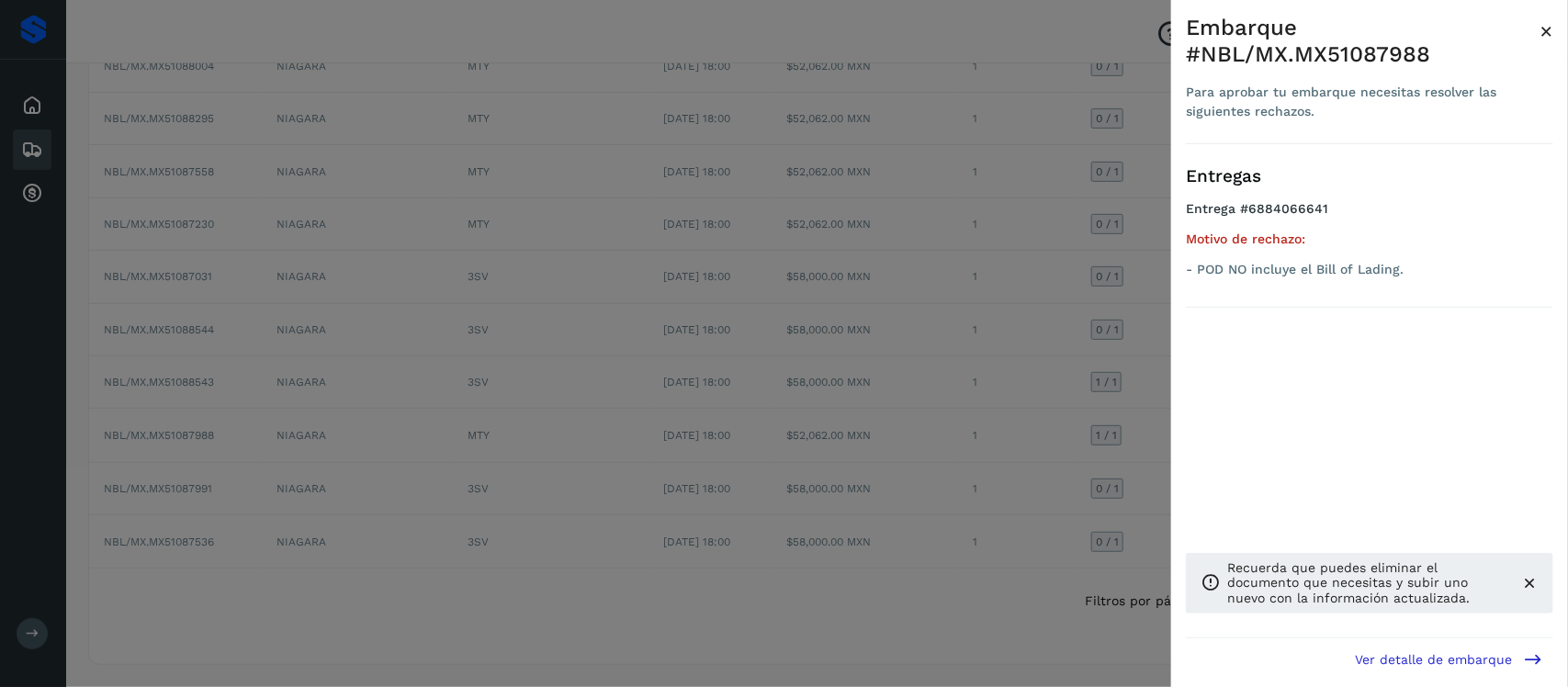
click at [1303, 209] on h4 "Entrega #6884066641" at bounding box center [1370, 216] width 368 height 31
click at [1375, 46] on div "Embarque #NBL/MX.MX51087988" at bounding box center [1363, 42] width 354 height 54
copy div "MX51087988"
